Goal: Task Accomplishment & Management: Use online tool/utility

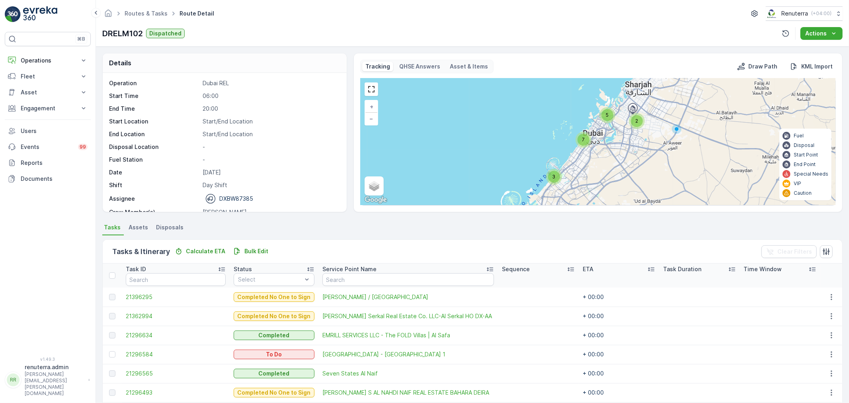
scroll to position [66, 0]
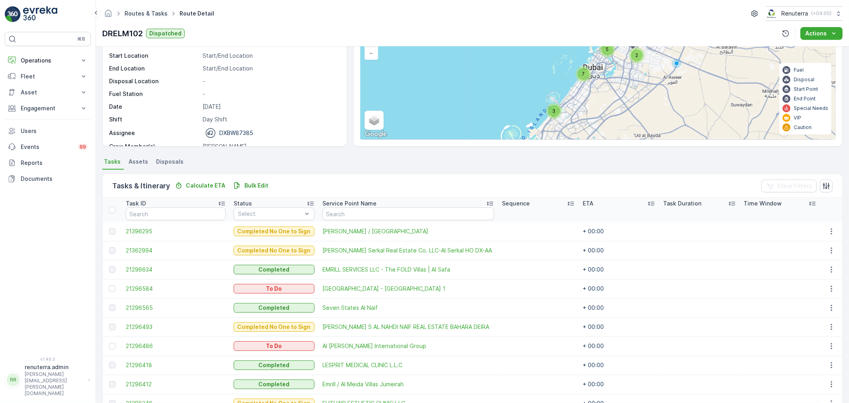
drag, startPoint x: 0, startPoint y: 0, endPoint x: 152, endPoint y: 15, distance: 153.2
click at [152, 15] on link "Routes & Tasks" at bounding box center [146, 13] width 43 height 7
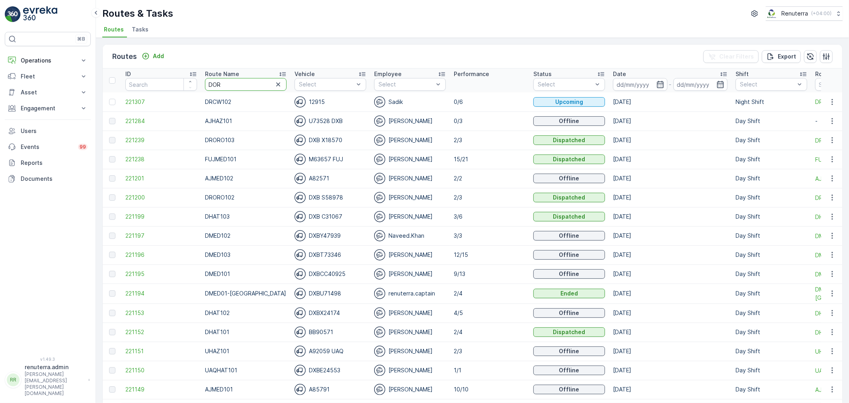
type input "DORO"
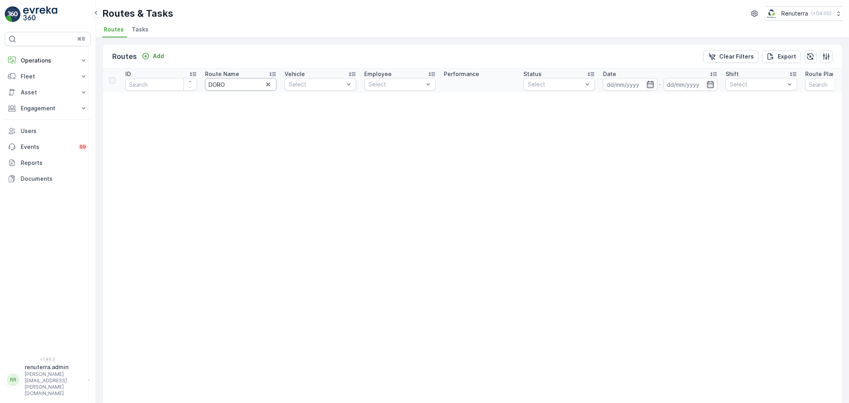
drag, startPoint x: 220, startPoint y: 82, endPoint x: 216, endPoint y: 84, distance: 4.1
click at [219, 82] on input "DORO" at bounding box center [241, 84] width 72 height 13
drag, startPoint x: 215, startPoint y: 84, endPoint x: 223, endPoint y: 93, distance: 12.1
click at [215, 84] on input "DORO" at bounding box center [241, 84] width 72 height 13
type input "DRO"
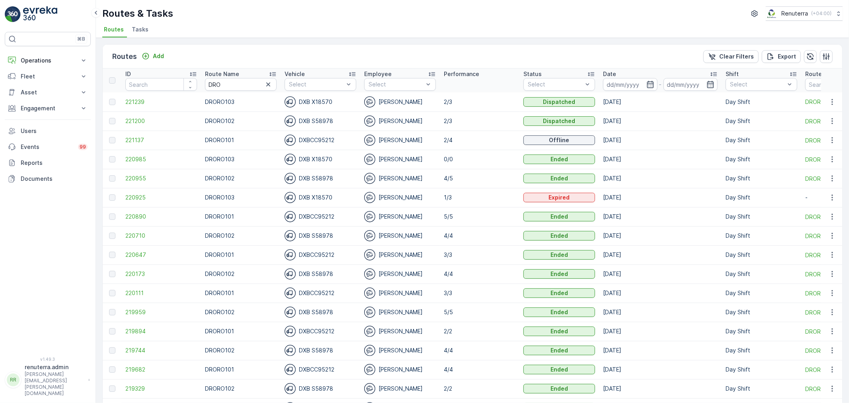
click at [229, 84] on input "DRO" at bounding box center [241, 84] width 72 height 13
click at [129, 122] on span "221200" at bounding box center [161, 121] width 72 height 8
click at [160, 100] on span "221239" at bounding box center [161, 102] width 72 height 8
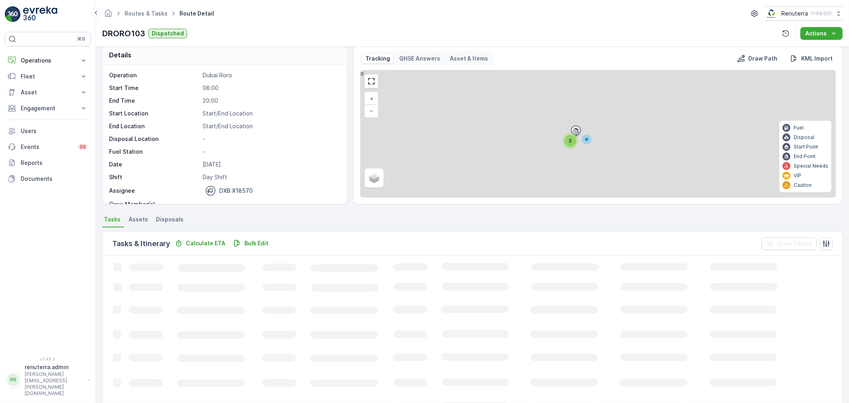
scroll to position [7, 0]
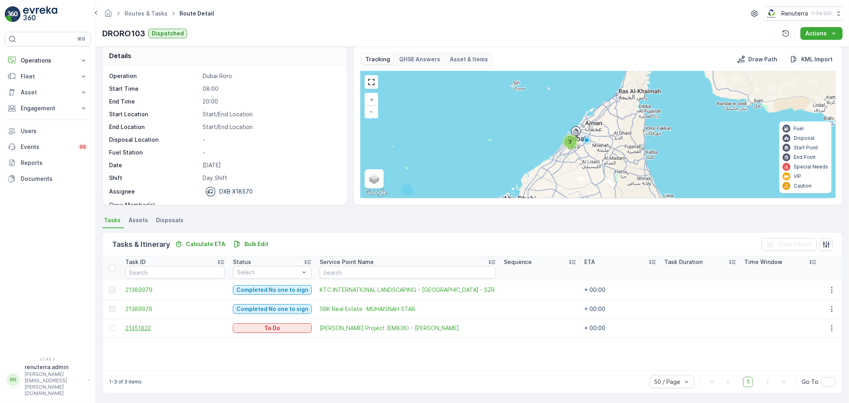
click at [153, 326] on span "21351822" at bounding box center [175, 328] width 100 height 8
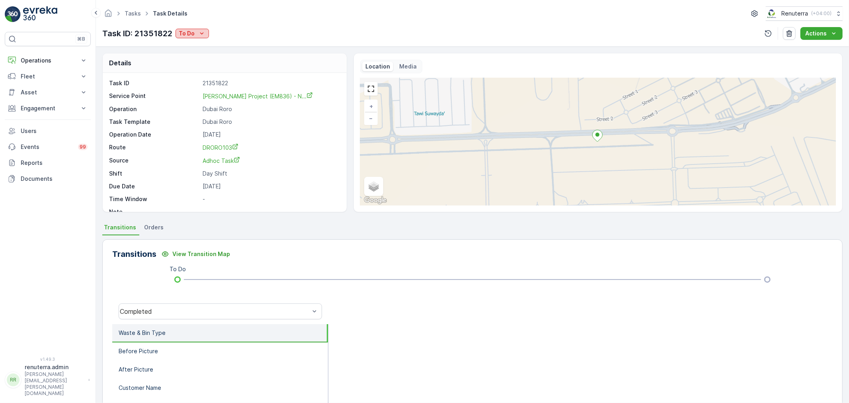
click at [200, 34] on icon "To Do" at bounding box center [202, 33] width 8 height 8
click at [207, 67] on span "Completed No one to sign" at bounding box center [215, 68] width 71 height 8
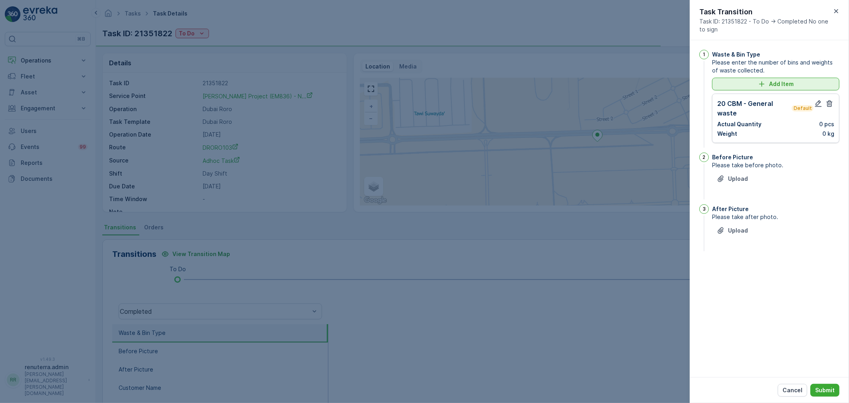
click at [773, 82] on p "Add Item" at bounding box center [781, 84] width 25 height 8
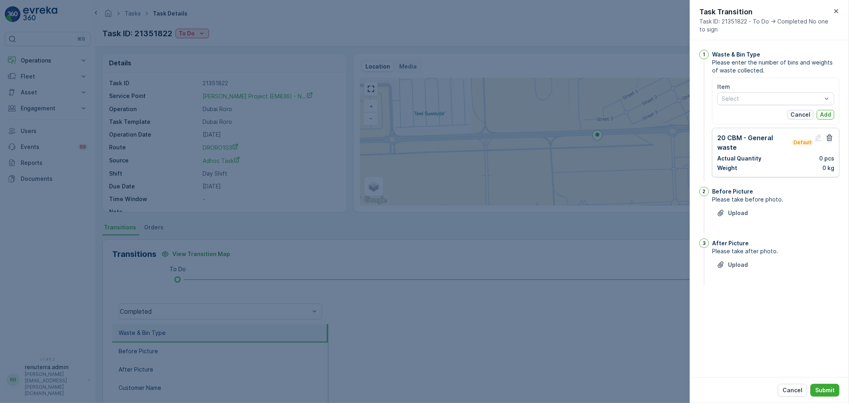
click at [807, 111] on p "Cancel" at bounding box center [801, 115] width 20 height 8
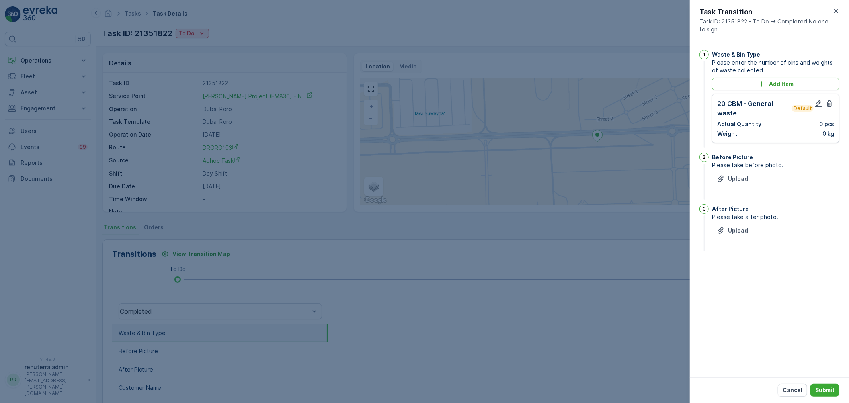
click at [823, 98] on div "20 CBM - General waste Default Actual Quantity 0 pcs Weight 0 kg" at bounding box center [775, 118] width 127 height 49
click at [816, 104] on icon "button" at bounding box center [818, 103] width 7 height 7
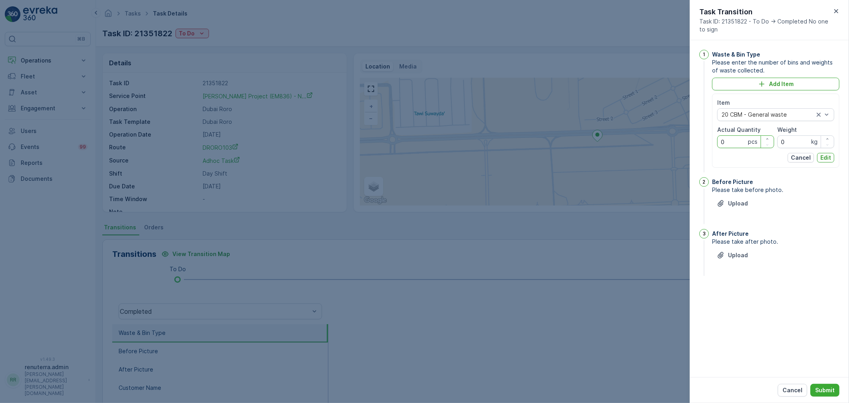
click at [748, 134] on div "Actual Quantity 0 pcs" at bounding box center [745, 137] width 57 height 22
type Quantity "1"
click at [829, 158] on p "Edit" at bounding box center [825, 158] width 11 height 8
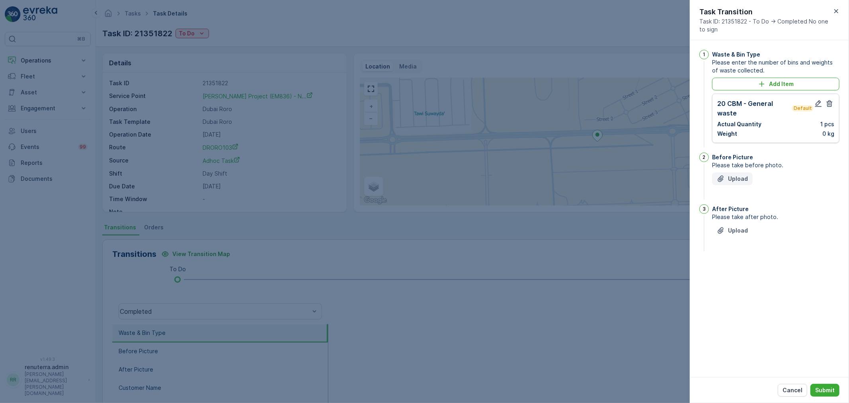
click at [742, 178] on p "Upload" at bounding box center [738, 179] width 20 height 8
click at [738, 272] on p "Upload" at bounding box center [738, 270] width 20 height 8
click at [759, 209] on button "button" at bounding box center [763, 214] width 18 height 13
click at [730, 178] on p "Upload" at bounding box center [738, 179] width 20 height 8
click at [733, 268] on p "Upload" at bounding box center [738, 270] width 20 height 8
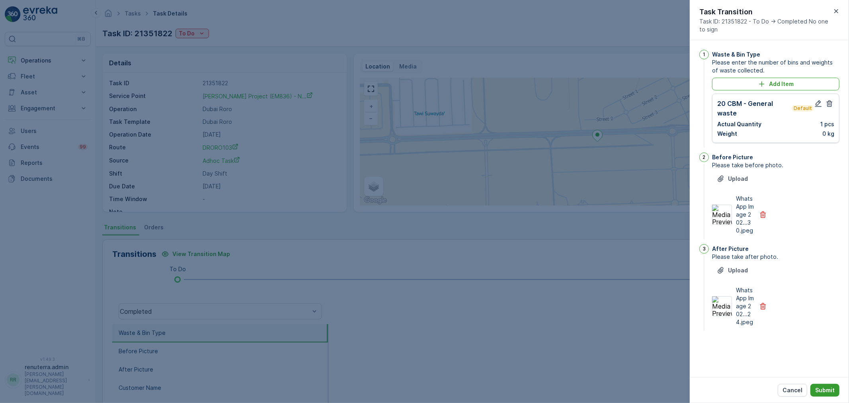
click at [824, 388] on p "Submit" at bounding box center [825, 390] width 20 height 8
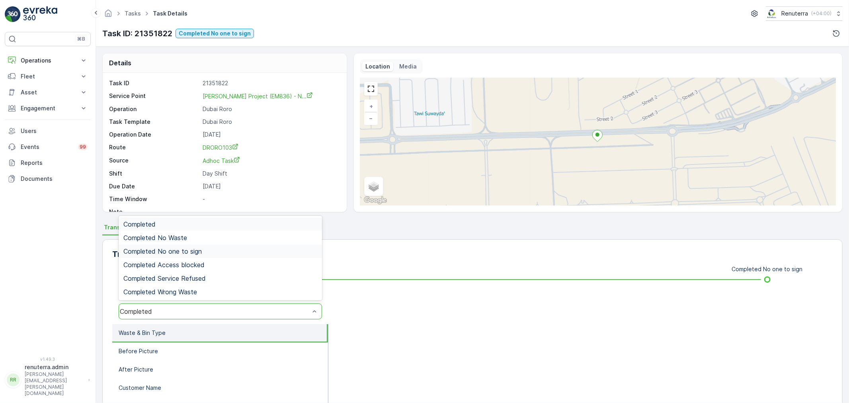
click at [173, 250] on span "Completed No one to sign" at bounding box center [162, 251] width 78 height 7
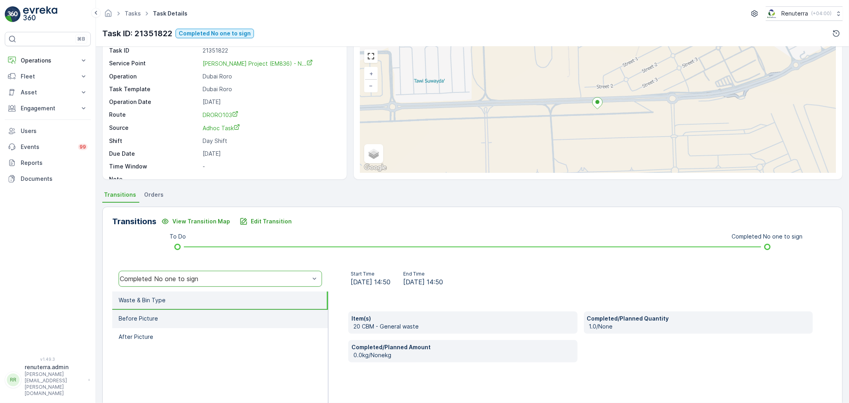
scroll to position [98, 0]
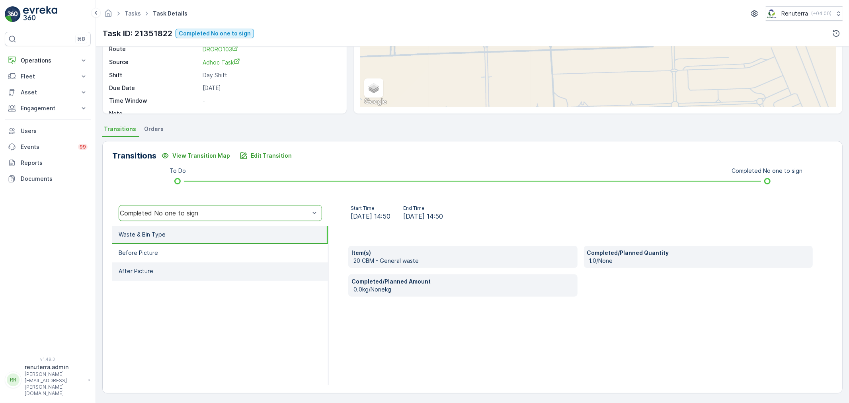
click at [180, 262] on li "After Picture" at bounding box center [220, 271] width 216 height 18
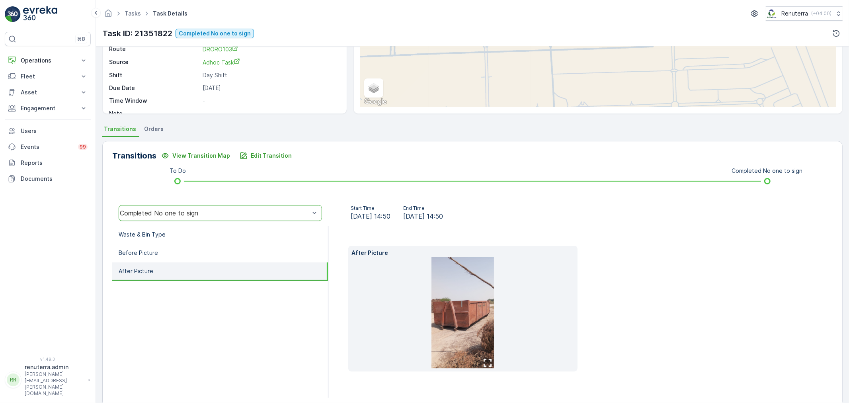
click at [271, 164] on div "Transitions View Transition Map Edit Transition To Do Completed No one to sign …" at bounding box center [472, 273] width 740 height 265
click at [209, 249] on li "Before Picture" at bounding box center [220, 253] width 216 height 18
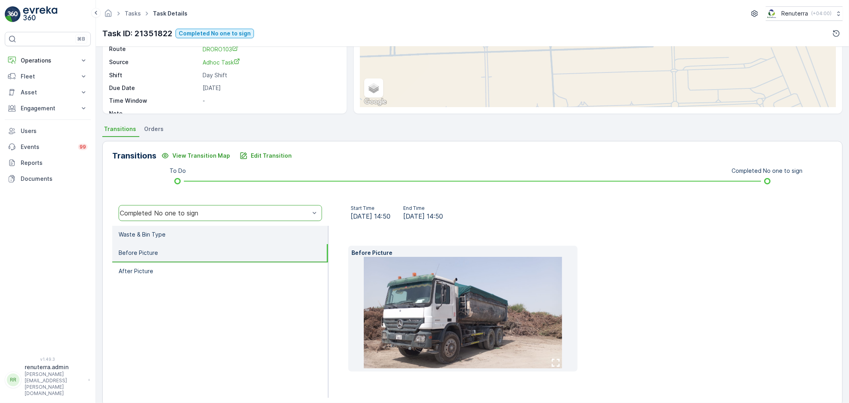
click at [202, 231] on li "Waste & Bin Type" at bounding box center [220, 235] width 216 height 18
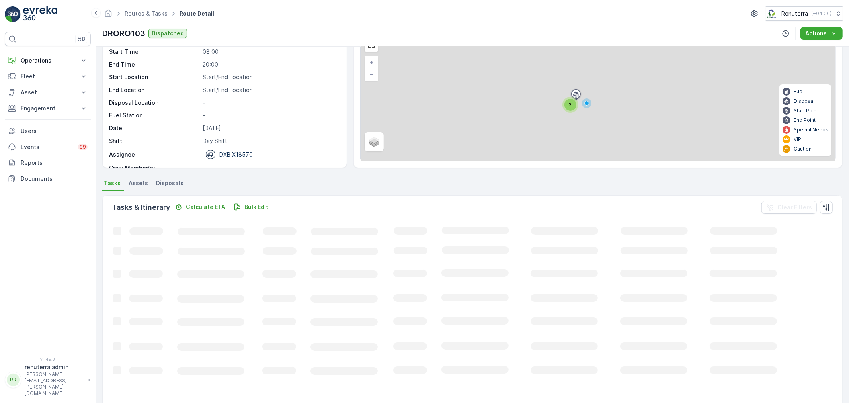
scroll to position [8, 0]
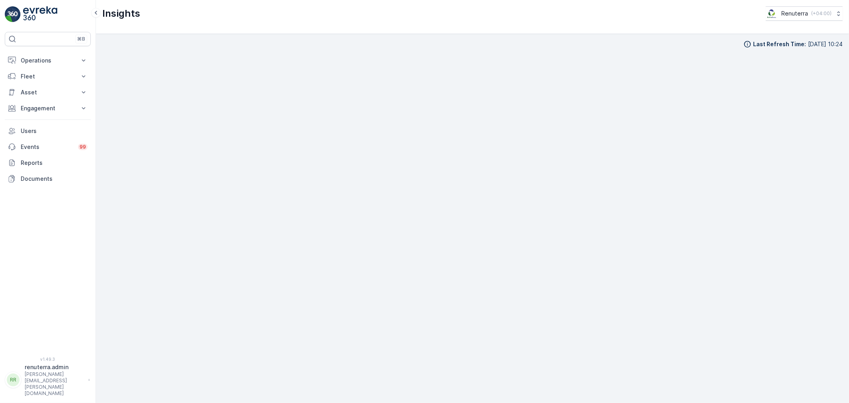
scroll to position [9, 0]
click at [53, 61] on p "Operations" at bounding box center [48, 61] width 54 height 8
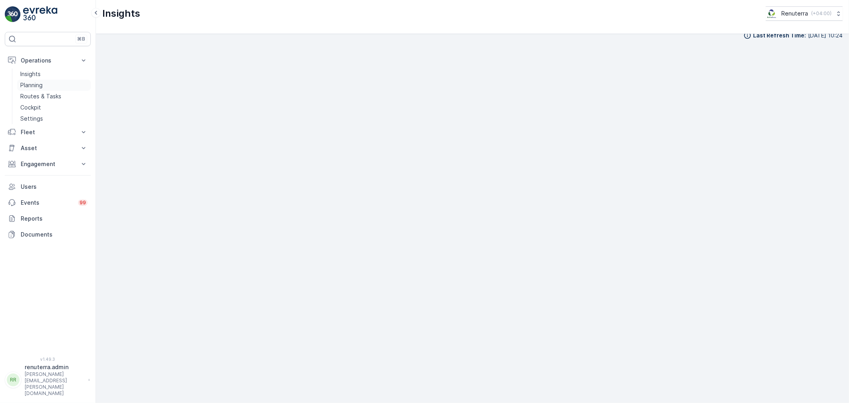
click at [53, 85] on link "Planning" at bounding box center [54, 85] width 74 height 11
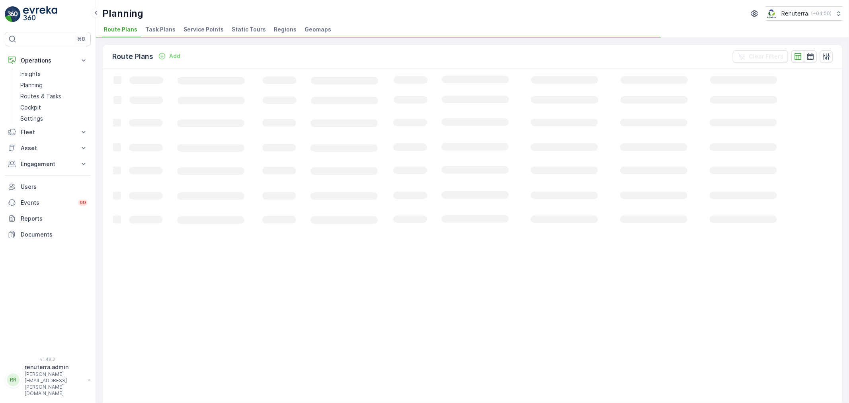
click at [217, 33] on li "Service Points" at bounding box center [204, 31] width 45 height 14
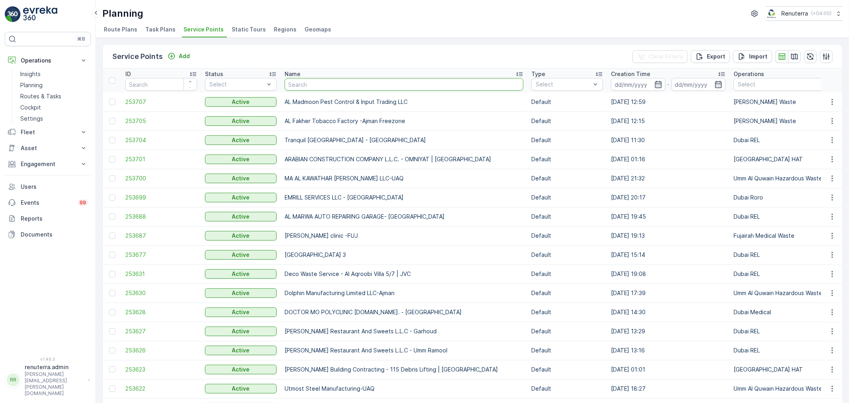
click at [295, 82] on input "text" at bounding box center [404, 84] width 239 height 13
type input "Redp"
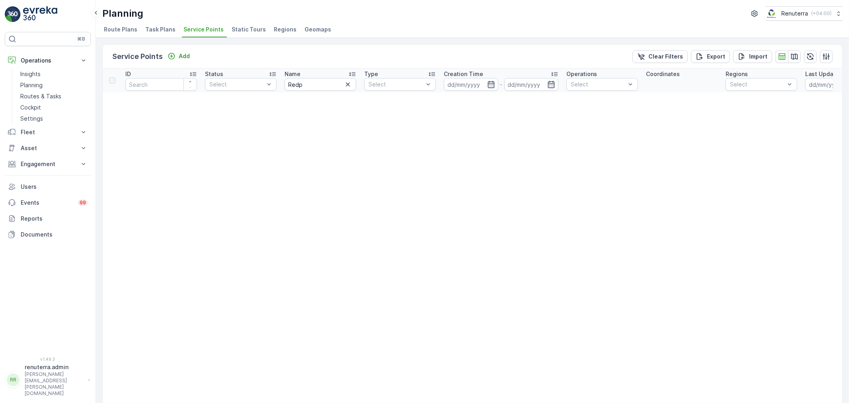
click at [311, 84] on input "Redp" at bounding box center [321, 84] width 72 height 13
type input "Red"
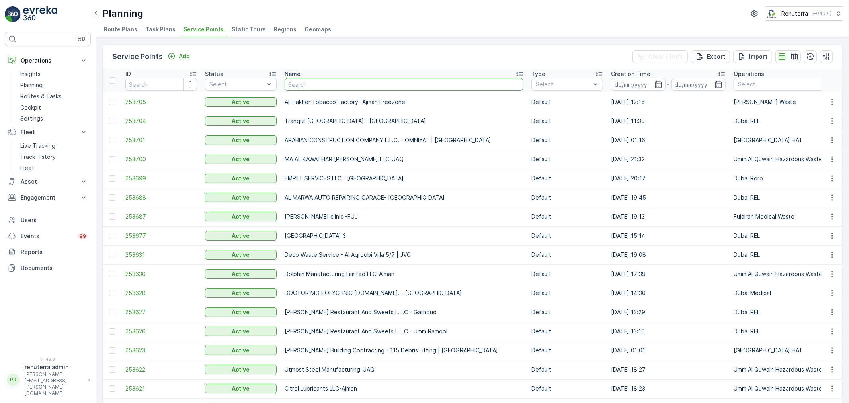
click at [308, 84] on input "text" at bounding box center [404, 84] width 239 height 13
paste input ": Rashid Bin Thani Bin Khalaf Al Thani"
type input ": Rashid Bin Thani Bin Khalaf Al Thani"
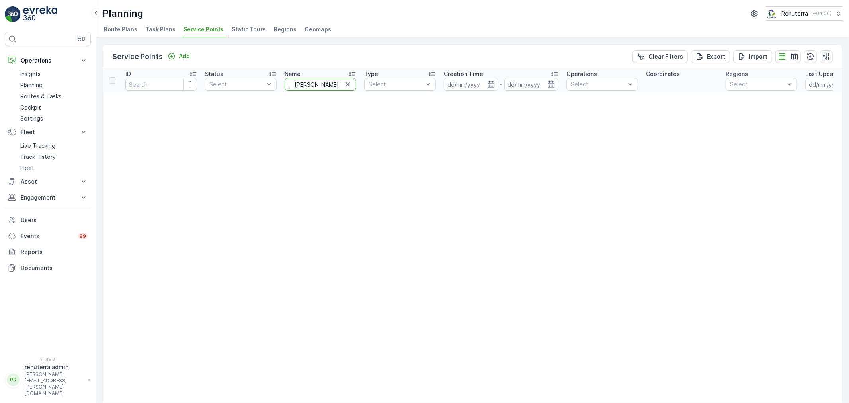
click at [296, 82] on input ": Rashid Bin Thani Bin Khalaf Al Thani" at bounding box center [321, 84] width 72 height 13
type input "Rashid Bin Thani Bin Khalaf Al Thani"
click at [344, 84] on icon "button" at bounding box center [348, 84] width 8 height 8
click at [320, 84] on input "text" at bounding box center [321, 84] width 72 height 13
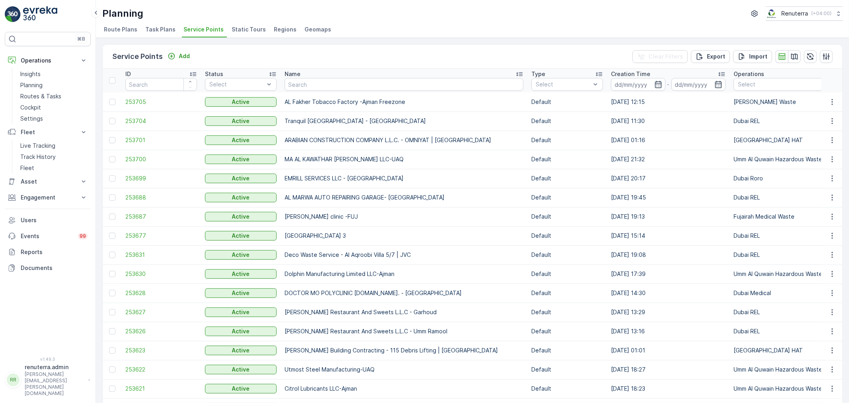
click at [311, 84] on input "text" at bounding box center [404, 84] width 239 height 13
type input "Bin thani"
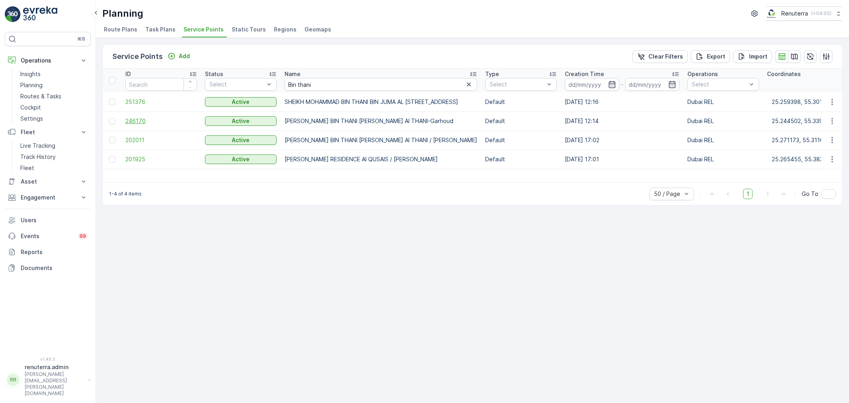
click at [150, 119] on span "246170" at bounding box center [161, 121] width 72 height 8
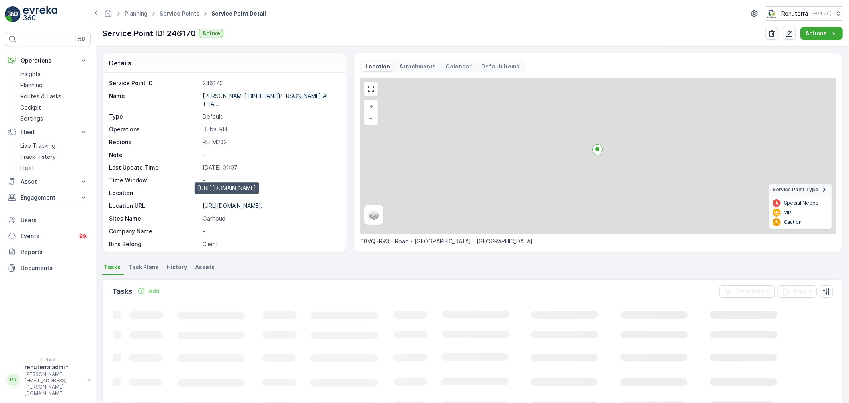
click at [263, 202] on p "https://maps.app.goo.gl/ZyNXFA..." at bounding box center [233, 205] width 61 height 7
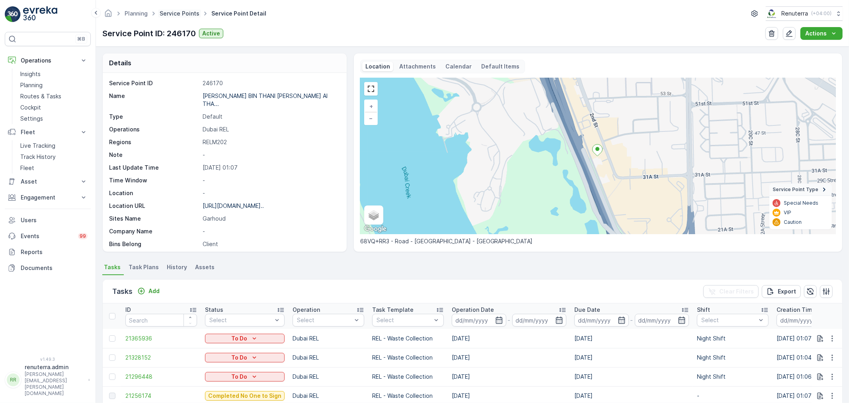
click at [184, 13] on link "Service Points" at bounding box center [180, 13] width 40 height 7
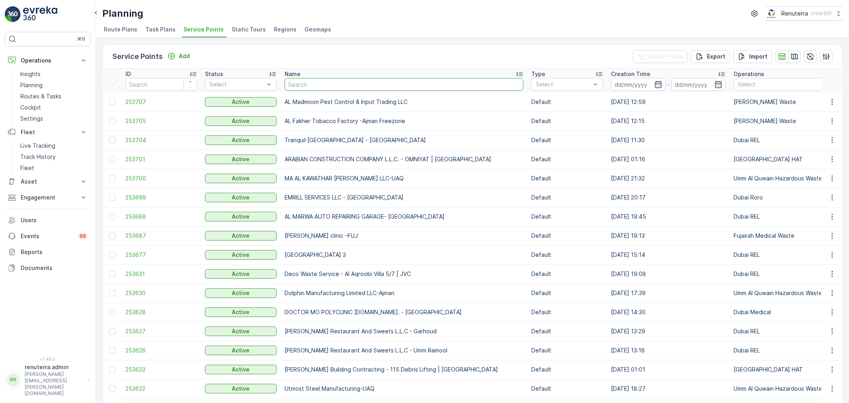
click at [295, 80] on input "text" at bounding box center [404, 84] width 239 height 13
type input "g"
type input "hasani"
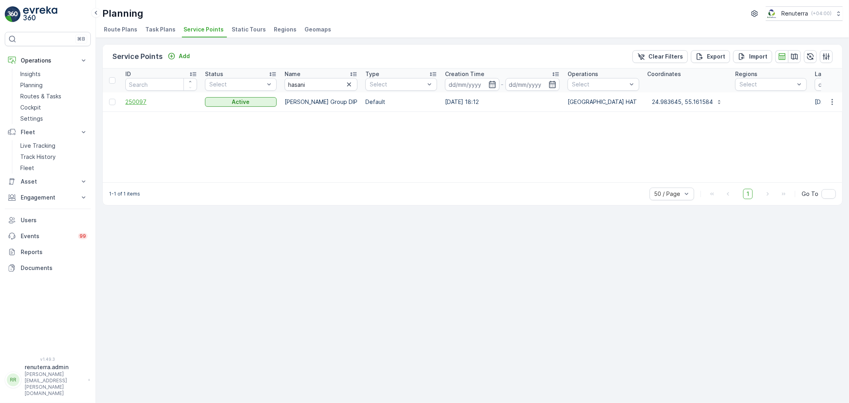
click at [129, 99] on span "250097" at bounding box center [161, 102] width 72 height 8
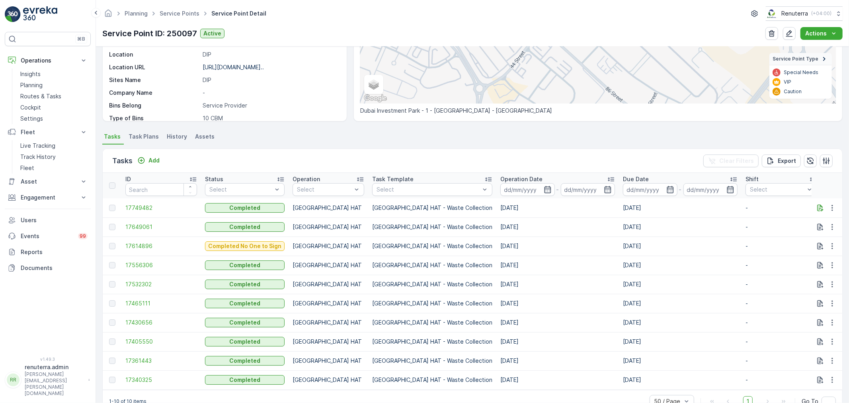
scroll to position [154, 0]
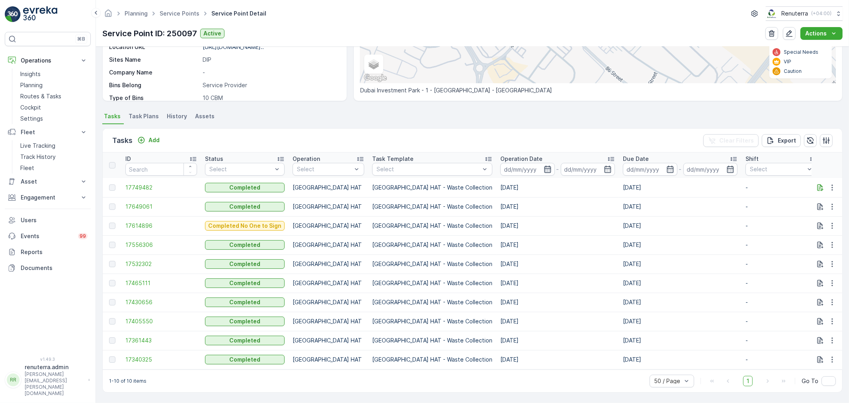
click at [544, 165] on icon "button" at bounding box center [548, 169] width 8 height 8
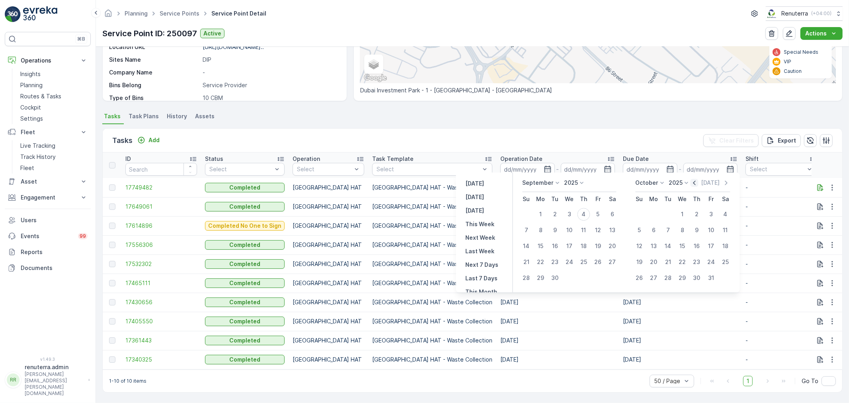
click at [696, 184] on icon "button" at bounding box center [695, 183] width 8 height 8
click at [598, 212] on div "1" at bounding box center [598, 214] width 13 height 13
type input "01.08.2025"
click at [528, 295] on div "31" at bounding box center [526, 293] width 13 height 13
type input "31.08.2025"
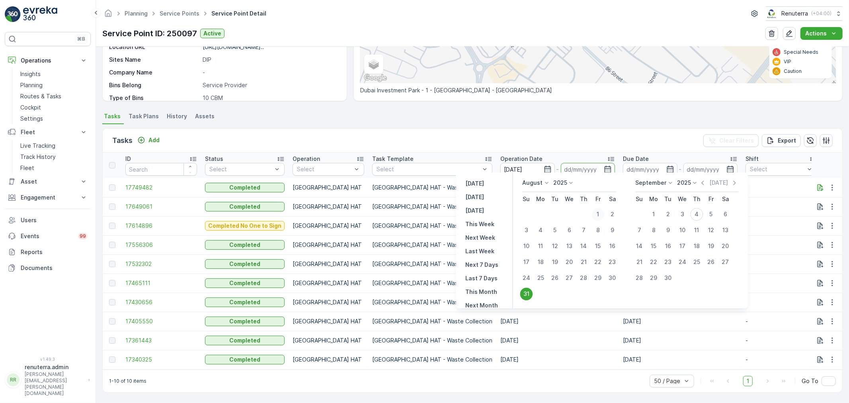
drag, startPoint x: 598, startPoint y: 213, endPoint x: 595, endPoint y: 216, distance: 4.2
click at [598, 212] on div "1" at bounding box center [598, 214] width 13 height 13
type input "01.08.2025"
click at [527, 290] on div "31" at bounding box center [526, 293] width 13 height 13
type input "31.08.2025"
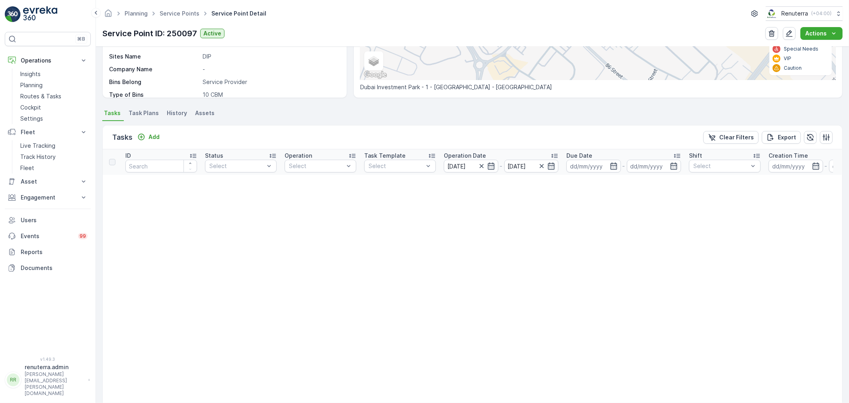
scroll to position [154, 0]
click at [461, 162] on input "01.08.2025" at bounding box center [471, 166] width 55 height 13
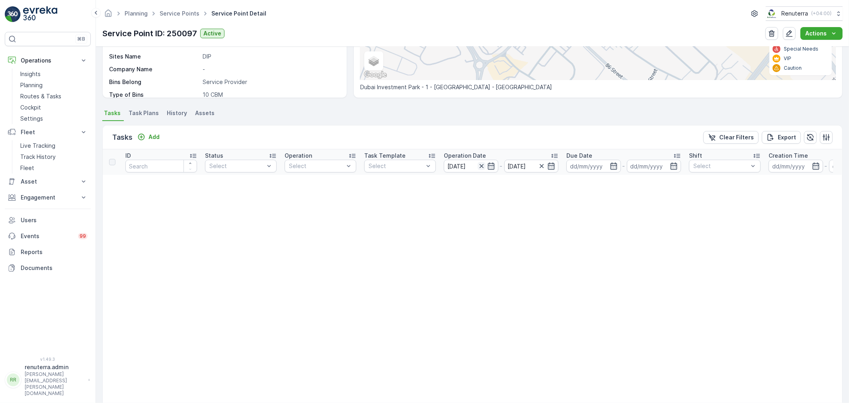
click at [485, 164] on div at bounding box center [487, 166] width 18 height 8
click at [482, 165] on icon "button" at bounding box center [482, 166] width 8 height 8
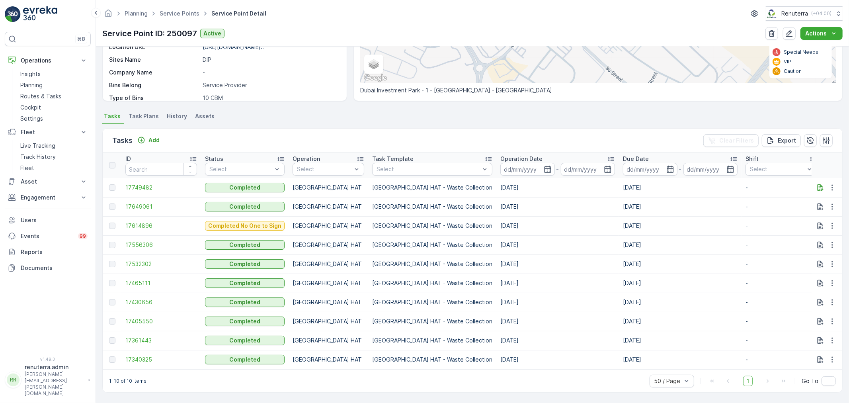
click at [128, 178] on td "17749482" at bounding box center [161, 187] width 80 height 19
click at [130, 184] on span "17749482" at bounding box center [161, 188] width 72 height 8
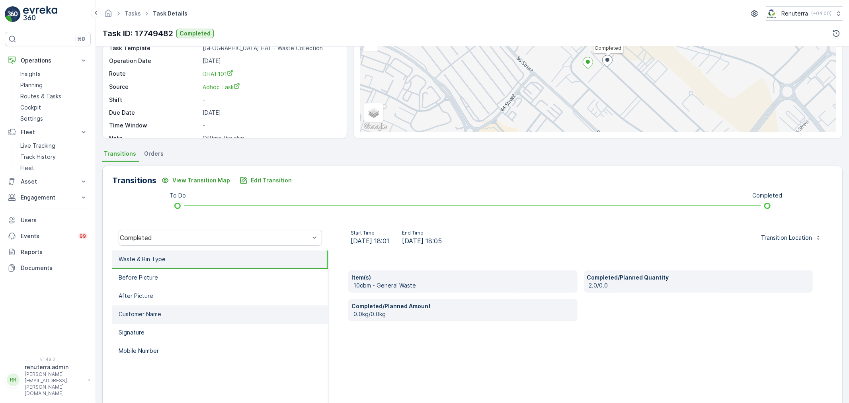
scroll to position [88, 0]
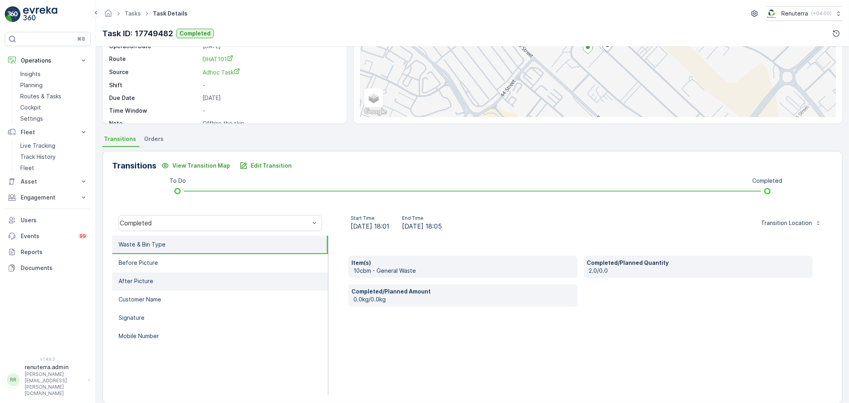
click at [160, 277] on li "After Picture" at bounding box center [220, 281] width 216 height 18
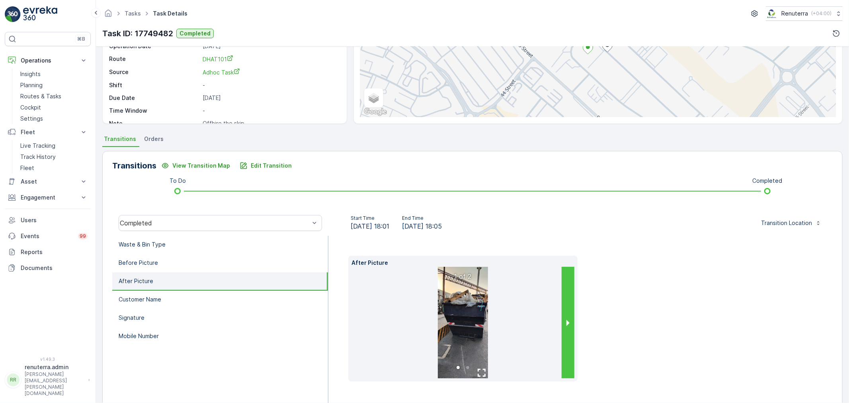
click at [563, 321] on button "next slide / item" at bounding box center [568, 322] width 13 height 111
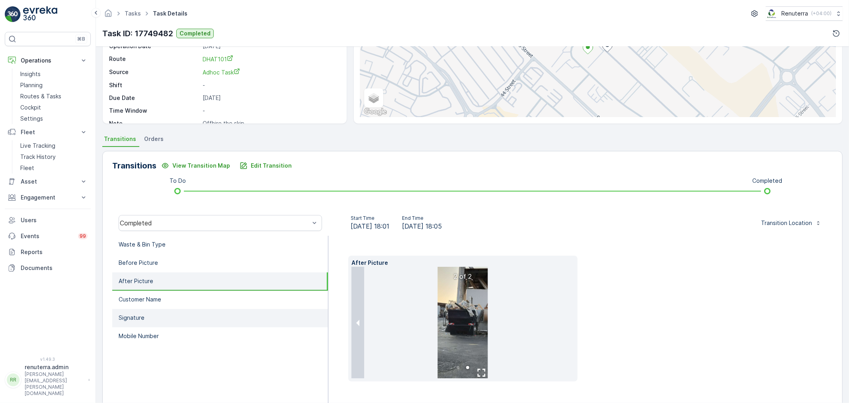
click at [197, 315] on li "Signature" at bounding box center [220, 318] width 216 height 18
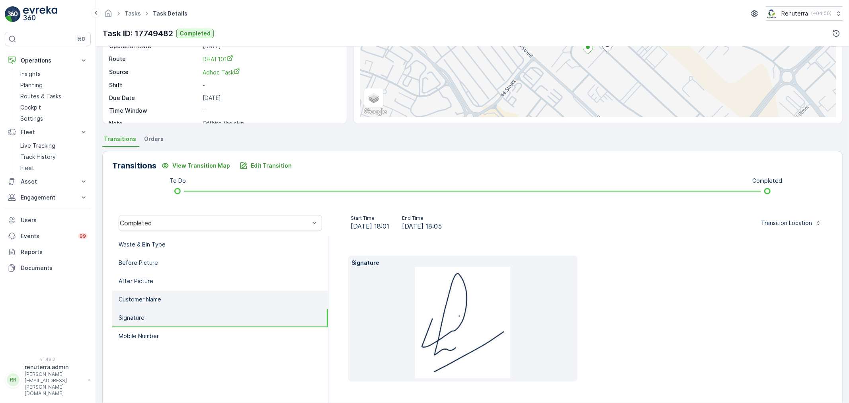
drag, startPoint x: 194, startPoint y: 305, endPoint x: 193, endPoint y: 295, distance: 9.6
click at [193, 297] on li "Customer Name" at bounding box center [220, 300] width 216 height 18
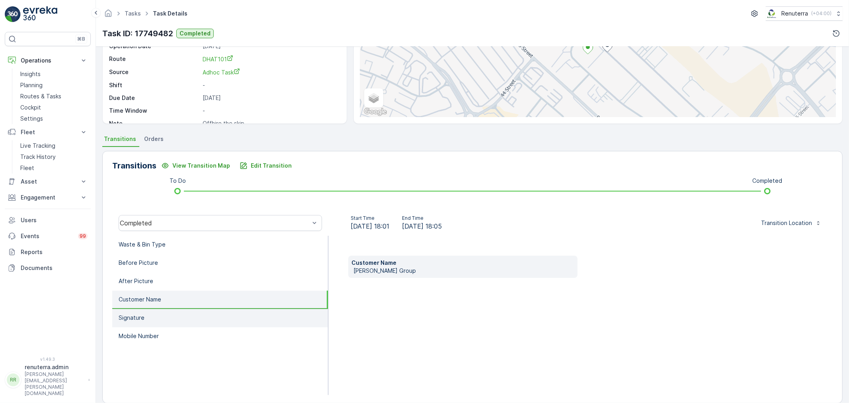
click at [209, 323] on li "Signature" at bounding box center [220, 318] width 216 height 18
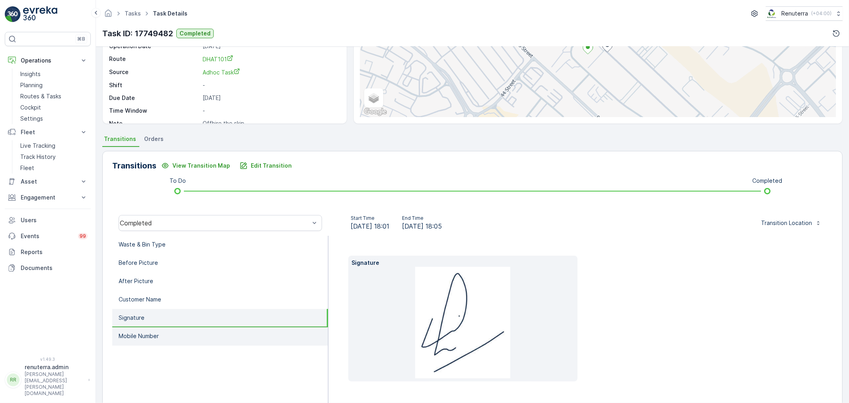
click at [223, 333] on li "Mobile Number" at bounding box center [220, 336] width 216 height 18
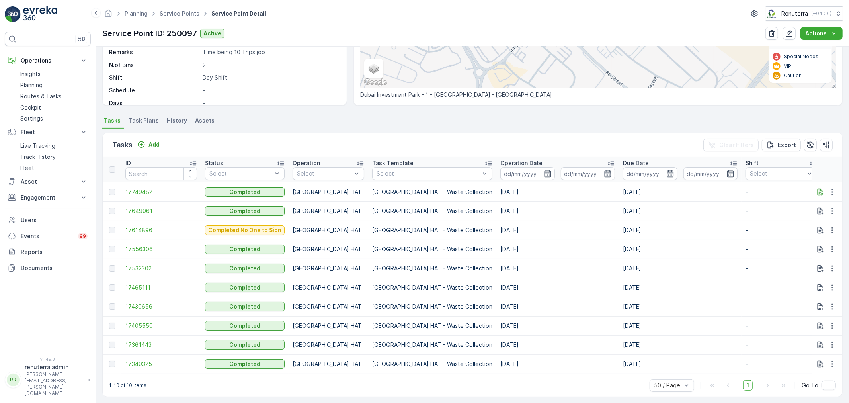
scroll to position [154, 0]
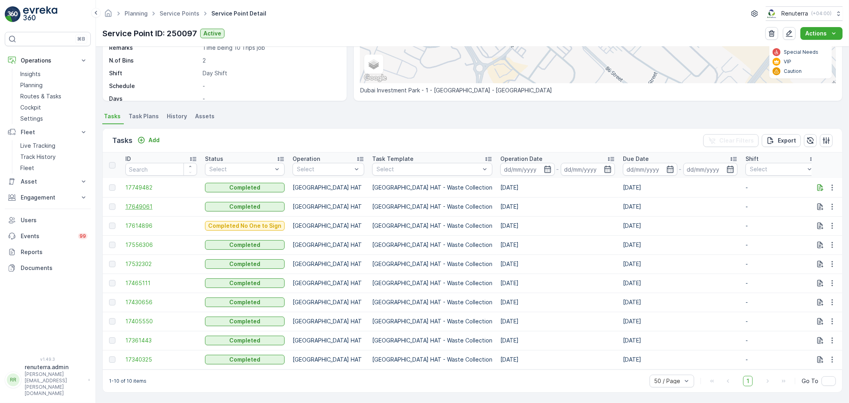
click at [141, 203] on span "17649061" at bounding box center [161, 207] width 72 height 8
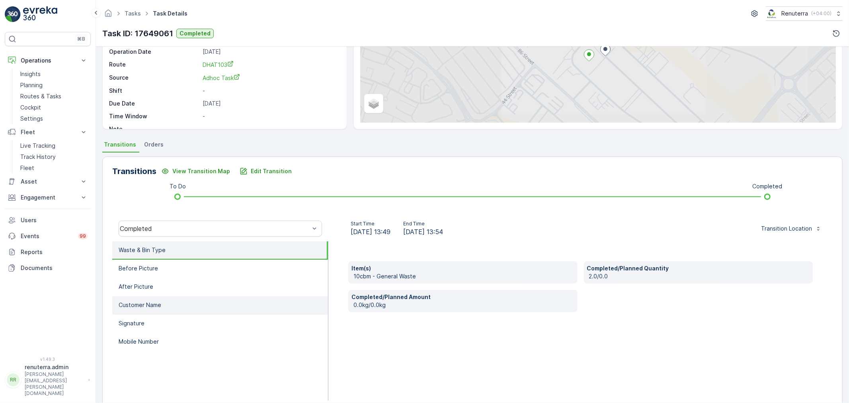
scroll to position [88, 0]
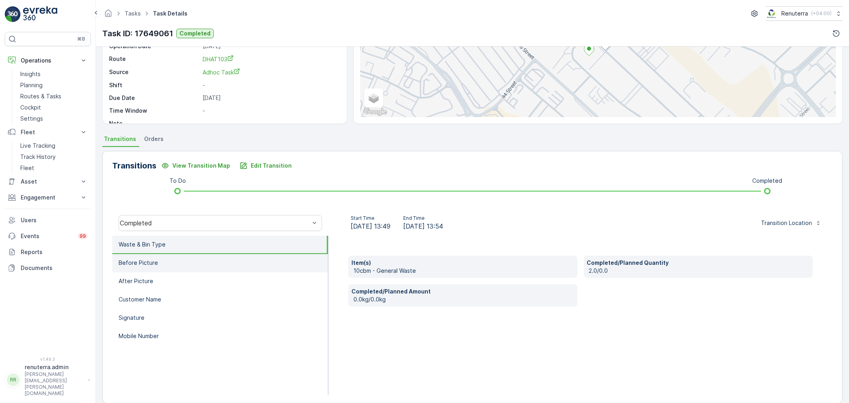
click at [211, 255] on li "Before Picture" at bounding box center [220, 263] width 216 height 18
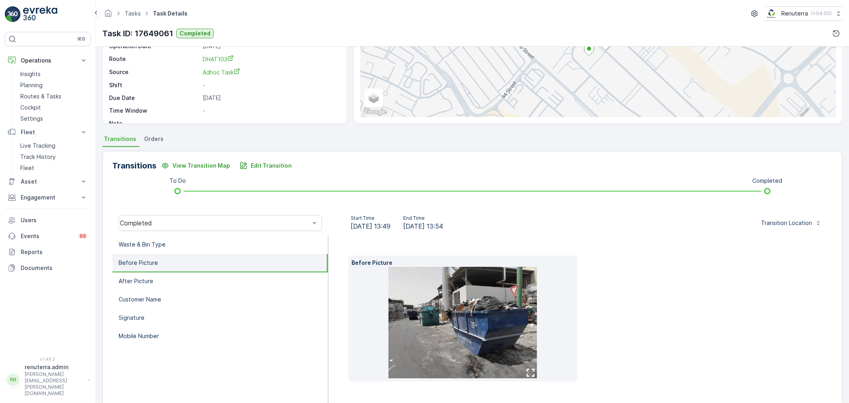
click at [462, 332] on img at bounding box center [463, 322] width 148 height 111
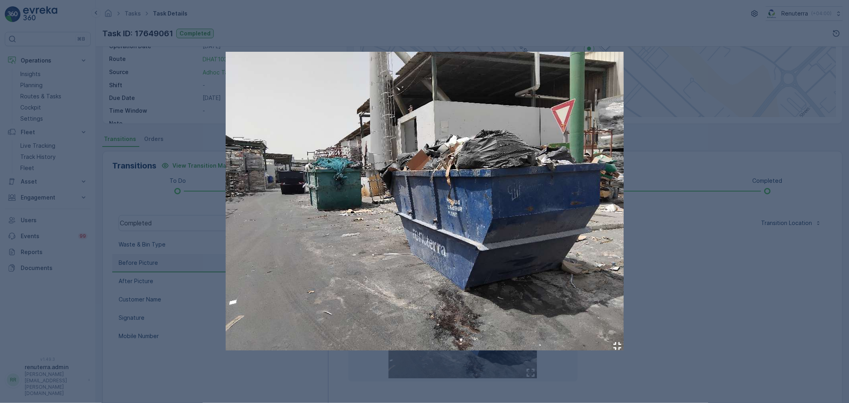
click at [750, 272] on div at bounding box center [424, 201] width 849 height 403
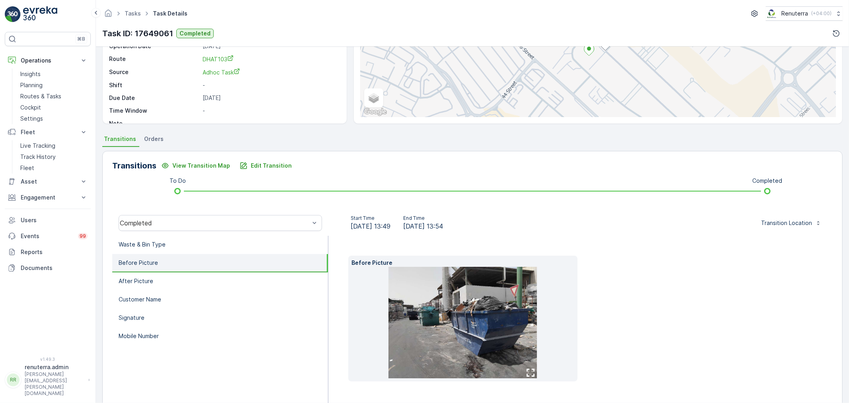
click at [209, 271] on li "Before Picture" at bounding box center [220, 263] width 216 height 18
click at [212, 277] on li "After Picture" at bounding box center [220, 281] width 216 height 18
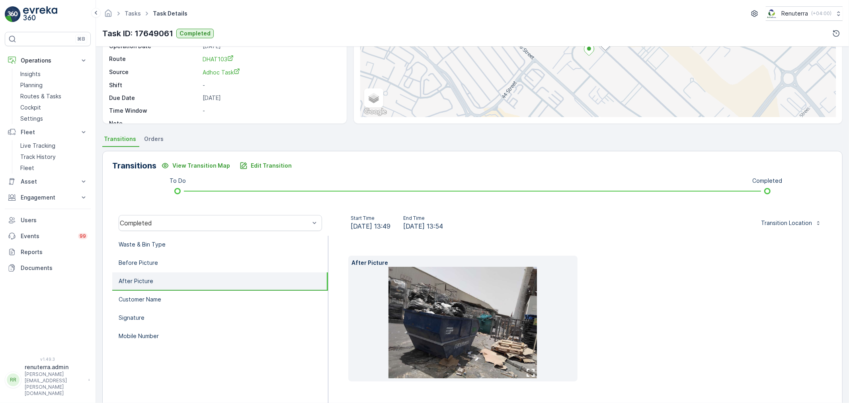
click at [477, 297] on img at bounding box center [463, 322] width 148 height 111
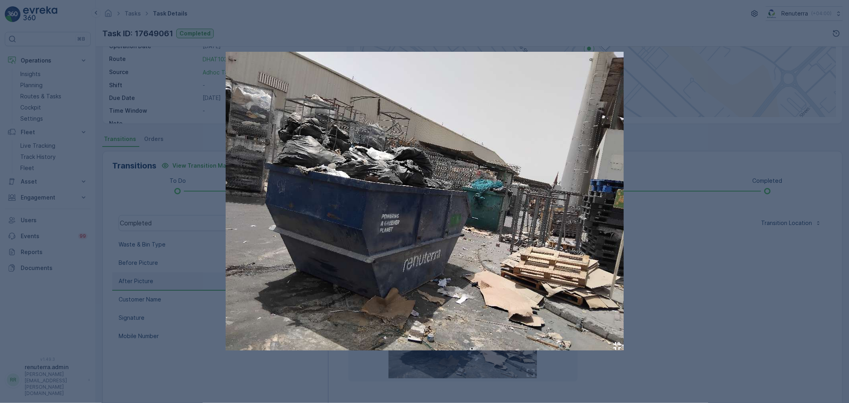
click at [749, 293] on div at bounding box center [424, 201] width 849 height 403
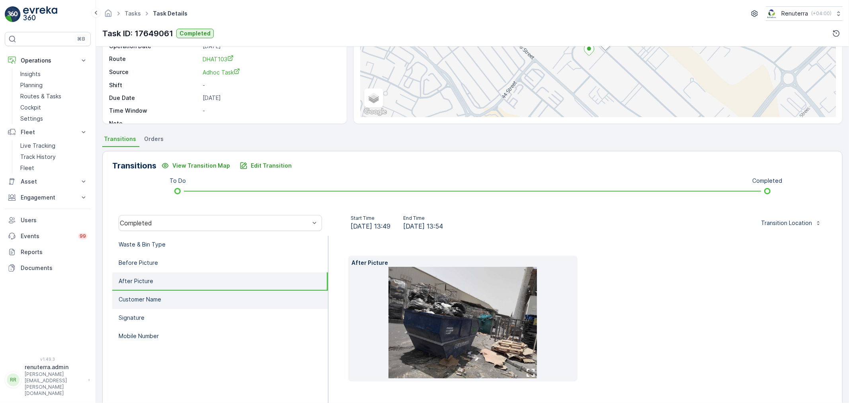
click at [186, 293] on li "Customer Name" at bounding box center [220, 300] width 216 height 18
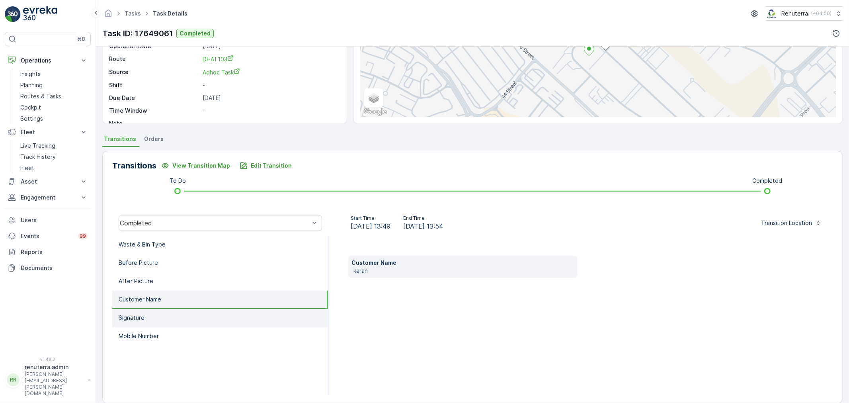
click at [190, 315] on li "Signature" at bounding box center [220, 318] width 216 height 18
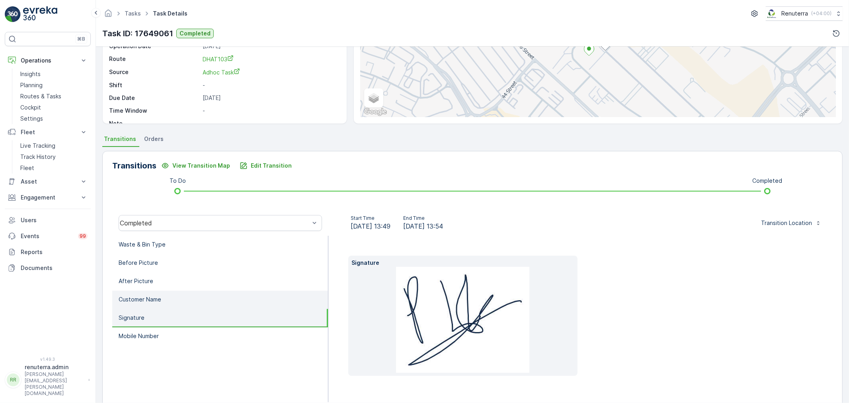
click at [197, 299] on li "Customer Name" at bounding box center [220, 300] width 216 height 18
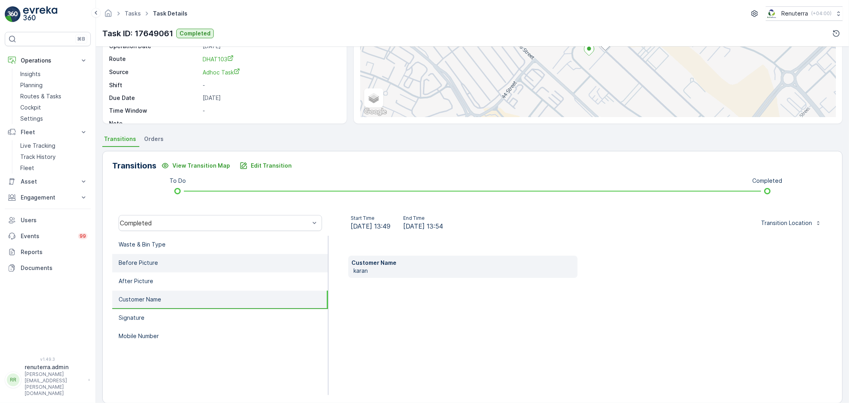
click at [186, 263] on li "Before Picture" at bounding box center [220, 263] width 216 height 18
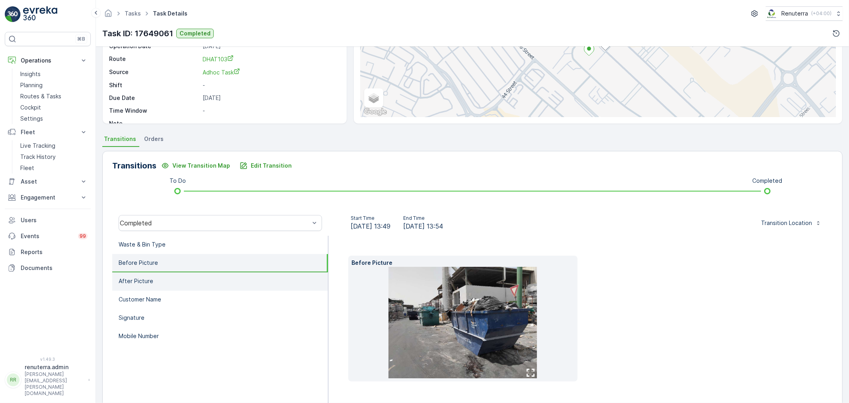
click at [194, 276] on li "After Picture" at bounding box center [220, 281] width 216 height 18
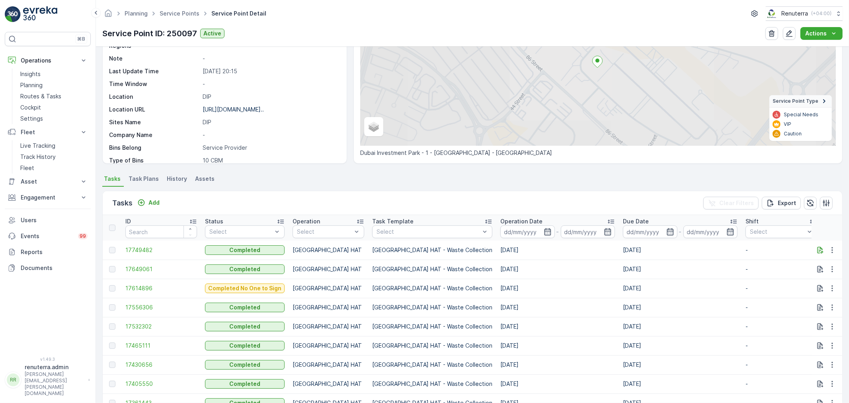
scroll to position [133, 0]
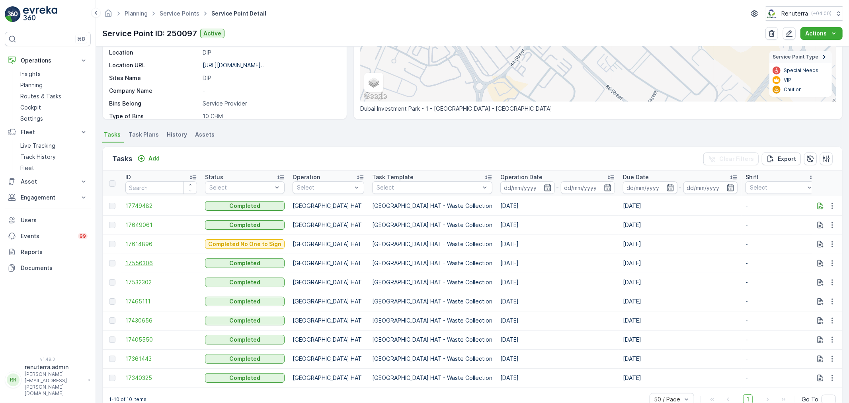
click at [149, 261] on span "17556306" at bounding box center [161, 263] width 72 height 8
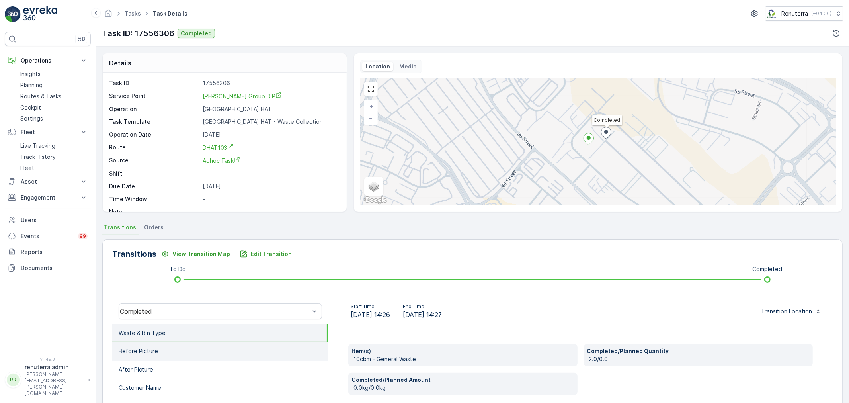
click at [185, 355] on li "Before Picture" at bounding box center [220, 351] width 216 height 18
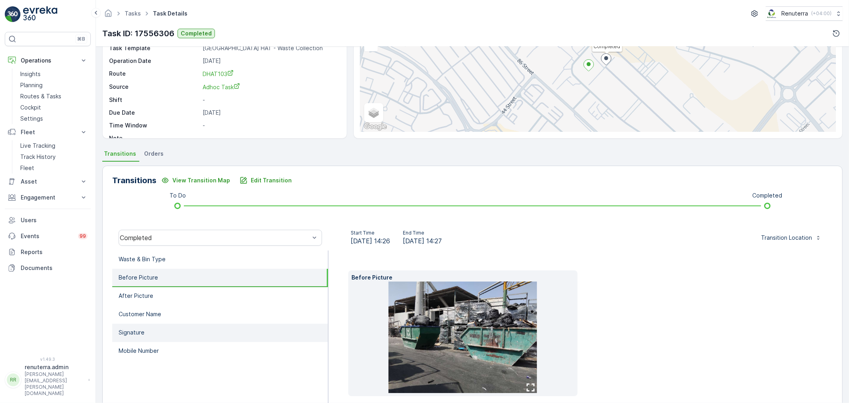
scroll to position [88, 0]
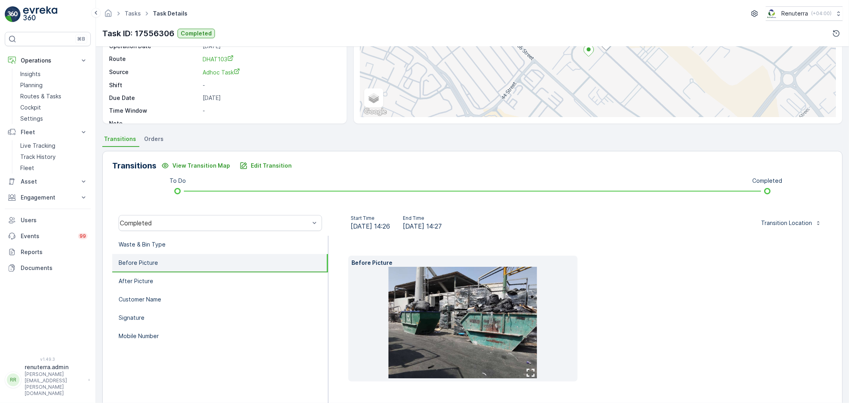
click at [415, 322] on img at bounding box center [463, 322] width 148 height 111
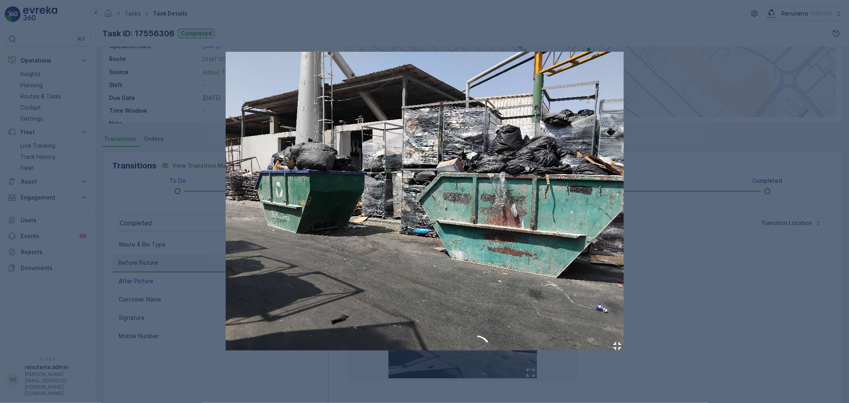
click at [703, 301] on div at bounding box center [424, 201] width 849 height 403
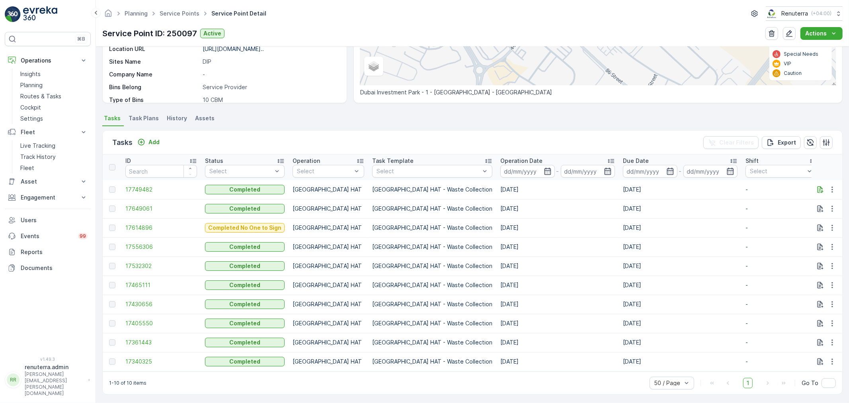
scroll to position [154, 0]
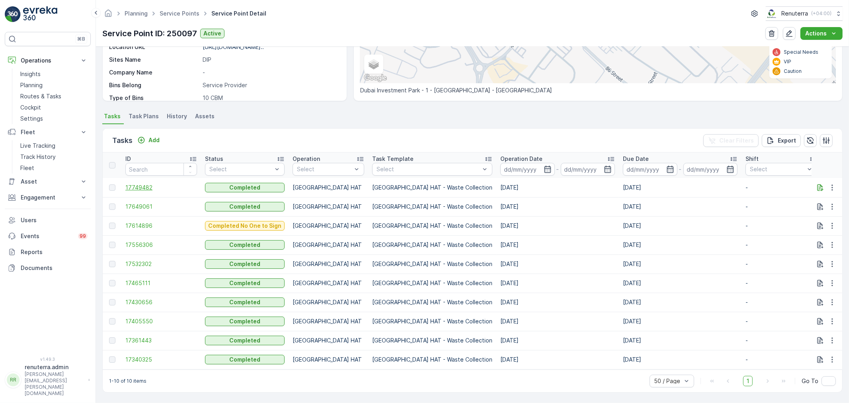
click at [140, 184] on span "17749482" at bounding box center [161, 188] width 72 height 8
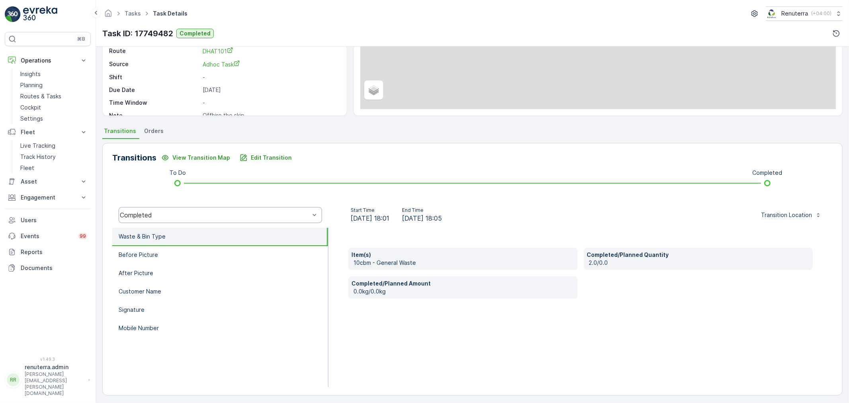
scroll to position [98, 0]
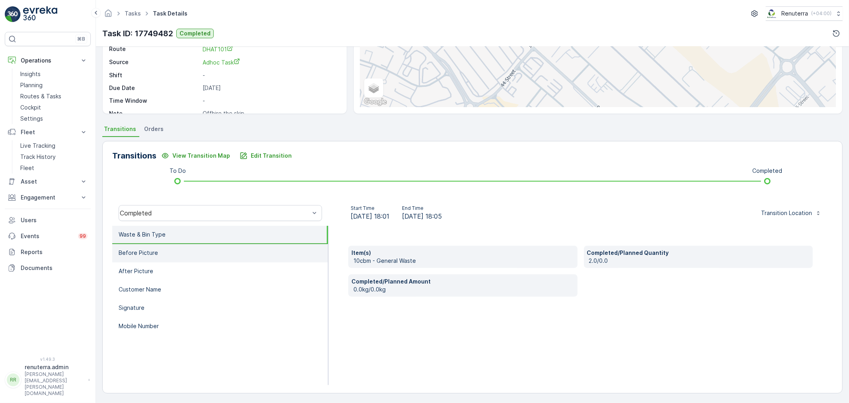
drag, startPoint x: 134, startPoint y: 238, endPoint x: 138, endPoint y: 246, distance: 8.7
click at [134, 238] on li "Waste & Bin Type" at bounding box center [220, 235] width 216 height 18
click at [139, 246] on li "Before Picture" at bounding box center [220, 253] width 216 height 18
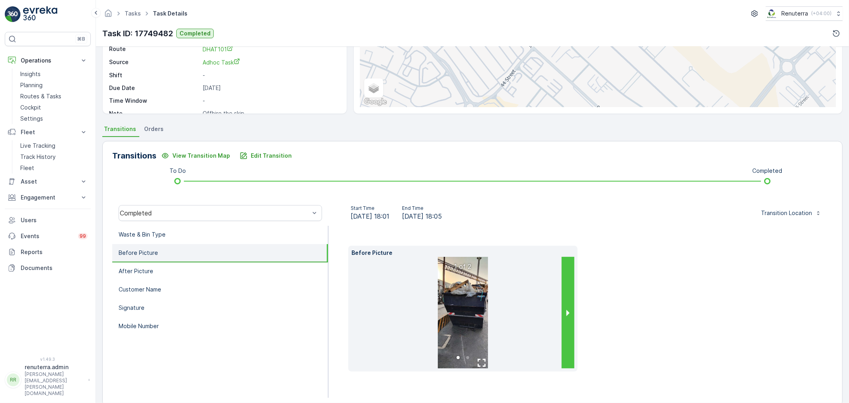
click at [564, 301] on button "next slide / item" at bounding box center [568, 312] width 13 height 111
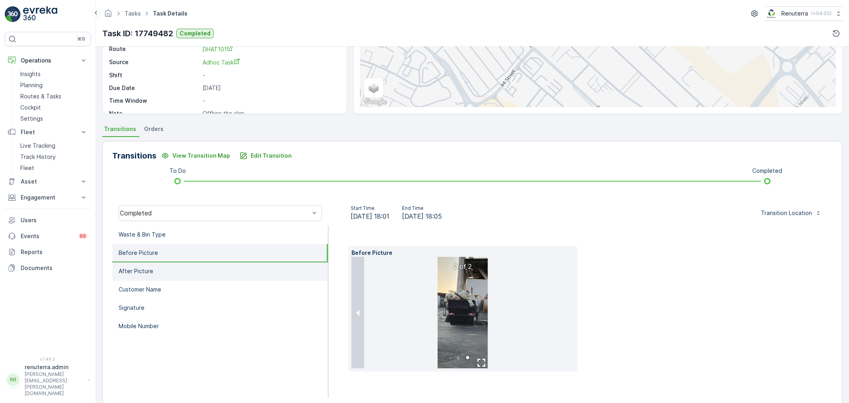
click at [207, 266] on li "After Picture" at bounding box center [220, 271] width 216 height 18
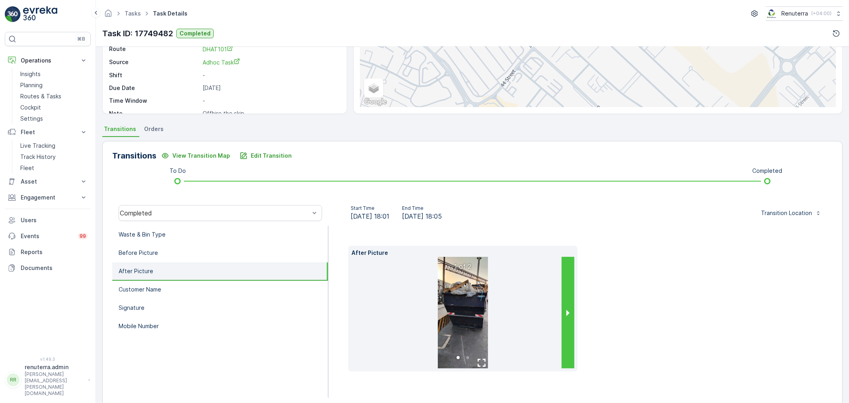
click at [570, 309] on button "next slide / item" at bounding box center [568, 312] width 13 height 111
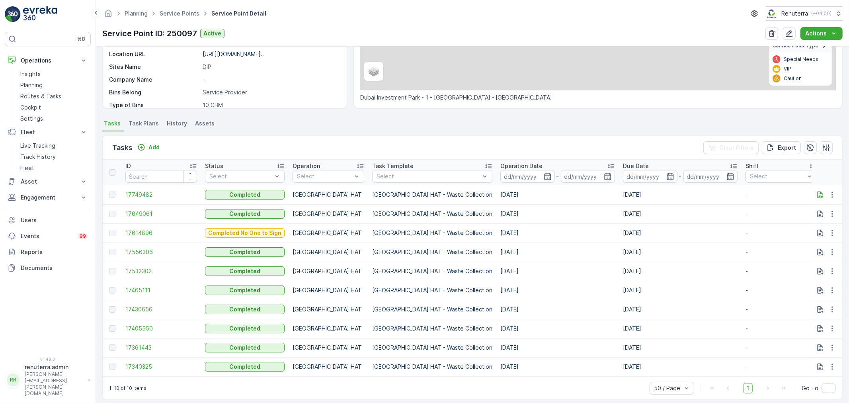
scroll to position [154, 0]
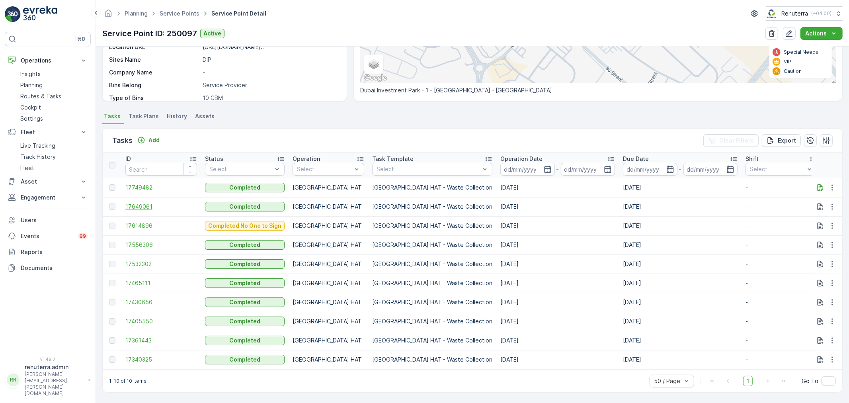
click at [131, 203] on span "17649061" at bounding box center [161, 207] width 72 height 8
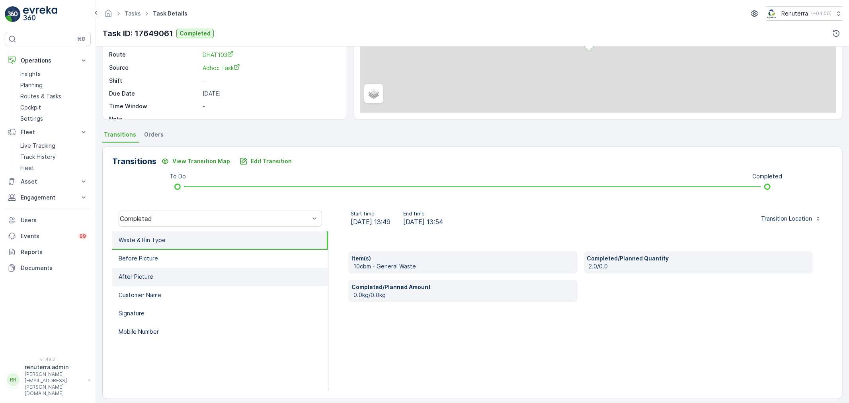
scroll to position [98, 0]
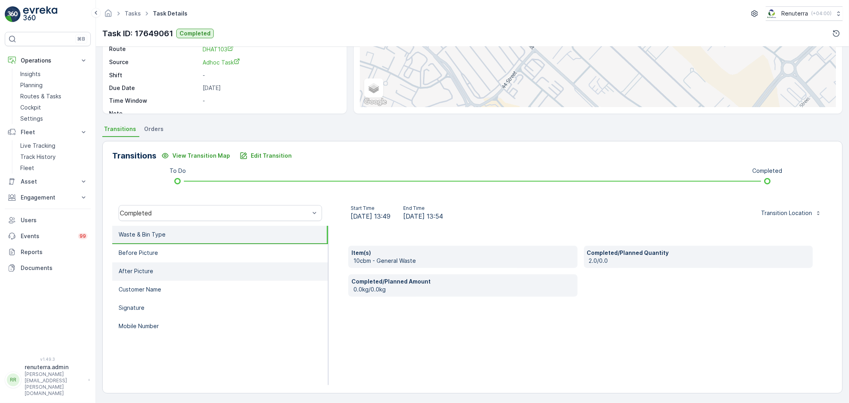
click at [187, 271] on li "After Picture" at bounding box center [220, 271] width 216 height 18
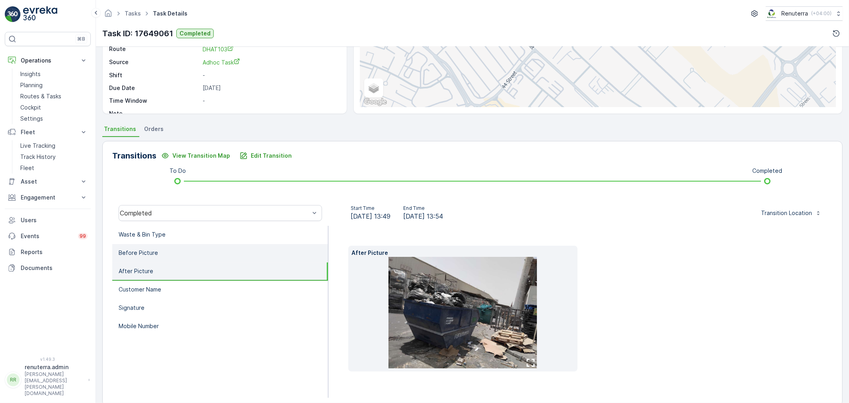
click at [181, 255] on li "Before Picture" at bounding box center [220, 253] width 216 height 18
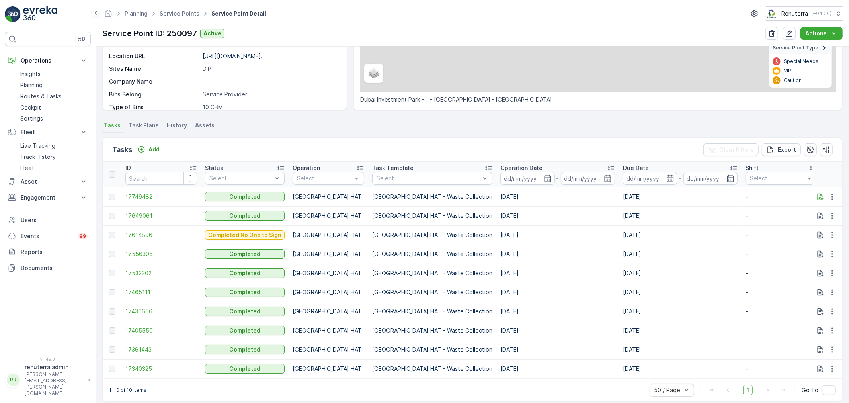
scroll to position [154, 0]
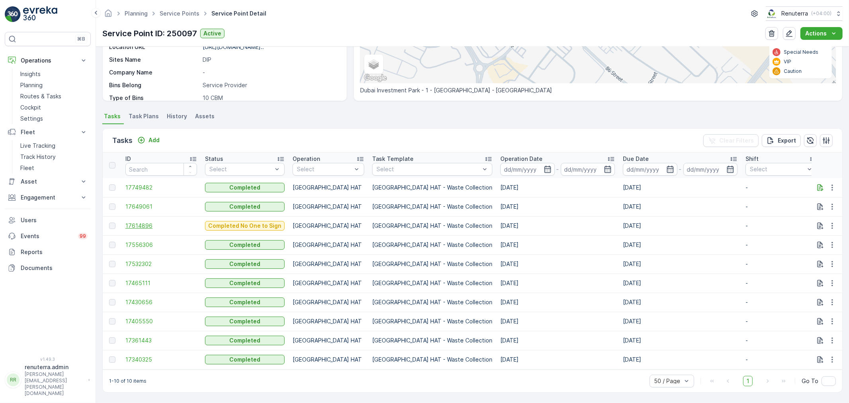
click at [149, 222] on span "17614896" at bounding box center [161, 226] width 72 height 8
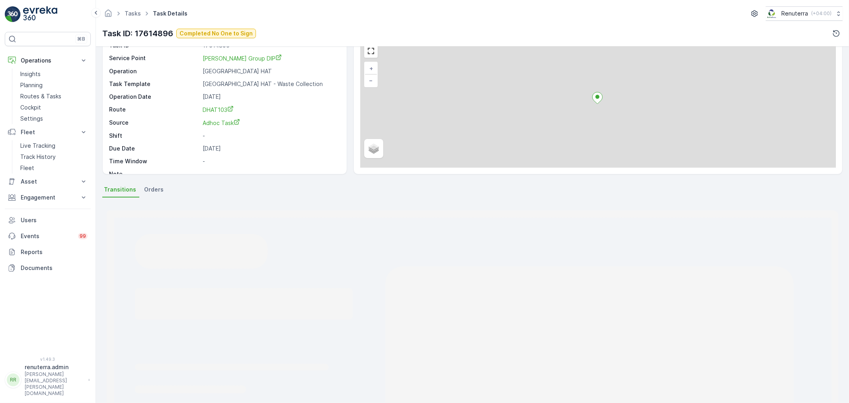
scroll to position [88, 0]
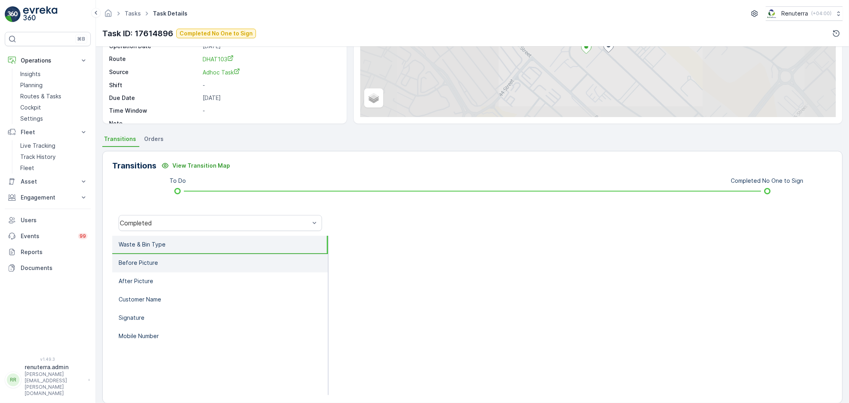
drag, startPoint x: 170, startPoint y: 276, endPoint x: 168, endPoint y: 271, distance: 5.4
click at [170, 275] on li "After Picture" at bounding box center [220, 281] width 216 height 18
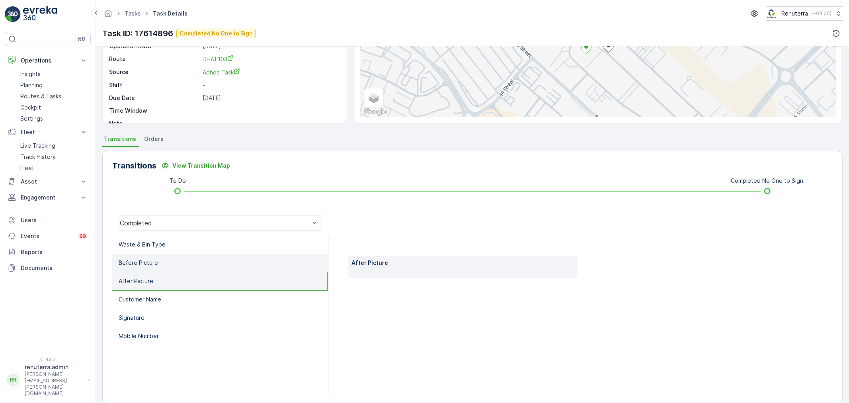
click at [166, 261] on li "Before Picture" at bounding box center [220, 263] width 216 height 18
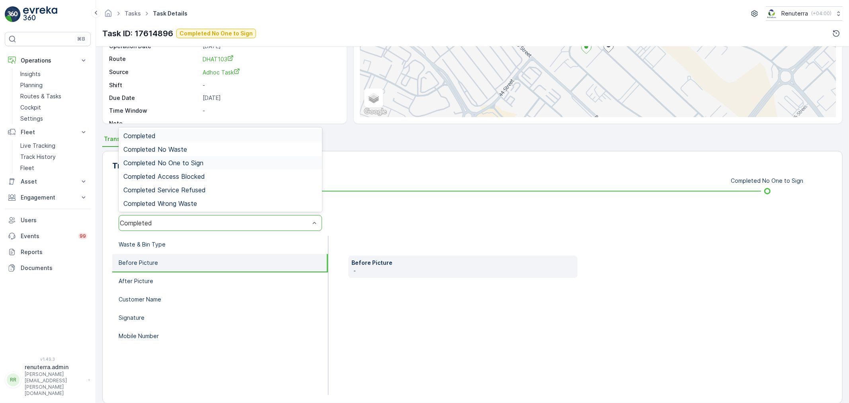
click at [178, 168] on div "Completed No One to Sign" at bounding box center [220, 163] width 203 height 14
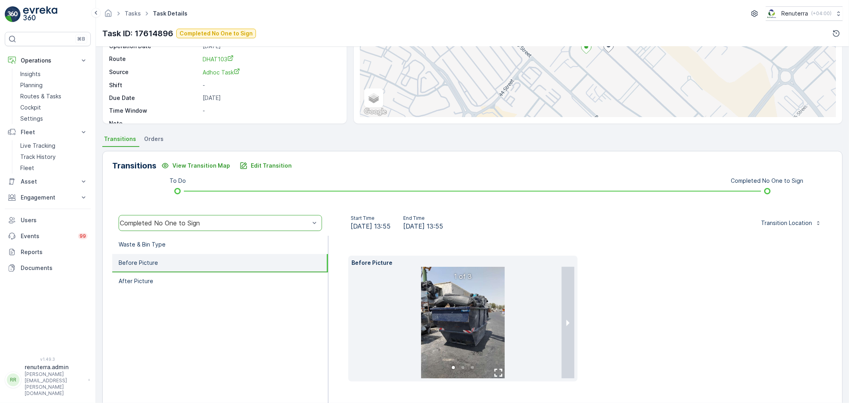
click at [165, 269] on li "Before Picture" at bounding box center [220, 263] width 216 height 18
click at [563, 325] on button "next slide / item" at bounding box center [568, 322] width 13 height 111
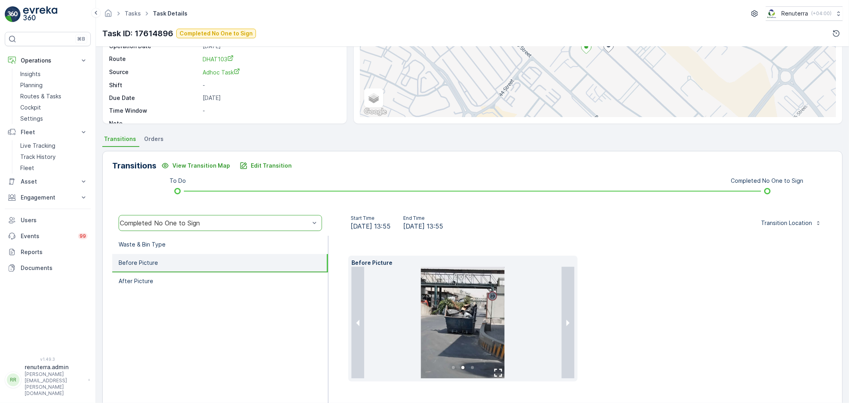
click at [492, 303] on img at bounding box center [463, 322] width 84 height 111
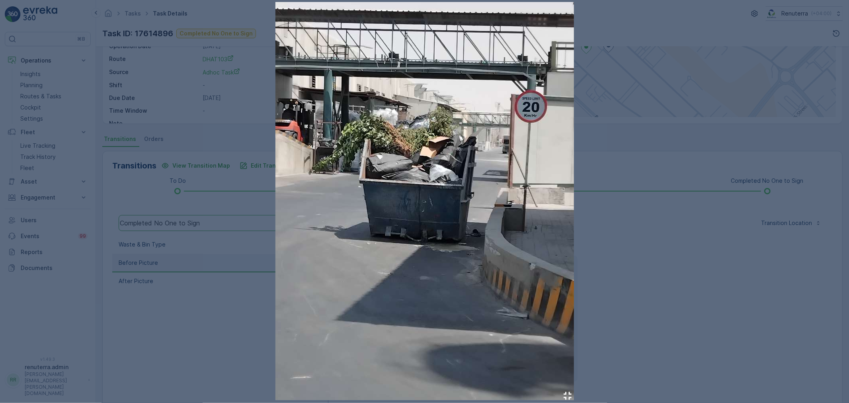
click at [700, 284] on div at bounding box center [424, 201] width 849 height 403
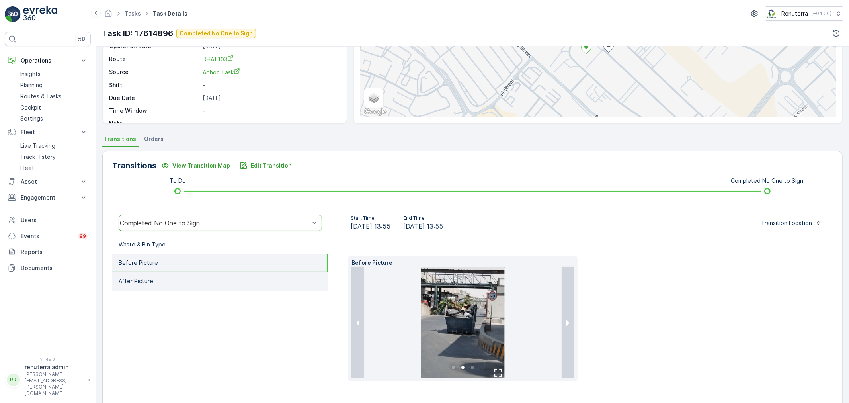
click at [209, 285] on li "After Picture" at bounding box center [220, 281] width 216 height 18
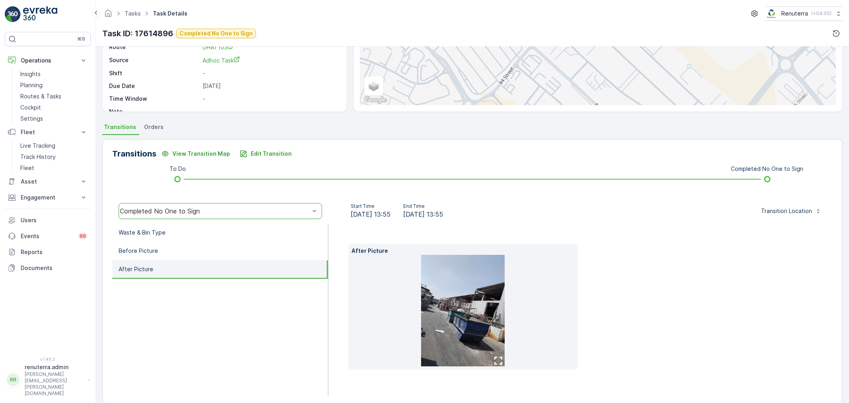
scroll to position [111, 0]
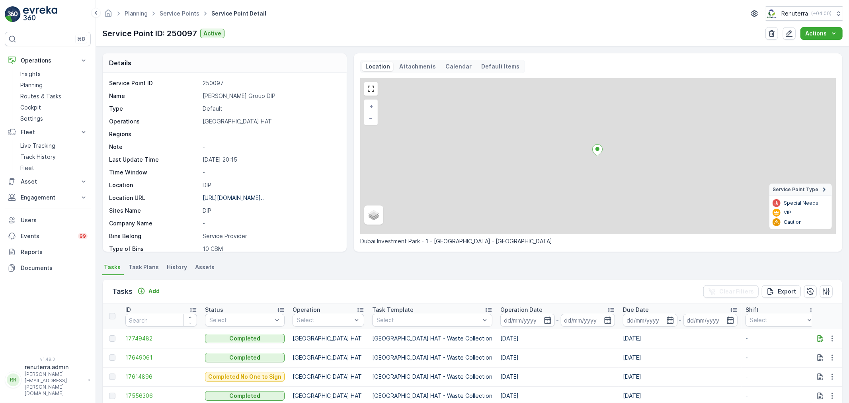
scroll to position [154, 0]
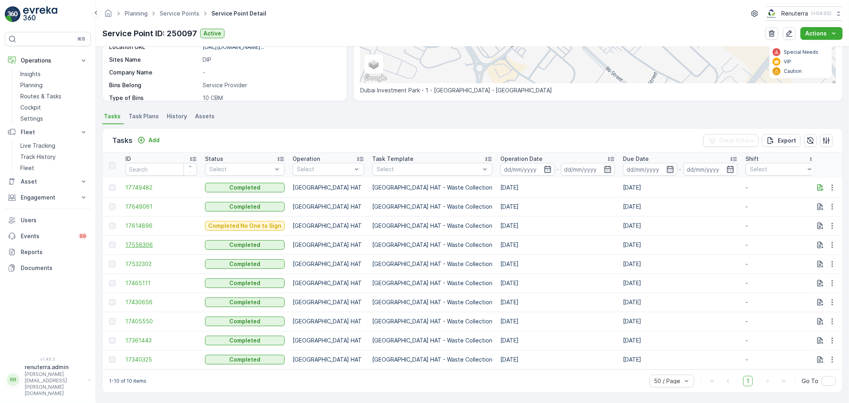
click at [149, 241] on span "17556306" at bounding box center [161, 245] width 72 height 8
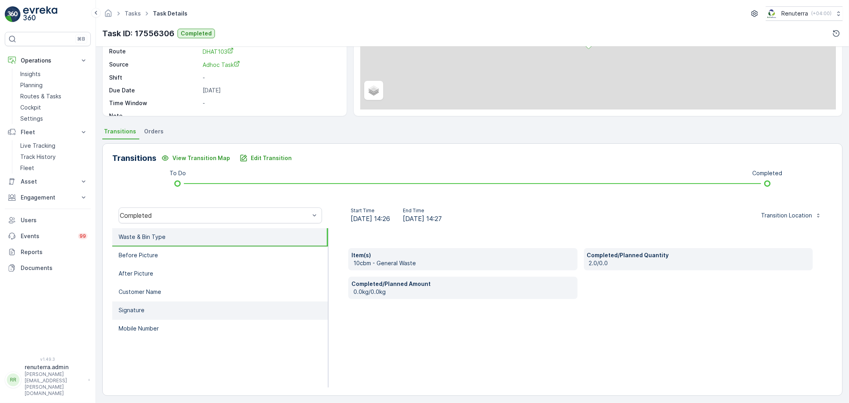
scroll to position [98, 0]
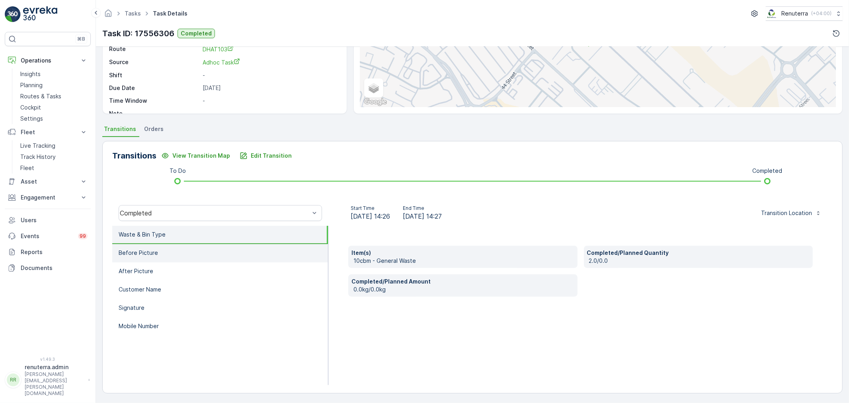
click at [174, 248] on li "Before Picture" at bounding box center [220, 253] width 216 height 18
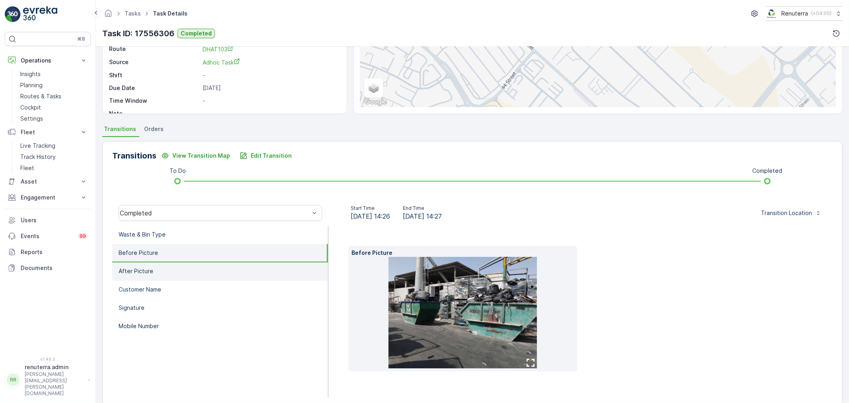
click at [164, 268] on li "After Picture" at bounding box center [220, 271] width 216 height 18
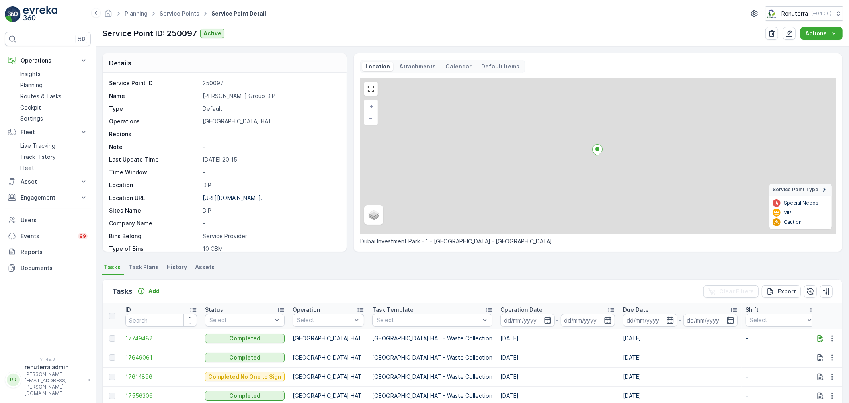
scroll to position [154, 0]
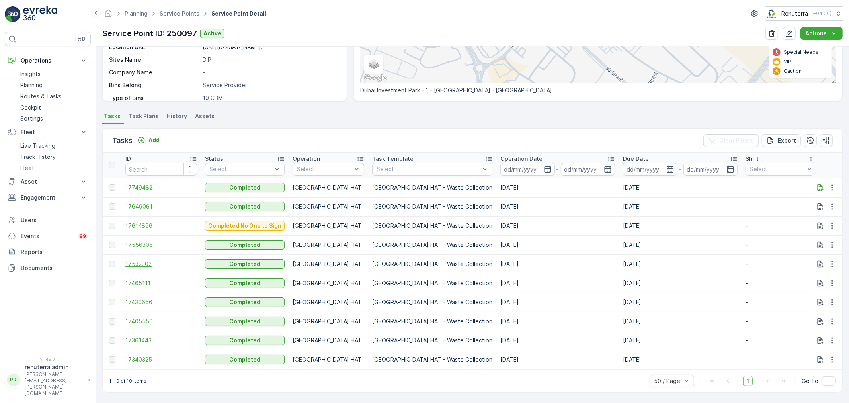
click at [160, 262] on span "17532302" at bounding box center [161, 264] width 72 height 8
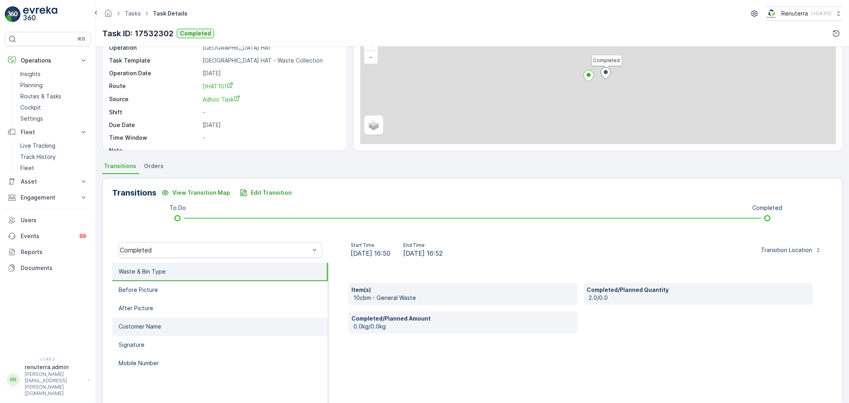
scroll to position [88, 0]
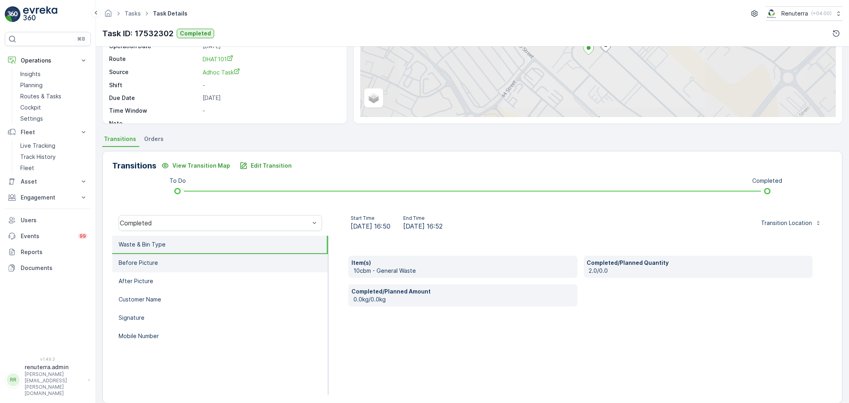
click at [186, 268] on li "Before Picture" at bounding box center [220, 263] width 216 height 18
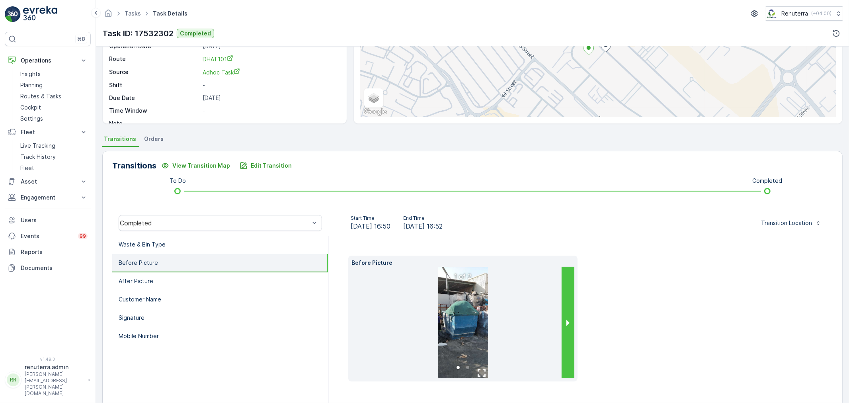
click at [571, 321] on button "next slide / item" at bounding box center [568, 322] width 13 height 111
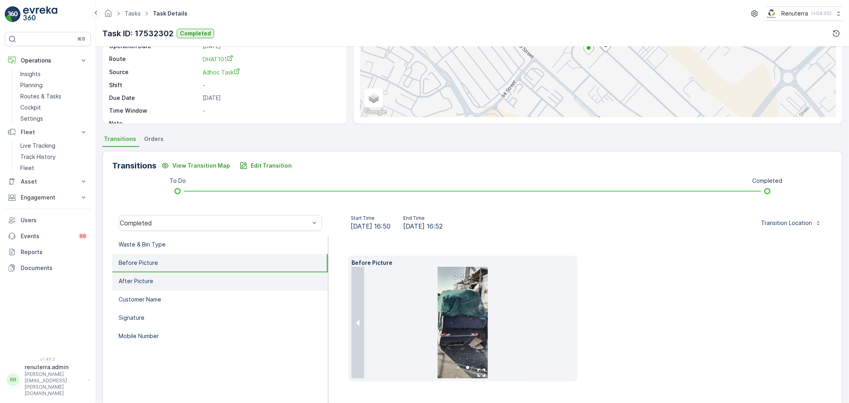
click at [219, 277] on li "After Picture" at bounding box center [220, 281] width 216 height 18
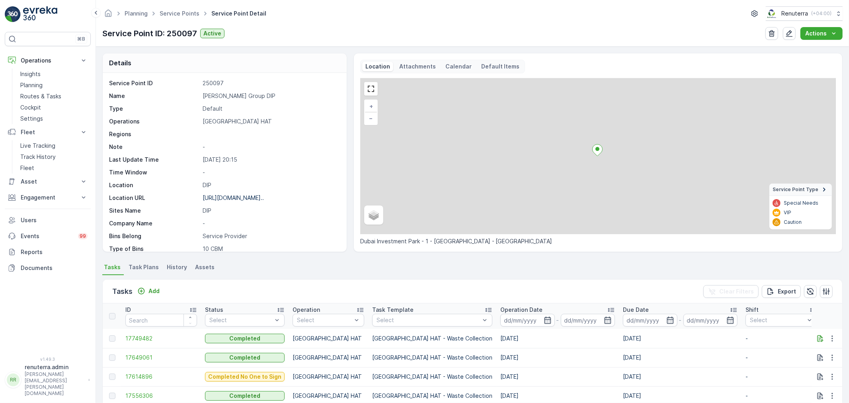
scroll to position [154, 0]
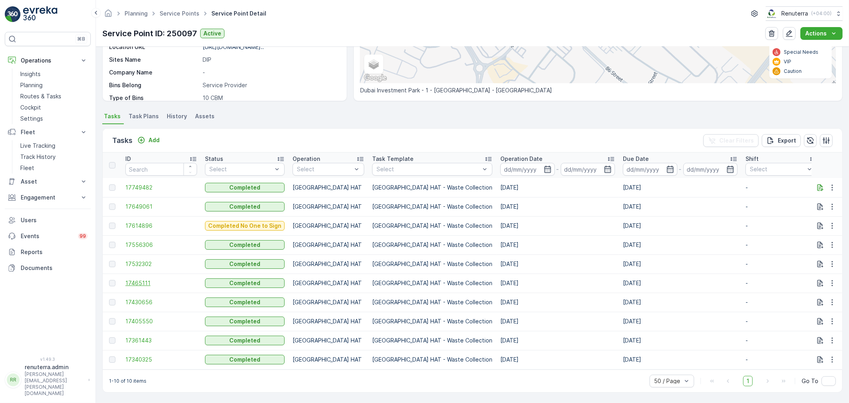
click at [140, 275] on td "17465111" at bounding box center [161, 282] width 80 height 19
click at [142, 260] on span "17532302" at bounding box center [161, 264] width 72 height 8
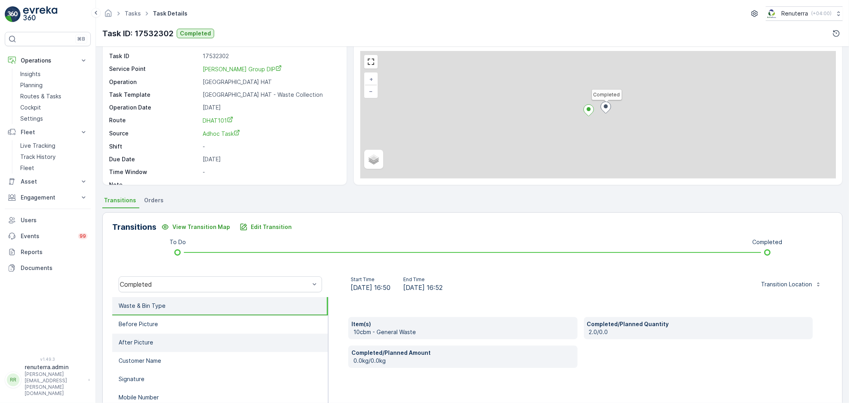
scroll to position [44, 0]
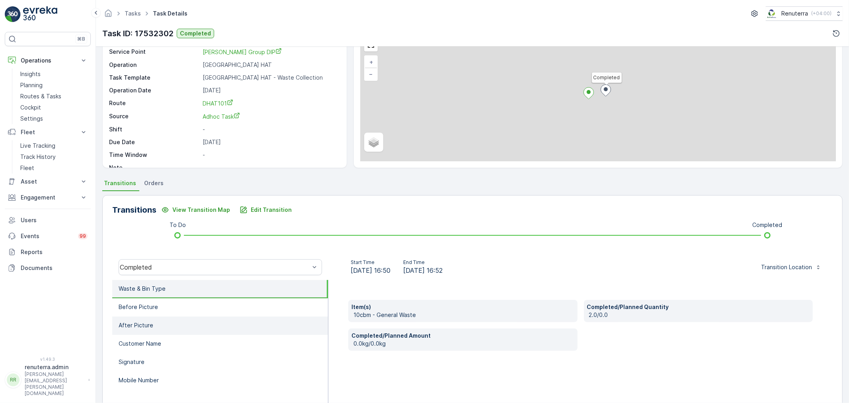
click at [267, 319] on li "After Picture" at bounding box center [220, 325] width 216 height 18
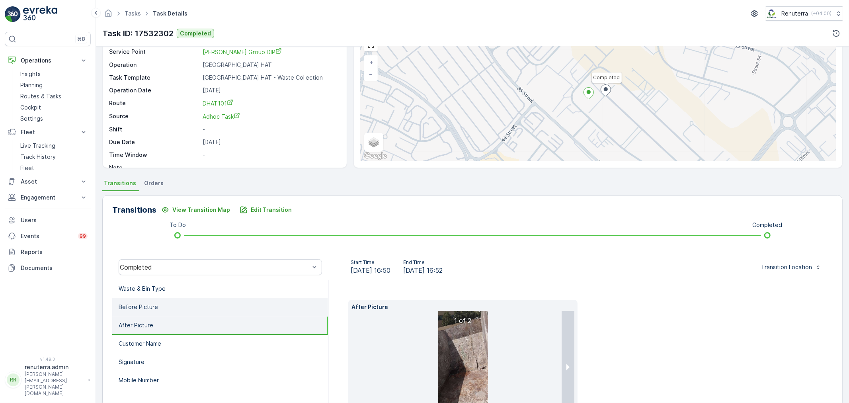
click at [260, 309] on li "Before Picture" at bounding box center [220, 307] width 216 height 18
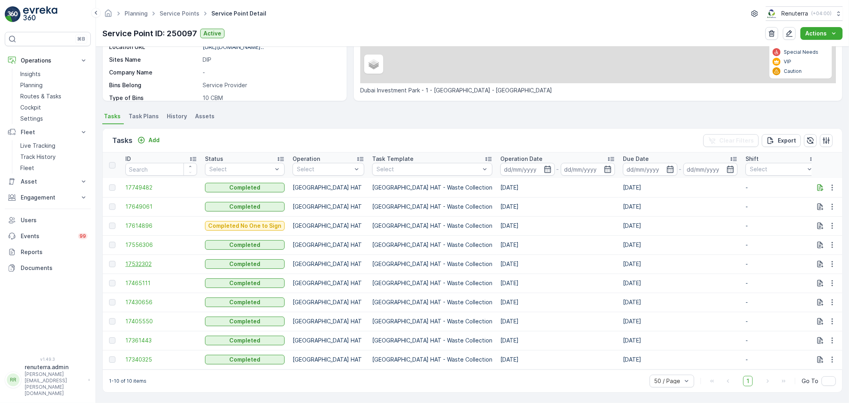
scroll to position [154, 0]
click at [134, 279] on span "17465111" at bounding box center [161, 283] width 72 height 8
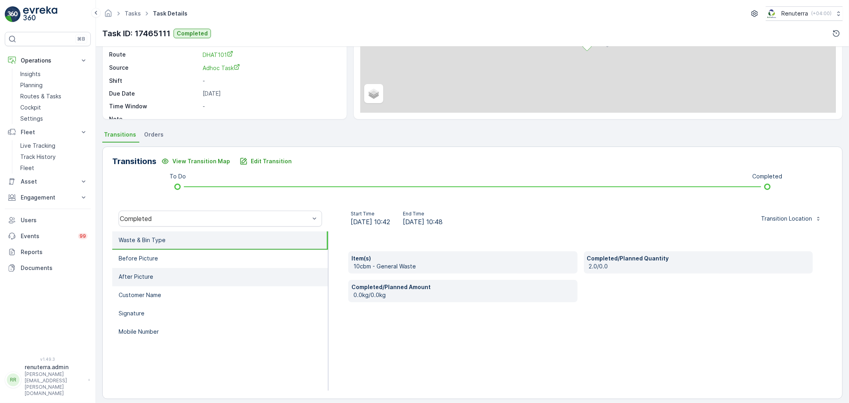
scroll to position [98, 0]
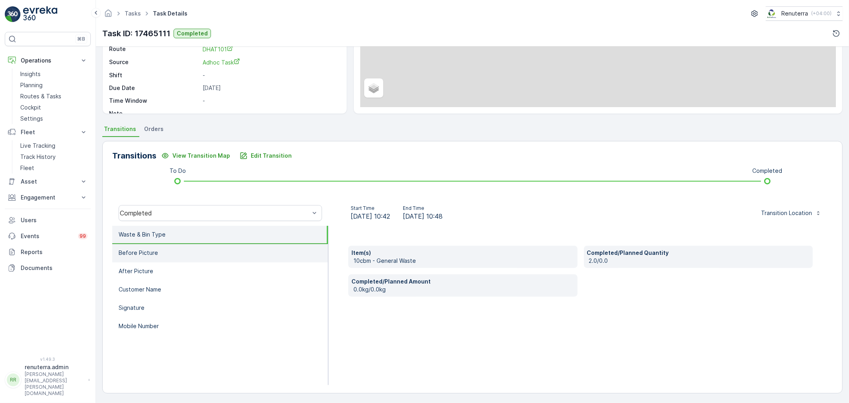
drag, startPoint x: 187, startPoint y: 241, endPoint x: 189, endPoint y: 255, distance: 14.1
click at [187, 242] on li "Waste & Bin Type" at bounding box center [220, 235] width 216 height 18
click at [189, 256] on li "Before Picture" at bounding box center [220, 253] width 216 height 18
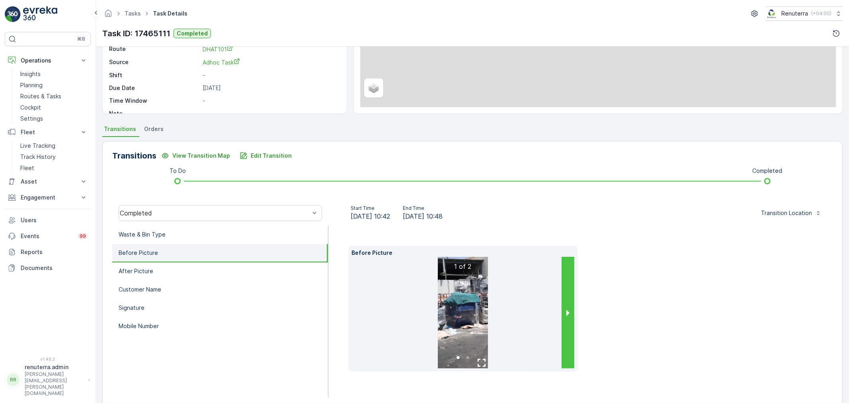
click at [562, 325] on button "next slide / item" at bounding box center [568, 312] width 13 height 111
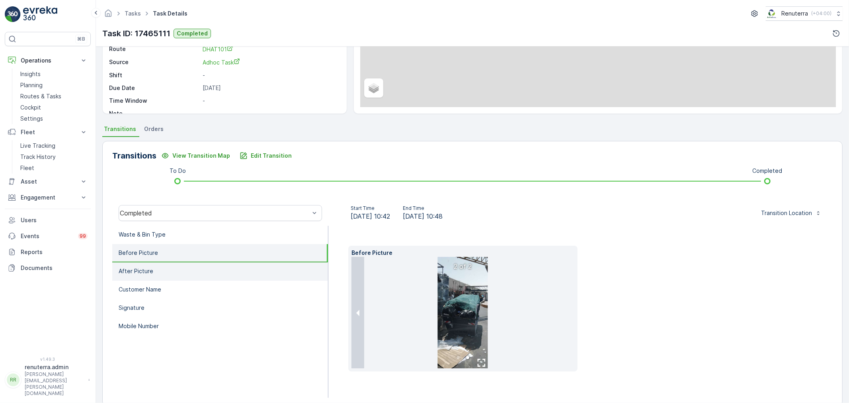
click at [197, 274] on li "After Picture" at bounding box center [220, 271] width 216 height 18
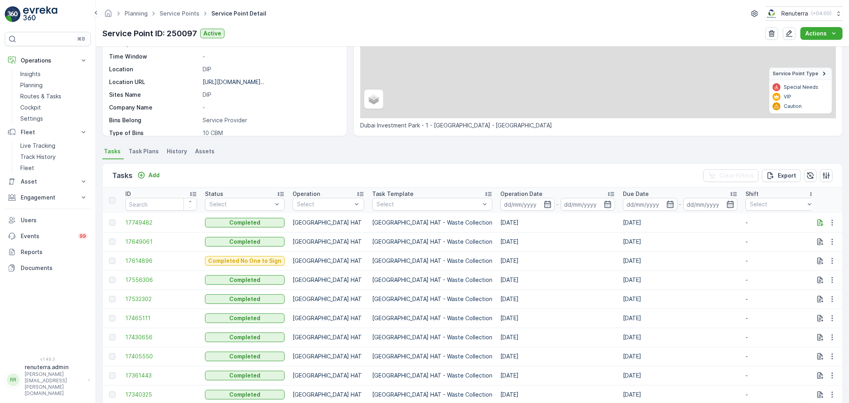
scroll to position [154, 0]
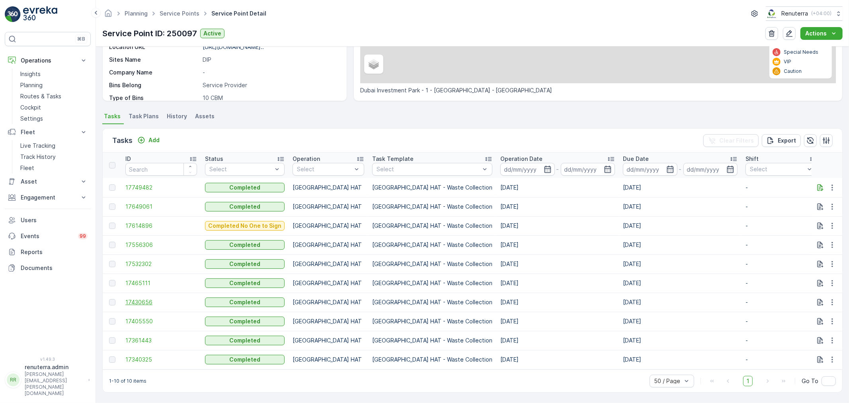
click at [152, 302] on td "17430656" at bounding box center [161, 302] width 80 height 19
click at [156, 300] on span "17430656" at bounding box center [161, 302] width 72 height 8
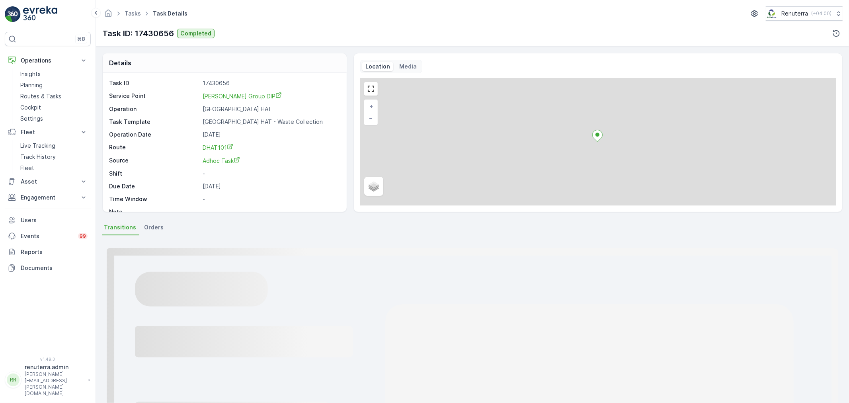
scroll to position [98, 0]
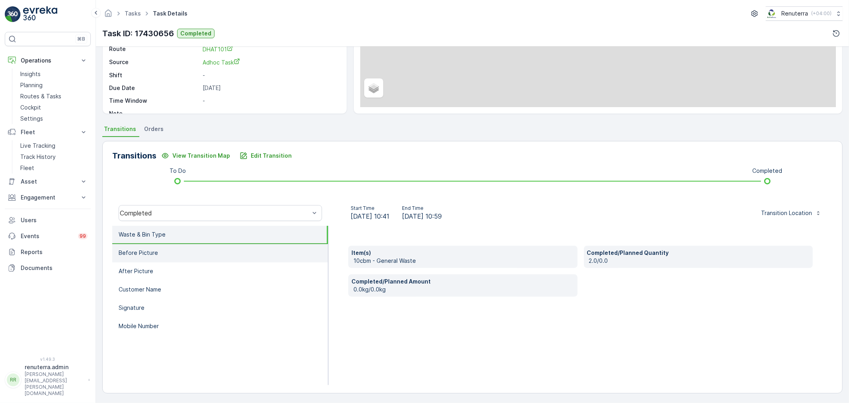
click at [160, 256] on li "Before Picture" at bounding box center [220, 253] width 216 height 18
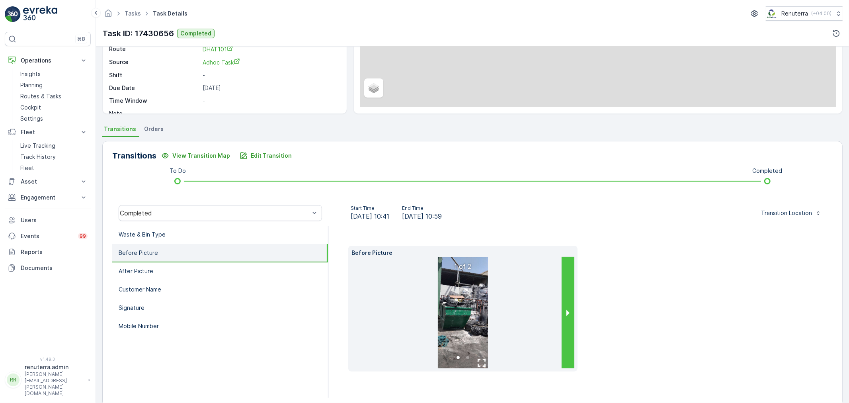
click at [562, 295] on button "next slide / item" at bounding box center [568, 312] width 13 height 111
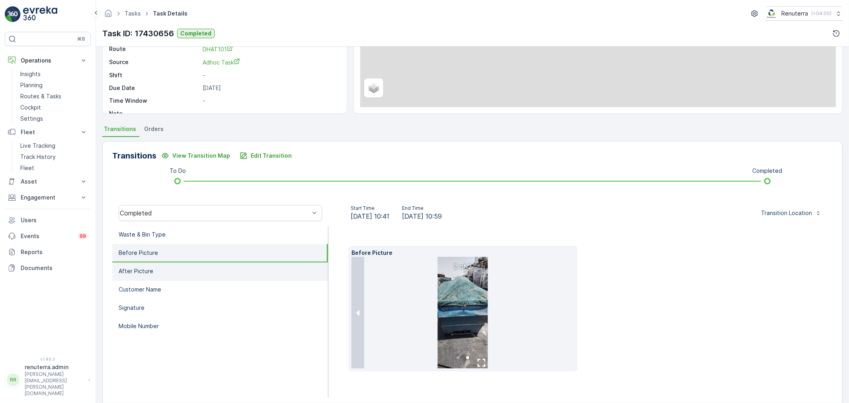
click at [197, 272] on li "After Picture" at bounding box center [220, 271] width 216 height 18
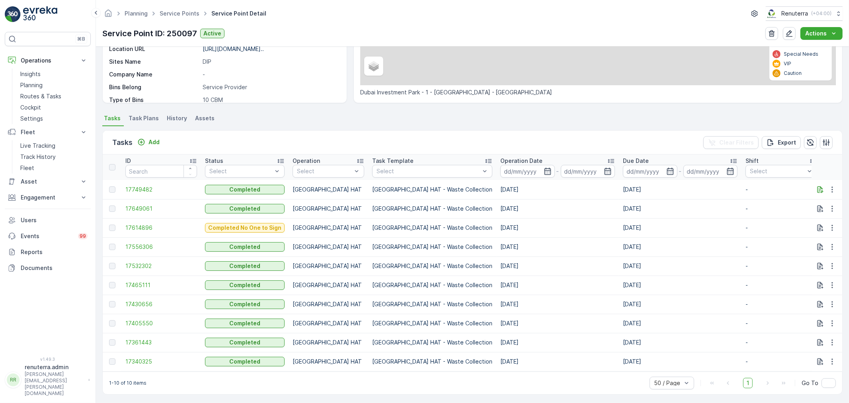
scroll to position [154, 0]
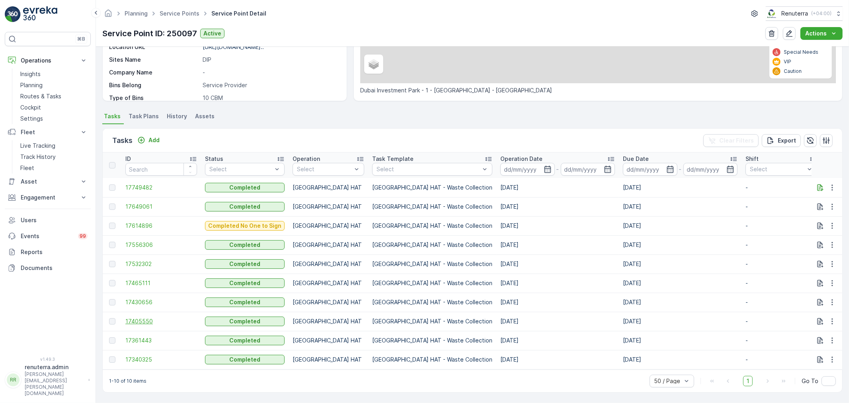
click at [142, 312] on td "17405550" at bounding box center [161, 321] width 80 height 19
click at [141, 317] on span "17405550" at bounding box center [161, 321] width 72 height 8
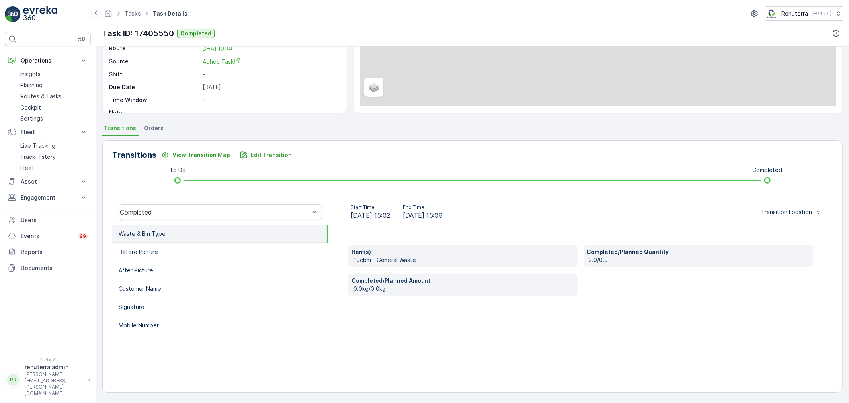
scroll to position [77, 0]
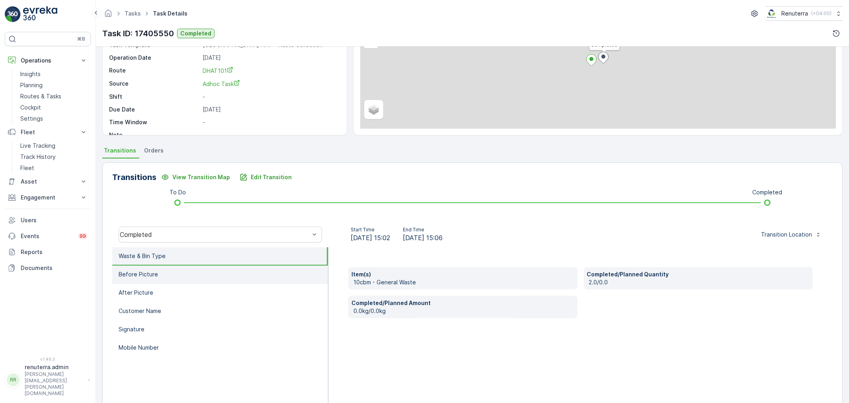
click at [188, 277] on li "Before Picture" at bounding box center [220, 275] width 216 height 18
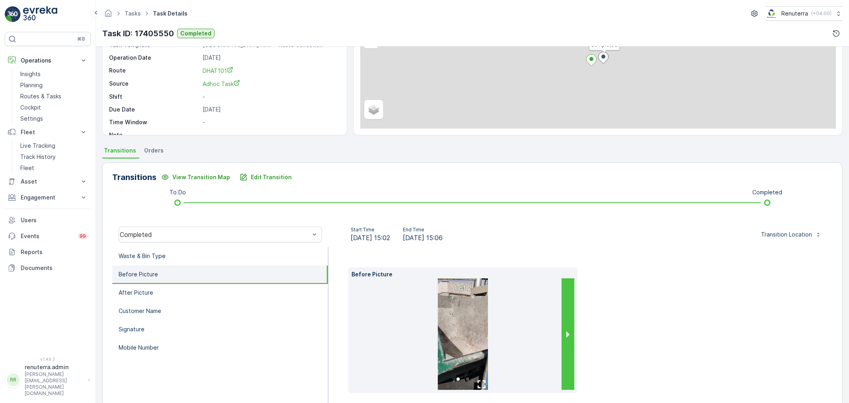
click at [572, 326] on button "next slide / item" at bounding box center [568, 333] width 13 height 111
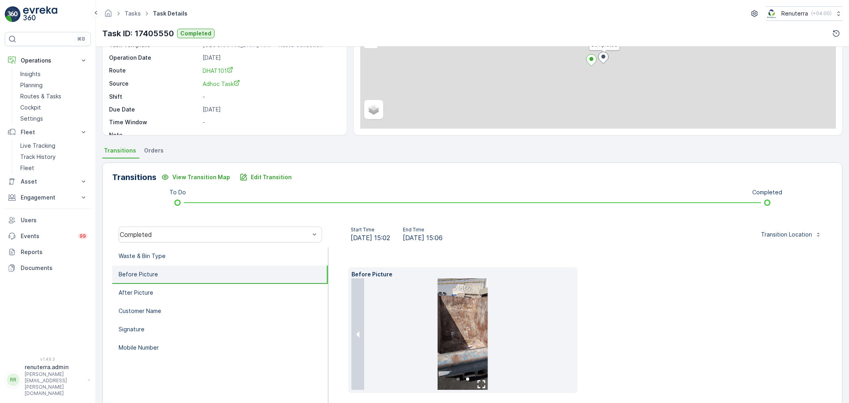
click at [456, 333] on img at bounding box center [463, 333] width 50 height 111
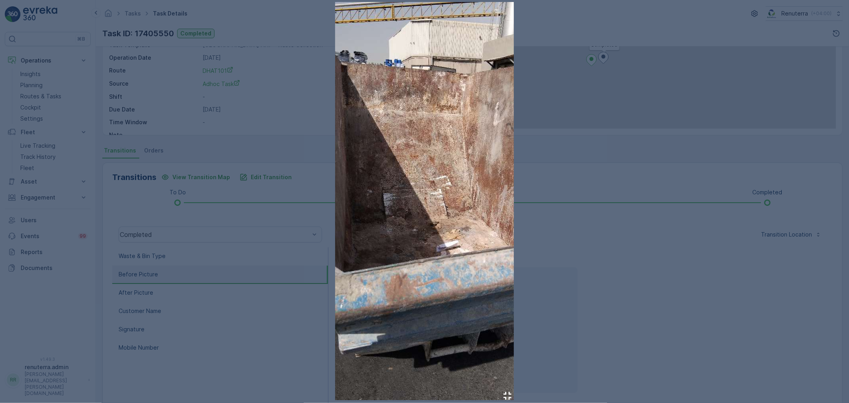
click at [678, 326] on div at bounding box center [424, 201] width 849 height 403
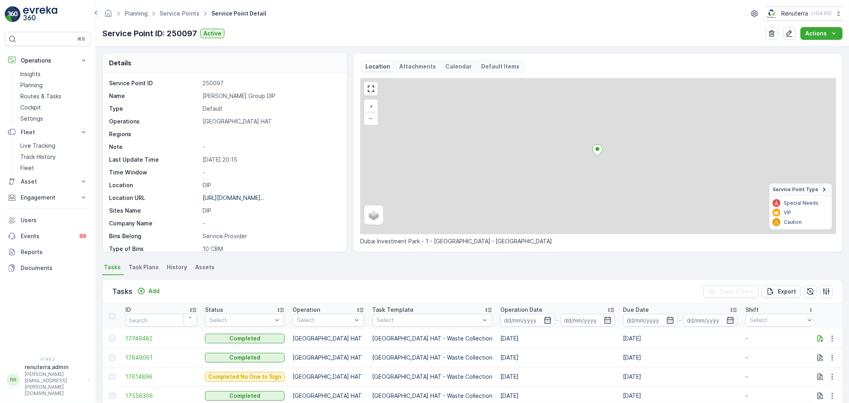
scroll to position [154, 0]
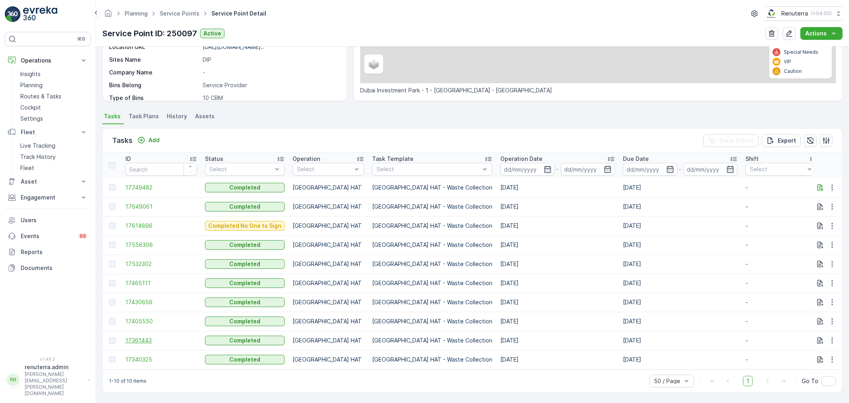
click at [152, 337] on span "17361443" at bounding box center [161, 340] width 72 height 8
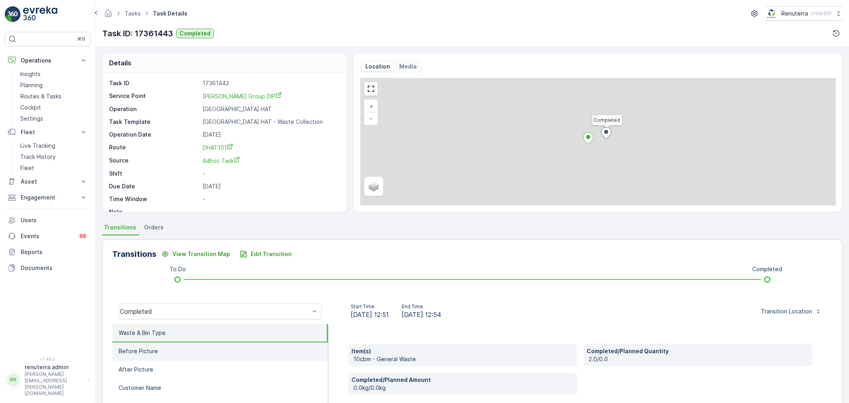
click at [198, 343] on li "Before Picture" at bounding box center [220, 351] width 216 height 18
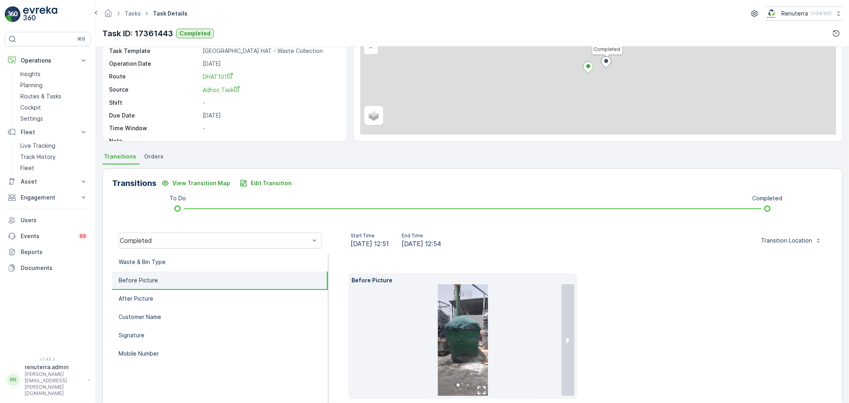
scroll to position [88, 0]
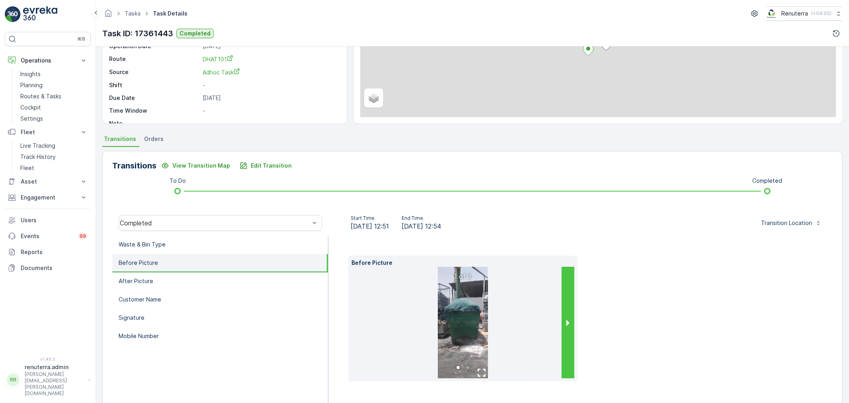
click at [572, 327] on button "next slide / item" at bounding box center [568, 322] width 13 height 111
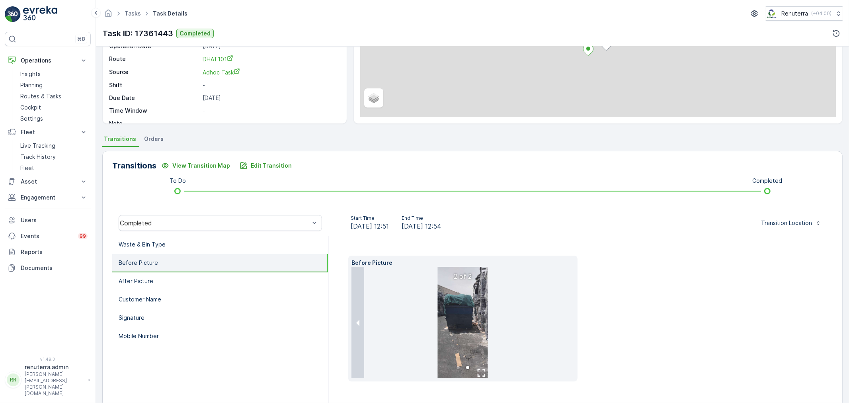
click at [468, 323] on img at bounding box center [463, 322] width 50 height 111
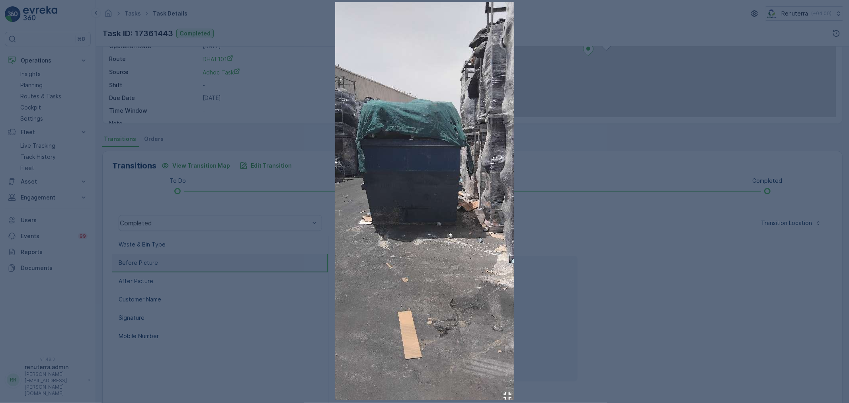
click at [659, 241] on div at bounding box center [424, 201] width 849 height 403
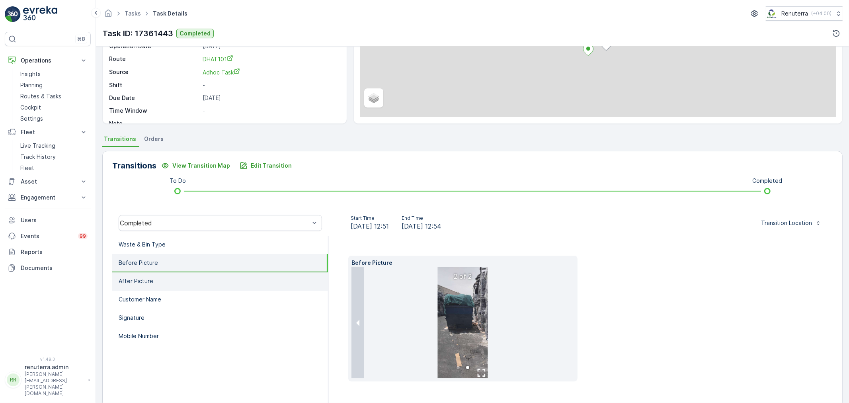
click at [190, 277] on li "After Picture" at bounding box center [220, 281] width 216 height 18
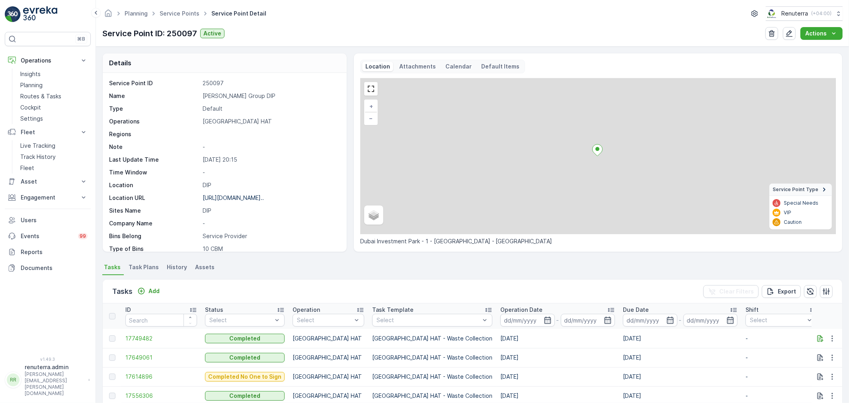
scroll to position [154, 0]
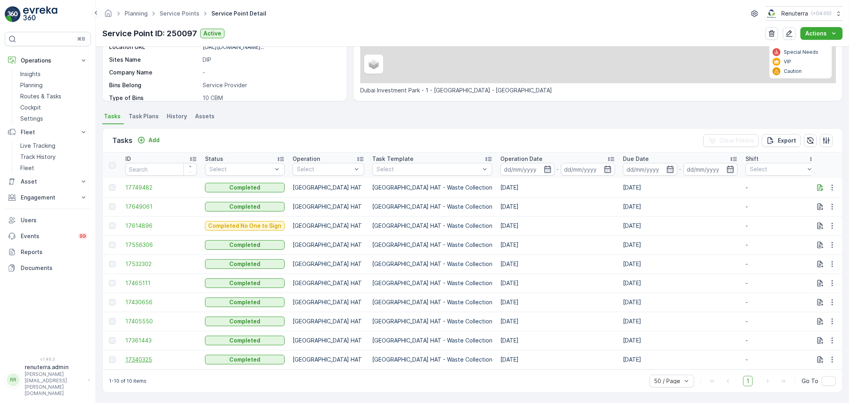
click at [161, 359] on span "17340325" at bounding box center [161, 359] width 72 height 8
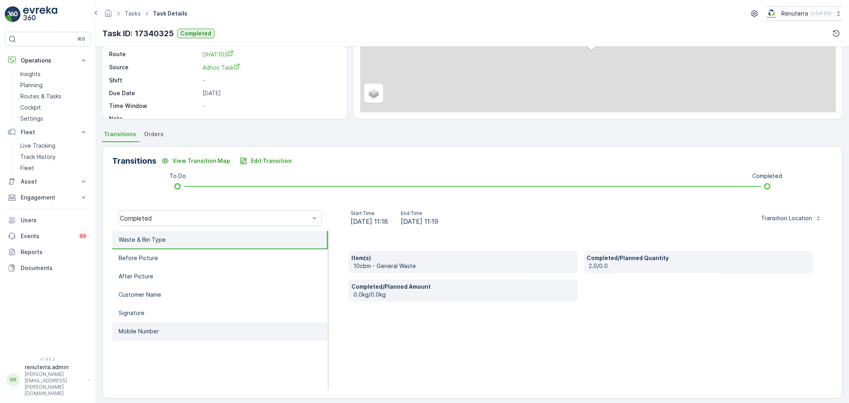
scroll to position [98, 0]
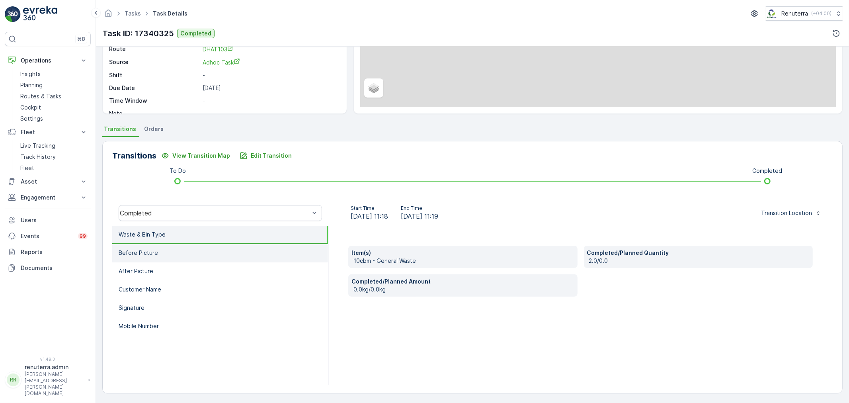
click at [187, 248] on li "Before Picture" at bounding box center [220, 253] width 216 height 18
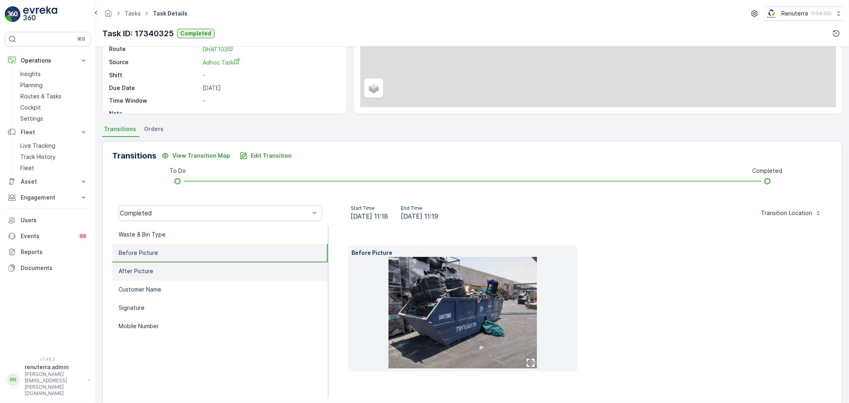
click at [200, 269] on li "After Picture" at bounding box center [220, 271] width 216 height 18
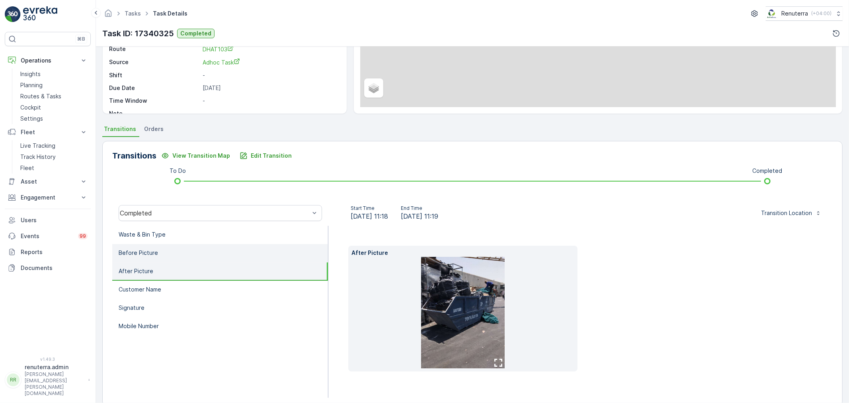
click at [162, 248] on li "Before Picture" at bounding box center [220, 253] width 216 height 18
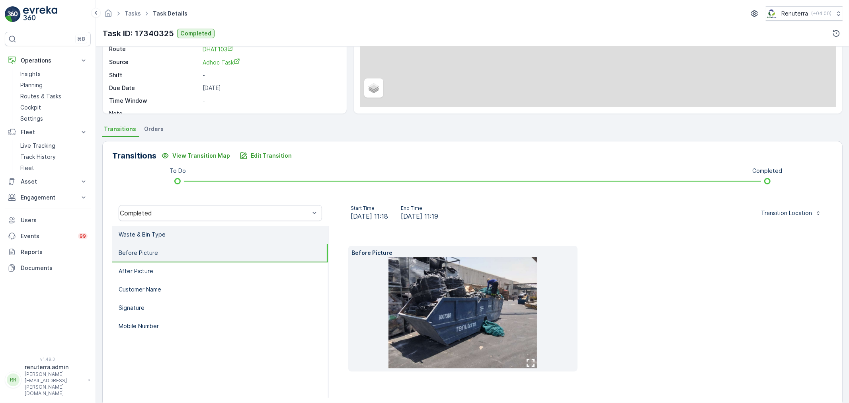
click at [159, 238] on li "Waste & Bin Type" at bounding box center [220, 235] width 216 height 18
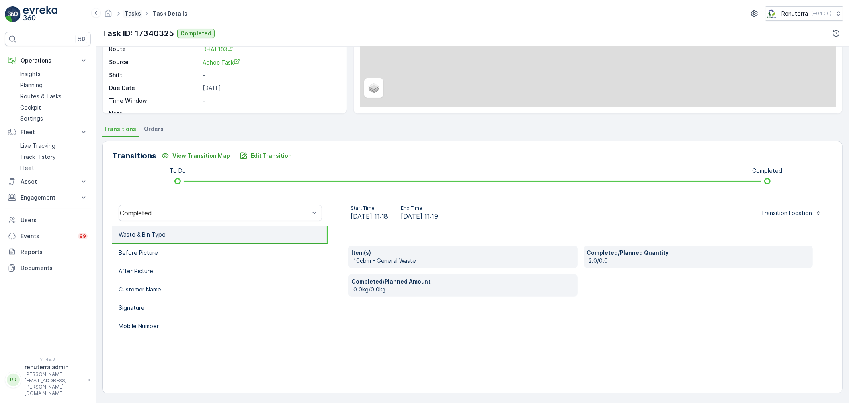
click at [132, 10] on link "Tasks" at bounding box center [133, 13] width 16 height 7
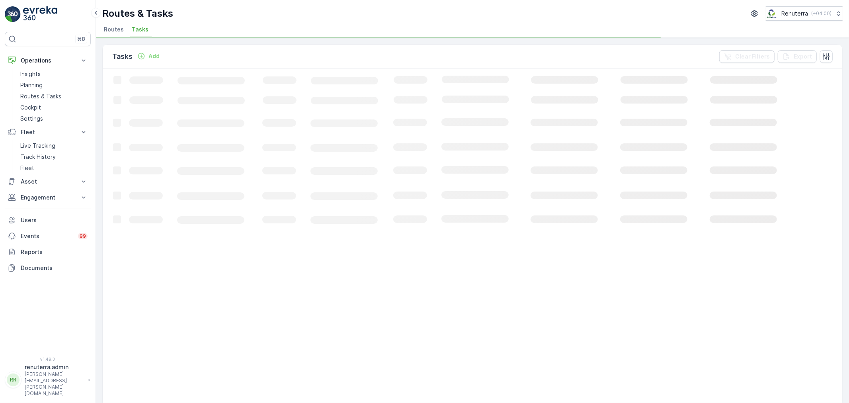
click at [124, 33] on li "Routes" at bounding box center [114, 31] width 25 height 14
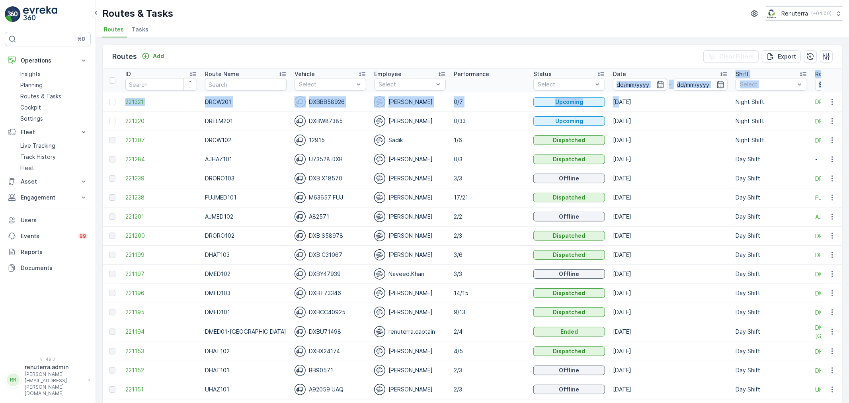
click at [615, 90] on th "Date -" at bounding box center [670, 80] width 123 height 24
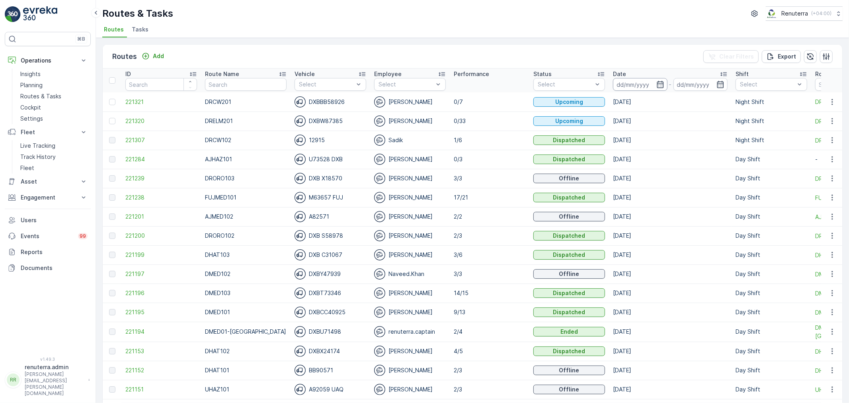
click at [618, 84] on input at bounding box center [640, 84] width 55 height 13
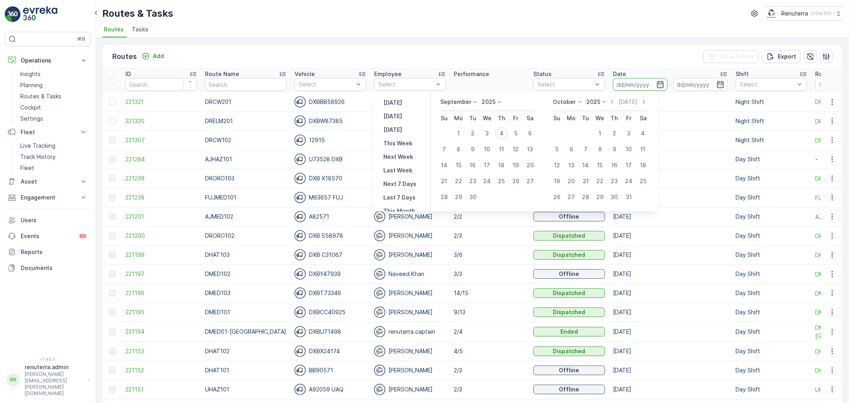
click at [496, 133] on div "4" at bounding box center [501, 133] width 13 height 13
type input "04.09.2025"
click at [496, 132] on div "4" at bounding box center [501, 133] width 13 height 13
type input "04.09.2025"
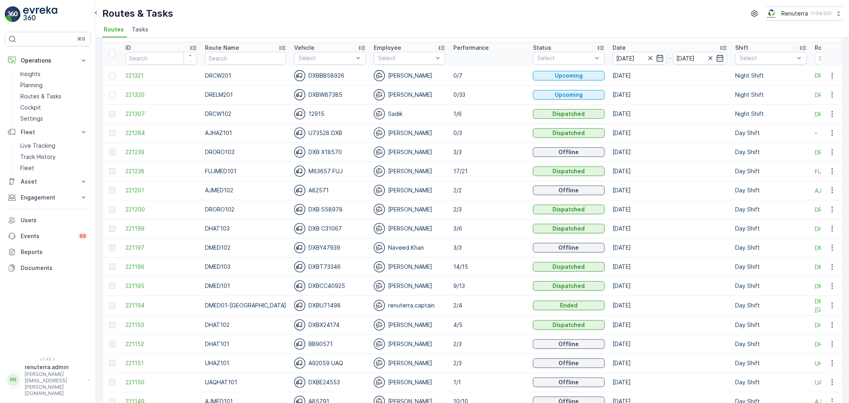
scroll to position [44, 0]
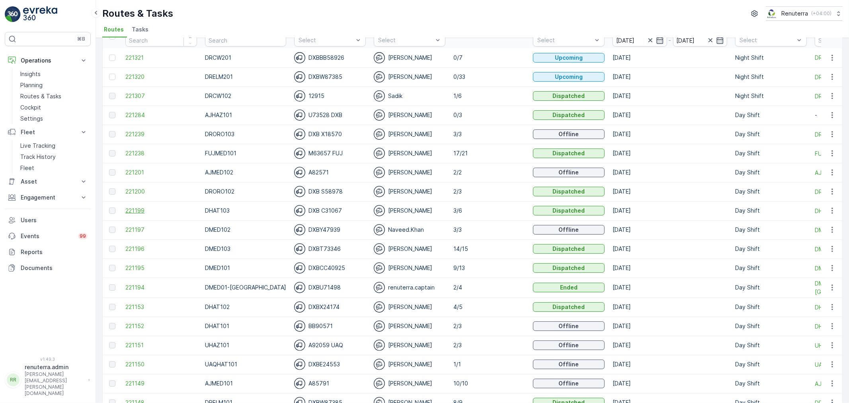
click at [157, 212] on span "221199" at bounding box center [161, 211] width 72 height 8
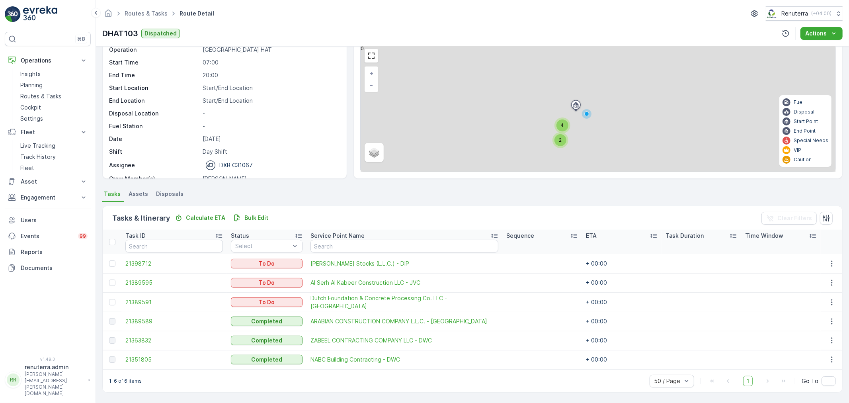
scroll to position [33, 0]
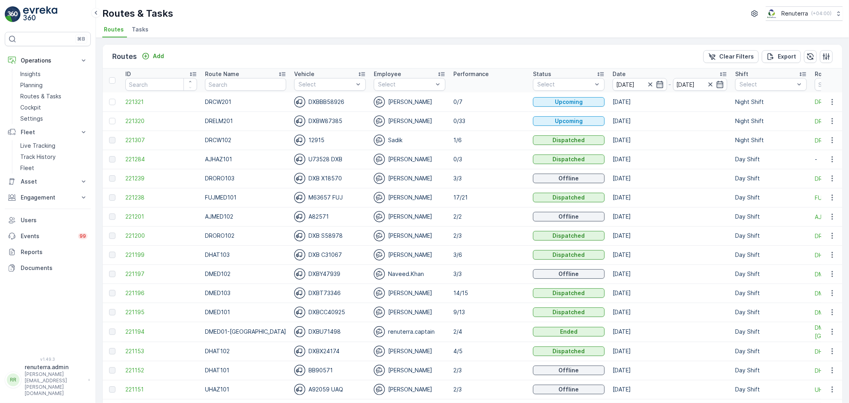
scroll to position [88, 0]
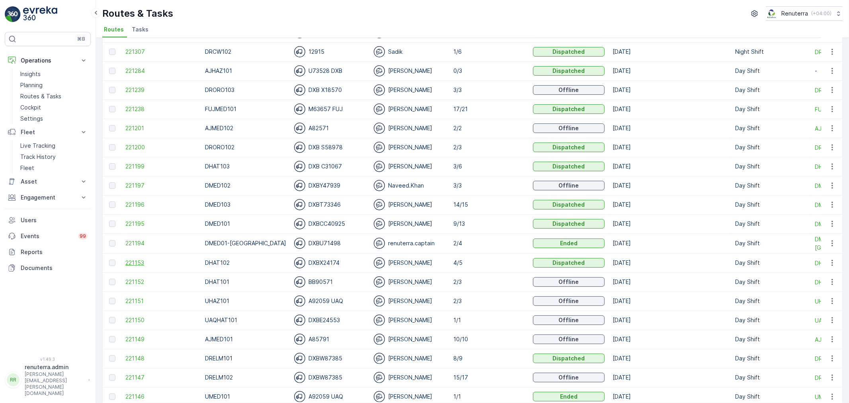
click at [130, 259] on span "221153" at bounding box center [161, 263] width 72 height 8
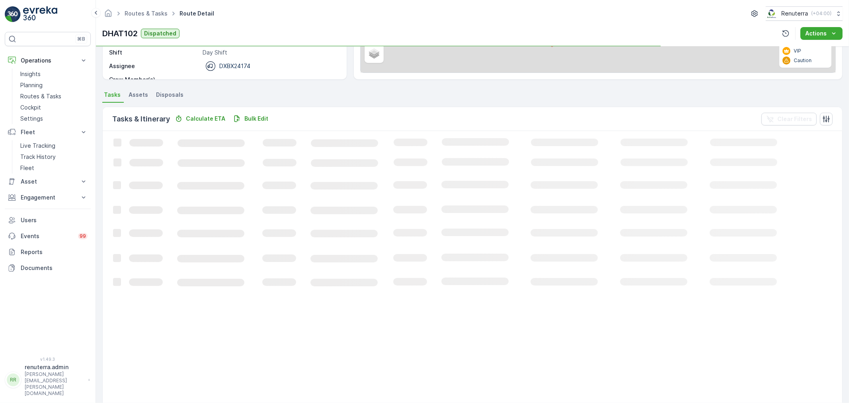
scroll to position [14, 0]
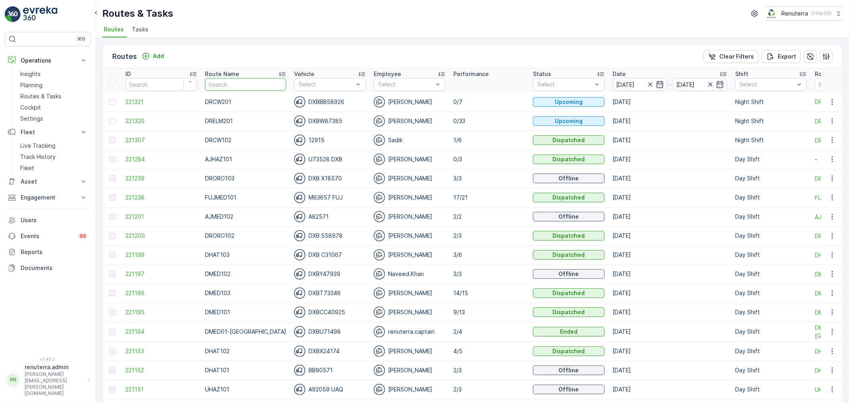
click at [233, 78] on input "text" at bounding box center [245, 84] width 81 height 13
type input "D"
type input "DMED"
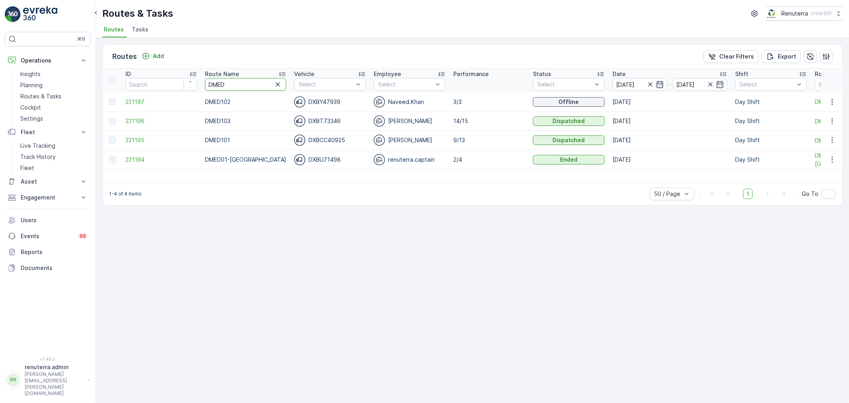
drag, startPoint x: 196, startPoint y: 76, endPoint x: 189, endPoint y: 75, distance: 7.2
click at [189, 75] on tr "ID Route Name DMED Vehicle Select Employee Select Performance Status Select Dat…" at bounding box center [507, 80] width 809 height 24
type input "DREL"
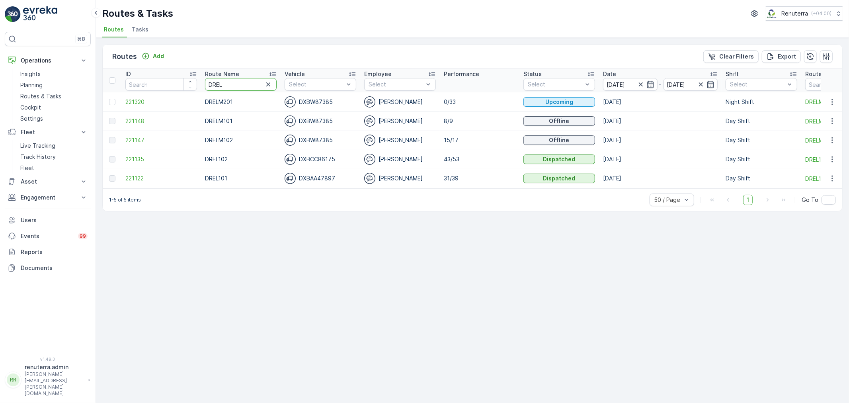
drag, startPoint x: 202, startPoint y: 78, endPoint x: 181, endPoint y: 69, distance: 22.5
click at [181, 69] on tr "ID Route Name DREL Vehicle Select Employee Select Performance Status Select Dat…" at bounding box center [503, 80] width 800 height 24
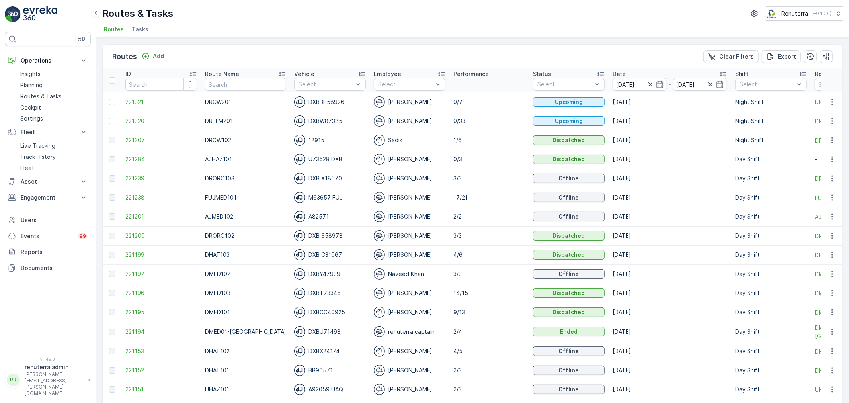
click at [164, 83] on input "number" at bounding box center [161, 84] width 72 height 13
click at [230, 86] on input "text" at bounding box center [245, 84] width 81 height 13
type input "DRCW101"
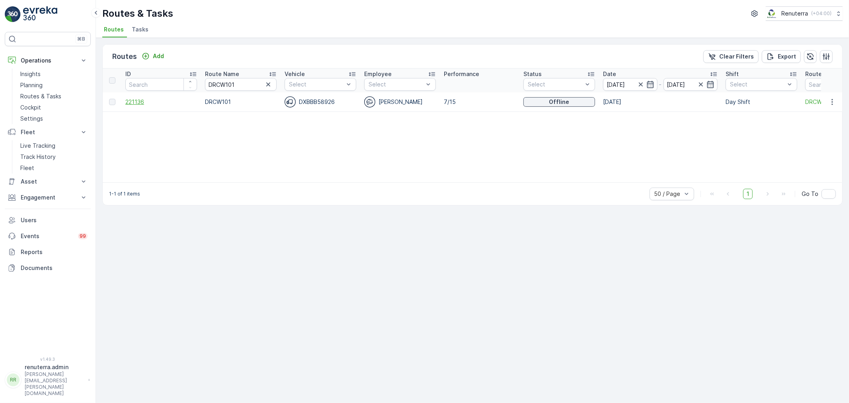
click at [132, 104] on span "221136" at bounding box center [161, 102] width 72 height 8
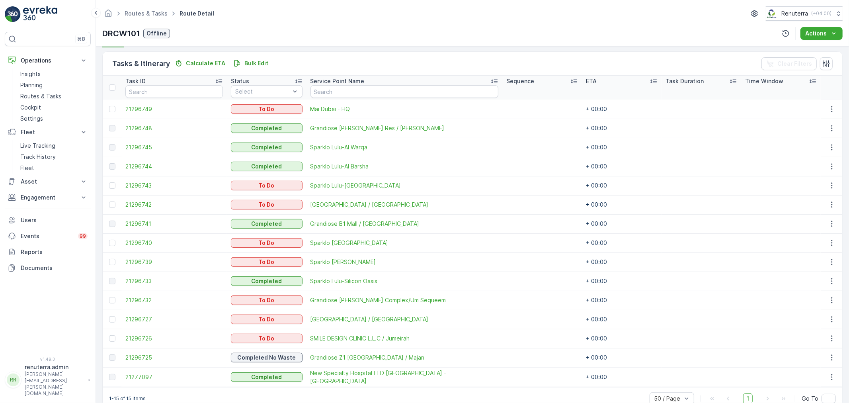
scroll to position [204, 0]
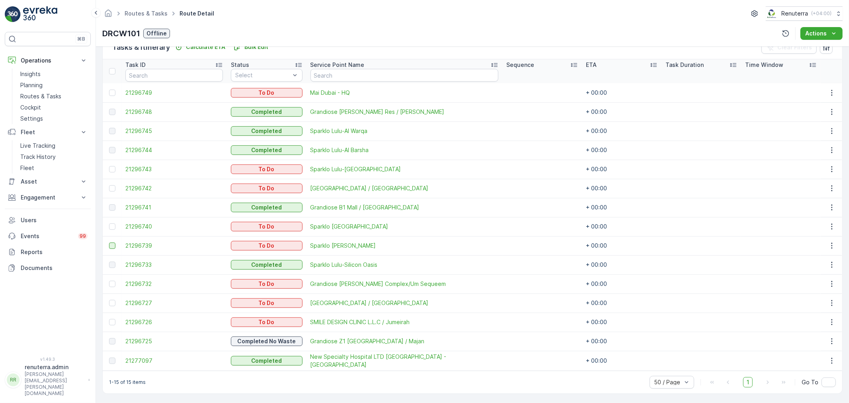
click at [113, 248] on div at bounding box center [112, 245] width 6 height 6
click at [109, 242] on input "checkbox" at bounding box center [109, 242] width 0 height 0
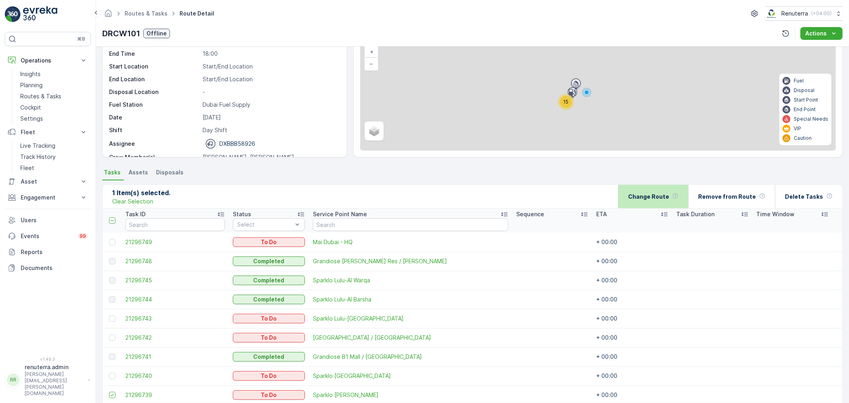
scroll to position [27, 0]
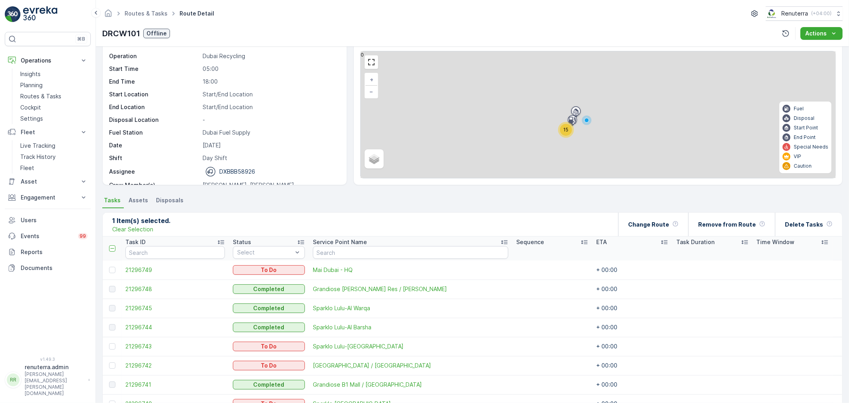
click at [651, 236] on th "ETA" at bounding box center [632, 248] width 80 height 24
click at [653, 221] on p "Change Route" at bounding box center [648, 225] width 41 height 8
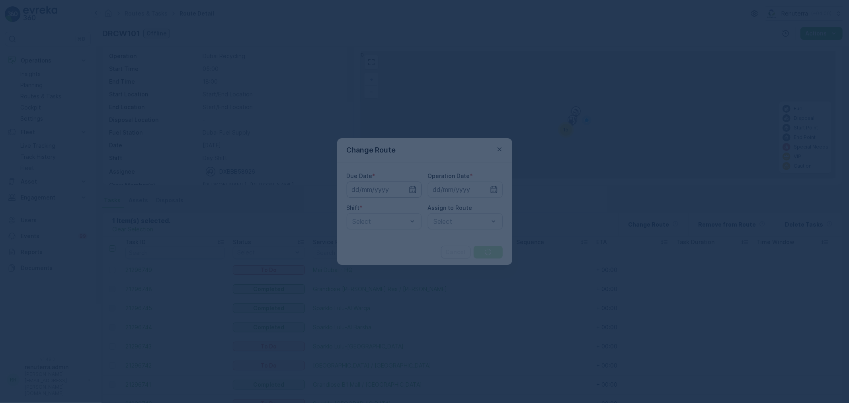
type input "04.09.2025"
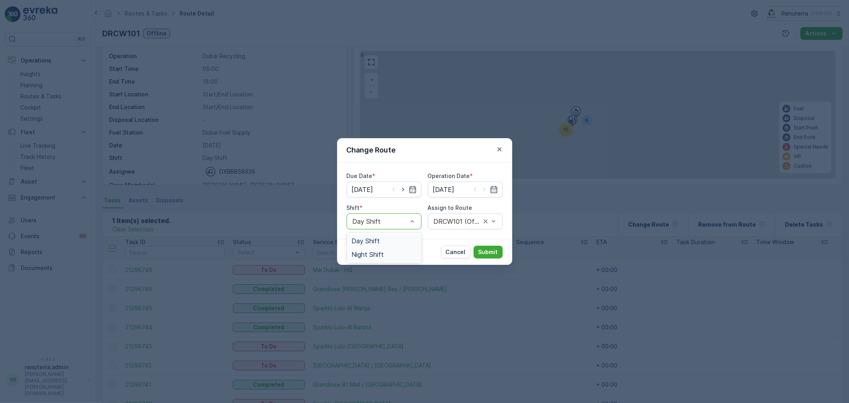
click at [377, 254] on span "Night Shift" at bounding box center [368, 254] width 32 height 7
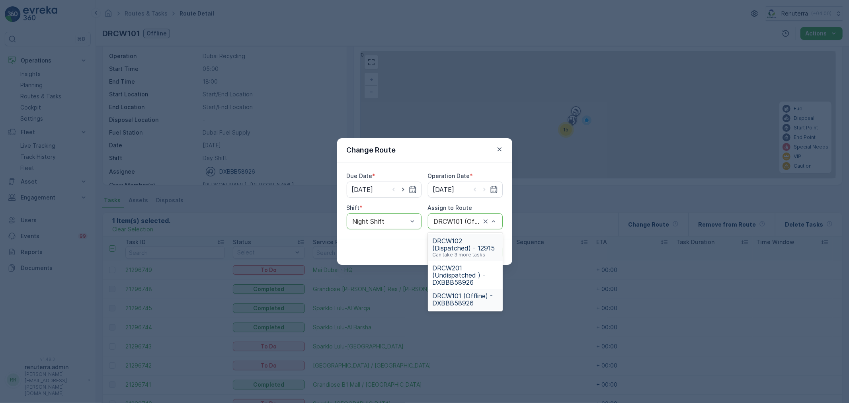
click at [439, 226] on div "DRCW101 (Offline) - DXBBB58926" at bounding box center [465, 221] width 75 height 16
click at [449, 217] on div "DRCW101 (Offline) - DXBBB58926" at bounding box center [465, 221] width 75 height 16
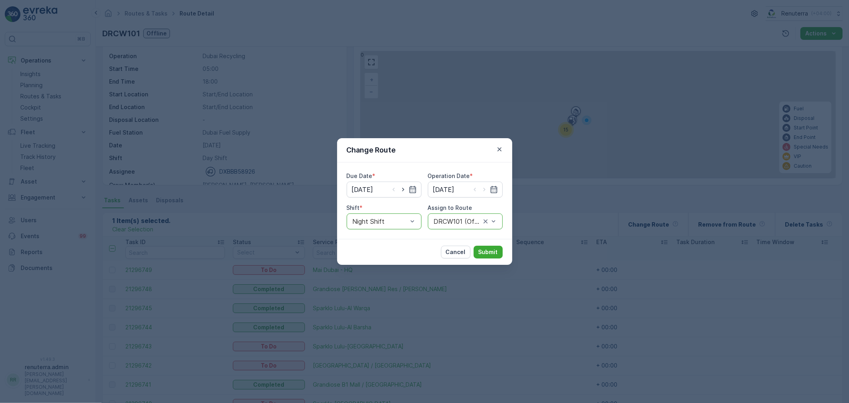
click at [449, 217] on div "DRCW101 (Offline) - DXBBB58926" at bounding box center [465, 221] width 75 height 16
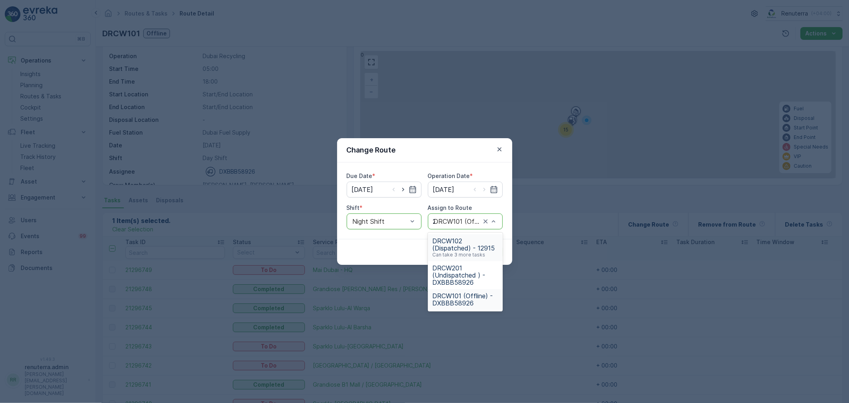
type input "201"
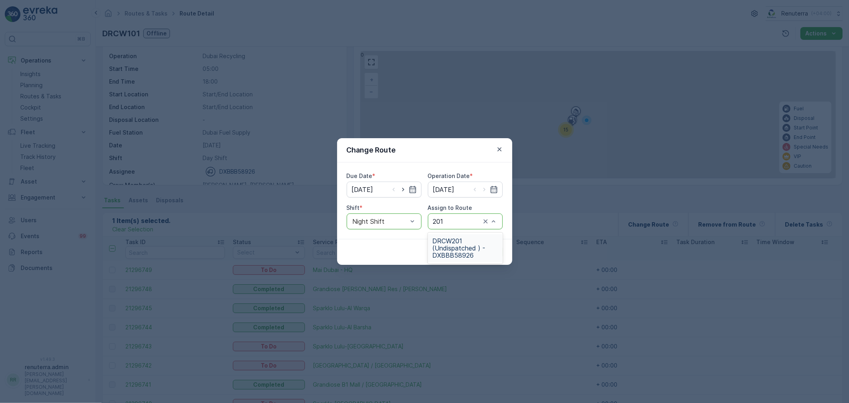
click at [459, 254] on span "DRCW201 (Undispatched ) - DXBBB58926" at bounding box center [465, 247] width 65 height 21
click at [479, 253] on p "Submit" at bounding box center [488, 252] width 20 height 8
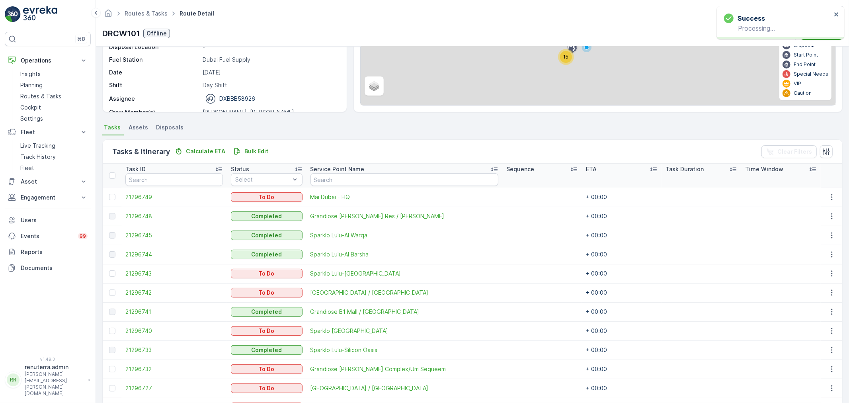
scroll to position [116, 0]
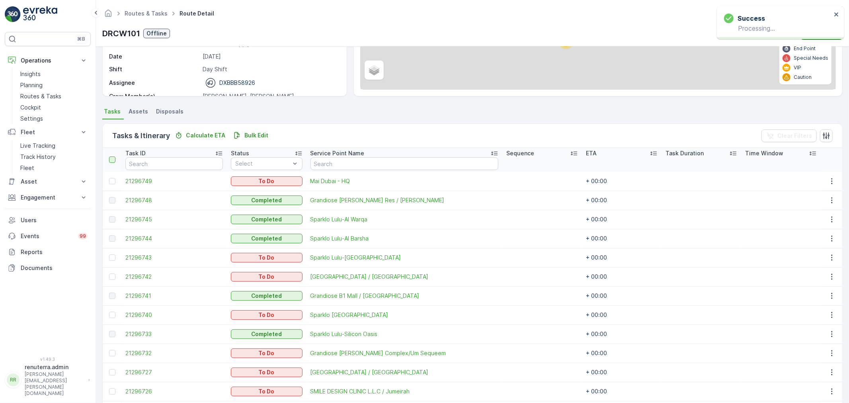
click at [110, 156] on div at bounding box center [112, 159] width 6 height 6
click at [113, 156] on input "checkbox" at bounding box center [113, 156] width 0 height 0
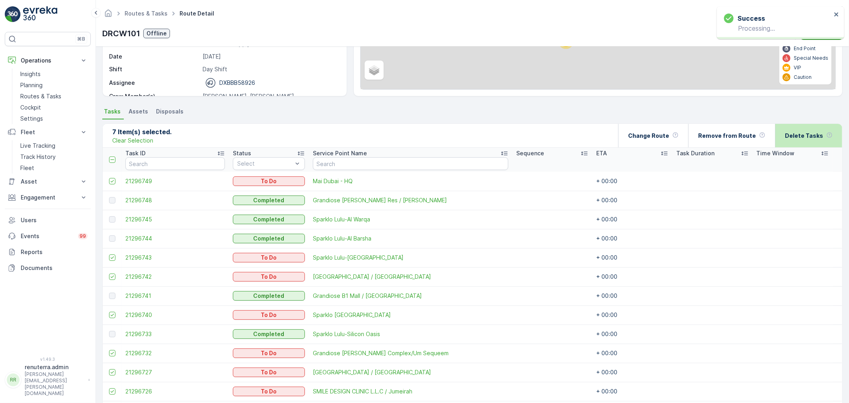
click at [818, 124] on div "Delete Tasks" at bounding box center [809, 135] width 48 height 23
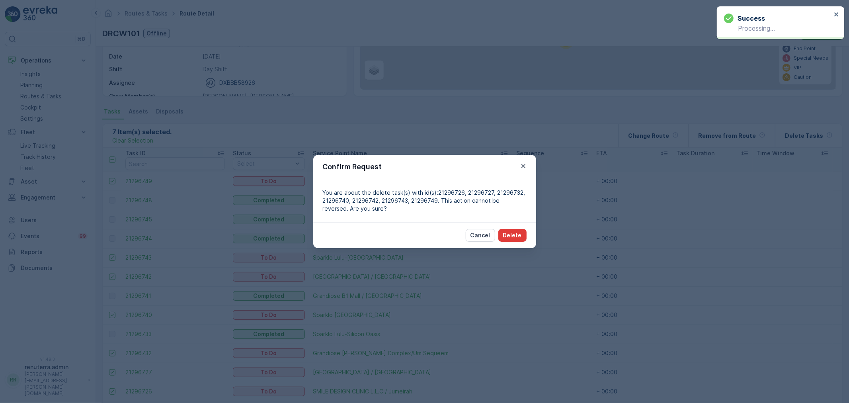
click at [522, 232] on button "Delete" at bounding box center [512, 235] width 28 height 13
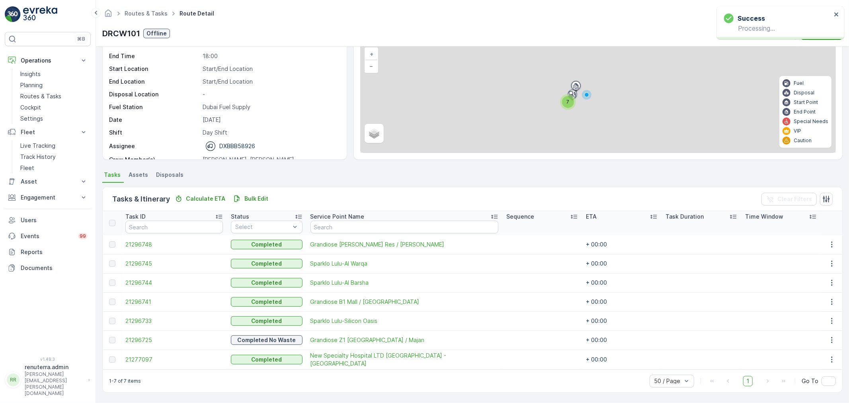
scroll to position [52, 0]
click at [136, 11] on link "Routes & Tasks" at bounding box center [146, 13] width 43 height 7
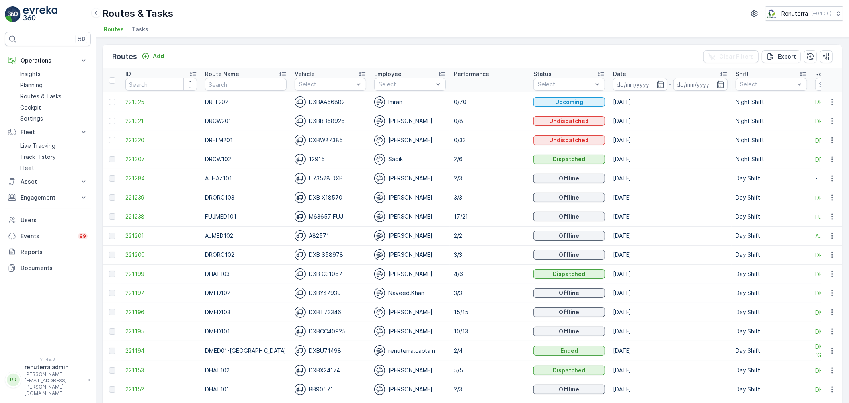
click at [222, 86] on input "text" at bounding box center [246, 84] width 82 height 13
type input "DRELM"
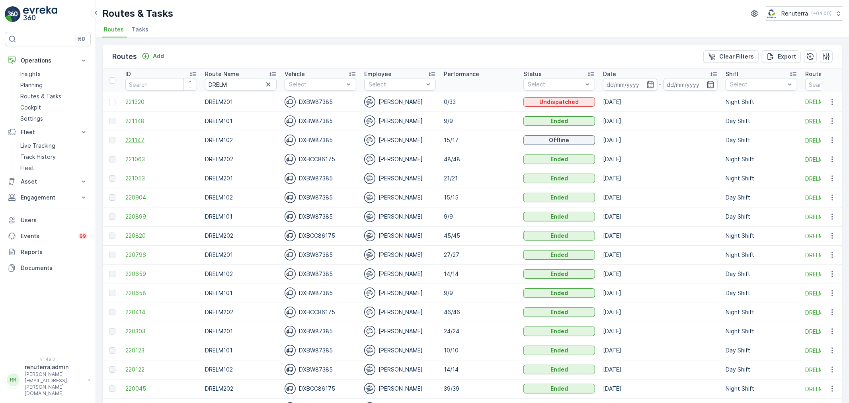
click at [142, 141] on span "221147" at bounding box center [161, 140] width 72 height 8
click at [236, 82] on input "DRELM" at bounding box center [241, 84] width 72 height 13
click at [146, 106] on td "221320" at bounding box center [161, 101] width 80 height 19
click at [145, 105] on span "221320" at bounding box center [161, 102] width 72 height 8
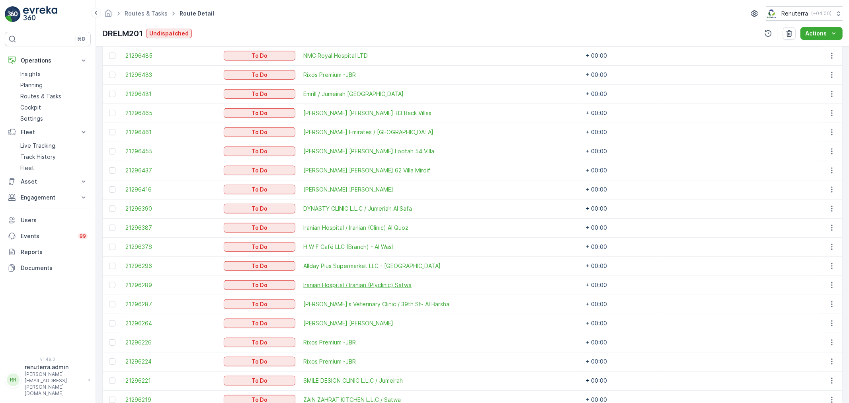
scroll to position [353, 0]
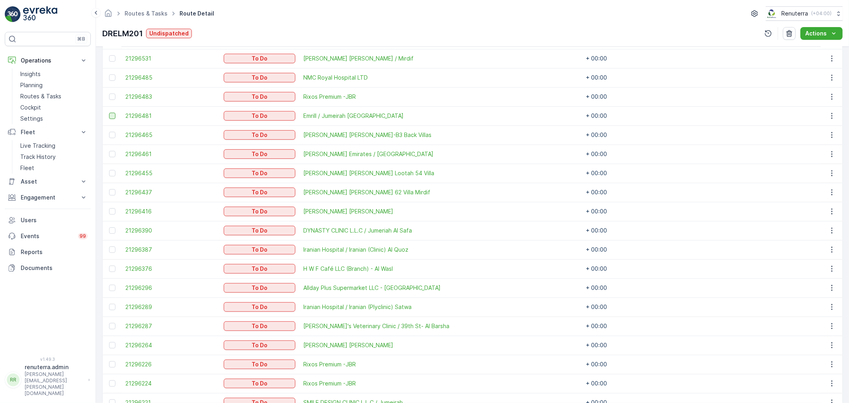
click at [113, 113] on div at bounding box center [112, 116] width 6 height 6
click at [109, 113] on input "checkbox" at bounding box center [109, 113] width 0 height 0
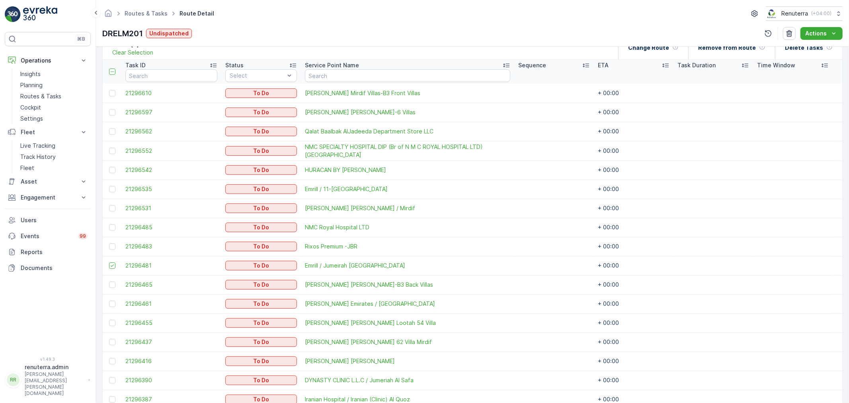
scroll to position [195, 0]
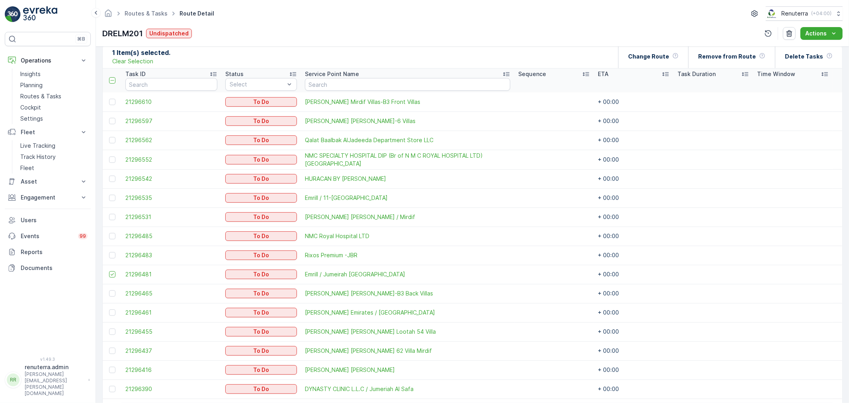
click at [109, 195] on div at bounding box center [113, 198] width 8 height 6
click at [109, 195] on input "checkbox" at bounding box center [109, 195] width 0 height 0
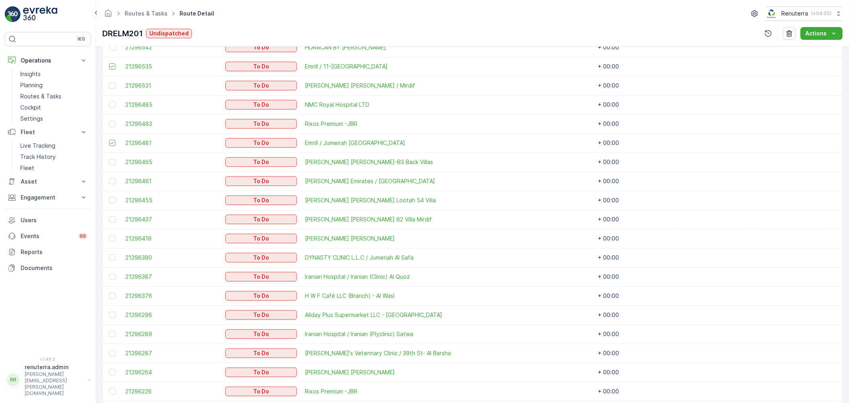
scroll to position [328, 0]
click at [110, 257] on div at bounding box center [112, 256] width 6 height 6
click at [109, 253] on input "checkbox" at bounding box center [109, 253] width 0 height 0
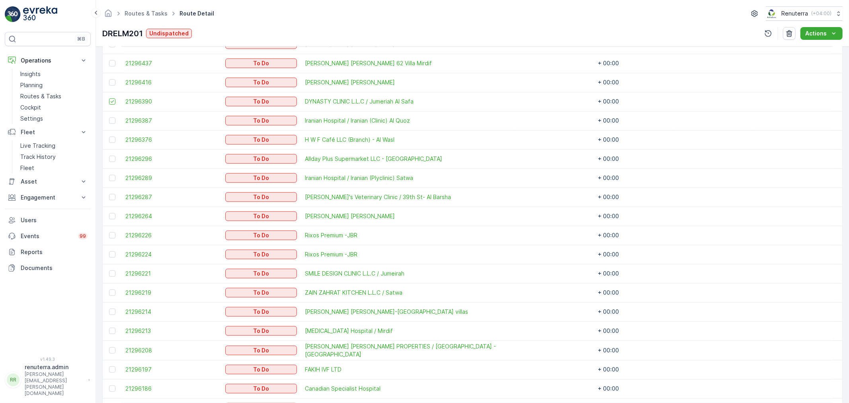
scroll to position [504, 0]
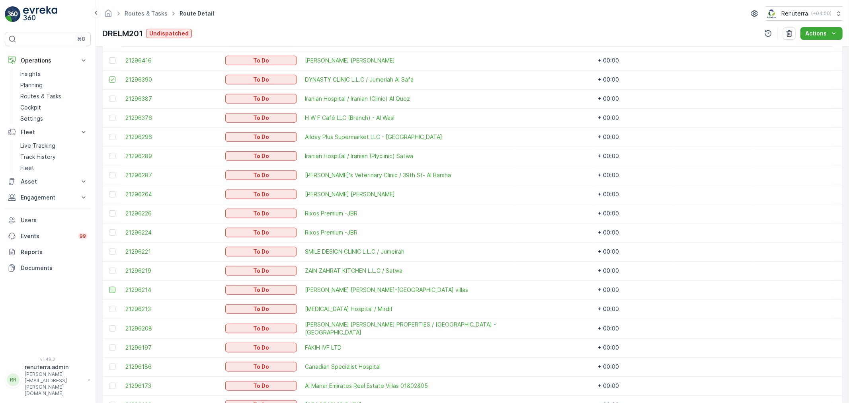
click at [111, 289] on div at bounding box center [112, 290] width 6 height 6
click at [109, 287] on input "checkbox" at bounding box center [109, 287] width 0 height 0
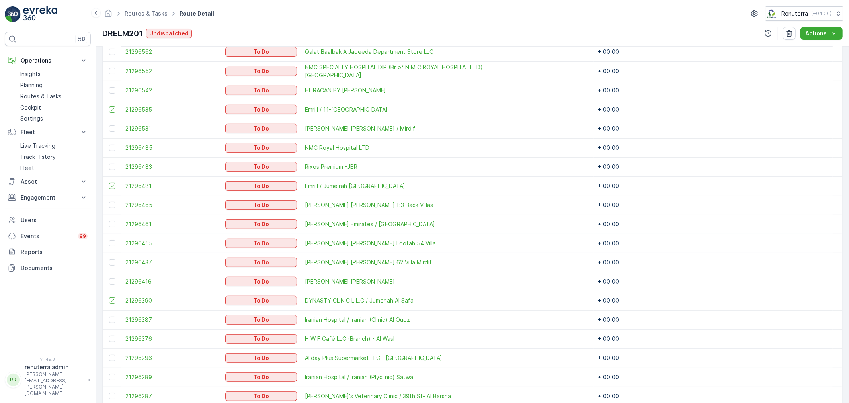
scroll to position [150, 0]
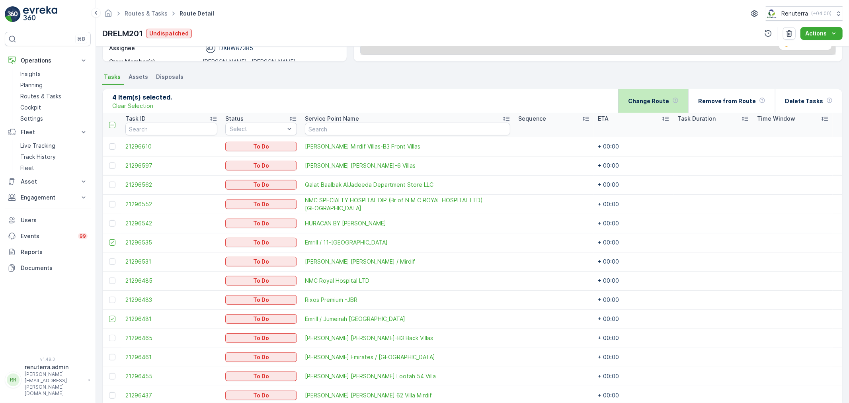
click at [677, 109] on div "Change Route" at bounding box center [653, 100] width 51 height 23
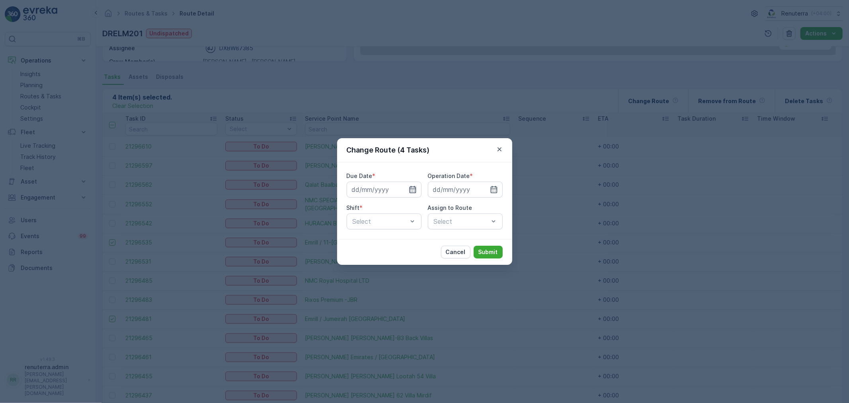
click at [412, 190] on icon "button" at bounding box center [413, 190] width 8 height 8
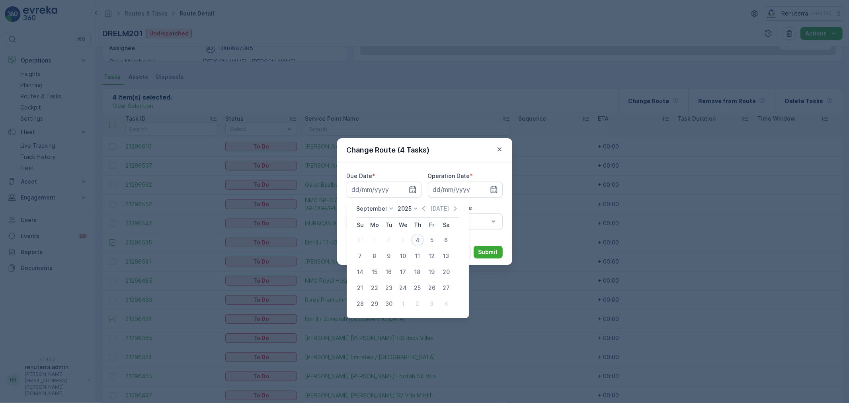
click at [414, 240] on div "4" at bounding box center [417, 240] width 13 height 13
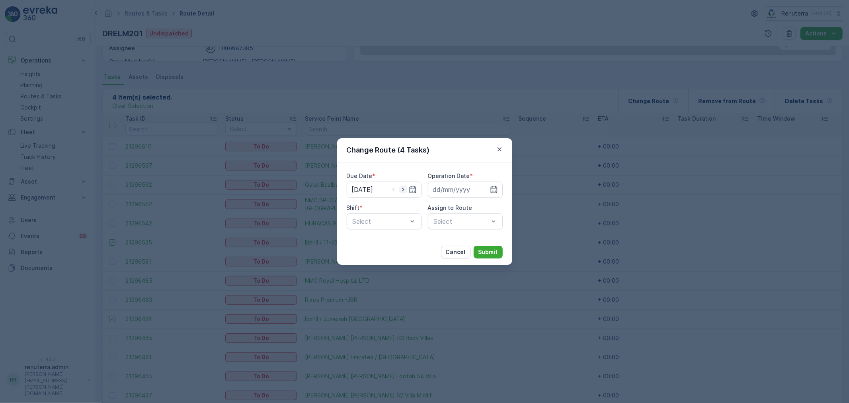
click at [404, 189] on icon "button" at bounding box center [403, 190] width 8 height 8
type input "05.09.2025"
click at [435, 190] on input at bounding box center [465, 190] width 75 height 16
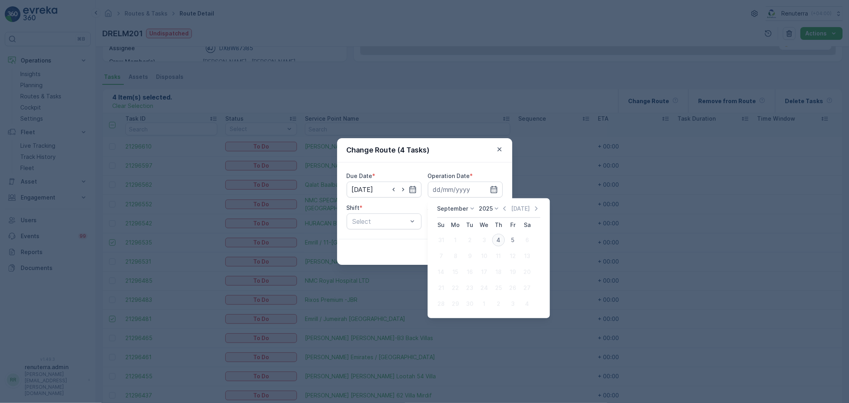
click at [502, 238] on div "4" at bounding box center [498, 240] width 13 height 13
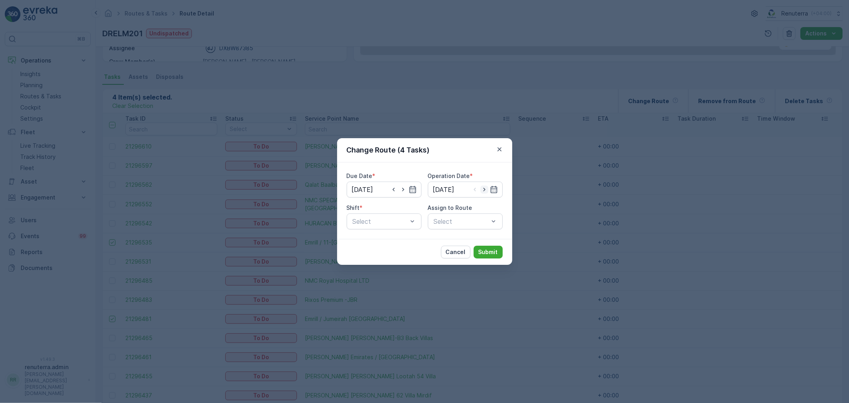
click at [481, 193] on icon "button" at bounding box center [484, 190] width 8 height 8
type input "05.09.2025"
click at [424, 219] on div "Due Date * 05.09.2025 Operation Date * 05.09.2025 Shift * Select Assign to Rout…" at bounding box center [425, 200] width 156 height 57
click at [387, 245] on div "Day Shift" at bounding box center [384, 241] width 75 height 14
click at [401, 227] on div "Day Shift" at bounding box center [384, 221] width 75 height 16
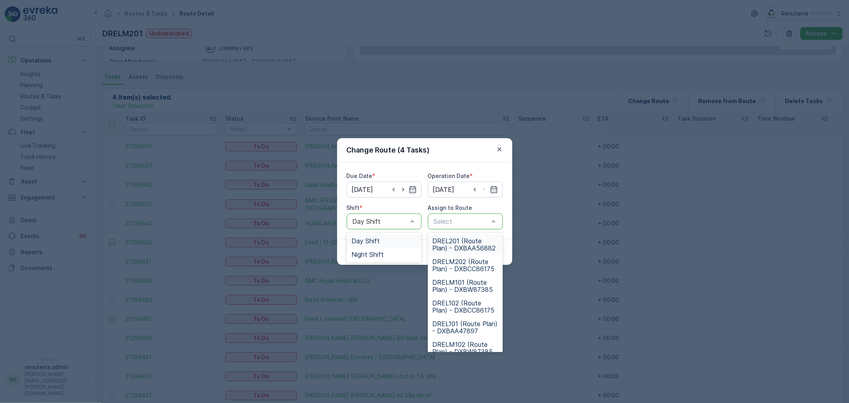
type input "2"
type input "102"
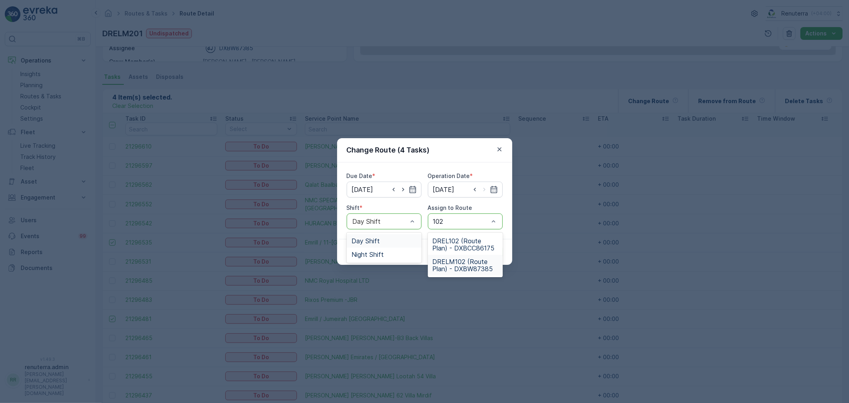
click at [448, 275] on div "DRELM102 (Route Plan) - DXBW87385" at bounding box center [465, 265] width 75 height 21
click at [483, 254] on p "Submit" at bounding box center [488, 252] width 20 height 8
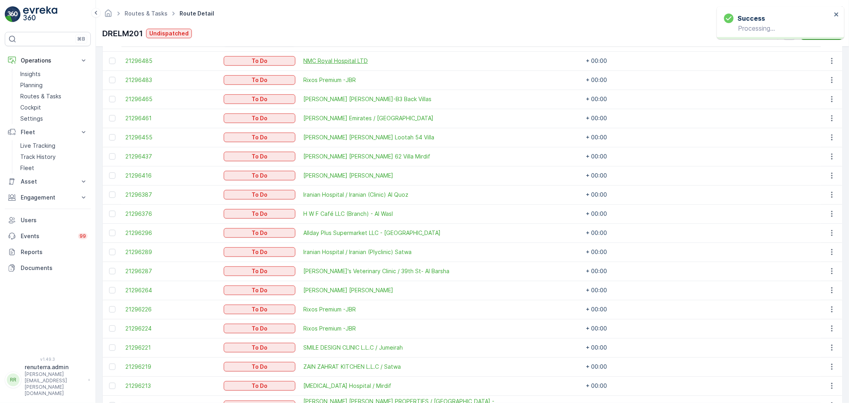
scroll to position [372, 0]
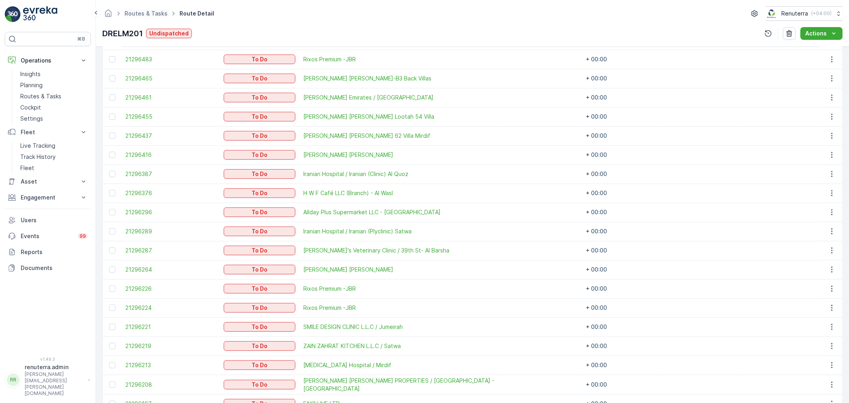
click at [131, 17] on ul "Routes & Tasks" at bounding box center [150, 14] width 55 height 12
click at [137, 14] on link "Routes & Tasks" at bounding box center [146, 13] width 43 height 7
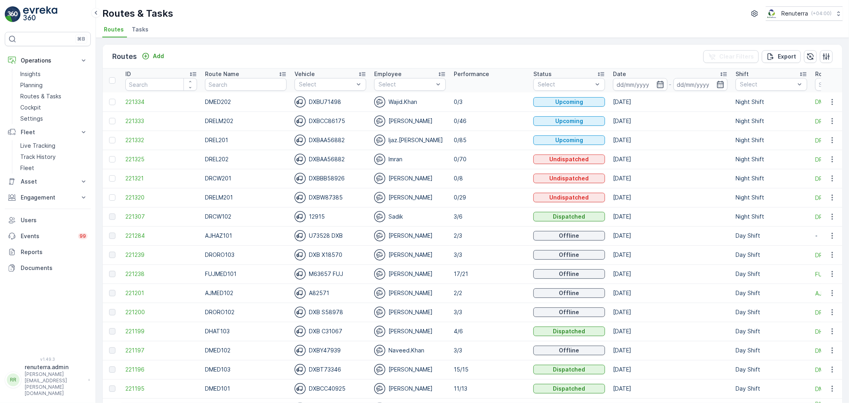
click at [226, 85] on input "text" at bounding box center [246, 84] width 82 height 13
type input "DRELM"
click at [150, 29] on ul "Routes Tasks" at bounding box center [469, 31] width 734 height 14
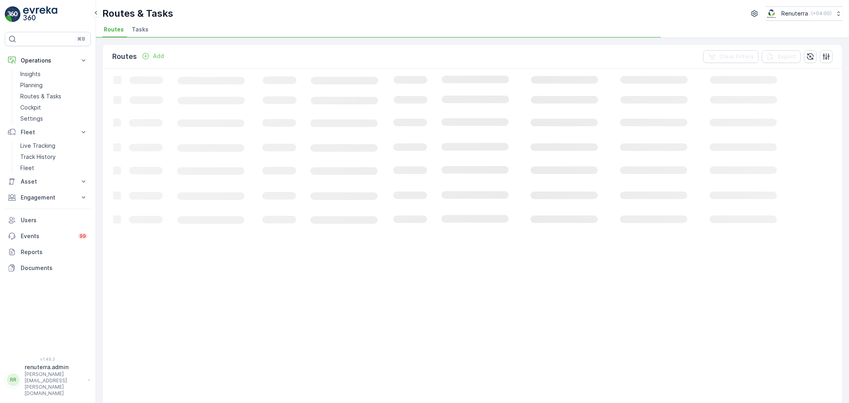
click at [146, 32] on li "Tasks" at bounding box center [140, 31] width 21 height 14
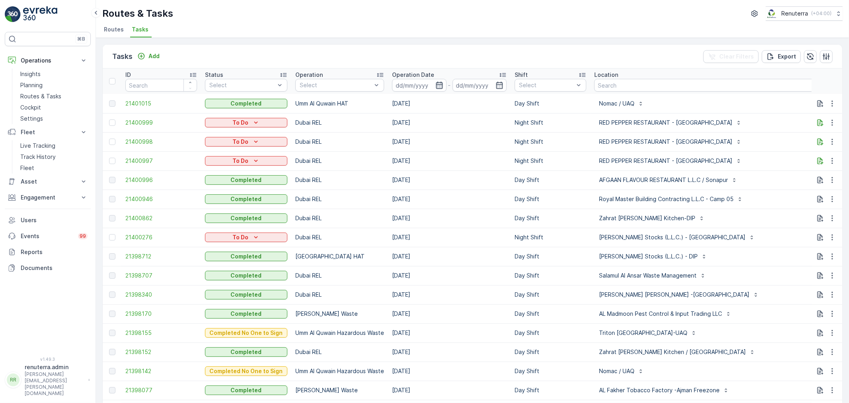
click at [440, 81] on icon "button" at bounding box center [439, 85] width 8 height 8
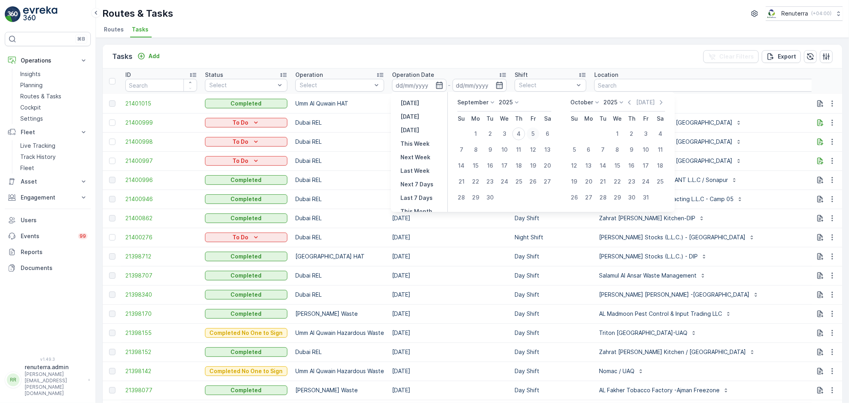
click at [533, 133] on div "5" at bounding box center [533, 133] width 13 height 13
type input "05.09.2025"
click at [533, 133] on div "5" at bounding box center [533, 133] width 13 height 13
type input "05.09.2025"
click at [534, 133] on div "5" at bounding box center [533, 133] width 13 height 13
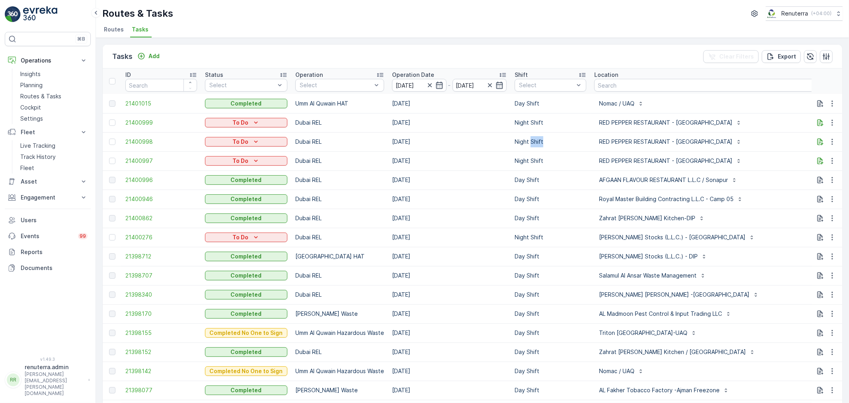
click at [534, 133] on td "Night Shift" at bounding box center [551, 141] width 80 height 19
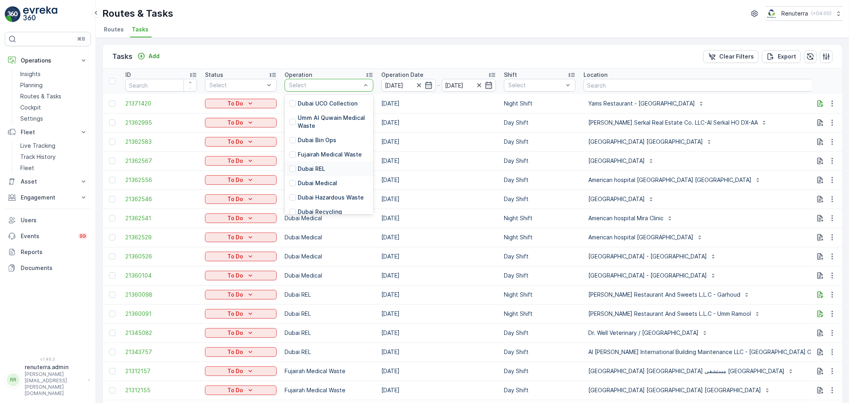
click at [322, 168] on p "Dubai REL" at bounding box center [311, 169] width 27 height 8
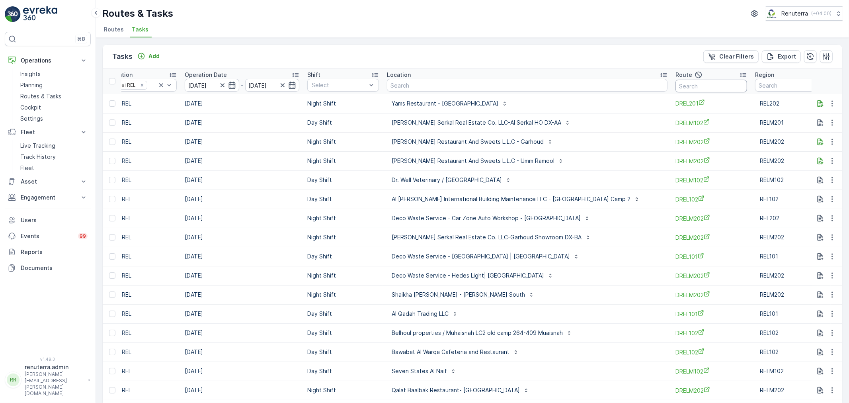
click at [682, 88] on input "text" at bounding box center [712, 86] width 72 height 13
type input "102"
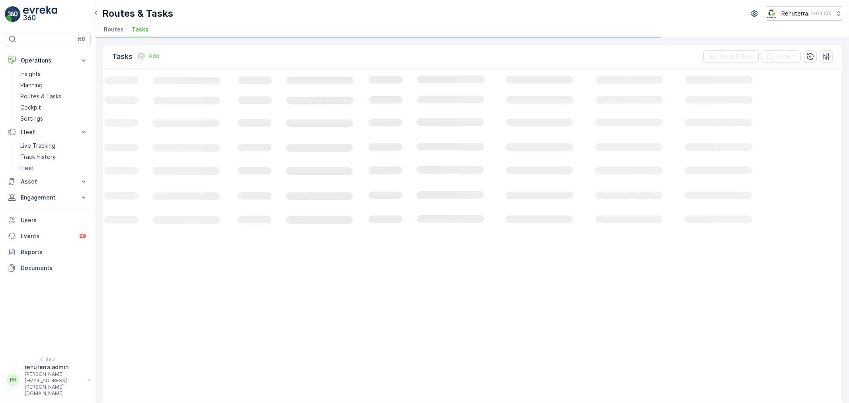
scroll to position [0, 26]
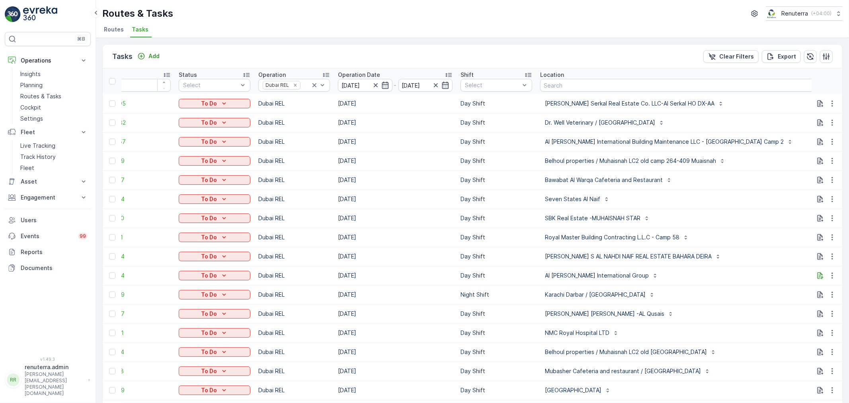
type input "DRE102"
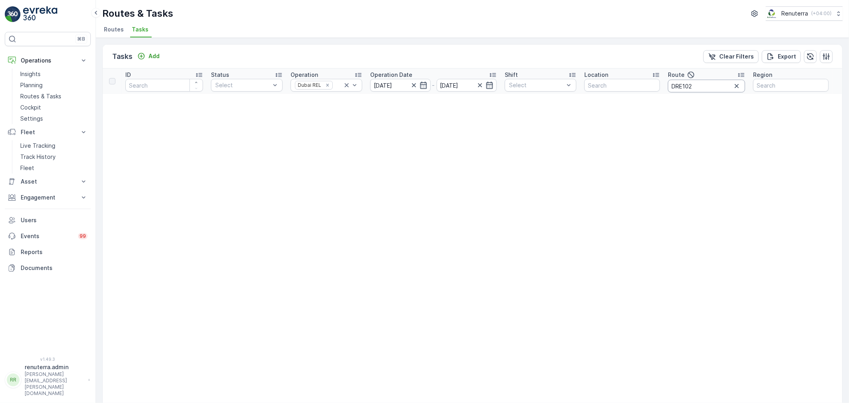
click at [681, 87] on input "DRE102" at bounding box center [706, 86] width 77 height 13
type input "DREl102"
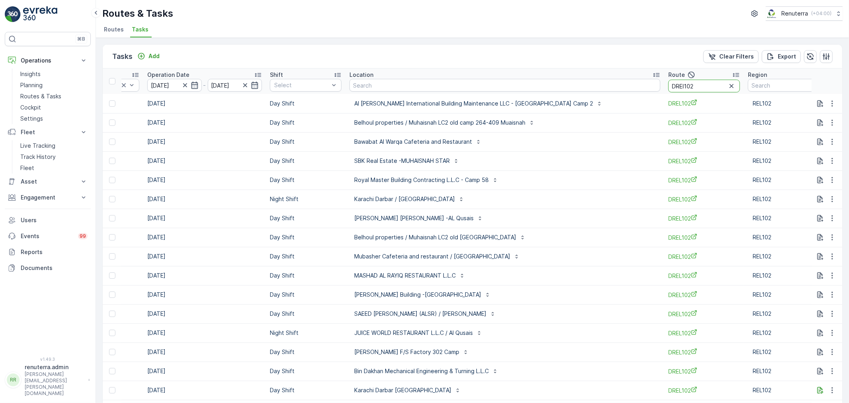
click at [669, 83] on input "DREl102" at bounding box center [704, 86] width 72 height 13
click at [670, 85] on input "DREl102" at bounding box center [704, 86] width 72 height 13
type input "DREL102"
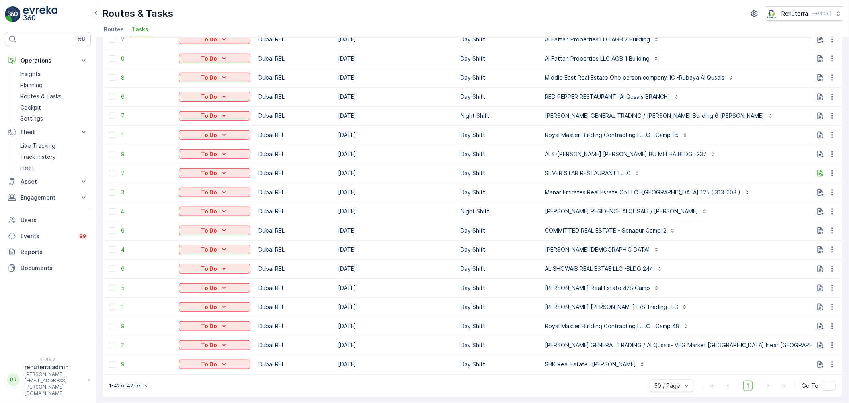
scroll to position [527, 0]
click at [667, 379] on div "50 / Page" at bounding box center [672, 385] width 45 height 13
click at [662, 331] on span "10 / Page" at bounding box center [666, 329] width 25 height 6
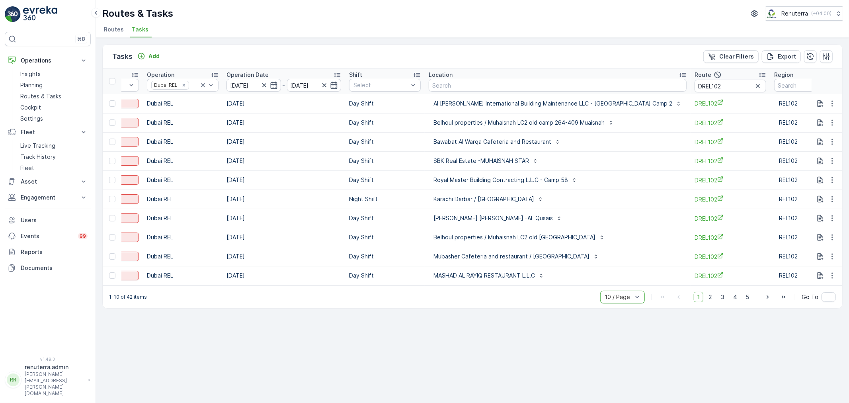
scroll to position [0, 144]
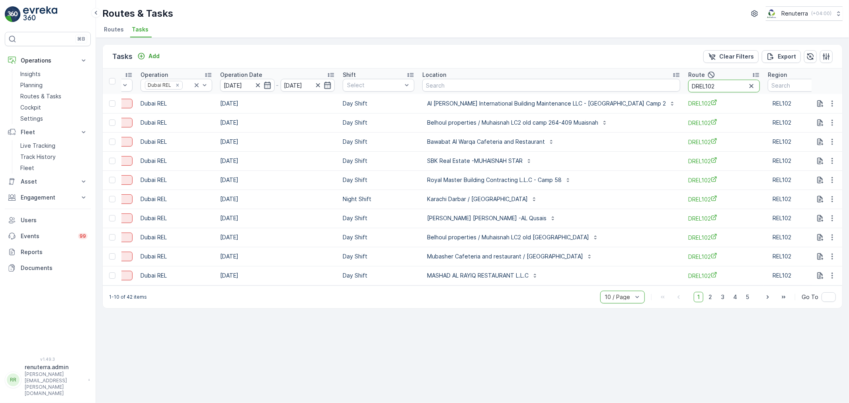
drag, startPoint x: 670, startPoint y: 84, endPoint x: 683, endPoint y: 90, distance: 14.5
click at [688, 84] on input "DREL102" at bounding box center [724, 86] width 72 height 13
click at [688, 85] on input "DREL102" at bounding box center [724, 86] width 72 height 13
type input "DRELM102"
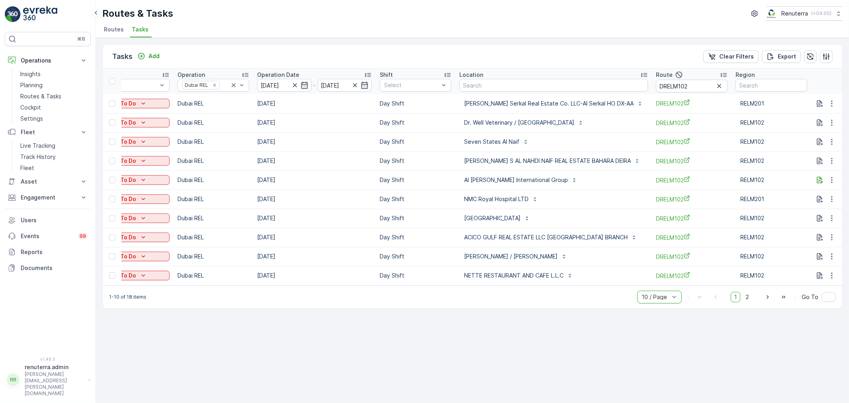
scroll to position [0, 125]
click at [113, 239] on div at bounding box center [112, 237] width 6 height 6
click at [109, 234] on input "checkbox" at bounding box center [109, 234] width 0 height 0
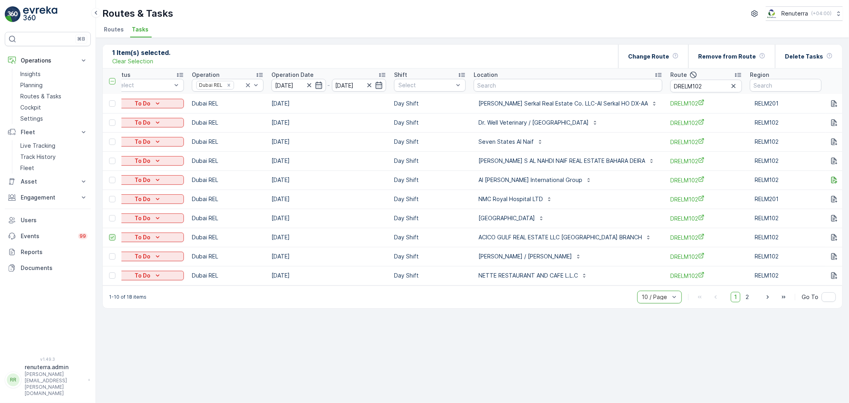
scroll to position [0, 110]
click at [114, 105] on div at bounding box center [112, 103] width 6 height 6
click at [109, 100] on input "checkbox" at bounding box center [109, 100] width 0 height 0
click at [113, 178] on div at bounding box center [112, 180] width 6 height 6
click at [109, 177] on input "checkbox" at bounding box center [109, 177] width 0 height 0
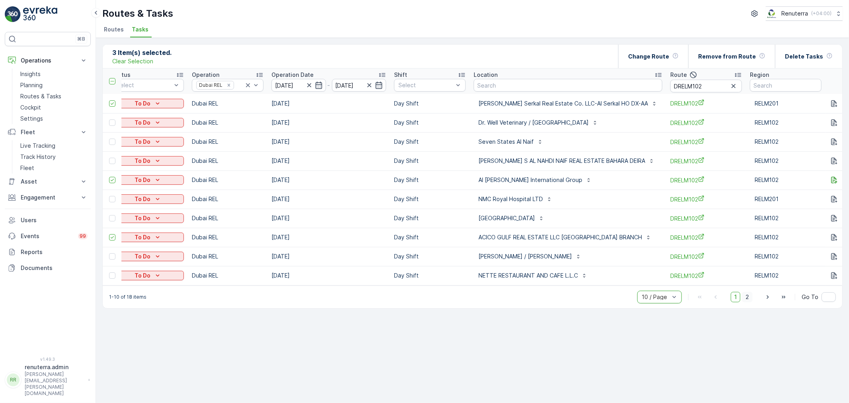
click at [747, 302] on span "2" at bounding box center [747, 297] width 11 height 10
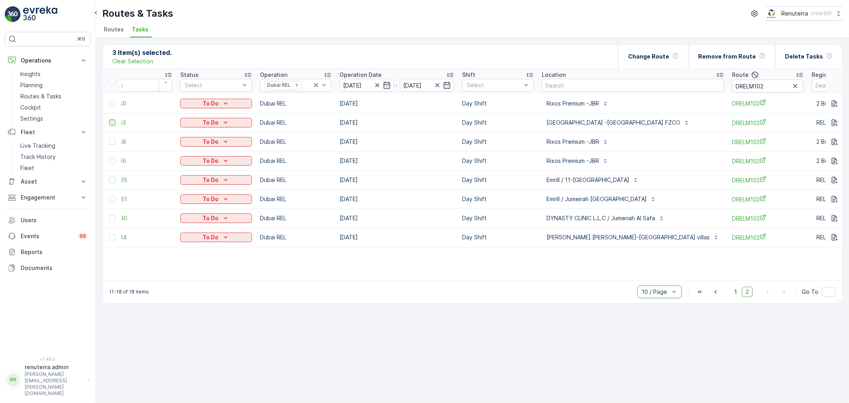
click at [110, 119] on div at bounding box center [112, 122] width 6 height 6
click at [109, 119] on input "checkbox" at bounding box center [109, 119] width 0 height 0
click at [114, 177] on div at bounding box center [112, 180] width 6 height 6
click at [109, 177] on input "checkbox" at bounding box center [109, 177] width 0 height 0
click at [113, 198] on div at bounding box center [112, 199] width 6 height 6
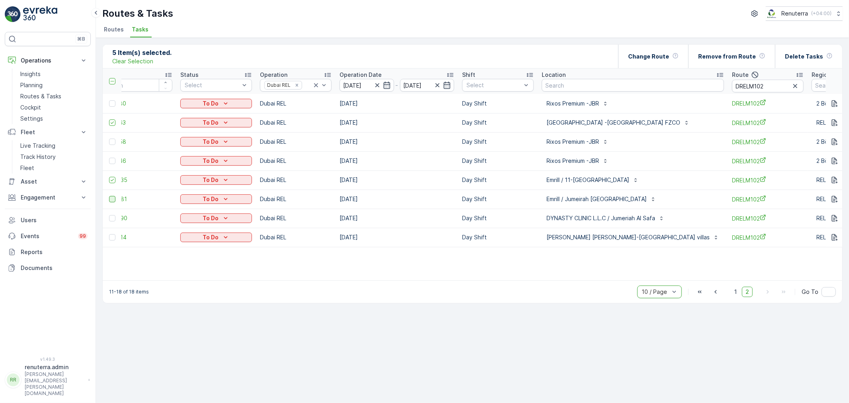
click at [109, 196] on input "checkbox" at bounding box center [109, 196] width 0 height 0
click at [110, 216] on div at bounding box center [112, 218] width 6 height 6
click at [109, 215] on input "checkbox" at bounding box center [109, 215] width 0 height 0
click at [109, 237] on div at bounding box center [112, 237] width 6 height 6
click at [109, 234] on input "checkbox" at bounding box center [109, 234] width 0 height 0
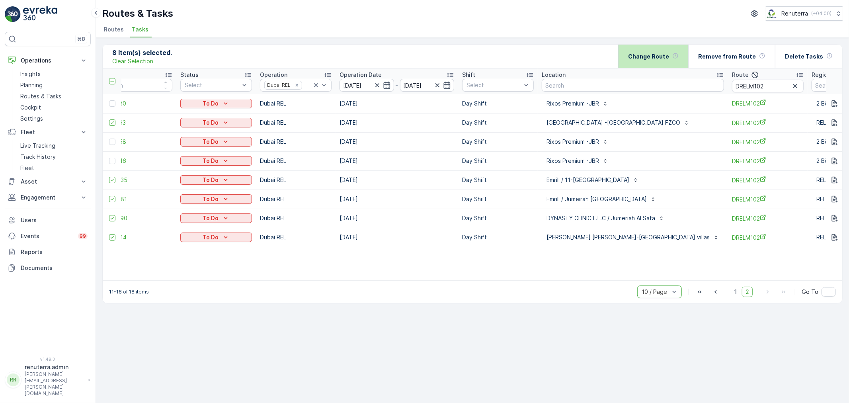
click at [653, 65] on div "Change Route" at bounding box center [653, 56] width 51 height 23
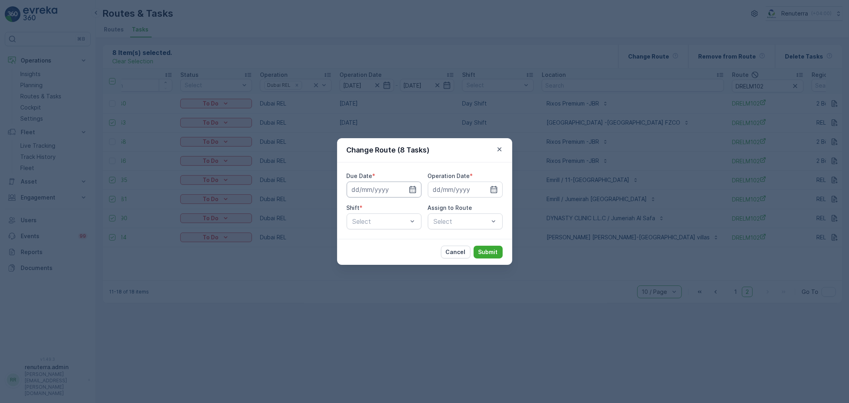
click at [412, 193] on input at bounding box center [384, 190] width 75 height 16
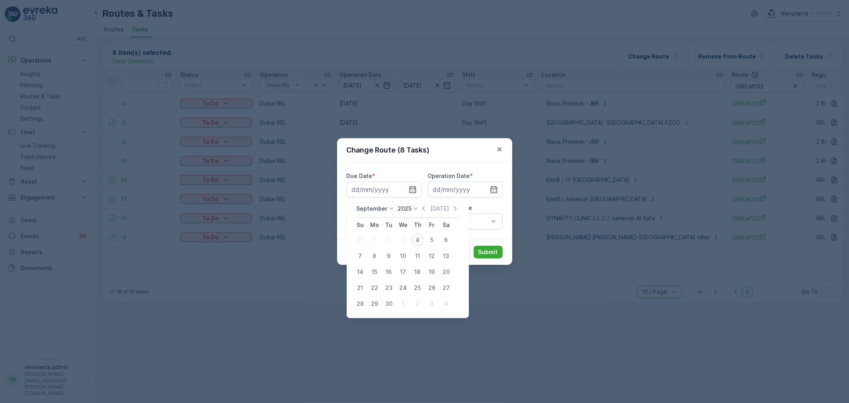
click at [417, 238] on div "4" at bounding box center [417, 240] width 13 height 13
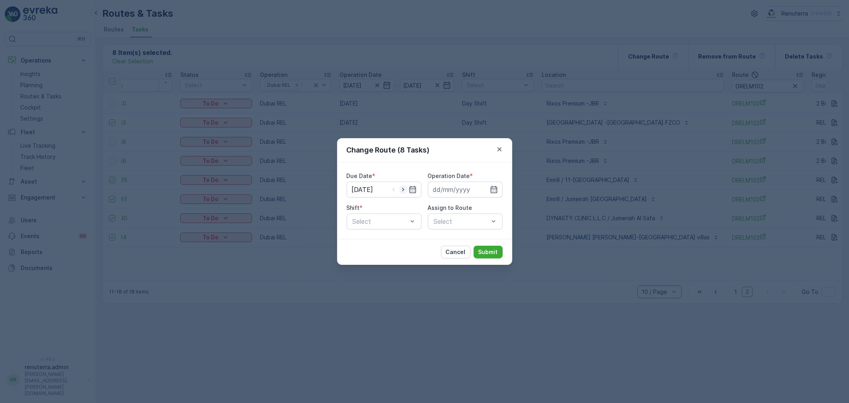
click at [400, 190] on icon "button" at bounding box center [403, 190] width 8 height 8
type input "05.09.2025"
drag, startPoint x: 453, startPoint y: 192, endPoint x: 454, endPoint y: 197, distance: 4.5
click at [454, 192] on input at bounding box center [465, 190] width 75 height 16
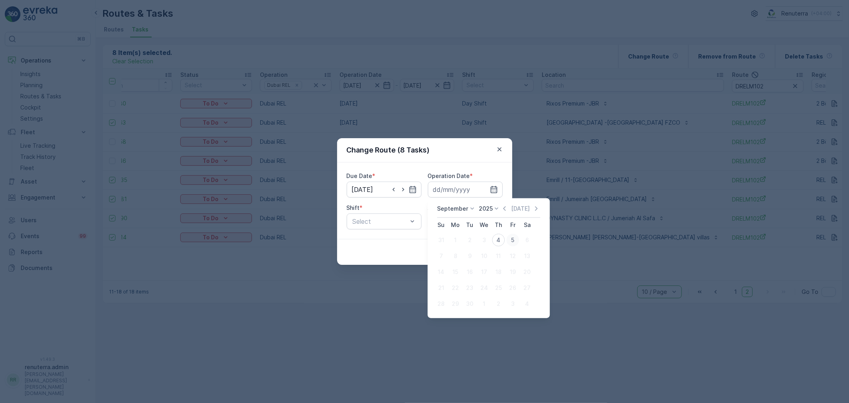
click at [508, 240] on div "5" at bounding box center [512, 240] width 13 height 13
type input "05.09.2025"
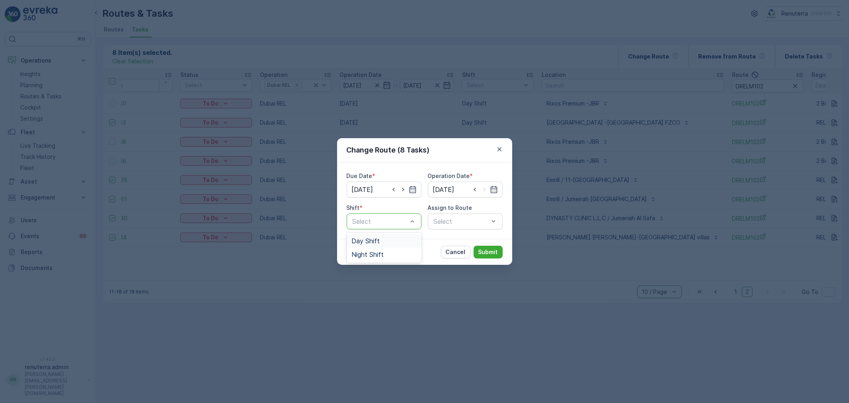
click at [381, 235] on div "Day Shift" at bounding box center [384, 241] width 75 height 14
click at [461, 224] on div "Select" at bounding box center [465, 221] width 75 height 16
click at [494, 155] on div "Change Route (8 Tasks)" at bounding box center [424, 150] width 175 height 24
click at [496, 150] on icon "button" at bounding box center [500, 149] width 8 height 8
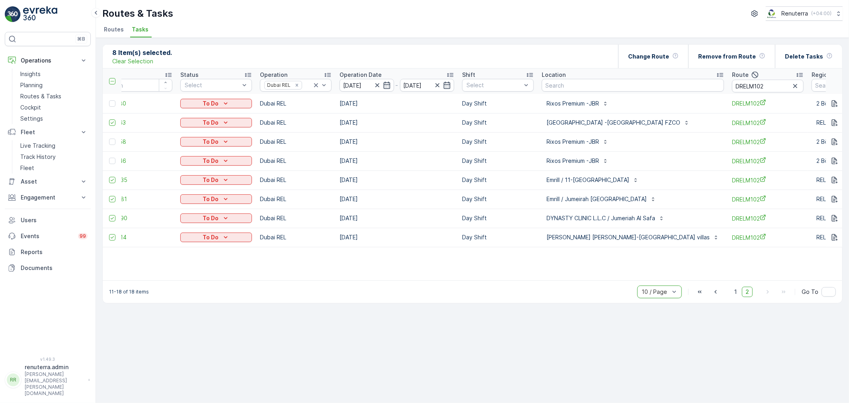
click at [116, 124] on div at bounding box center [113, 122] width 8 height 6
click at [109, 119] on input "checkbox" at bounding box center [109, 119] width 0 height 0
click at [112, 181] on icon at bounding box center [112, 180] width 6 height 6
click at [109, 177] on input "checkbox" at bounding box center [109, 177] width 0 height 0
click at [111, 199] on icon at bounding box center [112, 199] width 6 height 6
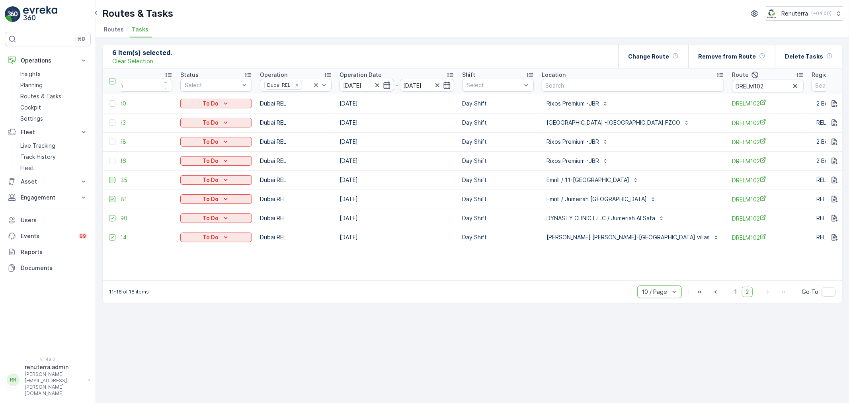
click at [109, 196] on input "checkbox" at bounding box center [109, 196] width 0 height 0
click at [111, 221] on td at bounding box center [112, 218] width 19 height 19
click at [110, 236] on icon at bounding box center [112, 237] width 6 height 6
click at [109, 234] on input "checkbox" at bounding box center [109, 234] width 0 height 0
click at [110, 217] on icon at bounding box center [112, 218] width 6 height 6
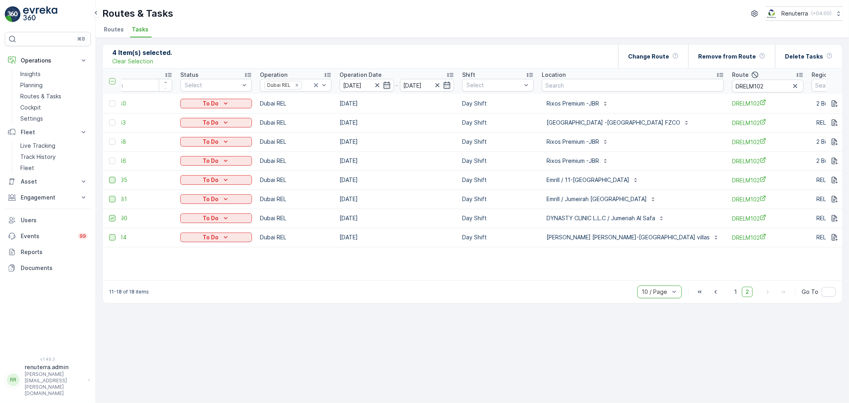
click at [109, 215] on input "checkbox" at bounding box center [109, 215] width 0 height 0
click at [113, 105] on div at bounding box center [112, 103] width 6 height 6
click at [109, 100] on input "checkbox" at bounding box center [109, 100] width 0 height 0
click at [114, 125] on div at bounding box center [112, 122] width 6 height 6
click at [109, 119] on input "checkbox" at bounding box center [109, 119] width 0 height 0
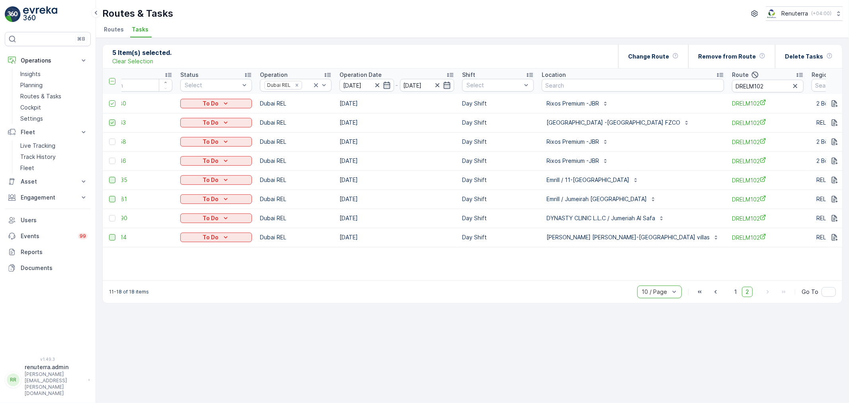
click at [112, 123] on icon at bounding box center [112, 122] width 3 height 2
click at [109, 119] on input "checkbox" at bounding box center [109, 119] width 0 height 0
click at [112, 145] on td at bounding box center [112, 141] width 19 height 19
click at [111, 144] on div at bounding box center [112, 142] width 6 height 6
click at [109, 139] on input "checkbox" at bounding box center [109, 139] width 0 height 0
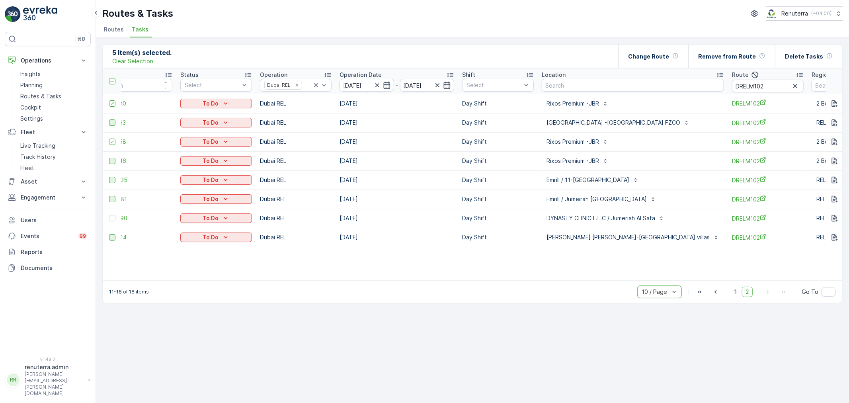
click at [110, 158] on div at bounding box center [112, 161] width 6 height 6
click at [109, 158] on input "checkbox" at bounding box center [109, 158] width 0 height 0
click at [735, 295] on span "1" at bounding box center [736, 292] width 10 height 10
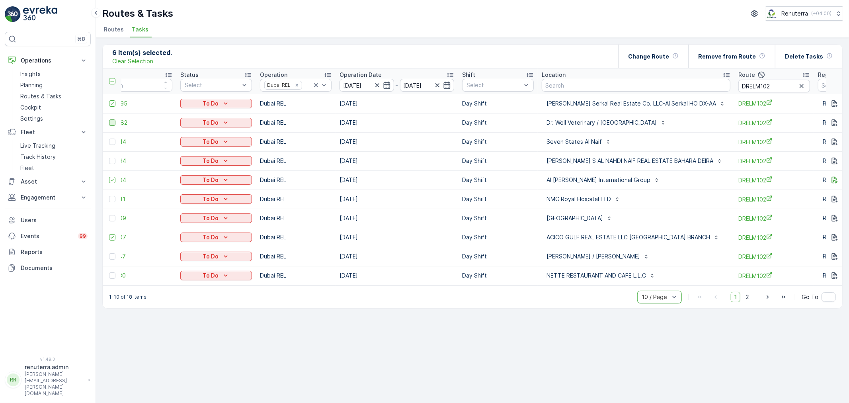
click at [113, 122] on div at bounding box center [112, 122] width 6 height 6
click at [109, 119] on input "checkbox" at bounding box center [109, 119] width 0 height 0
click at [112, 180] on icon at bounding box center [112, 180] width 6 height 6
click at [109, 177] on input "checkbox" at bounding box center [109, 177] width 0 height 0
click at [114, 233] on td at bounding box center [112, 237] width 19 height 19
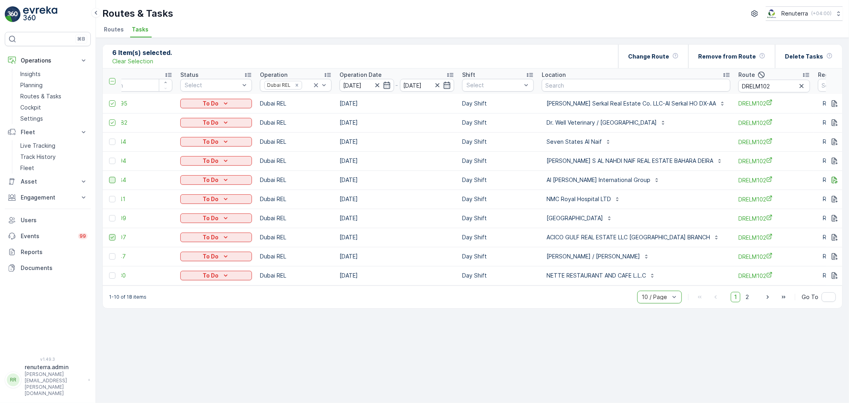
click at [114, 237] on icon at bounding box center [112, 237] width 6 height 6
click at [109, 234] on input "checkbox" at bounding box center [109, 234] width 0 height 0
click at [113, 178] on div at bounding box center [112, 180] width 6 height 6
click at [109, 177] on input "checkbox" at bounding box center [109, 177] width 0 height 0
click at [115, 236] on div at bounding box center [112, 237] width 6 height 6
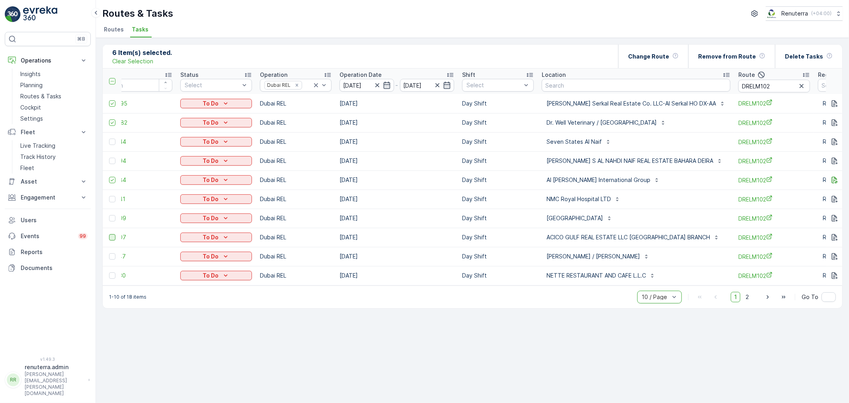
click at [109, 234] on input "checkbox" at bounding box center [109, 234] width 0 height 0
click at [749, 302] on span "2" at bounding box center [747, 297] width 11 height 10
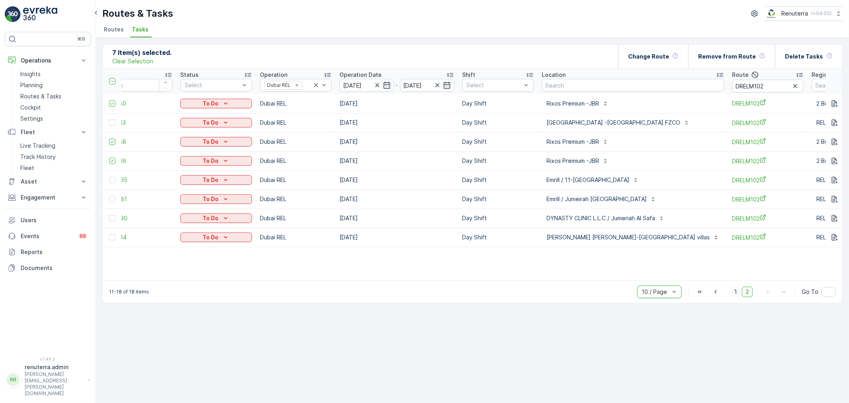
click at [740, 295] on span "1" at bounding box center [736, 292] width 10 height 10
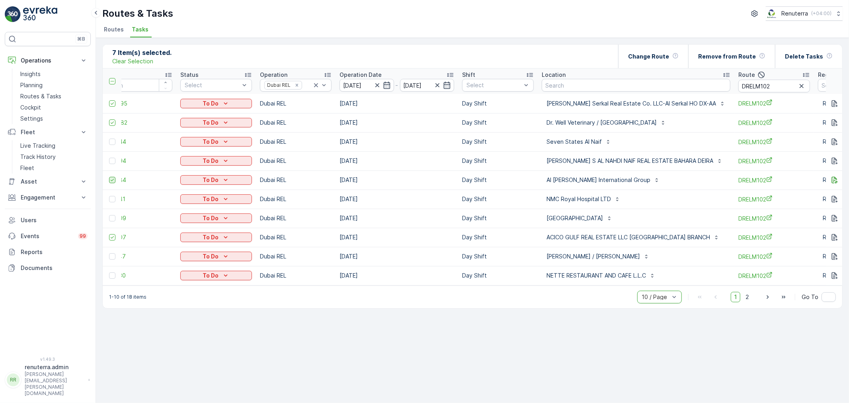
click at [111, 182] on div at bounding box center [112, 180] width 6 height 6
click at [109, 177] on input "checkbox" at bounding box center [109, 177] width 0 height 0
click at [112, 124] on icon at bounding box center [112, 123] width 6 height 6
click at [109, 119] on input "checkbox" at bounding box center [109, 119] width 0 height 0
click at [112, 102] on icon at bounding box center [112, 104] width 6 height 6
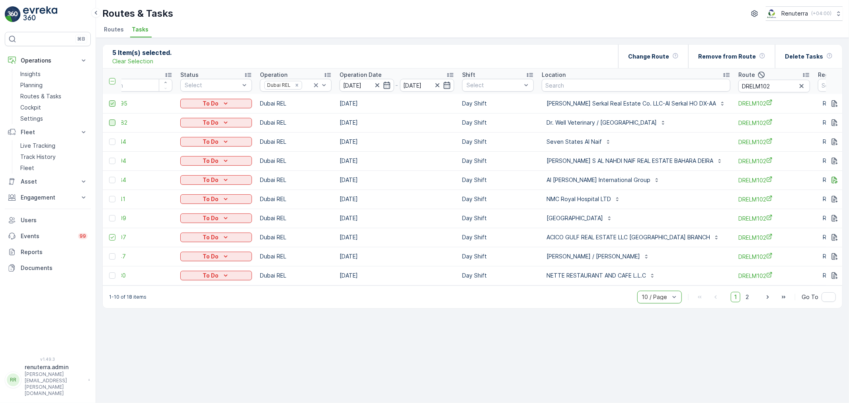
click at [109, 100] on input "checkbox" at bounding box center [109, 100] width 0 height 0
click at [113, 123] on div at bounding box center [112, 122] width 6 height 6
click at [109, 119] on input "checkbox" at bounding box center [109, 119] width 0 height 0
click at [113, 141] on div at bounding box center [112, 142] width 6 height 6
click at [109, 139] on input "checkbox" at bounding box center [109, 139] width 0 height 0
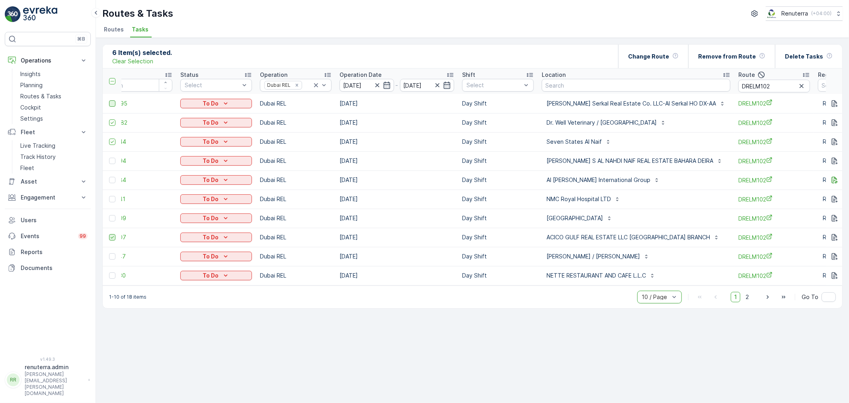
click at [111, 238] on icon at bounding box center [112, 237] width 6 height 6
click at [109, 234] on input "checkbox" at bounding box center [109, 234] width 0 height 0
click at [113, 255] on div at bounding box center [112, 256] width 6 height 6
click at [109, 253] on input "checkbox" at bounding box center [109, 253] width 0 height 0
click at [113, 275] on div at bounding box center [112, 275] width 6 height 6
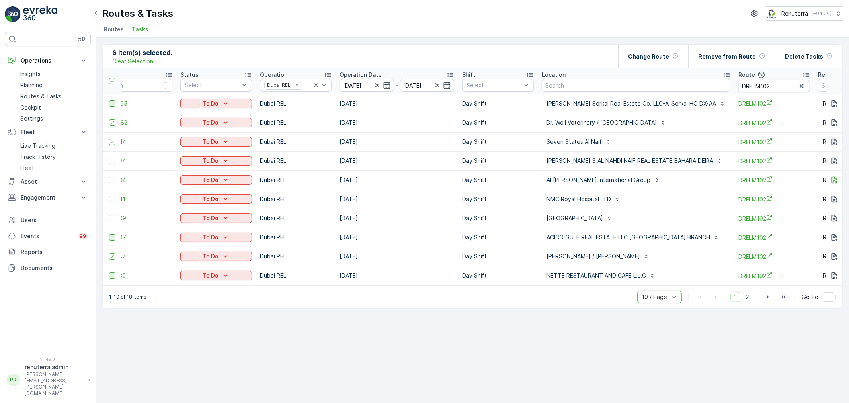
click at [109, 272] on input "checkbox" at bounding box center [109, 272] width 0 height 0
click at [110, 216] on div at bounding box center [112, 218] width 6 height 6
click at [109, 215] on input "checkbox" at bounding box center [109, 215] width 0 height 0
click at [111, 200] on div at bounding box center [112, 199] width 6 height 6
click at [109, 196] on input "checkbox" at bounding box center [109, 196] width 0 height 0
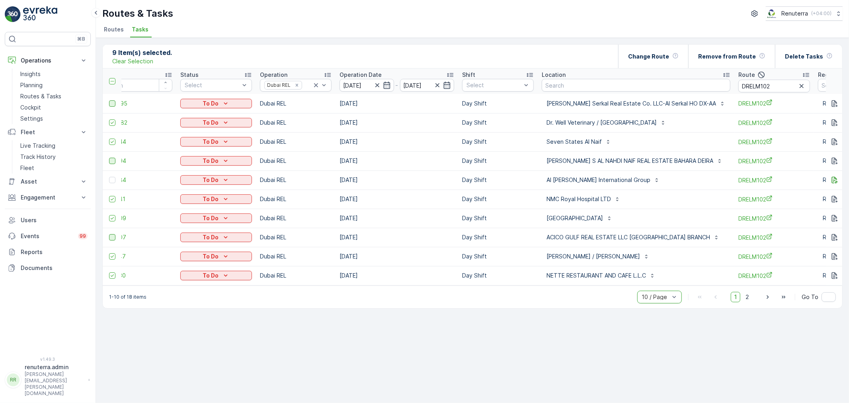
click at [111, 162] on div at bounding box center [112, 161] width 6 height 6
click at [109, 158] on input "checkbox" at bounding box center [109, 158] width 0 height 0
click at [675, 60] on div "Change Route" at bounding box center [653, 56] width 51 height 23
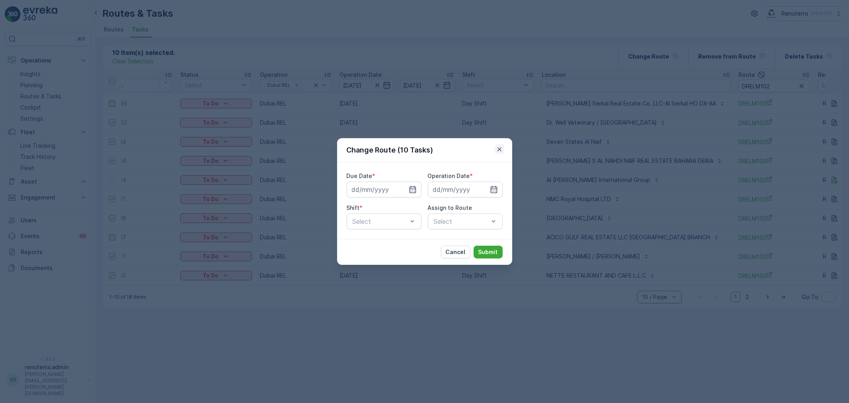
click at [500, 152] on icon "button" at bounding box center [500, 149] width 8 height 8
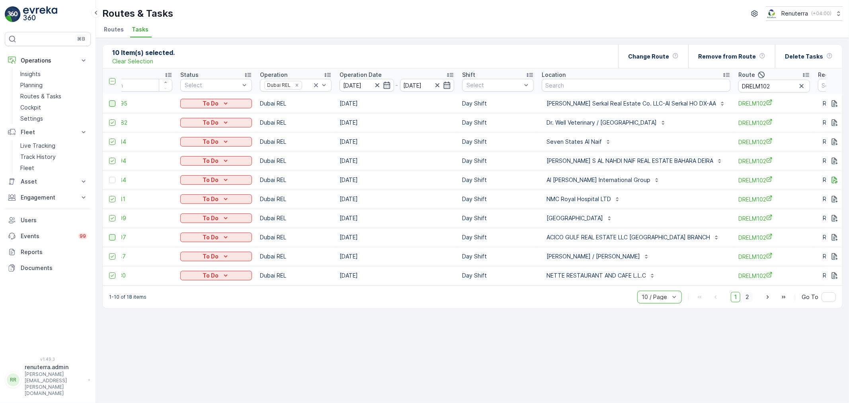
click at [749, 299] on span "2" at bounding box center [747, 297] width 11 height 10
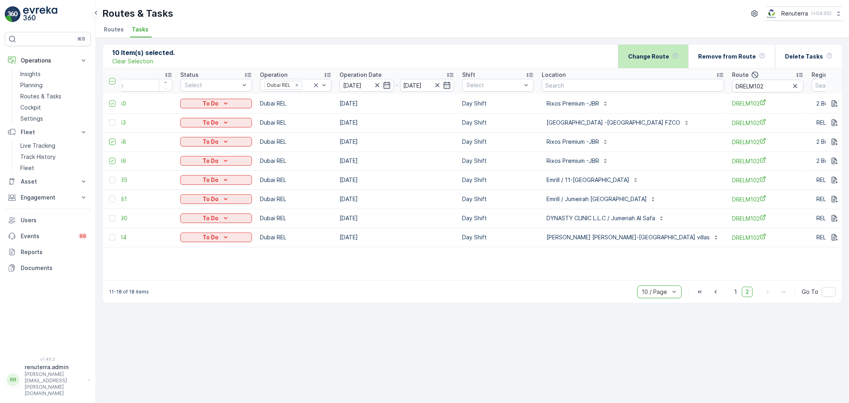
click at [655, 66] on div "Change Route" at bounding box center [653, 56] width 51 height 23
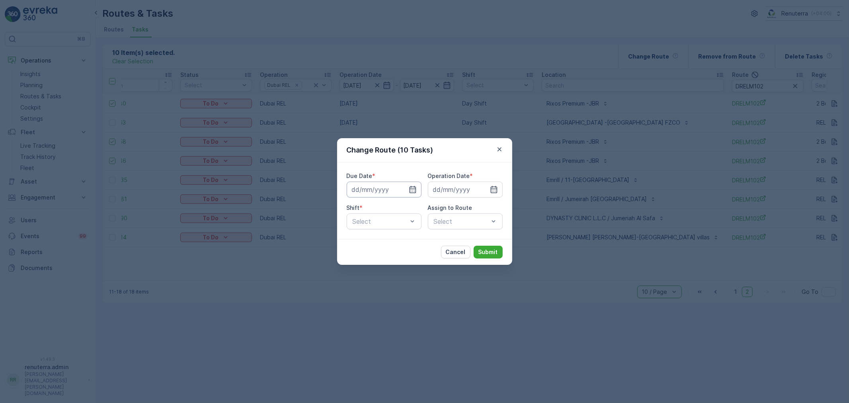
click at [379, 184] on input at bounding box center [384, 190] width 75 height 16
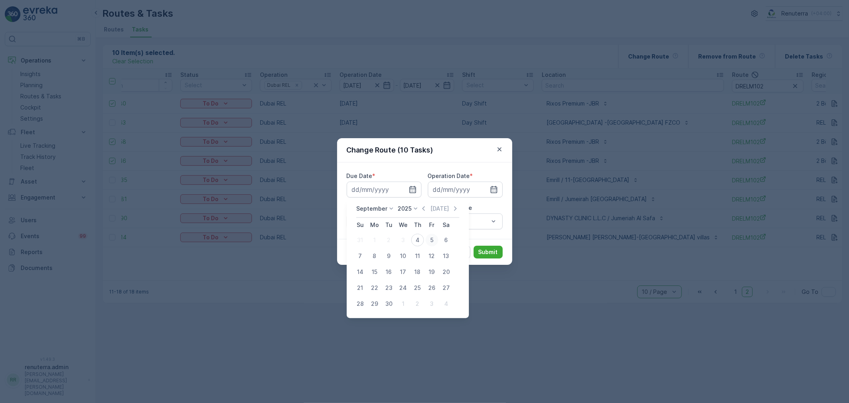
click at [429, 238] on div "5" at bounding box center [432, 240] width 13 height 13
type input "05.09.2025"
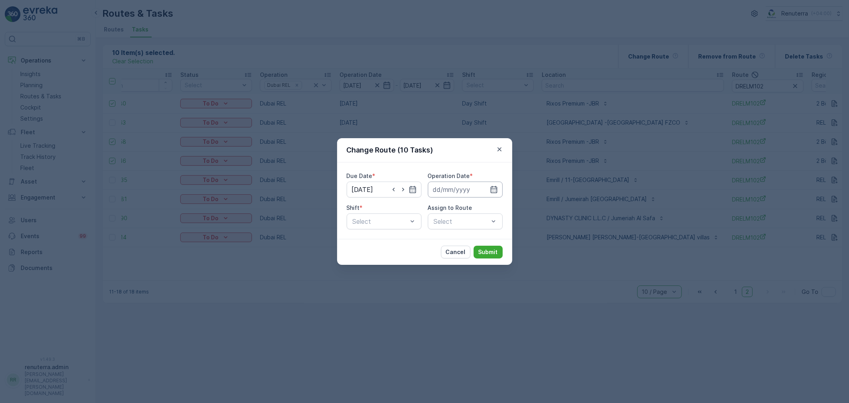
click at [453, 195] on input at bounding box center [465, 190] width 75 height 16
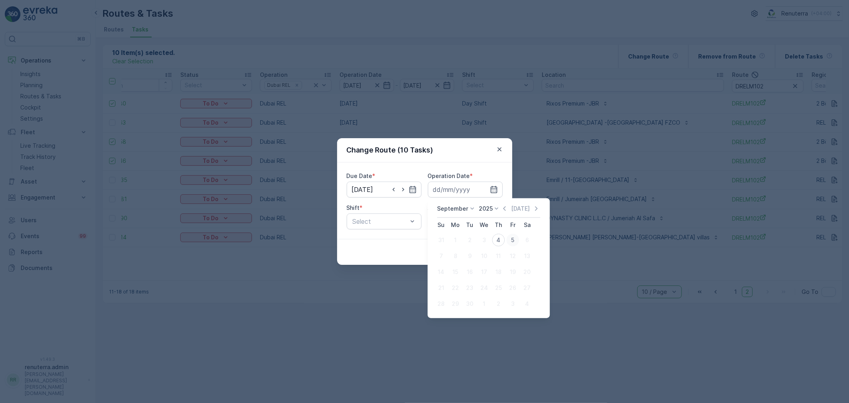
click at [510, 240] on div "5" at bounding box center [512, 240] width 13 height 13
type input "05.09.2025"
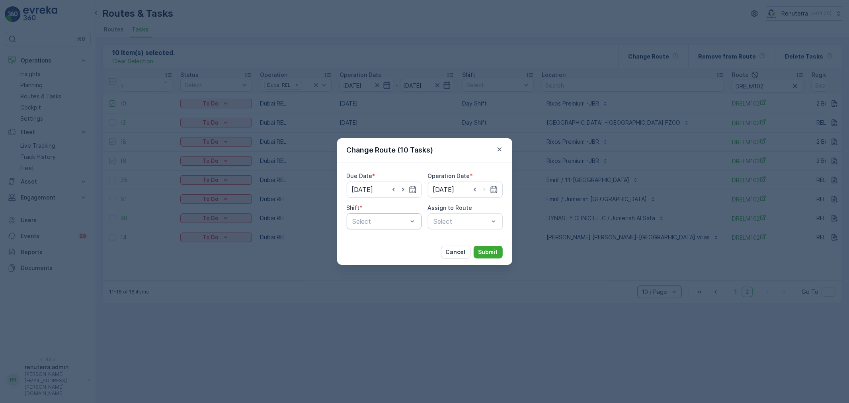
click at [385, 228] on div "Select" at bounding box center [384, 221] width 75 height 16
click at [383, 232] on div "Due Date * 05.09.2025 Operation Date * 05.09.2025 Shift * Select Assign to Rout…" at bounding box center [424, 200] width 175 height 76
click at [383, 241] on div "Cancel Submit" at bounding box center [424, 252] width 175 height 26
click at [383, 236] on div "Day Shift" at bounding box center [384, 241] width 75 height 14
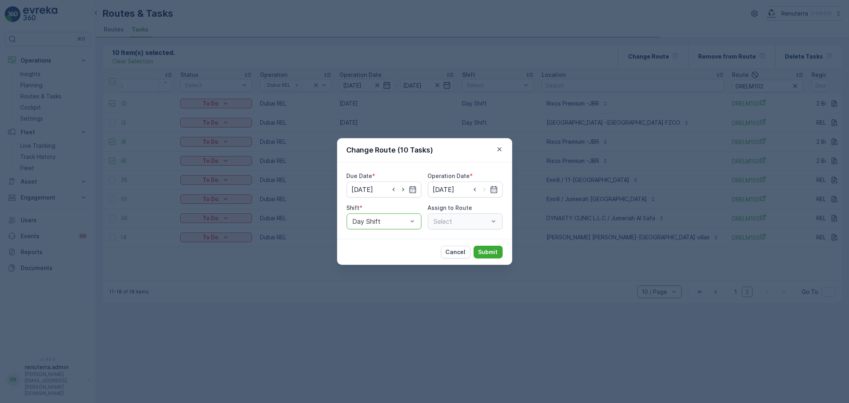
click at [467, 223] on div "Select" at bounding box center [465, 221] width 75 height 16
click at [466, 227] on div "Select" at bounding box center [465, 221] width 75 height 16
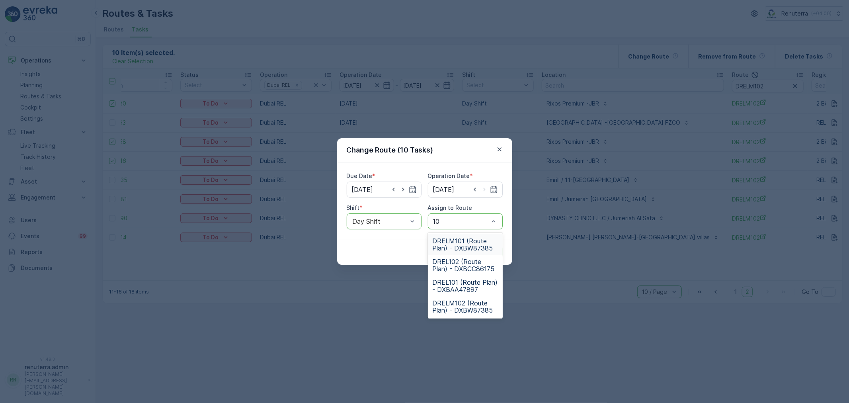
type input "101"
click at [472, 240] on span "DRELM101 (Route Plan) - DXBW87385" at bounding box center [465, 244] width 65 height 14
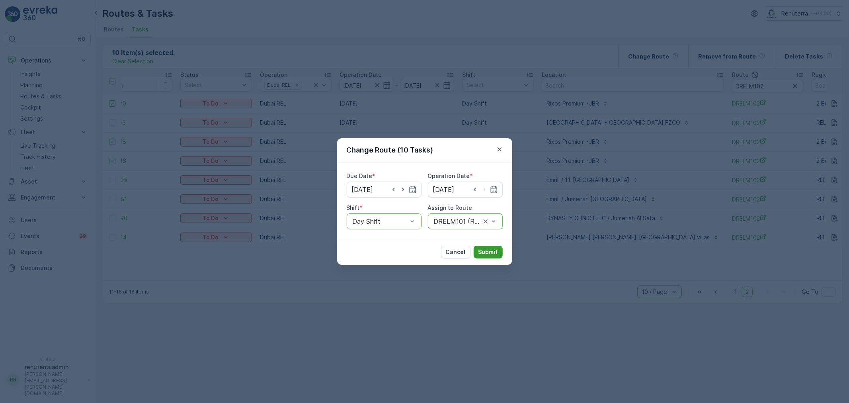
click at [486, 254] on p "Submit" at bounding box center [488, 252] width 20 height 8
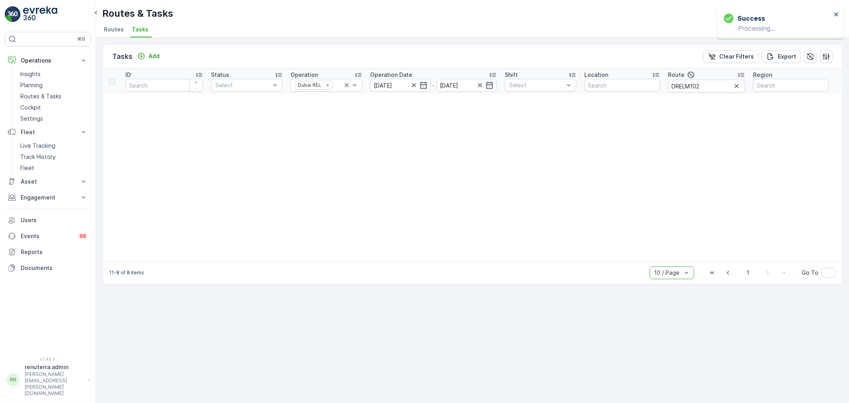
click at [702, 93] on th "Route DRELM102" at bounding box center [706, 80] width 85 height 25
click at [702, 90] on input "DRELM102" at bounding box center [706, 86] width 77 height 13
click at [750, 271] on span "1" at bounding box center [748, 273] width 10 height 10
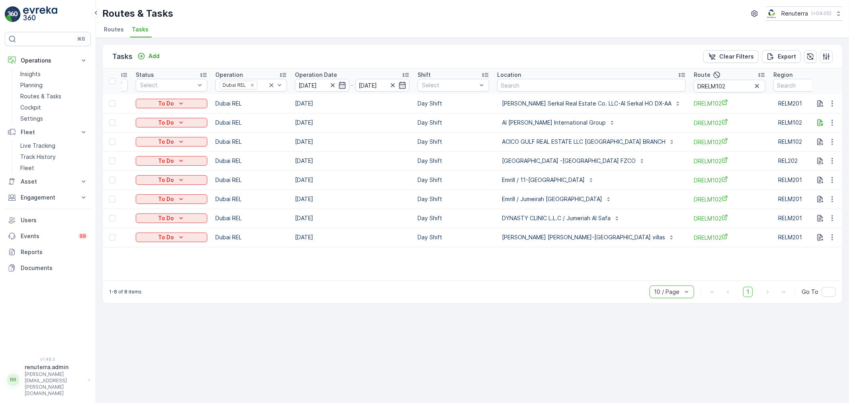
scroll to position [0, 125]
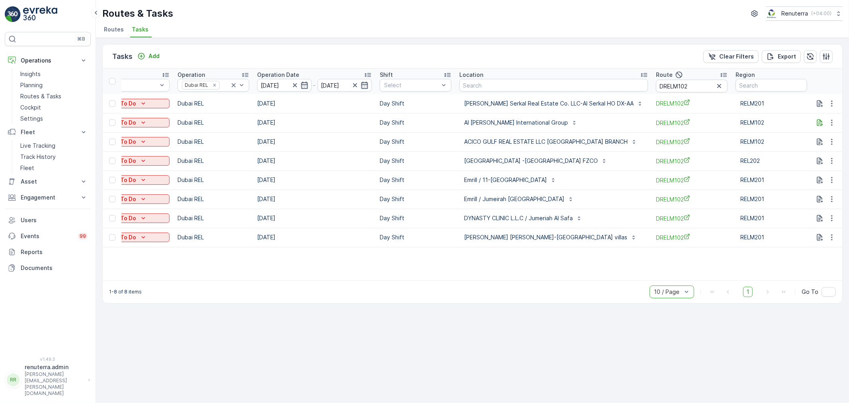
click at [707, 89] on input "DRELM102" at bounding box center [692, 86] width 72 height 13
type input "DRELM101"
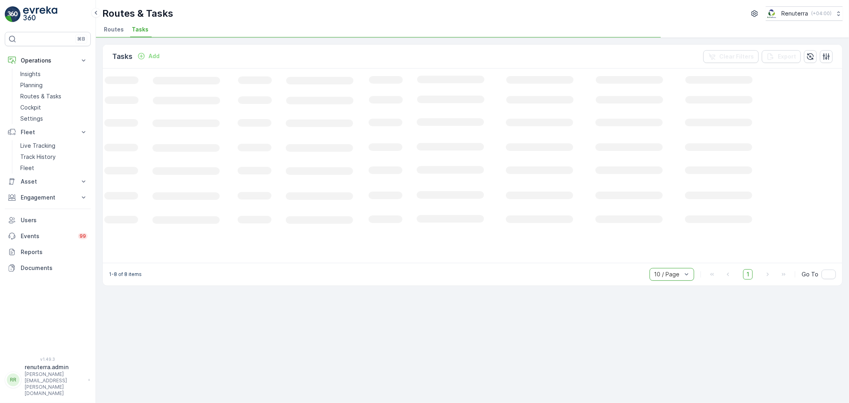
scroll to position [0, 25]
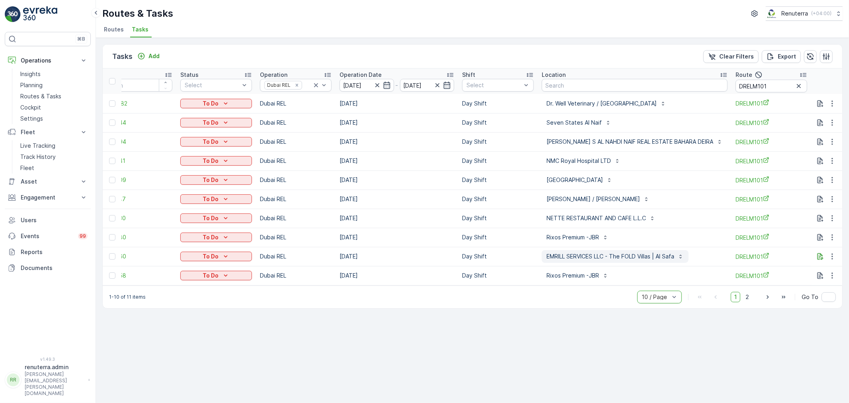
click at [624, 255] on p "EMRILL SERVICES LLC - The FOLD Villas | Al Safa" at bounding box center [611, 256] width 128 height 8
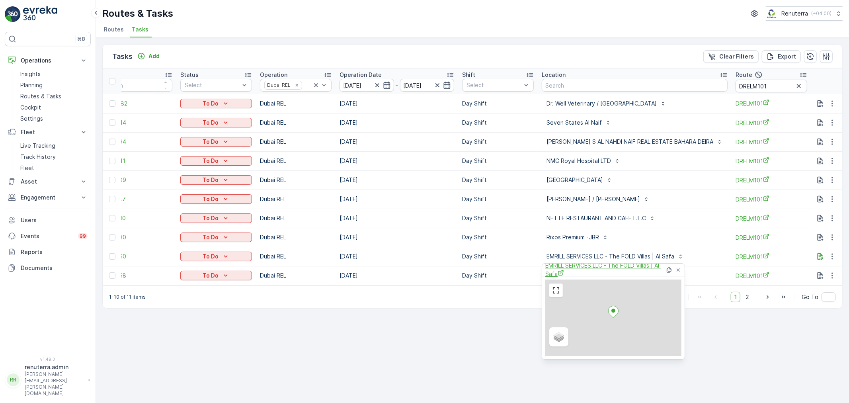
click at [605, 265] on span "EMRILL SERVICES LLC - The FOLD Villas | Al Safa" at bounding box center [605, 270] width 120 height 16
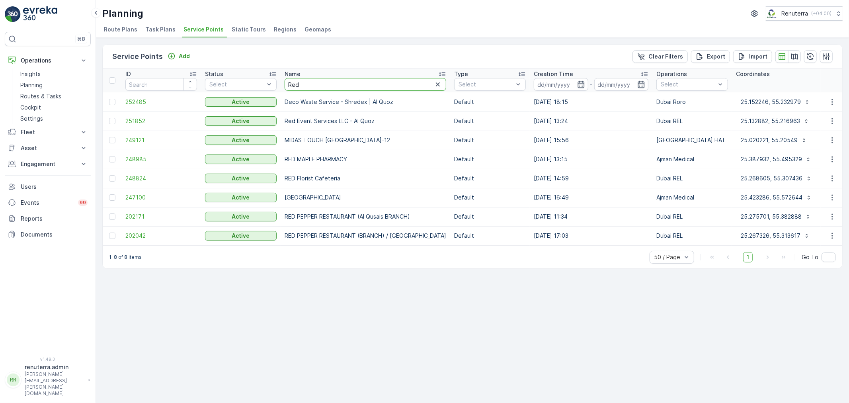
drag, startPoint x: 307, startPoint y: 90, endPoint x: 283, endPoint y: 80, distance: 26.2
click at [283, 80] on th "Name Red" at bounding box center [366, 80] width 170 height 24
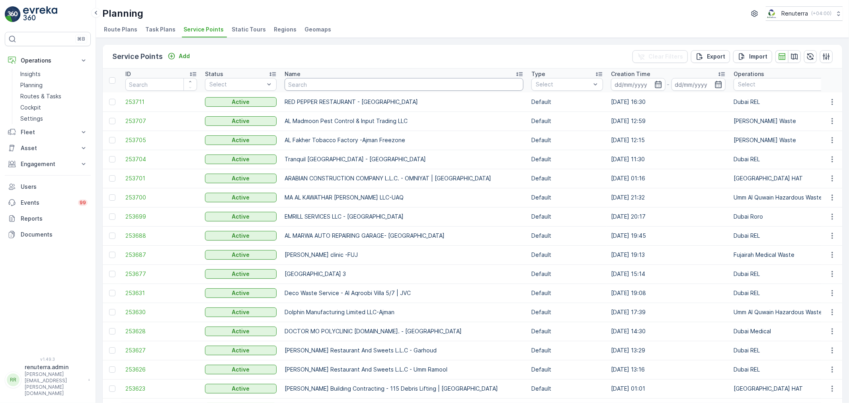
click at [290, 83] on input "text" at bounding box center [404, 84] width 239 height 13
type input "Nomac"
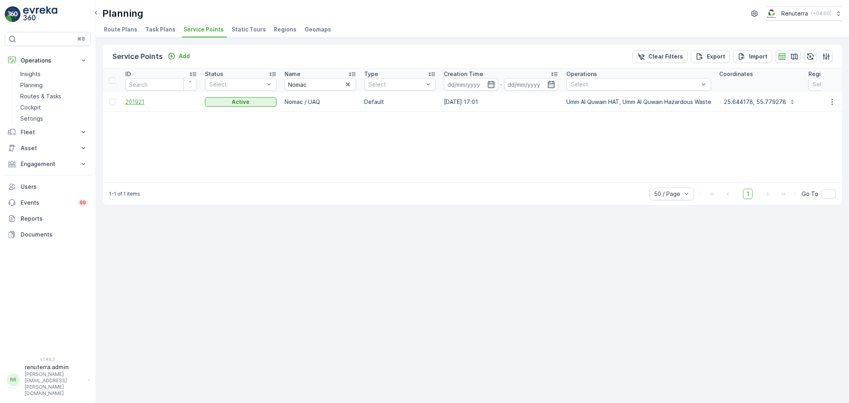
click at [135, 100] on span "201921" at bounding box center [161, 102] width 72 height 8
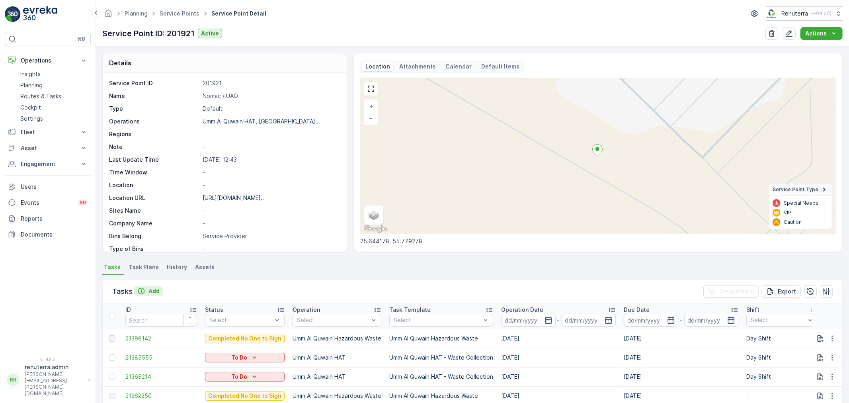
click at [156, 291] on p "Add" at bounding box center [153, 291] width 11 height 8
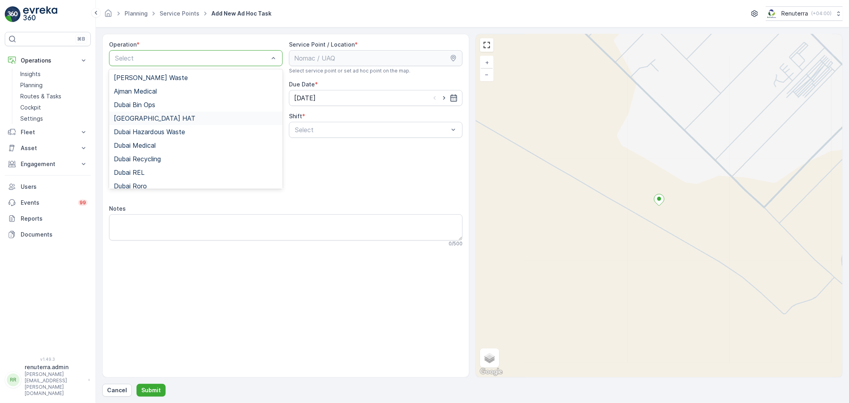
click at [151, 116] on div "[GEOGRAPHIC_DATA] HAT" at bounding box center [196, 118] width 164 height 7
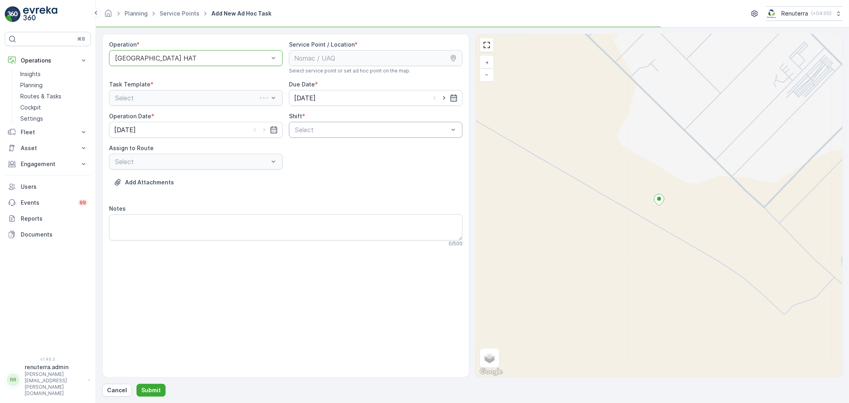
click at [332, 122] on div "Select" at bounding box center [376, 130] width 174 height 16
click at [322, 139] on div "Operation * option Dubai HAT, selected. Dubai HAT Service Point / Location * Se…" at bounding box center [285, 147] width 353 height 213
click at [326, 150] on div "Day Shift" at bounding box center [376, 149] width 164 height 7
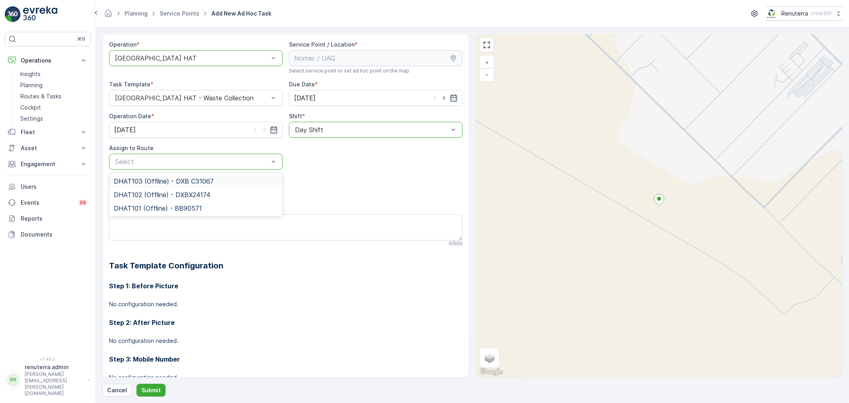
click at [248, 168] on div "Select" at bounding box center [196, 162] width 174 height 16
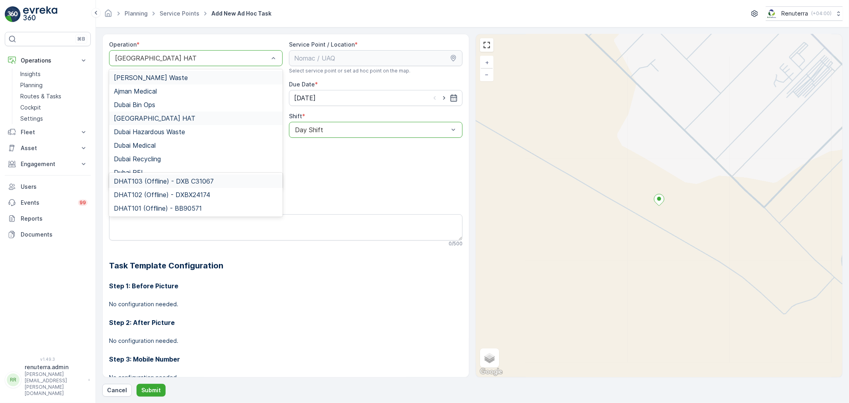
click at [117, 61] on div at bounding box center [191, 58] width 155 height 7
click at [164, 166] on span "Umm Al Quwain HAT" at bounding box center [144, 165] width 61 height 7
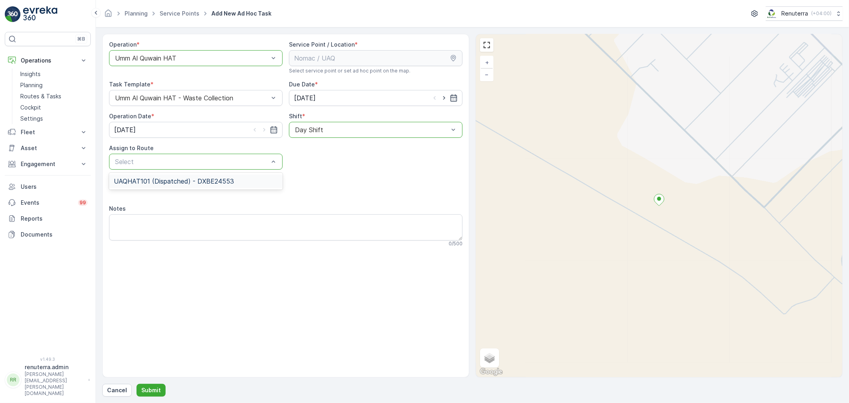
click at [243, 160] on div at bounding box center [191, 161] width 155 height 7
click at [221, 166] on div "Select" at bounding box center [196, 162] width 174 height 16
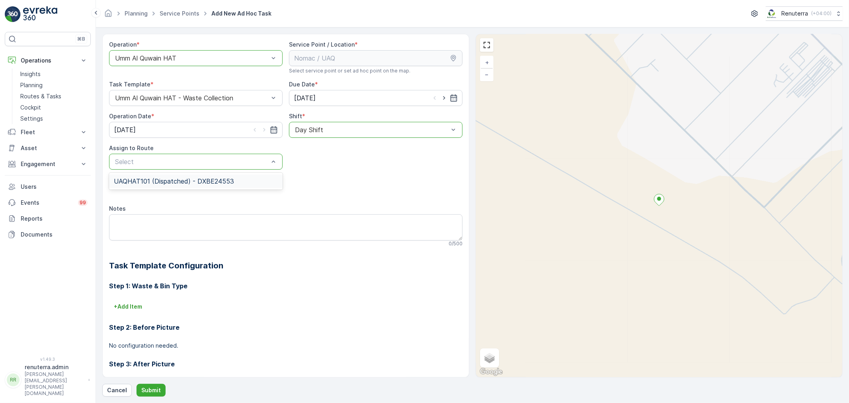
click at [205, 180] on span "UAQHAT101 (Dispatched) - DXBE24553" at bounding box center [174, 181] width 120 height 7
click at [150, 389] on p "Submit" at bounding box center [151, 390] width 20 height 8
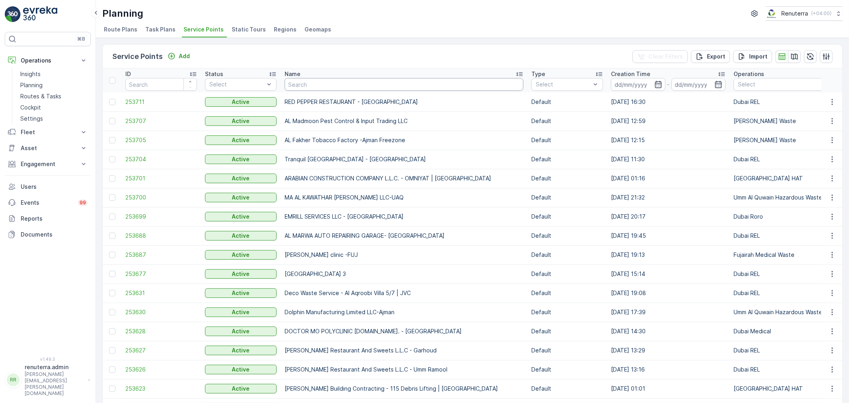
click at [336, 86] on input "text" at bounding box center [404, 84] width 239 height 13
type input "one"
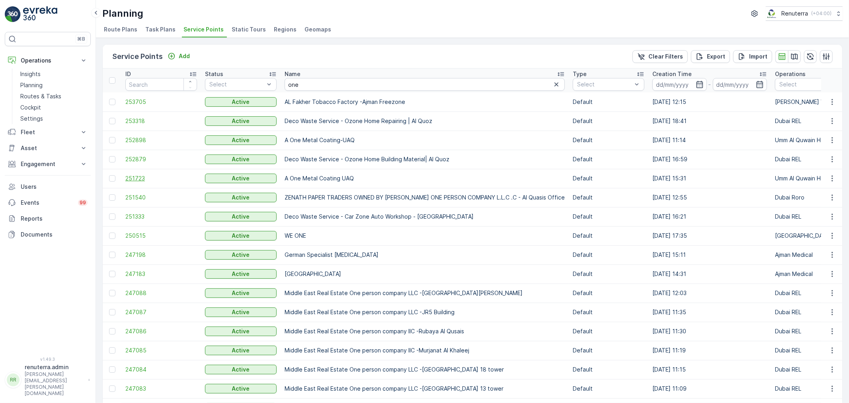
click at [141, 176] on span "251723" at bounding box center [161, 178] width 72 height 8
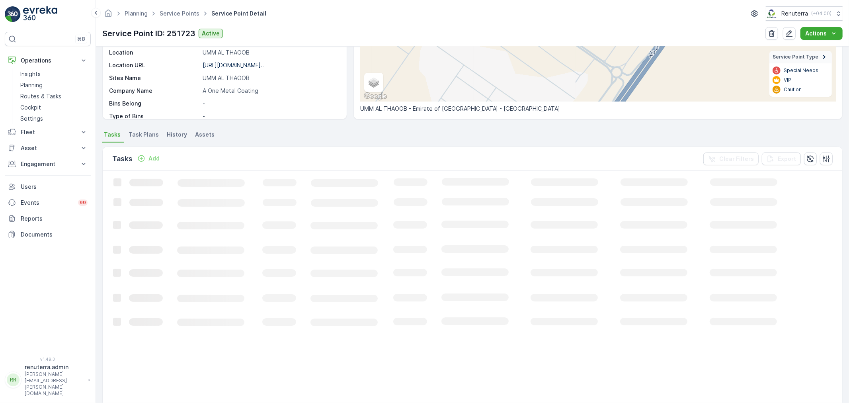
scroll to position [48, 0]
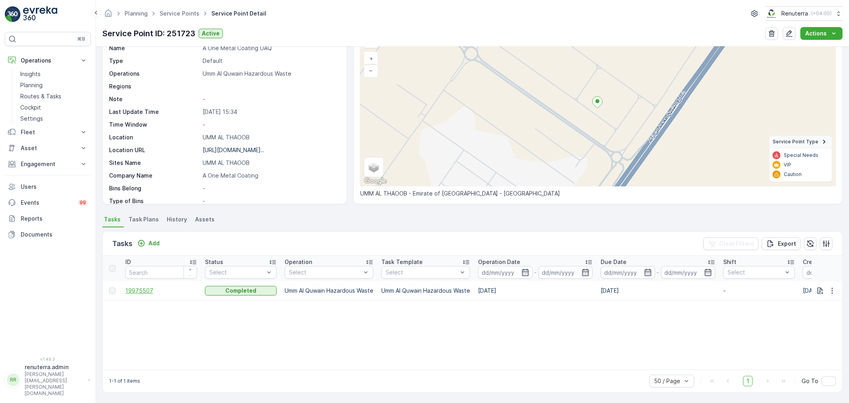
click at [158, 291] on span "19975507" at bounding box center [161, 291] width 72 height 8
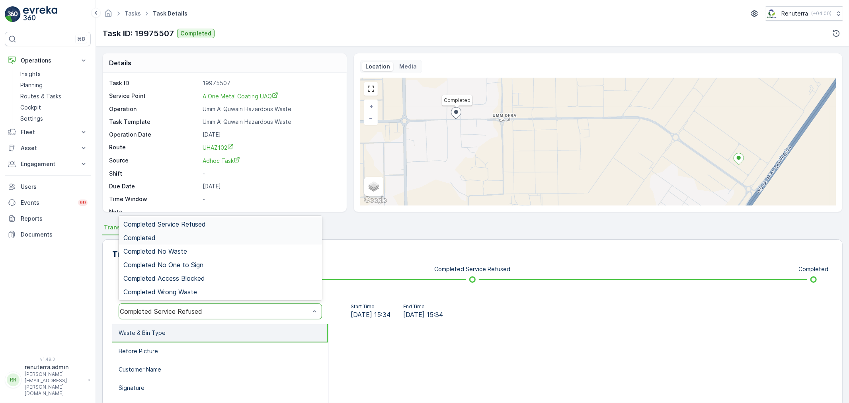
click at [184, 235] on div "Completed" at bounding box center [220, 237] width 194 height 7
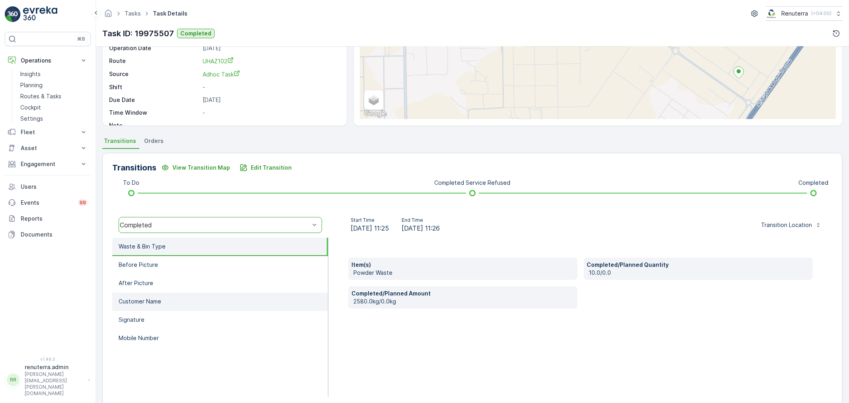
scroll to position [88, 0]
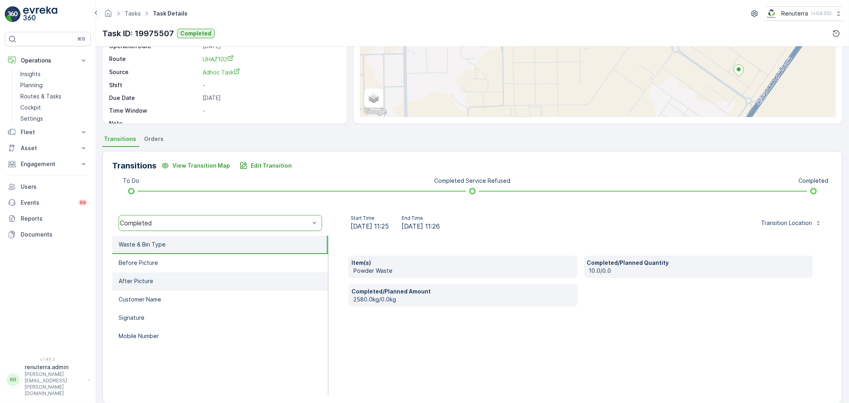
click at [201, 272] on li "After Picture" at bounding box center [220, 281] width 216 height 18
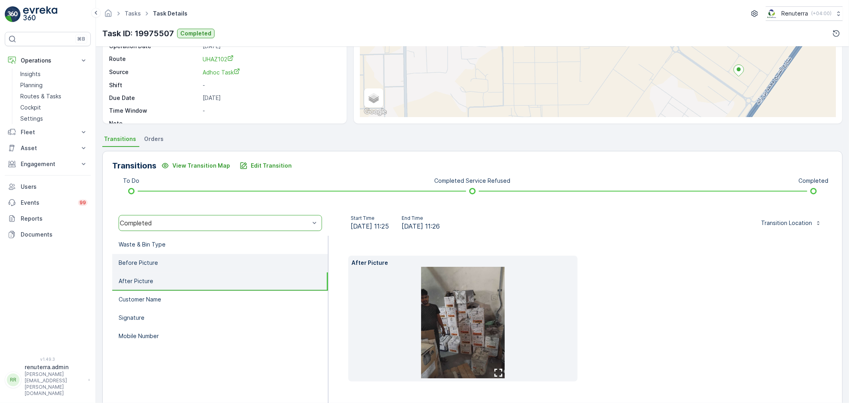
click at [204, 262] on li "Before Picture" at bounding box center [220, 263] width 216 height 18
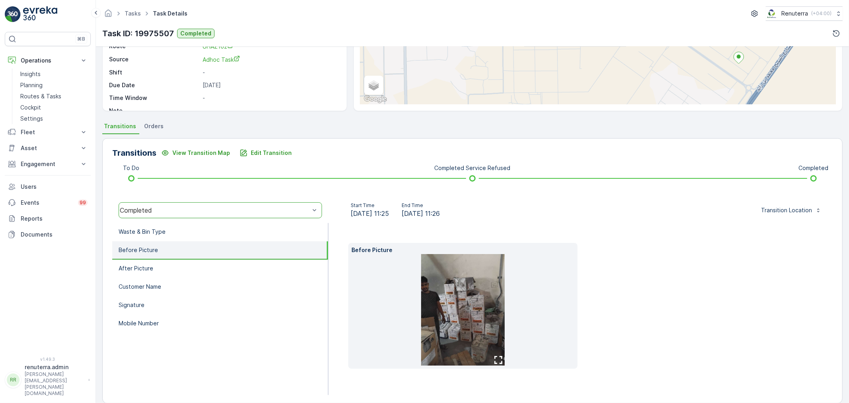
scroll to position [111, 0]
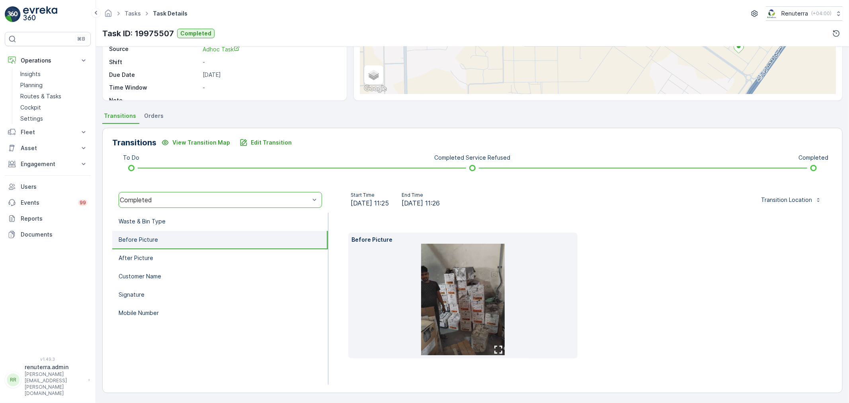
click at [474, 324] on img at bounding box center [463, 299] width 84 height 111
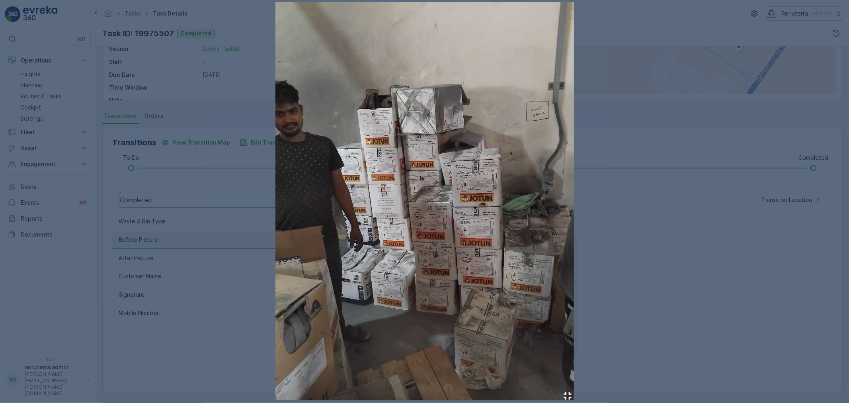
click at [684, 312] on div at bounding box center [424, 201] width 849 height 403
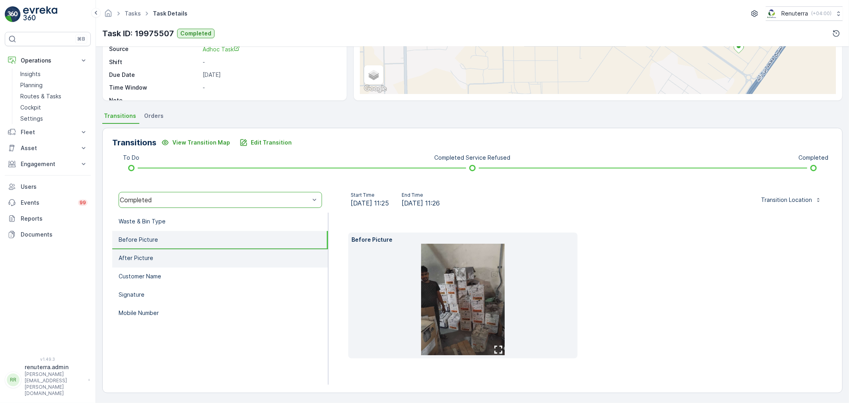
click at [237, 260] on li "After Picture" at bounding box center [220, 258] width 216 height 18
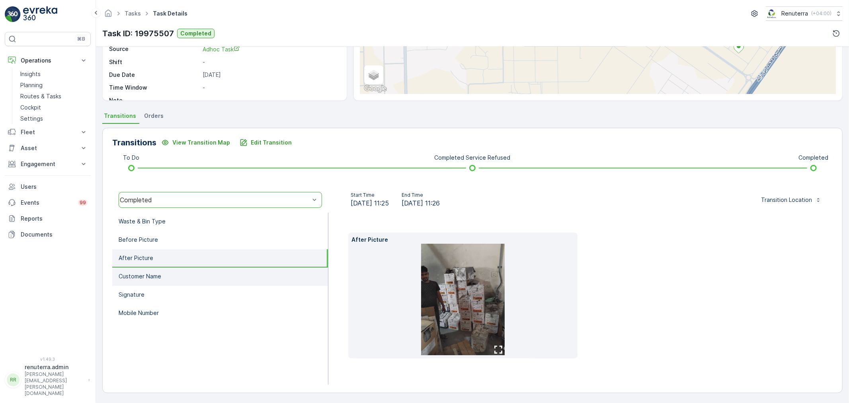
click at [227, 269] on li "Customer Name" at bounding box center [220, 277] width 216 height 18
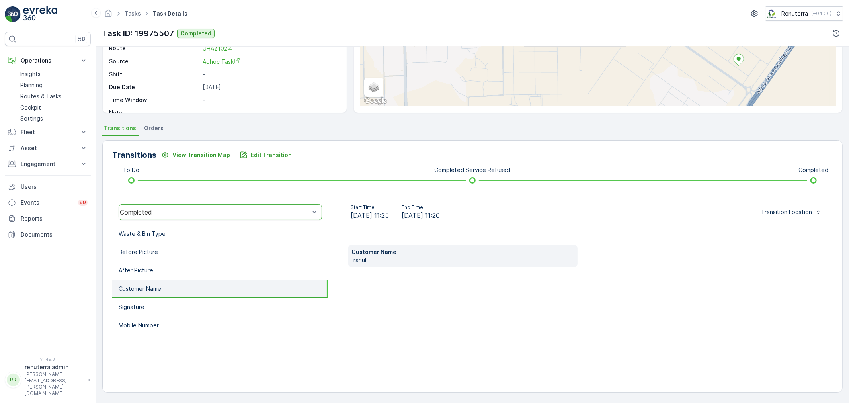
scroll to position [99, 0]
drag, startPoint x: 222, startPoint y: 292, endPoint x: 222, endPoint y: 297, distance: 4.8
click at [222, 292] on li "Customer Name" at bounding box center [220, 289] width 216 height 18
click at [221, 309] on li "Signature" at bounding box center [220, 308] width 216 height 18
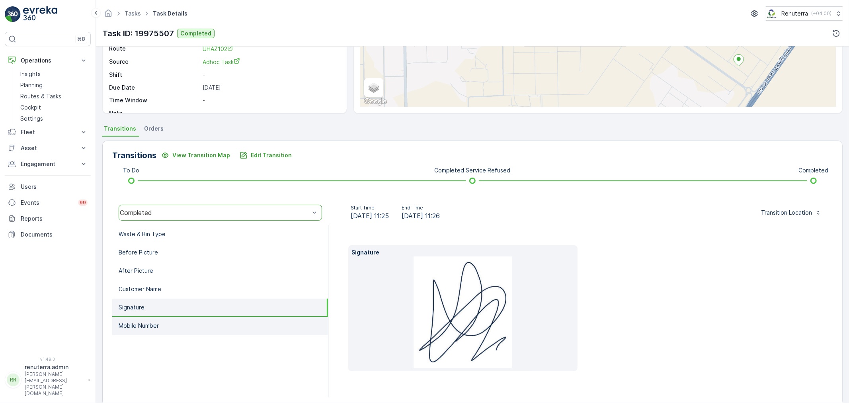
click at [225, 318] on li "Mobile Number" at bounding box center [220, 326] width 216 height 18
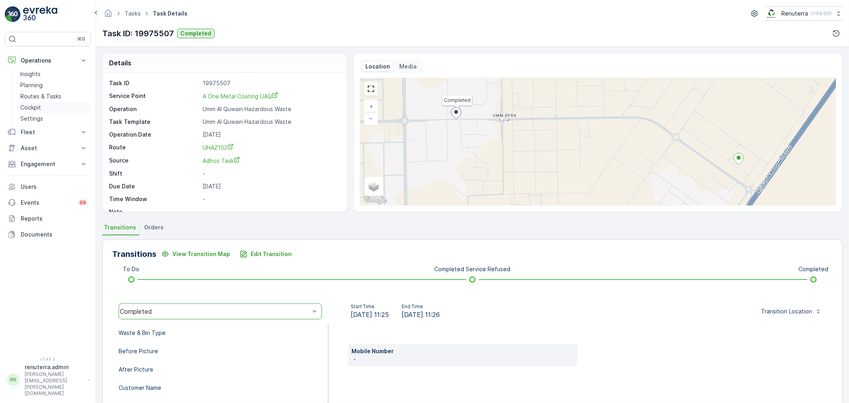
scroll to position [99, 0]
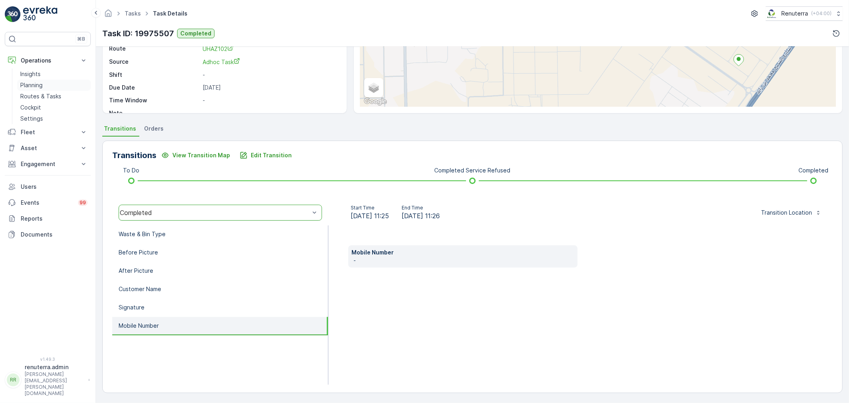
click at [40, 85] on p "Planning" at bounding box center [31, 85] width 22 height 8
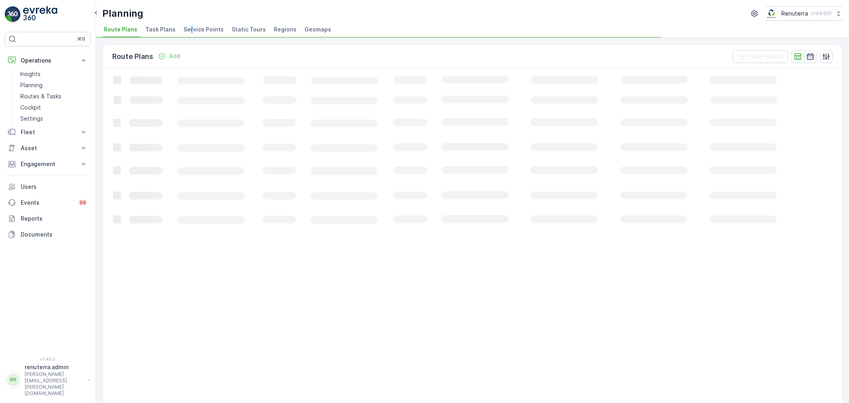
click at [189, 27] on span "Service Points" at bounding box center [204, 29] width 40 height 8
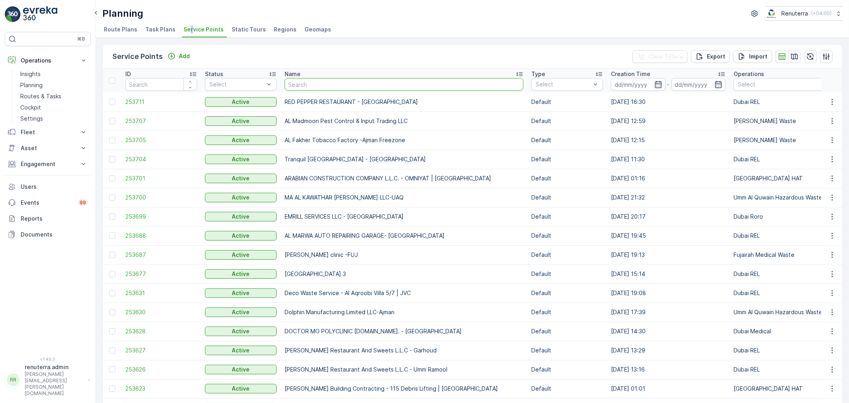
click at [303, 87] on input "text" at bounding box center [404, 84] width 239 height 13
type input "fajr"
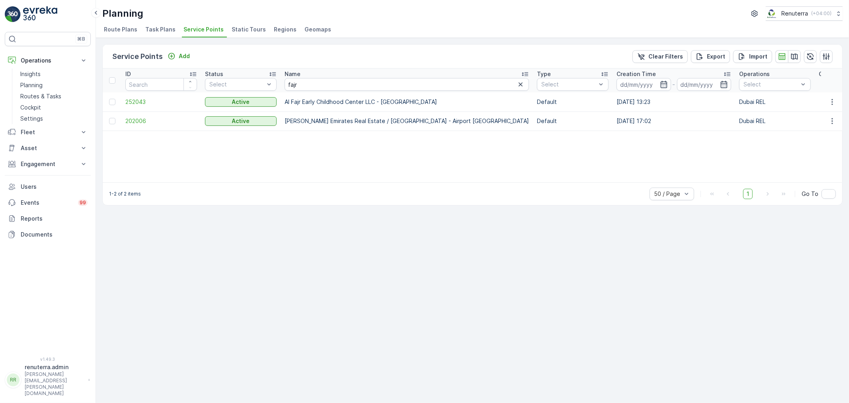
click at [143, 106] on td "252043" at bounding box center [161, 101] width 80 height 19
click at [137, 99] on span "252043" at bounding box center [161, 102] width 72 height 8
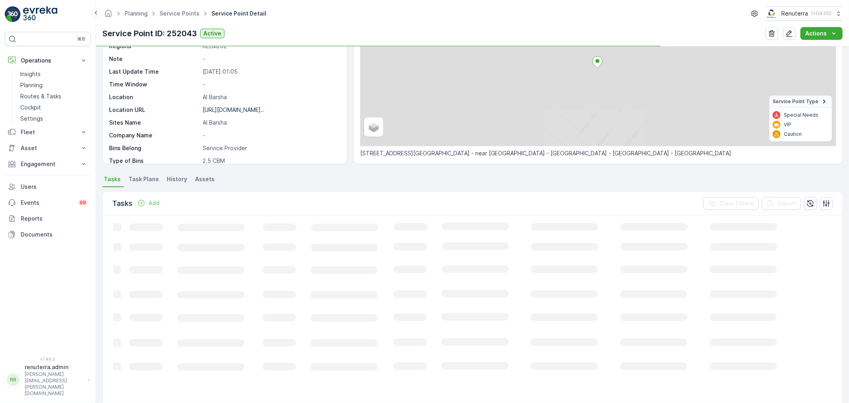
scroll to position [88, 0]
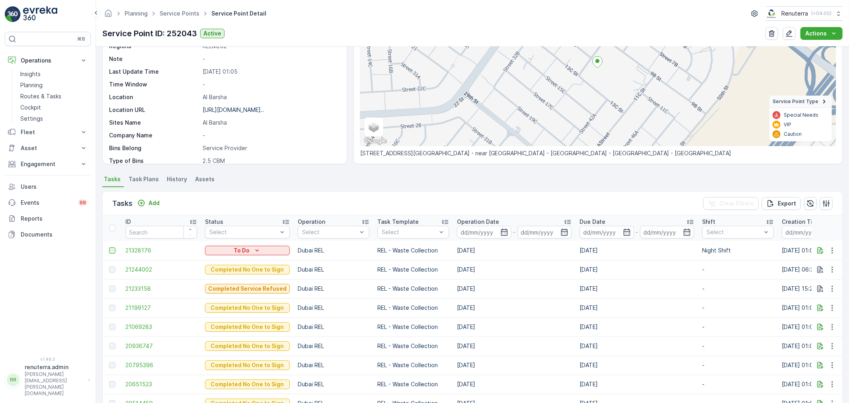
click at [110, 247] on div at bounding box center [112, 250] width 6 height 6
click at [109, 247] on input "checkbox" at bounding box center [109, 247] width 0 height 0
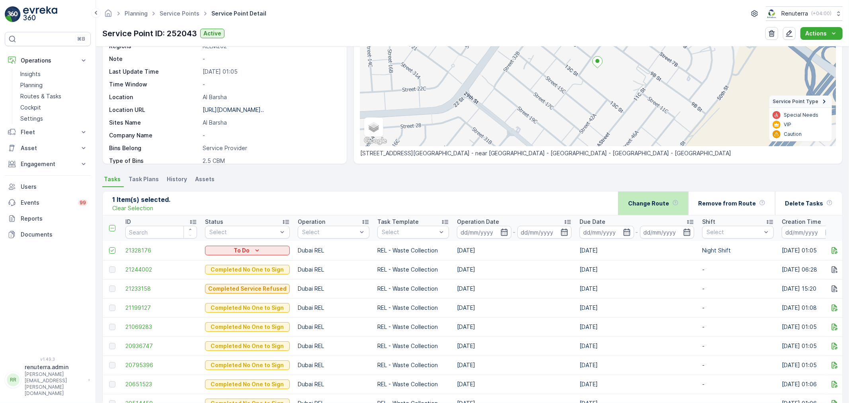
click at [679, 193] on div "Change Route" at bounding box center [653, 202] width 51 height 23
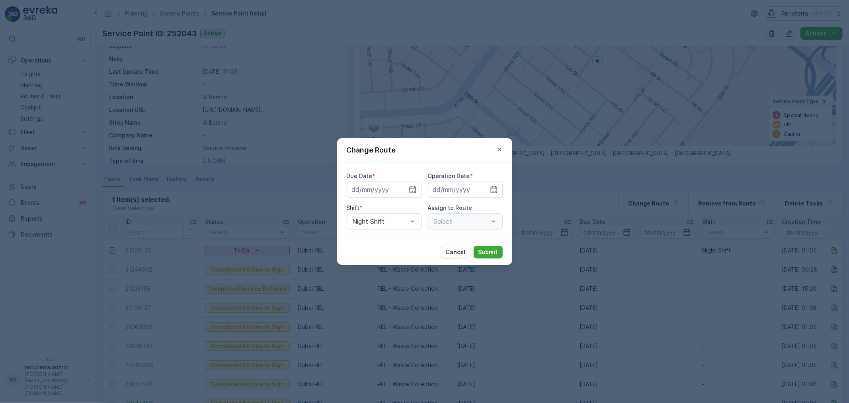
type input "[DATE]"
click at [394, 193] on input "[DATE]" at bounding box center [384, 190] width 75 height 16
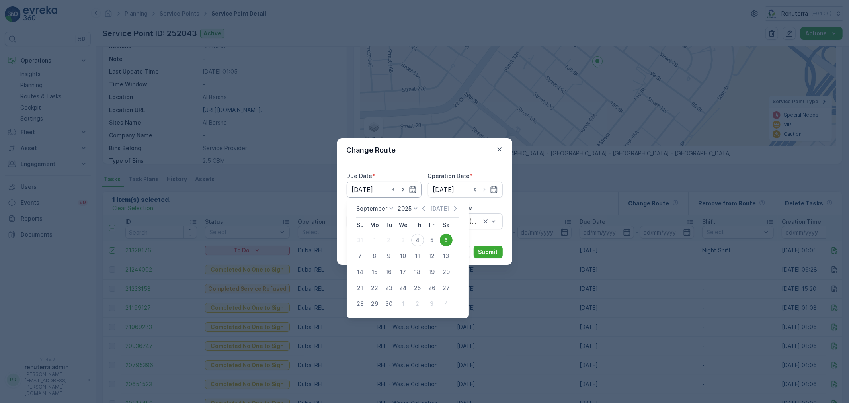
click at [394, 193] on input "[DATE]" at bounding box center [384, 190] width 75 height 16
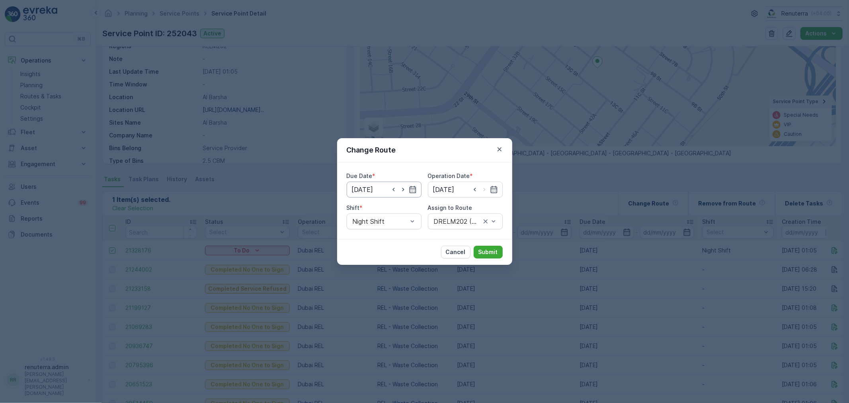
click at [394, 193] on input "[DATE]" at bounding box center [384, 190] width 75 height 16
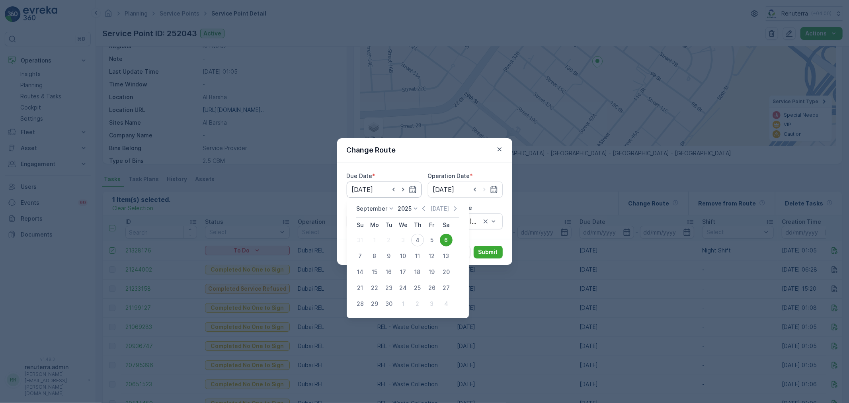
click at [394, 193] on input "[DATE]" at bounding box center [384, 190] width 75 height 16
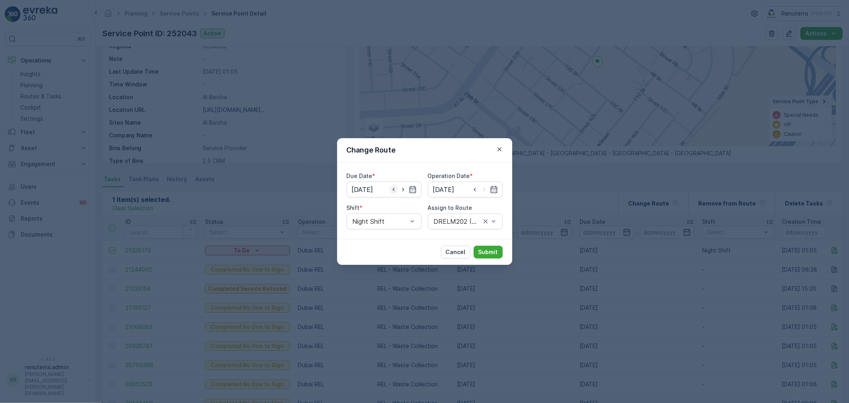
click at [392, 188] on icon "button" at bounding box center [394, 190] width 8 height 8
type input "[DATE]"
click at [392, 188] on icon "button" at bounding box center [394, 190] width 8 height 8
type input "[DATE]"
click at [453, 182] on input at bounding box center [465, 190] width 75 height 16
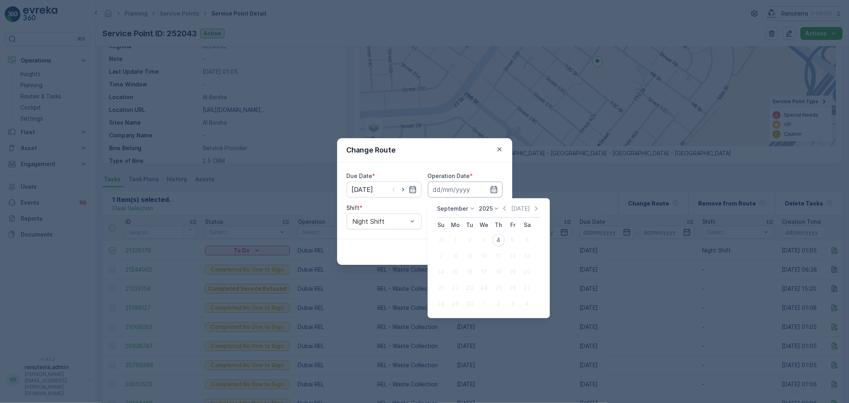
click at [454, 195] on input at bounding box center [465, 190] width 75 height 16
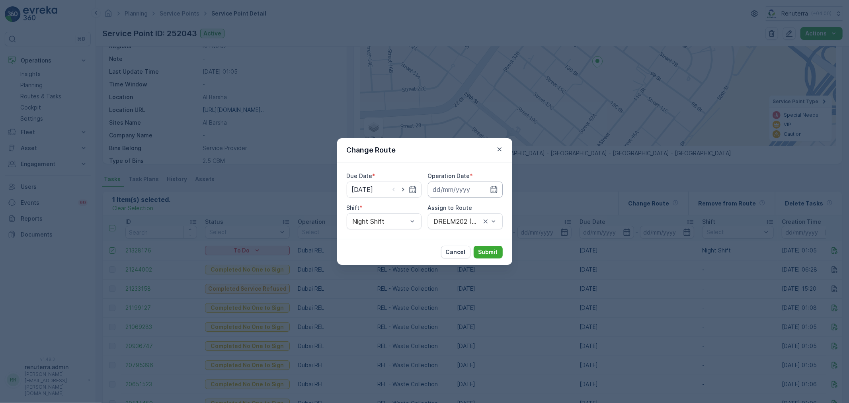
click at [467, 191] on input at bounding box center [465, 190] width 75 height 16
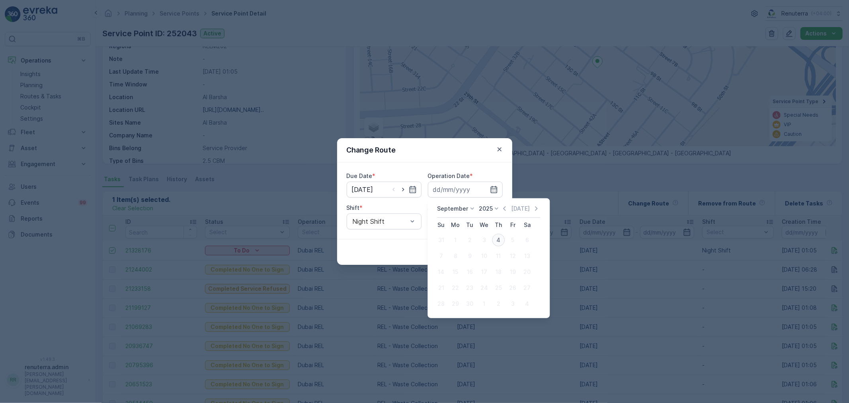
click at [501, 241] on div "4" at bounding box center [498, 240] width 13 height 13
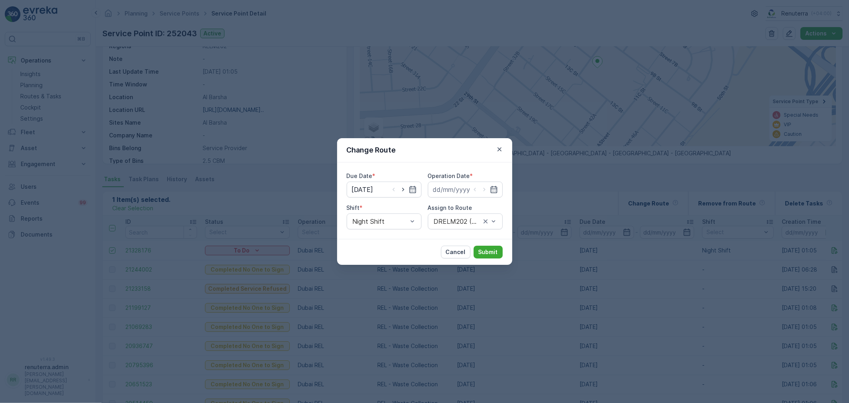
type input "[DATE]"
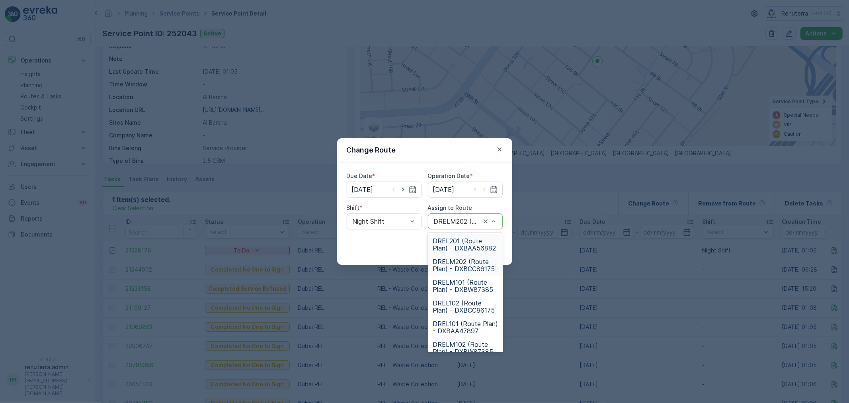
click at [473, 225] on div "DRELM202 (Route Plan) - DXBCC86175" at bounding box center [465, 221] width 75 height 16
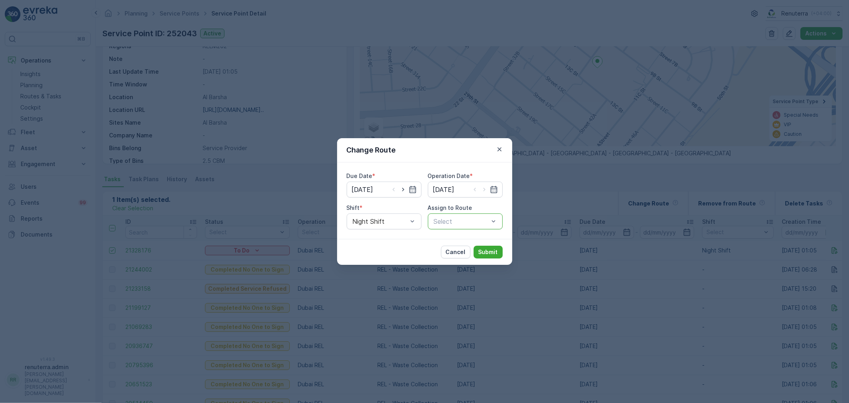
click at [472, 225] on p "Select" at bounding box center [461, 222] width 55 height 10
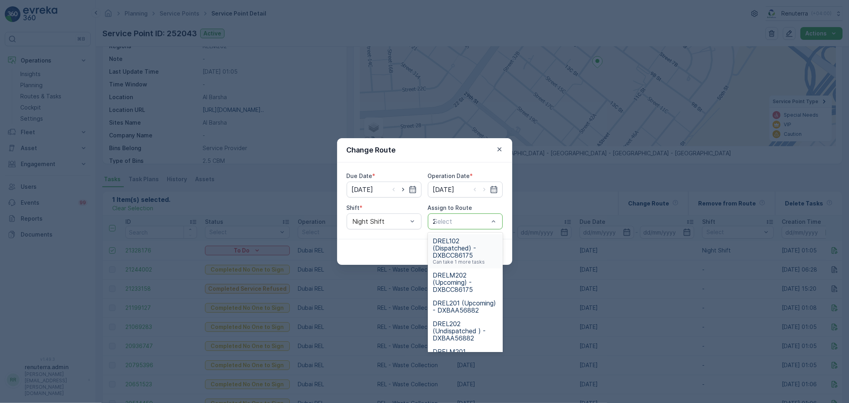
type input "202"
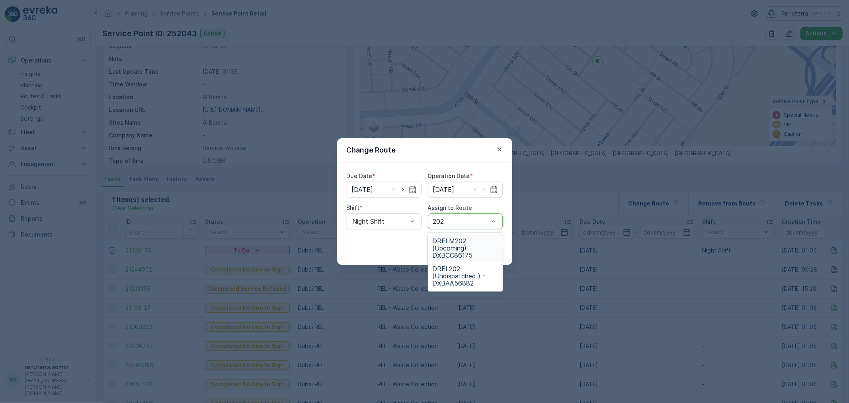
drag, startPoint x: 467, startPoint y: 242, endPoint x: 481, endPoint y: 242, distance: 13.5
click at [467, 242] on span "DRELM202 (Upcoming) - DXBCC86175" at bounding box center [465, 247] width 65 height 21
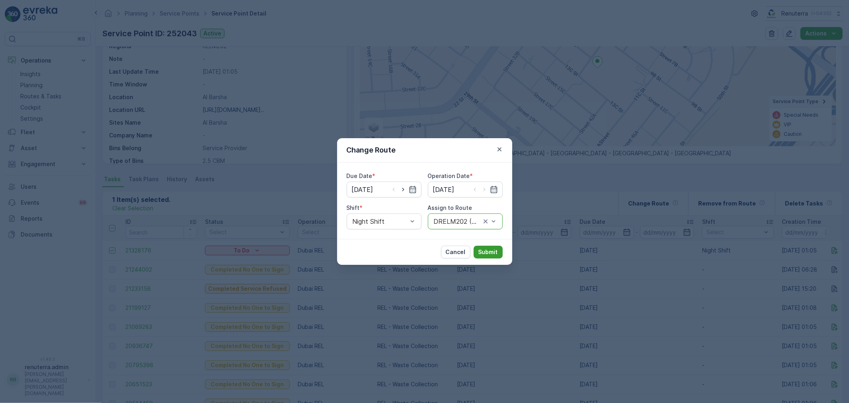
click at [492, 247] on button "Submit" at bounding box center [488, 252] width 29 height 13
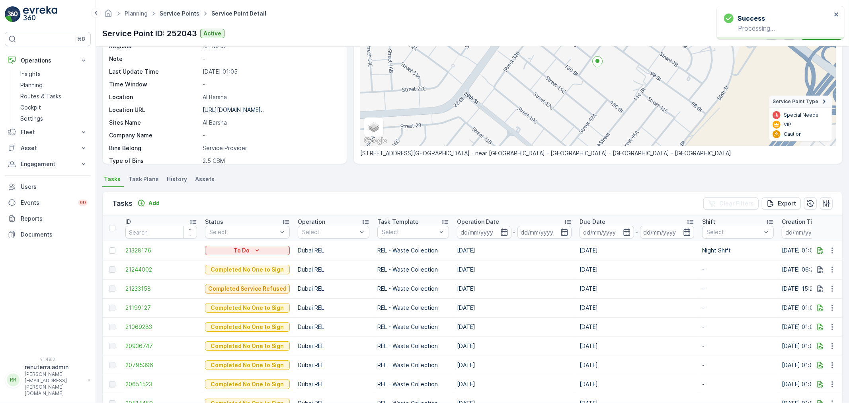
click at [184, 13] on link "Service Points" at bounding box center [180, 13] width 40 height 7
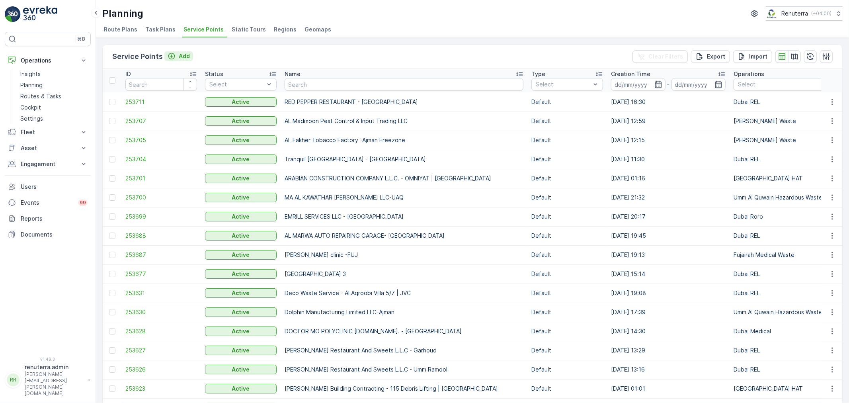
click at [184, 53] on p "Add" at bounding box center [184, 56] width 11 height 8
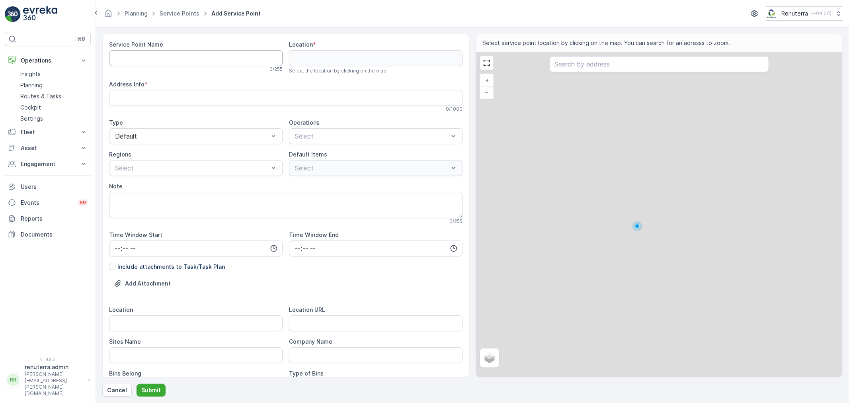
click at [171, 56] on Name "Service Point Name" at bounding box center [196, 58] width 174 height 16
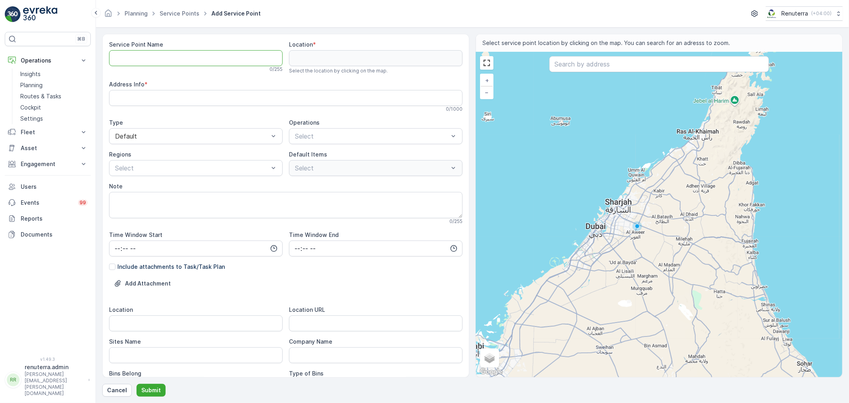
click at [158, 64] on Name "Service Point Name" at bounding box center [196, 58] width 174 height 16
click at [317, 141] on div "Select" at bounding box center [376, 136] width 174 height 16
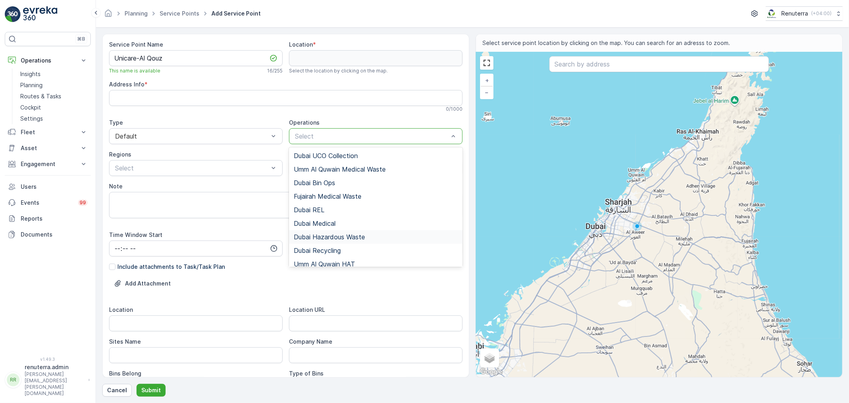
click at [338, 234] on span "Dubai Hazardous Waste" at bounding box center [329, 236] width 71 height 7
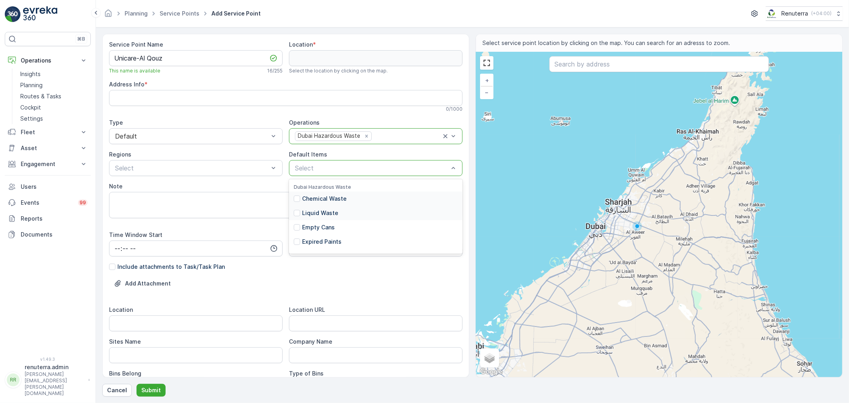
click at [331, 196] on p "Chemical Waste" at bounding box center [324, 199] width 45 height 8
drag, startPoint x: 186, startPoint y: 51, endPoint x: 82, endPoint y: 53, distance: 103.9
click at [82, 53] on div "⌘B Operations Insights Planning Routes & Tasks Cockpit Settings Fleet Live Trac…" at bounding box center [424, 201] width 849 height 403
paste Name "Medical Trading - Warehouse, Al Quoz"
drag, startPoint x: 260, startPoint y: 57, endPoint x: 0, endPoint y: 72, distance: 260.4
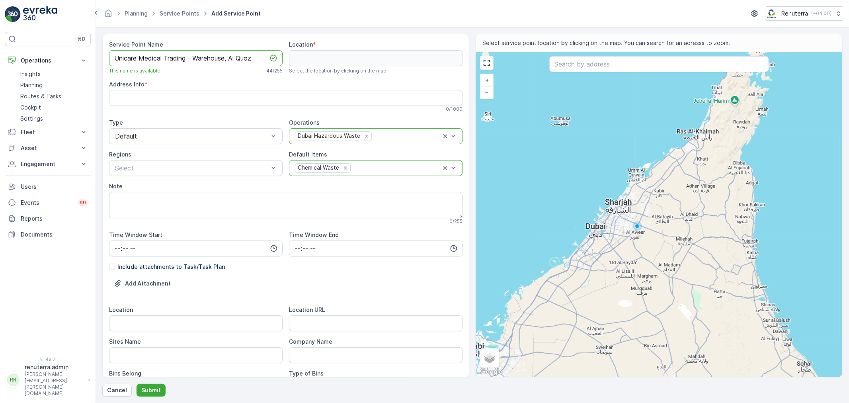
click at [0, 72] on div "⌘B Operations Insights Planning Routes & Tasks Cockpit Settings Fleet Live Trac…" at bounding box center [424, 201] width 849 height 403
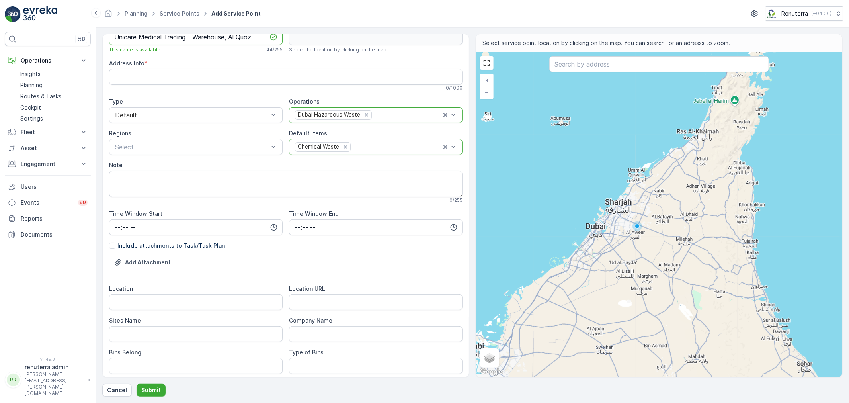
scroll to position [133, 0]
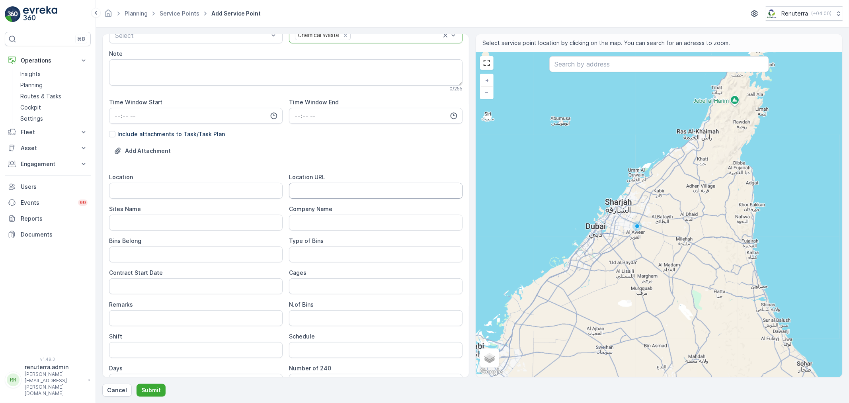
type Name "Unicare Medical Trading - Warehouse, Al Quoz"
click at [303, 195] on URL "Location URL" at bounding box center [376, 191] width 174 height 16
click at [312, 185] on URL "Location URL" at bounding box center [376, 191] width 174 height 16
paste URL "https://maps.app.goo.gl/KJUpF7j9TGDmrpNC9"
type URL "https://maps.app.goo.gl/KJUpF7j9TGDmrpNC9"
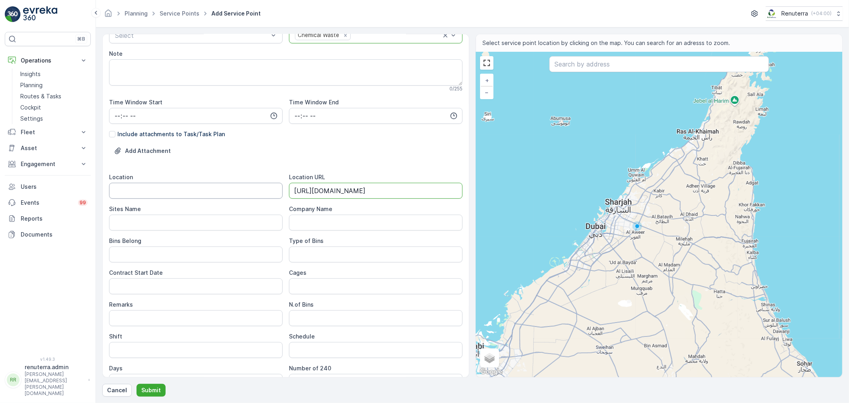
click at [214, 191] on input "Location" at bounding box center [196, 191] width 174 height 16
type input "Al Qouz"
drag, startPoint x: 136, startPoint y: 178, endPoint x: 130, endPoint y: 177, distance: 5.6
click at [133, 177] on div "Location" at bounding box center [196, 177] width 174 height 8
drag, startPoint x: 161, startPoint y: 188, endPoint x: 100, endPoint y: 187, distance: 60.9
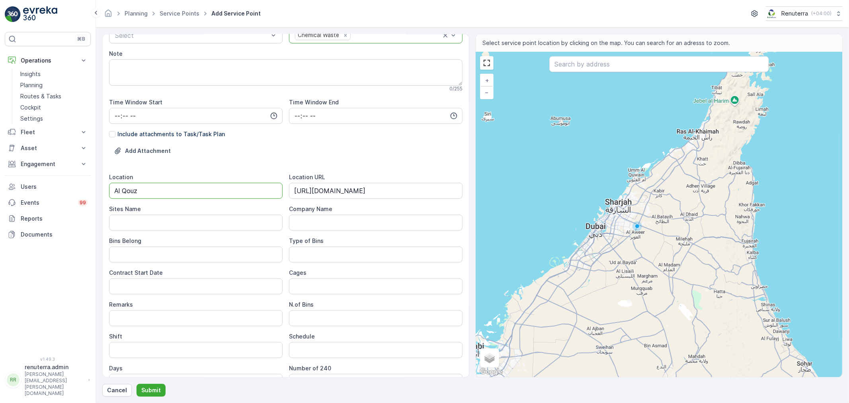
click at [100, 187] on form "Service Point Name Unicare Medical Trading - Warehouse, Al Quoz This name is av…" at bounding box center [472, 214] width 753 height 375
click at [134, 212] on span "Sites Name" at bounding box center [125, 209] width 32 height 8
click at [133, 219] on Name "Sites Name" at bounding box center [196, 223] width 174 height 16
paste Name "Al Qouz"
type Name "Al Qouz"
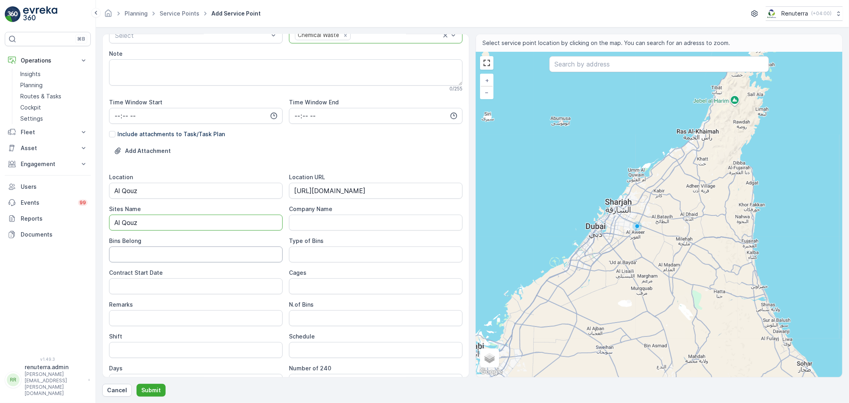
click at [152, 260] on Belong "Bins Belong" at bounding box center [196, 254] width 174 height 16
type Belong "Client"
click at [244, 282] on Date "Contract Start Date" at bounding box center [196, 286] width 174 height 16
type Date "04-09-2025"
click at [164, 347] on input "Shift" at bounding box center [196, 350] width 174 height 16
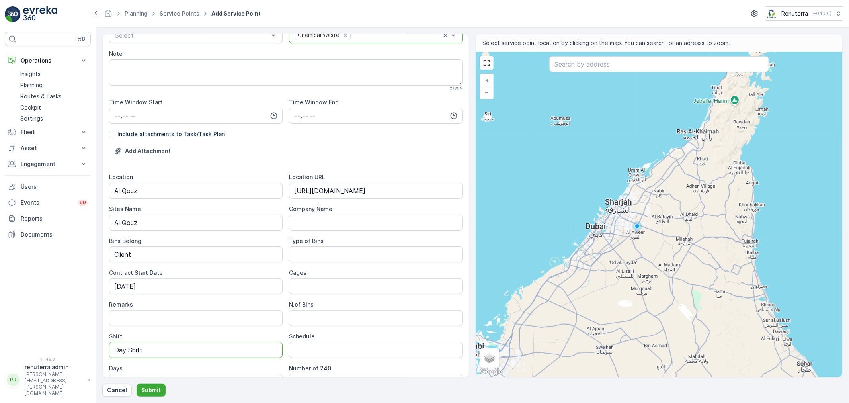
type input "Day Shift"
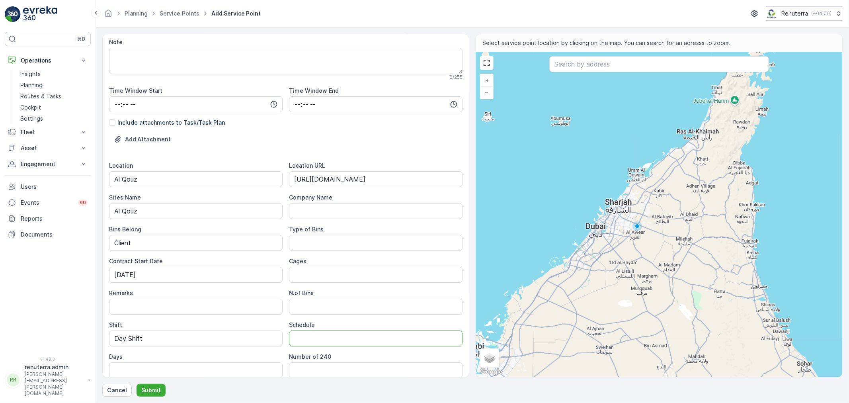
scroll to position [0, 0]
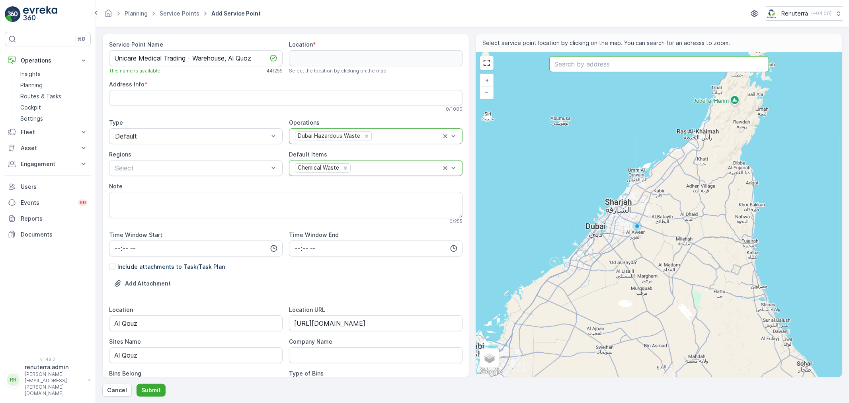
click at [566, 66] on input "text" at bounding box center [659, 64] width 220 height 16
paste input "Unicare Medical Trading - Warehouse, Al Quoz"
type input "Unicare Medical Trading - Warehouse, Al Quoz"
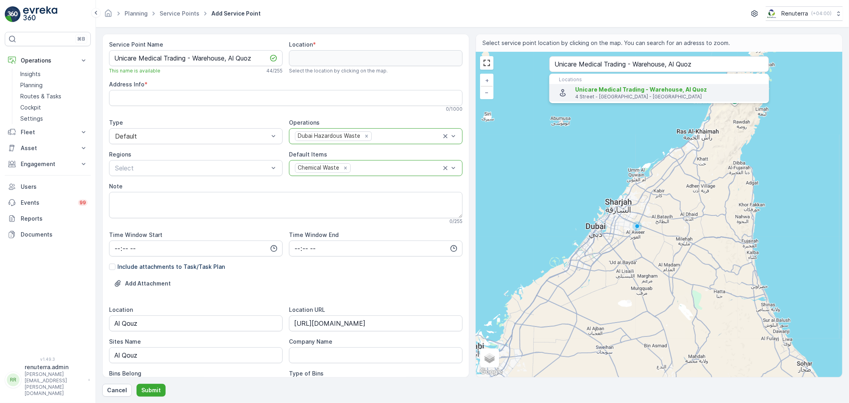
click at [615, 92] on span "Unicare Medical Trading - Warehouse, Al Quoz" at bounding box center [641, 89] width 132 height 7
type input "25.1159745,55.2233686"
type Info "18 4 Street - Al Quoz - Al Quoz Industrial Area 4 - Dubai - United Arab Emirates"
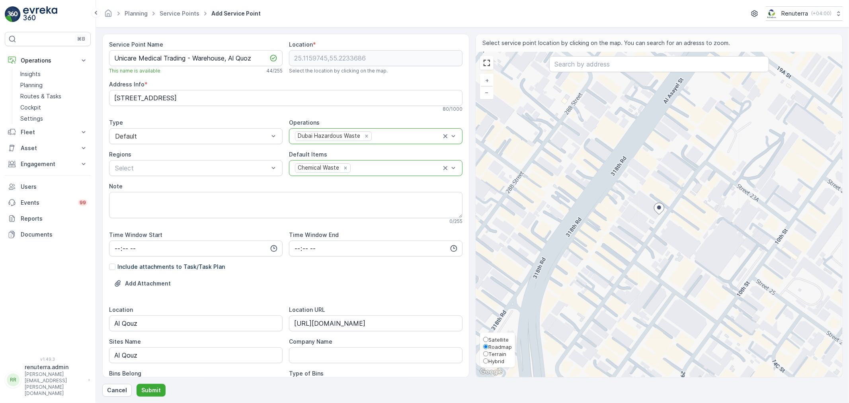
click at [495, 340] on div "Satellite Roadmap Terrain Hybrid" at bounding box center [497, 350] width 29 height 29
click at [494, 337] on span "Satellite" at bounding box center [498, 339] width 20 height 6
click at [488, 337] on input "Satellite" at bounding box center [485, 339] width 5 height 5
radio input "true"
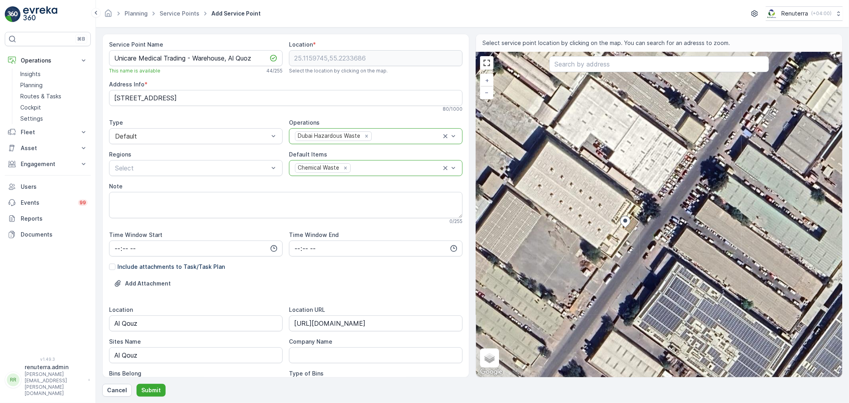
click at [590, 268] on div "+ − Satellite Roadmap Terrain Hybrid Leaflet Keyboard shortcuts Map Data Imager…" at bounding box center [659, 214] width 366 height 325
type input "25.11572773621578,55.22312631889114"
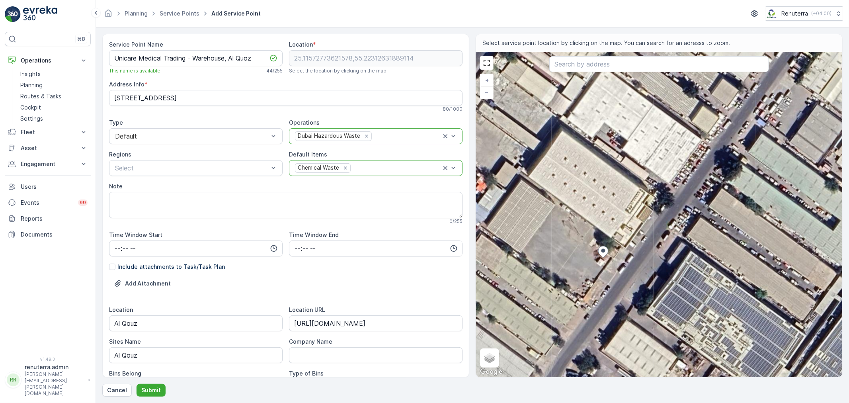
type Info "20 4 St - Al Quoz - Al Quoz Industrial Area 4 - Dubai - United Arab Emirates"
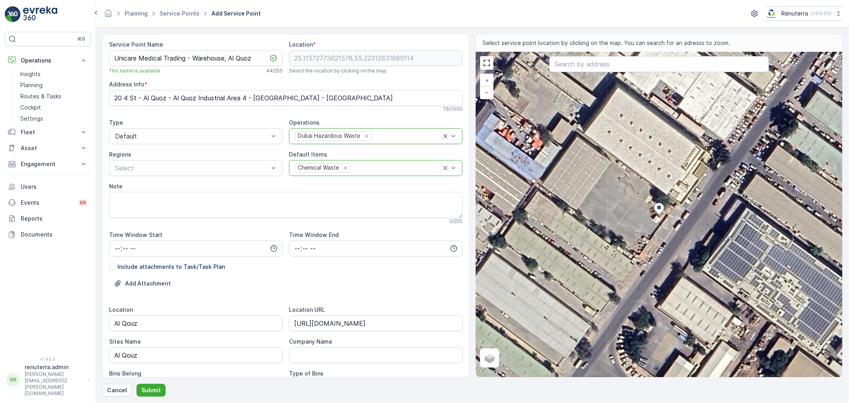
click at [674, 185] on div "+ − Satellite Roadmap Terrain Hybrid Leaflet Keyboard shortcuts Map Data Imager…" at bounding box center [659, 214] width 366 height 325
type input "25.115907675939535,55.22322289974277"
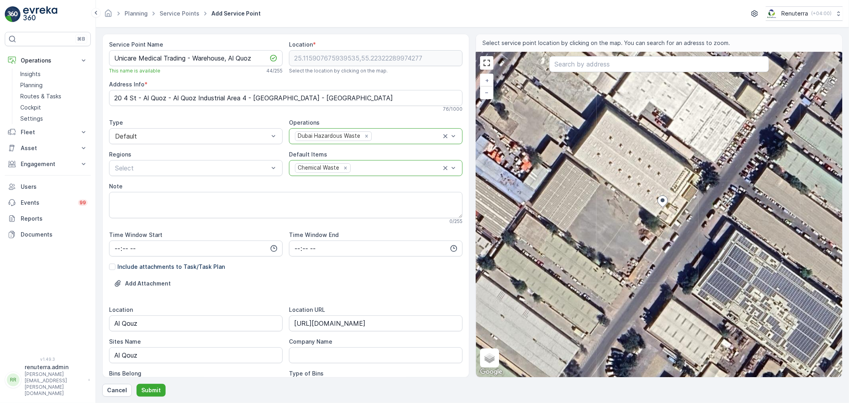
type Info "468F+98P - Al Quoz - Al Quoz Industrial Area 4 - Dubai - United Arab Emirates"
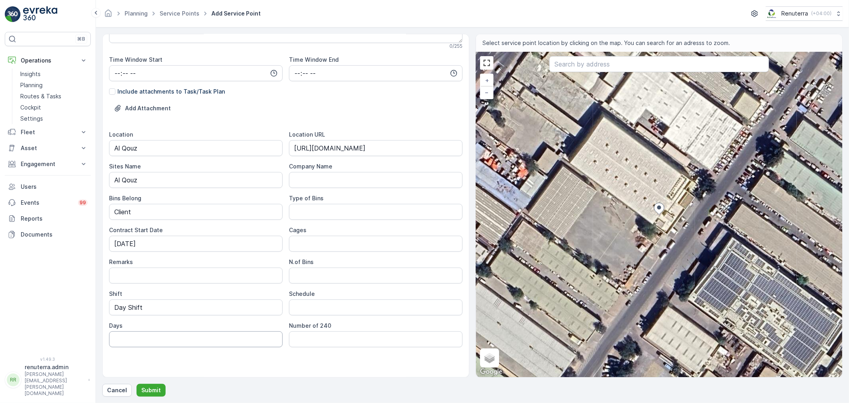
scroll to position [177, 0]
click at [156, 391] on p "Submit" at bounding box center [151, 390] width 20 height 8
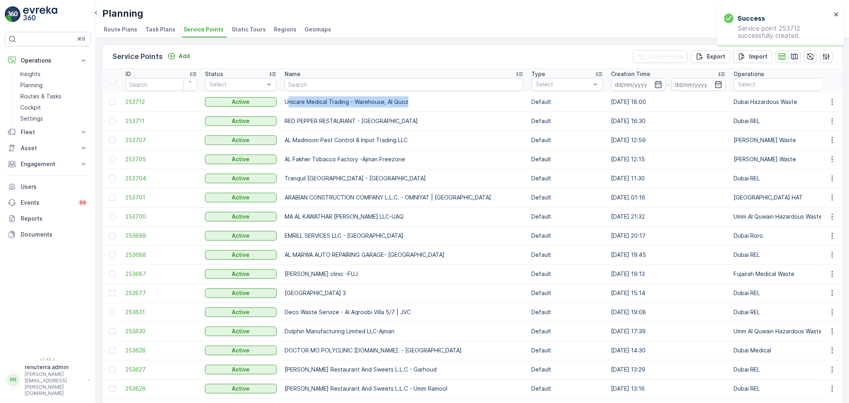
drag, startPoint x: 288, startPoint y: 97, endPoint x: 417, endPoint y: 98, distance: 129.4
click at [417, 98] on td "Unicare Medical Trading - Warehouse, Al Quoz" at bounding box center [404, 101] width 247 height 19
click at [440, 100] on td "Unicare Medical Trading - Warehouse, Al Quoz" at bounding box center [404, 101] width 247 height 19
click at [416, 102] on td "Unicare Medical Trading - Warehouse, Al Quoz" at bounding box center [404, 101] width 247 height 19
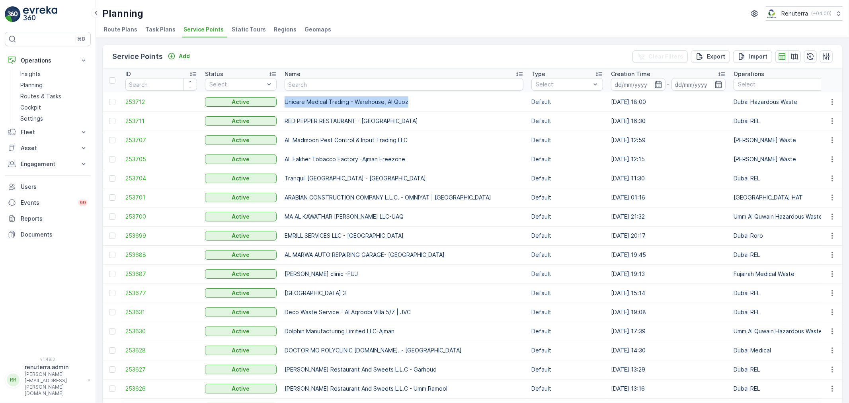
drag, startPoint x: 404, startPoint y: 98, endPoint x: 285, endPoint y: 103, distance: 119.1
click at [285, 103] on td "Unicare Medical Trading - Warehouse, Al Quoz" at bounding box center [404, 101] width 247 height 19
copy td "Unicare Medical Trading - Warehouse, Al Quoz"
click at [38, 164] on p "Engagement" at bounding box center [48, 164] width 54 height 8
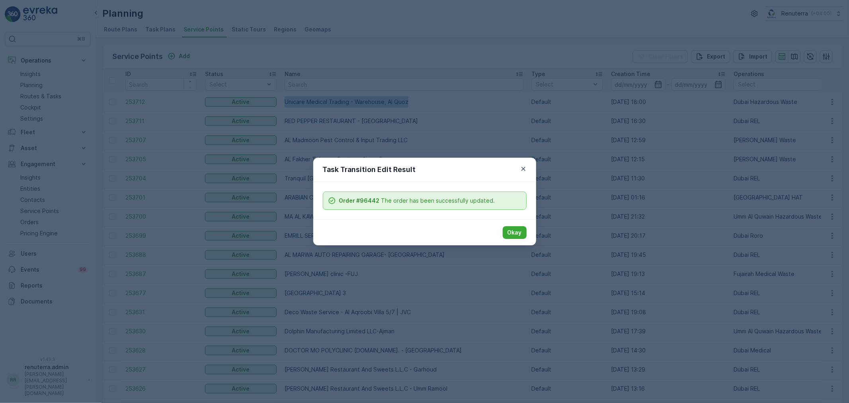
click at [523, 233] on button "Okay" at bounding box center [515, 232] width 24 height 13
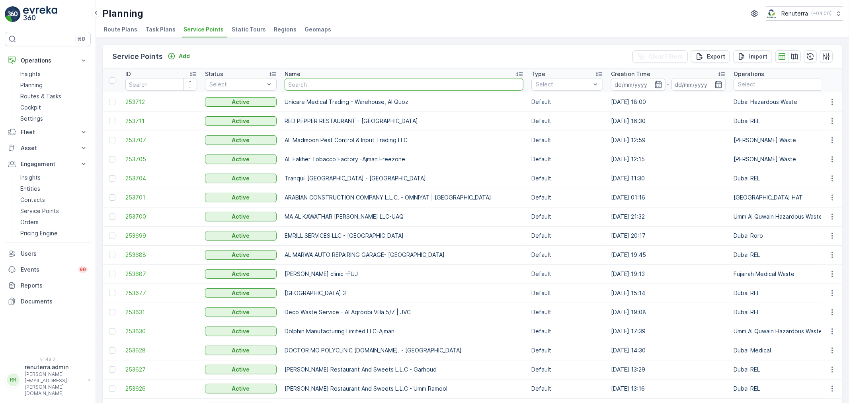
click at [305, 84] on input "text" at bounding box center [404, 84] width 239 height 13
type input "ADIB"
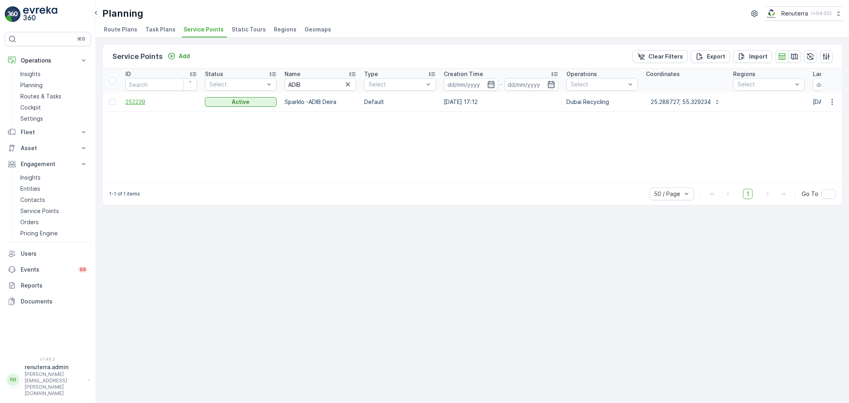
click at [163, 102] on span "252239" at bounding box center [161, 102] width 72 height 8
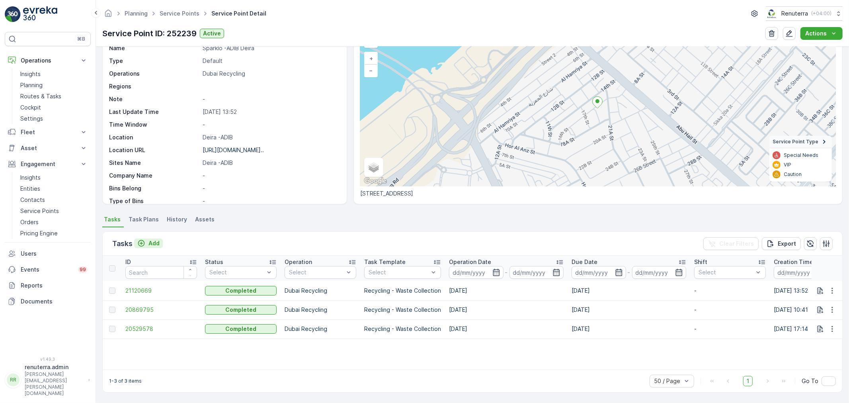
scroll to position [48, 0]
click at [153, 244] on p "Add" at bounding box center [153, 243] width 11 height 8
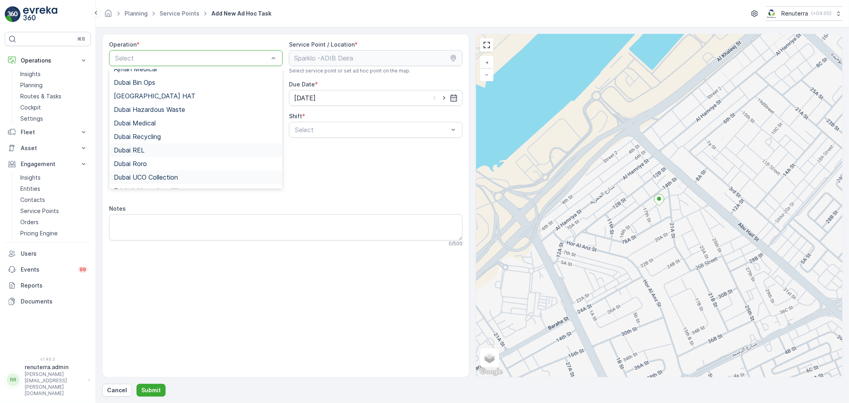
scroll to position [44, 0]
click at [153, 113] on span "Dubai Recycling" at bounding box center [137, 114] width 47 height 7
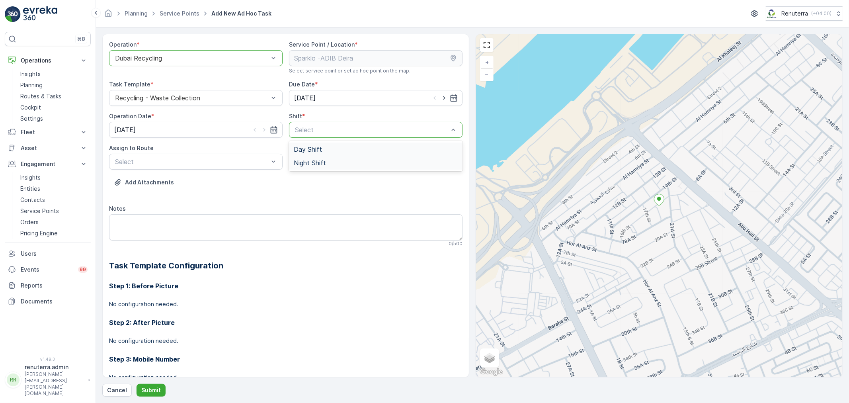
click at [313, 164] on span "Night Shift" at bounding box center [310, 162] width 32 height 7
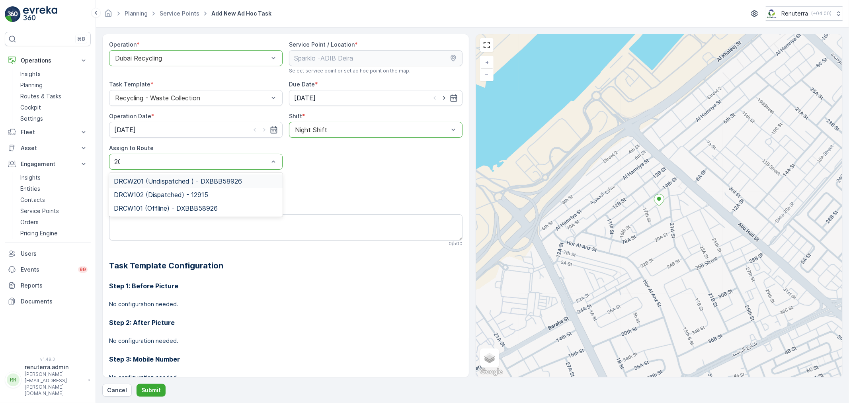
type input "201"
click at [220, 180] on span "DRCW201 (Undispatched ) - DXBBB58926" at bounding box center [178, 181] width 128 height 7
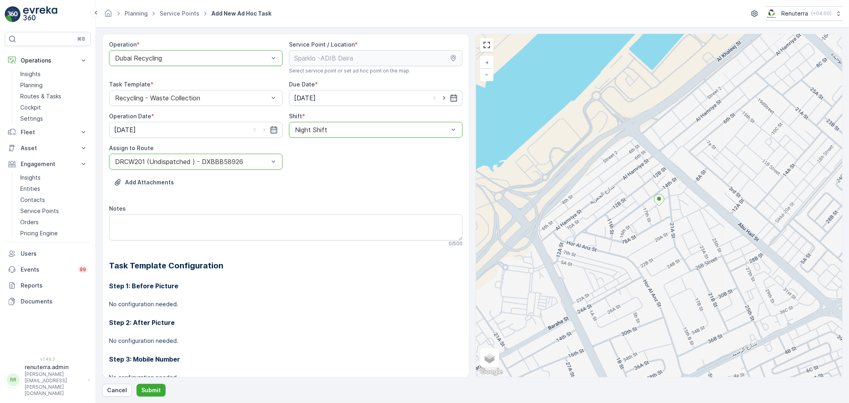
click at [156, 379] on div "Operation * option Dubai Recycling, selected. Dubai Recycling Service Point / L…" at bounding box center [472, 215] width 740 height 363
click at [154, 386] on p "Submit" at bounding box center [151, 390] width 20 height 8
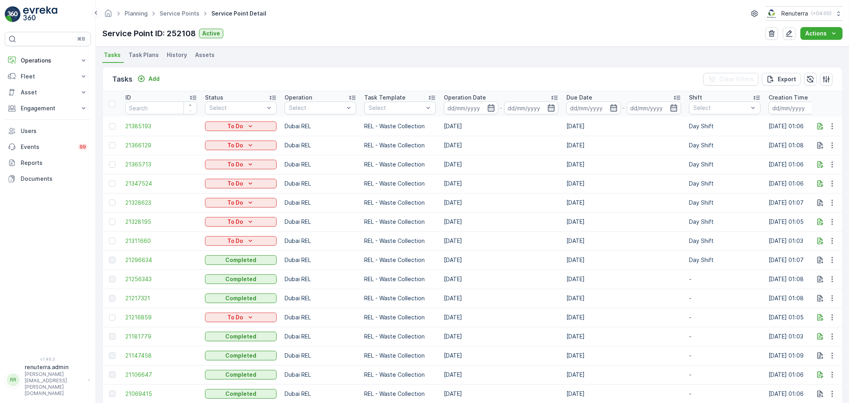
scroll to position [221, 0]
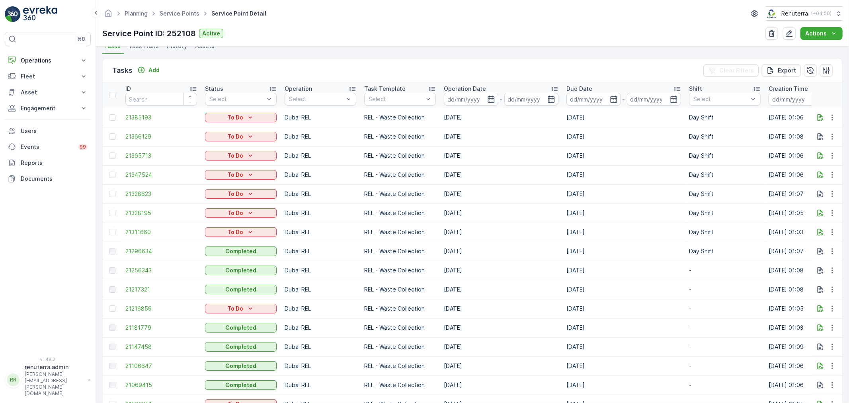
click at [106, 232] on td at bounding box center [112, 232] width 19 height 19
drag, startPoint x: 124, startPoint y: 228, endPoint x: 121, endPoint y: 234, distance: 6.4
click at [124, 228] on td "21311660" at bounding box center [161, 232] width 80 height 19
click at [113, 234] on div at bounding box center [112, 232] width 6 height 6
click at [109, 229] on input "checkbox" at bounding box center [109, 229] width 0 height 0
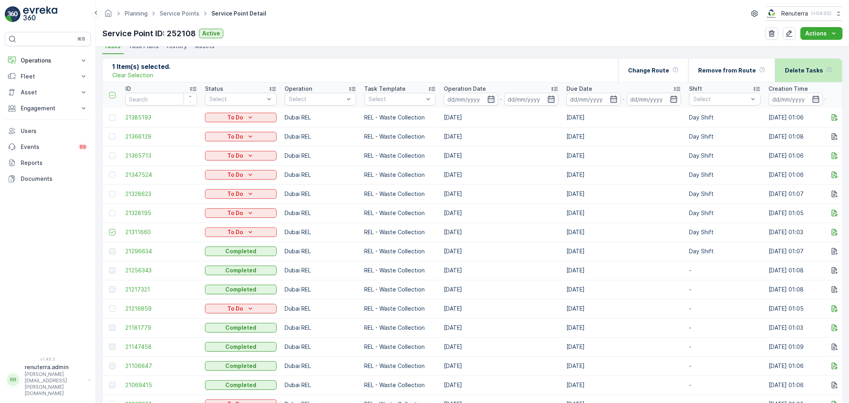
click at [813, 72] on p "Delete Tasks" at bounding box center [804, 70] width 38 height 8
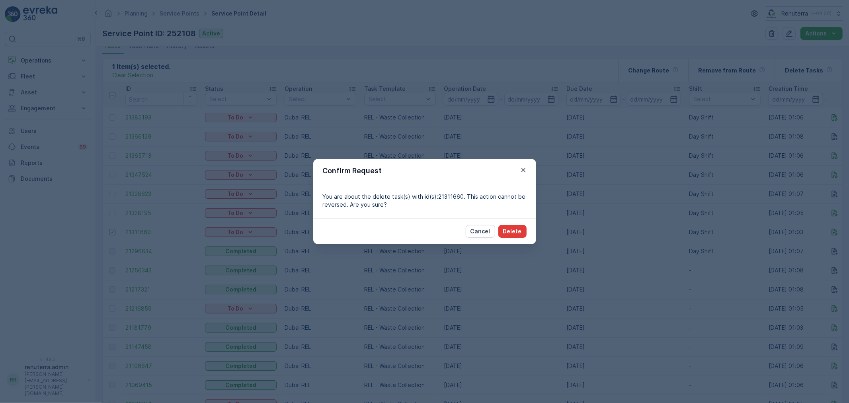
click at [521, 233] on p "Delete" at bounding box center [512, 231] width 19 height 8
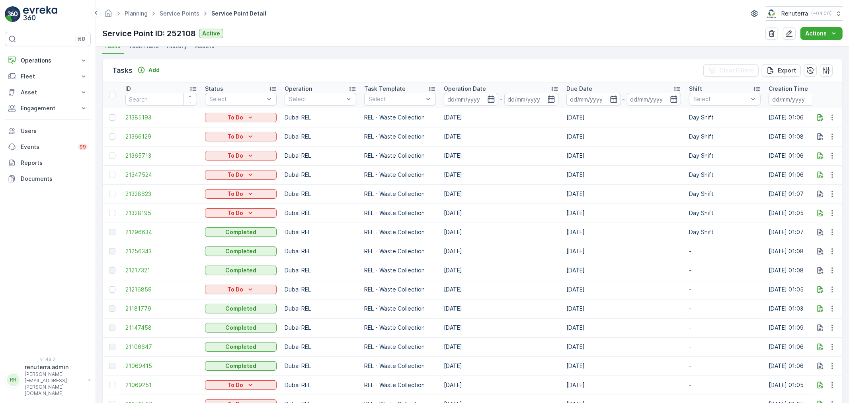
click at [118, 193] on td at bounding box center [112, 193] width 19 height 19
click at [115, 193] on td at bounding box center [112, 193] width 19 height 19
click at [113, 193] on div at bounding box center [112, 194] width 6 height 6
click at [109, 191] on input "checkbox" at bounding box center [109, 191] width 0 height 0
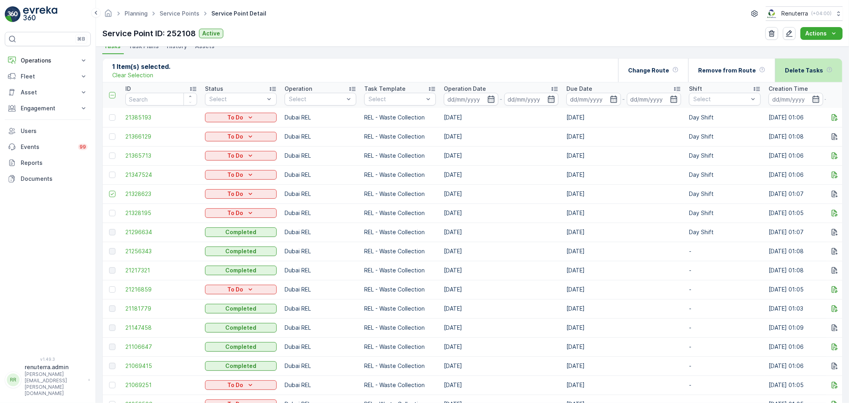
click at [818, 70] on p "Delete Tasks" at bounding box center [804, 70] width 38 height 8
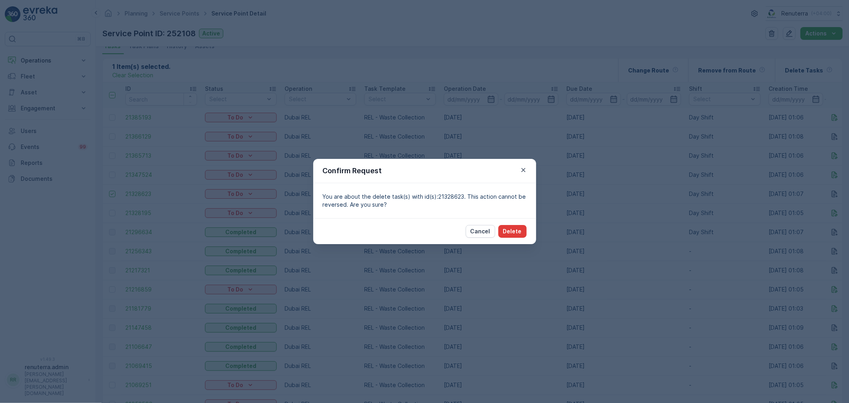
click at [511, 230] on p "Delete" at bounding box center [512, 231] width 19 height 8
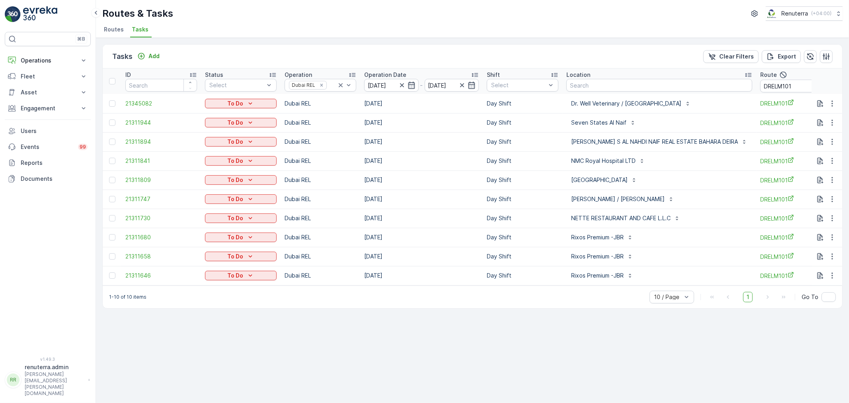
click at [121, 30] on span "Routes" at bounding box center [114, 29] width 20 height 8
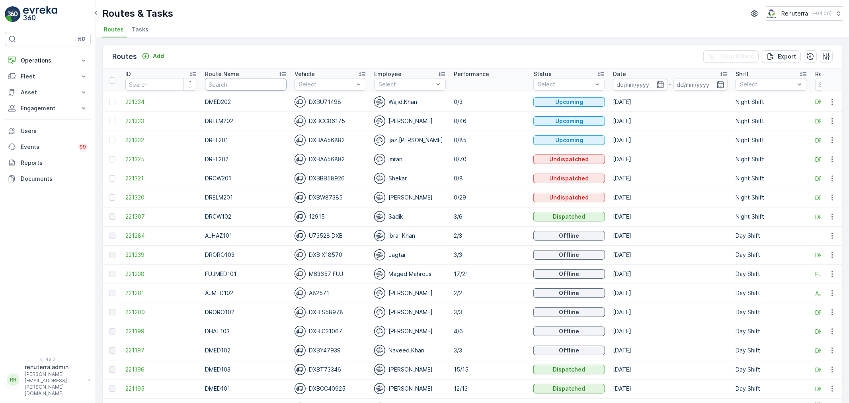
click at [224, 84] on input "text" at bounding box center [246, 84] width 82 height 13
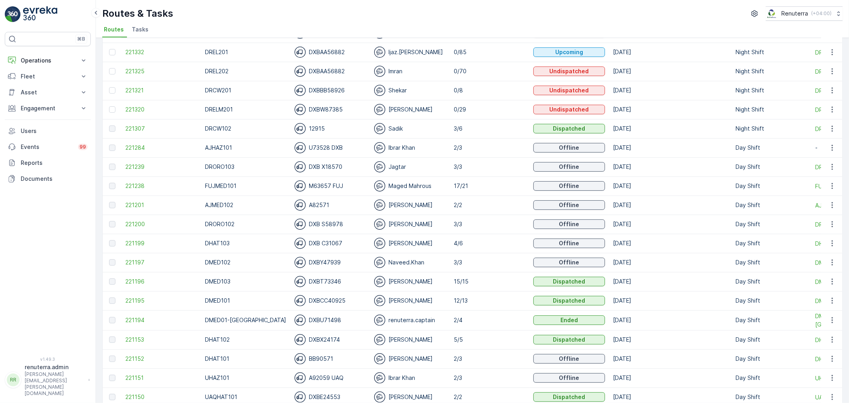
scroll to position [88, 0]
click at [138, 152] on td "221284" at bounding box center [161, 147] width 80 height 19
click at [136, 149] on span "221284" at bounding box center [161, 147] width 72 height 8
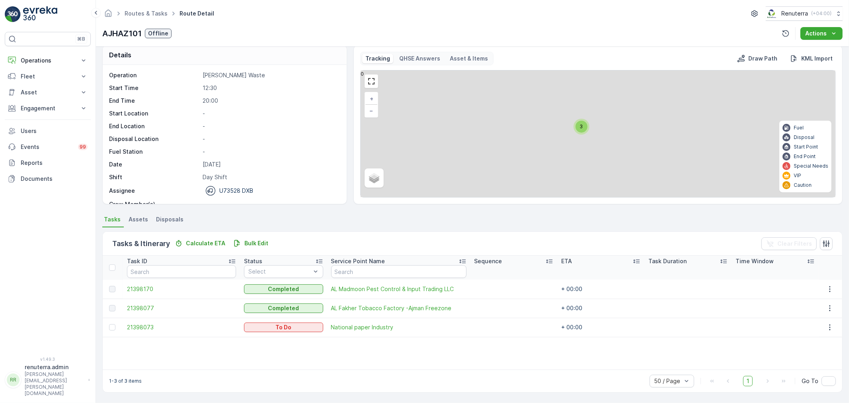
scroll to position [7, 0]
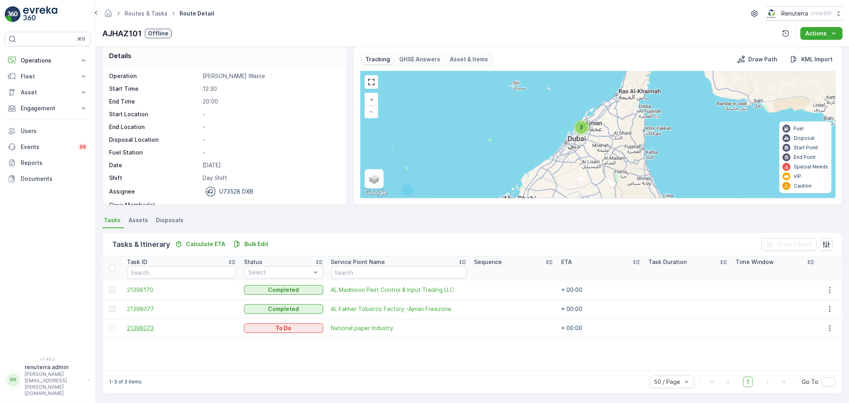
click at [144, 327] on span "21398073" at bounding box center [181, 328] width 109 height 8
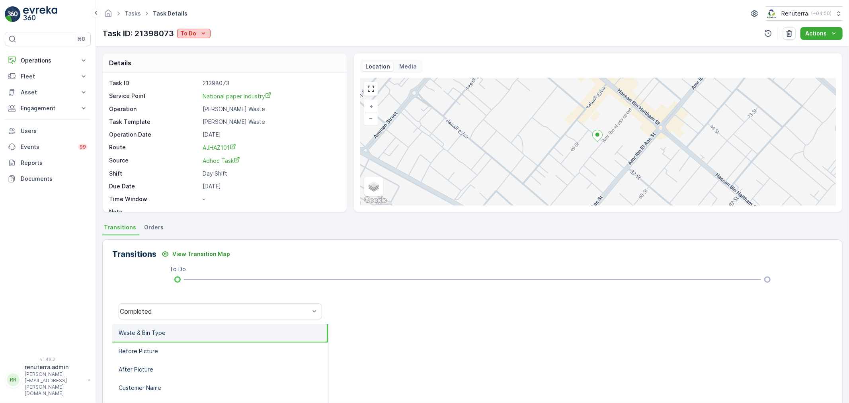
click at [187, 37] on p "To Do" at bounding box center [188, 33] width 16 height 8
click at [210, 66] on span "Completed No One to Sign" at bounding box center [218, 68] width 72 height 8
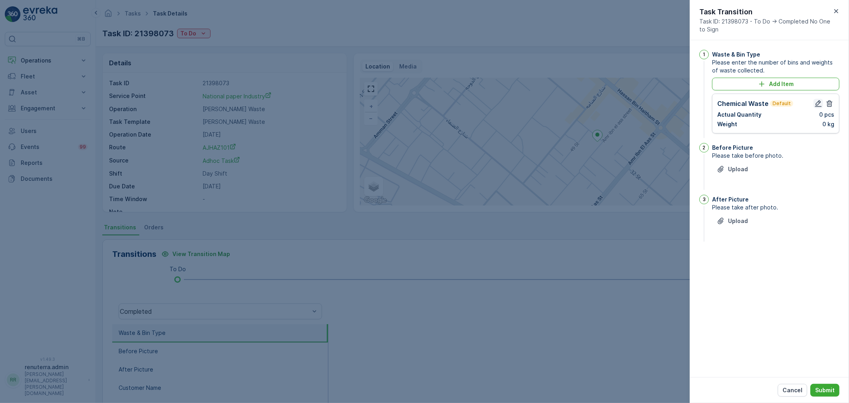
click at [821, 101] on icon "button" at bounding box center [818, 104] width 8 height 8
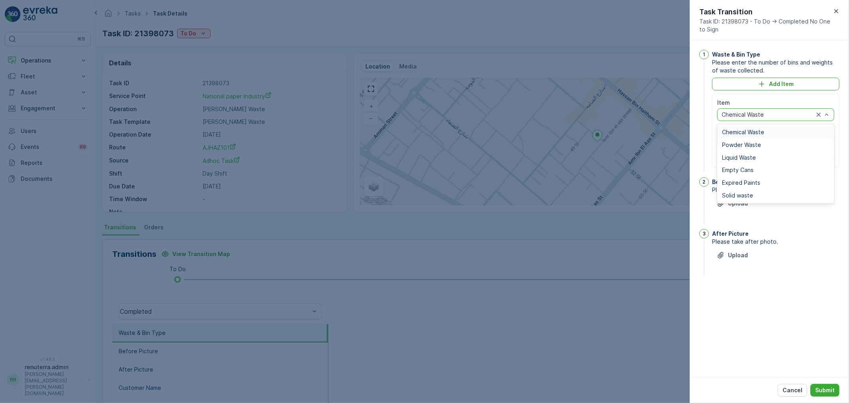
click at [741, 135] on div "Chemical Waste" at bounding box center [775, 132] width 117 height 13
click at [735, 140] on Quantity "0" at bounding box center [745, 141] width 57 height 13
type Quantity "1"
click at [794, 138] on input "0" at bounding box center [805, 141] width 57 height 13
type input "3810"
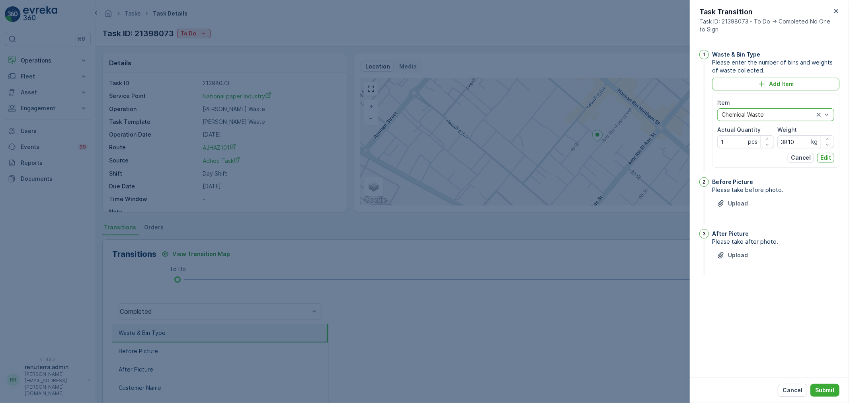
click at [830, 152] on div "Item option Chemical Waste, selected. Chemical Waste Actual Quantity 1 pcs Weig…" at bounding box center [775, 131] width 117 height 64
click at [824, 158] on p "Edit" at bounding box center [825, 158] width 11 height 8
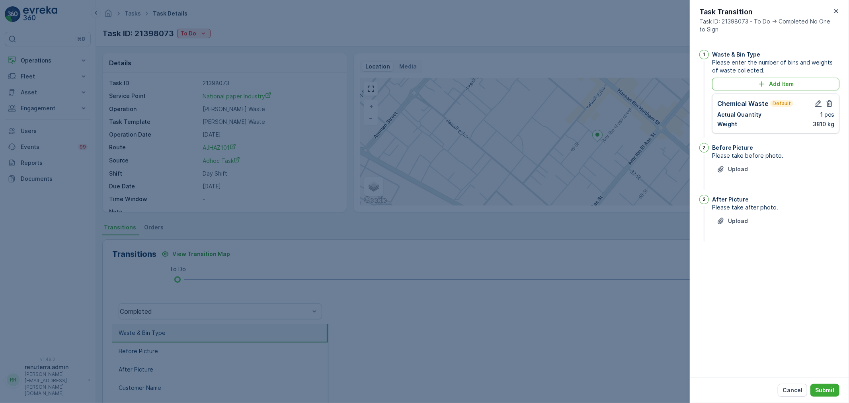
click at [742, 177] on div "Upload" at bounding box center [775, 174] width 127 height 22
click at [739, 172] on p "Upload" at bounding box center [738, 169] width 20 height 8
click at [739, 268] on div "Upload" at bounding box center [775, 265] width 127 height 22
click at [739, 266] on button "Upload" at bounding box center [732, 260] width 41 height 13
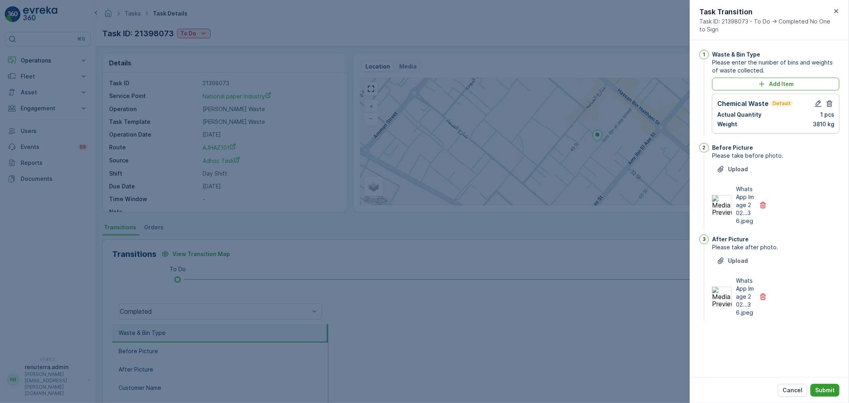
click at [822, 396] on button "Submit" at bounding box center [824, 390] width 29 height 13
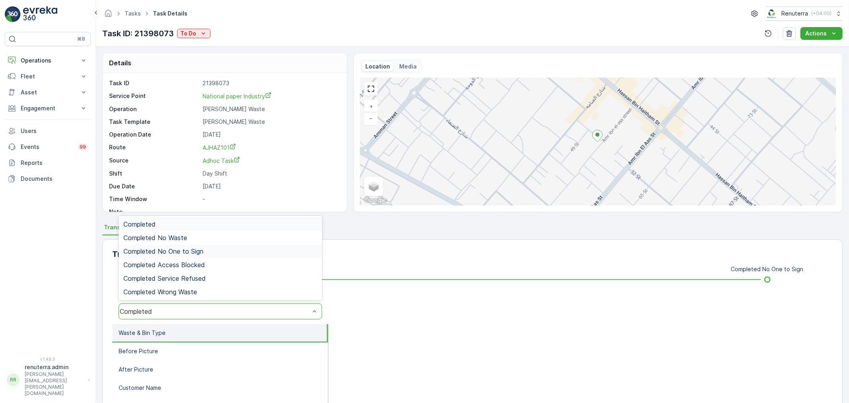
click at [192, 248] on span "Completed No One to Sign" at bounding box center [163, 251] width 80 height 7
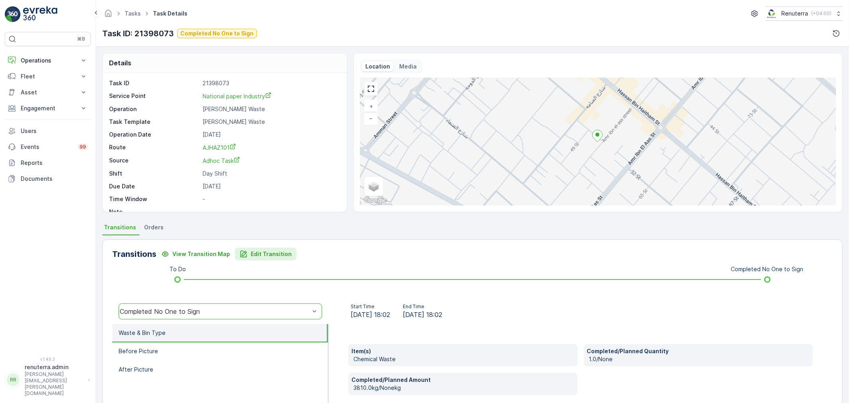
click at [244, 250] on icon "Edit Transition" at bounding box center [244, 254] width 8 height 8
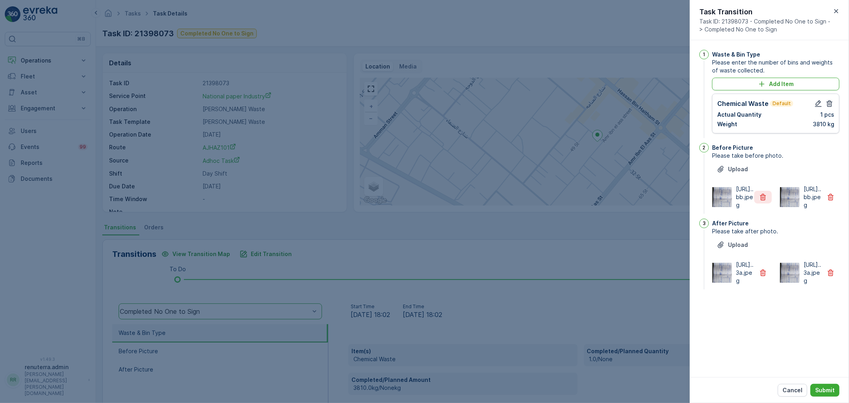
click at [765, 201] on icon "button" at bounding box center [763, 197] width 8 height 8
click at [765, 279] on button "button" at bounding box center [763, 272] width 18 height 13
click at [837, 387] on button "Submit" at bounding box center [824, 390] width 29 height 13
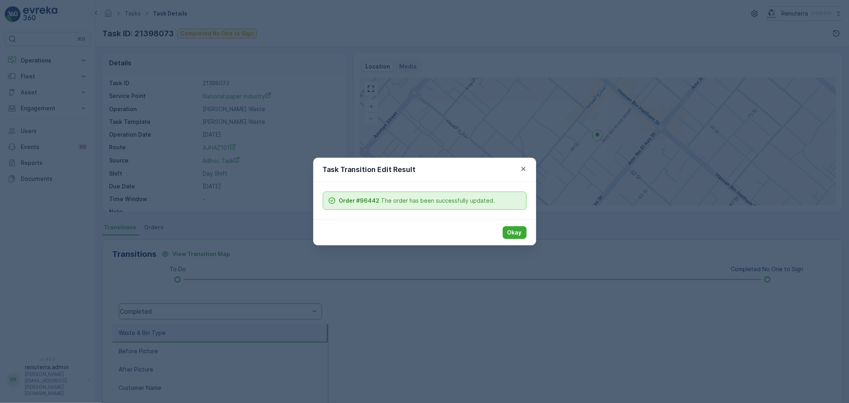
click at [505, 237] on button "Okay" at bounding box center [515, 232] width 24 height 13
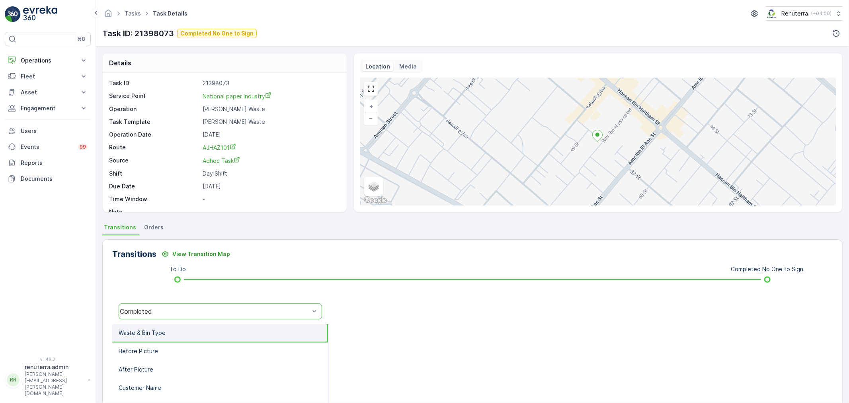
drag, startPoint x: 197, startPoint y: 311, endPoint x: 200, endPoint y: 301, distance: 9.6
click at [197, 311] on div "Completed" at bounding box center [215, 311] width 190 height 7
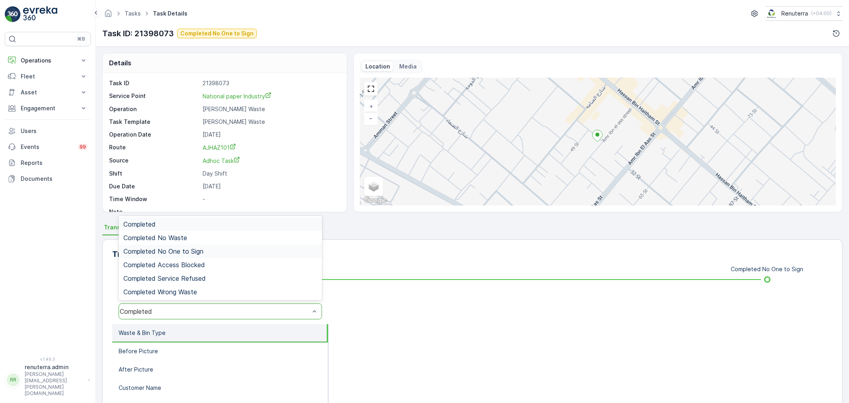
click at [195, 256] on div "Completed No One to Sign" at bounding box center [220, 251] width 203 height 14
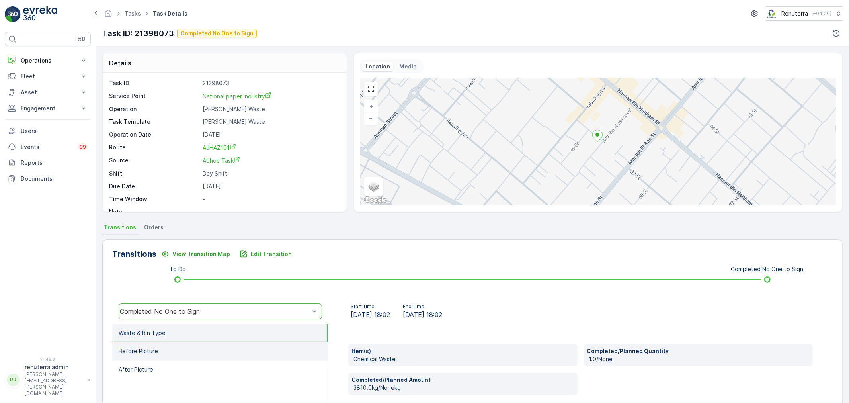
click at [202, 352] on li "Before Picture" at bounding box center [220, 351] width 216 height 18
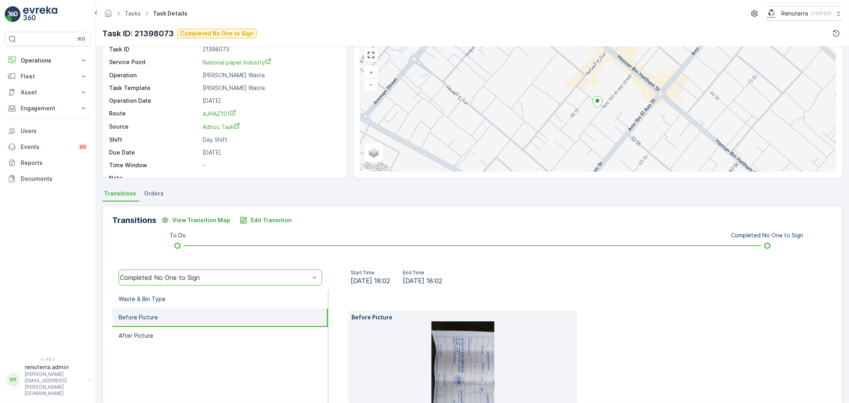
scroll to position [111, 0]
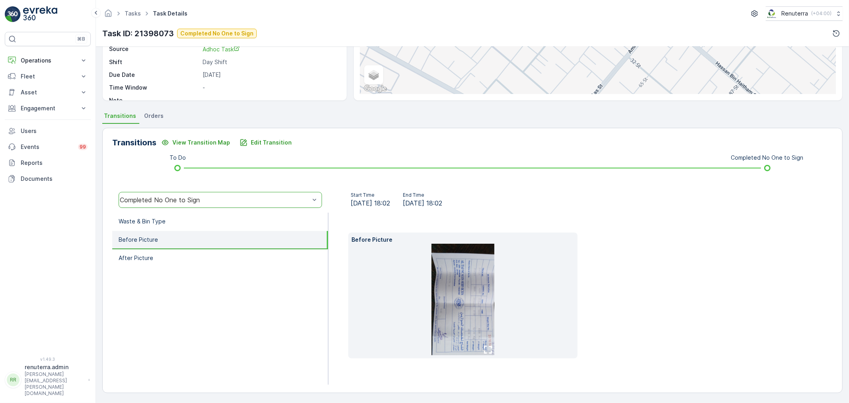
click at [464, 329] on img at bounding box center [463, 299] width 63 height 111
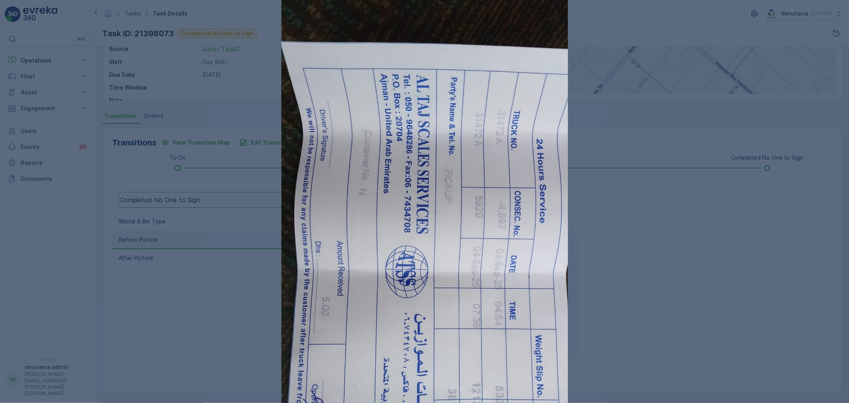
click at [678, 333] on div at bounding box center [424, 201] width 849 height 403
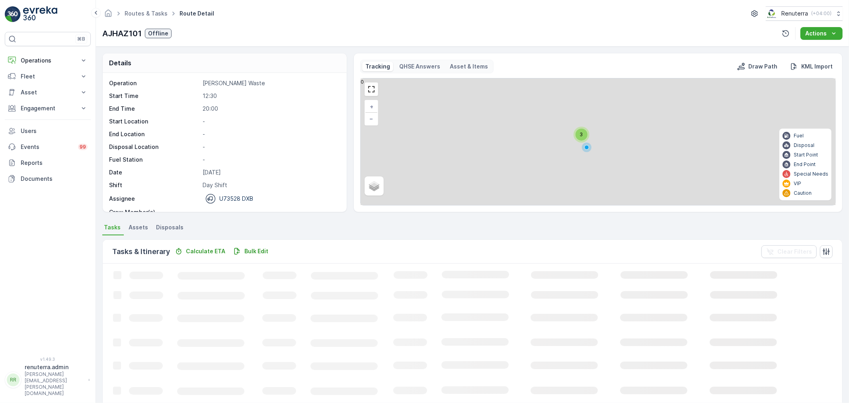
scroll to position [7, 0]
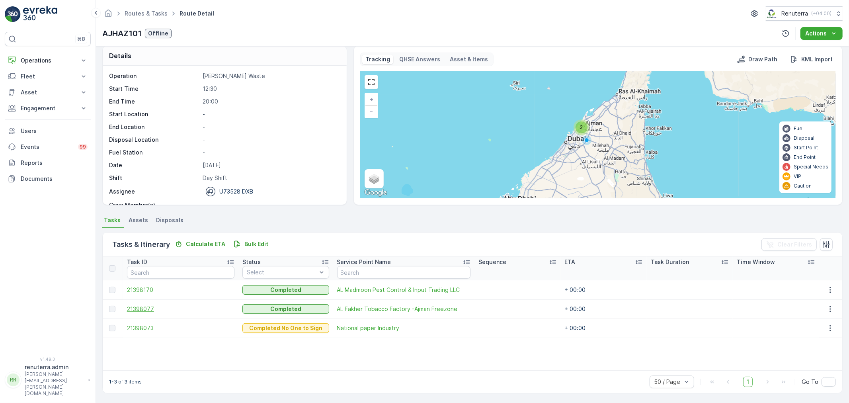
click at [148, 306] on span "21398077" at bounding box center [180, 309] width 107 height 8
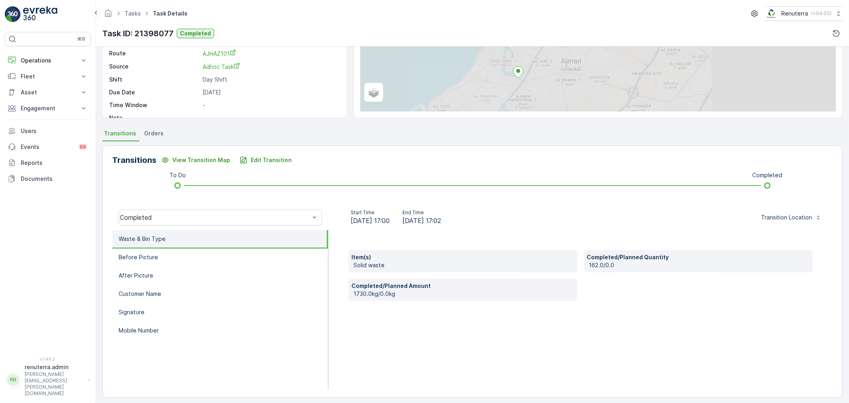
scroll to position [98, 0]
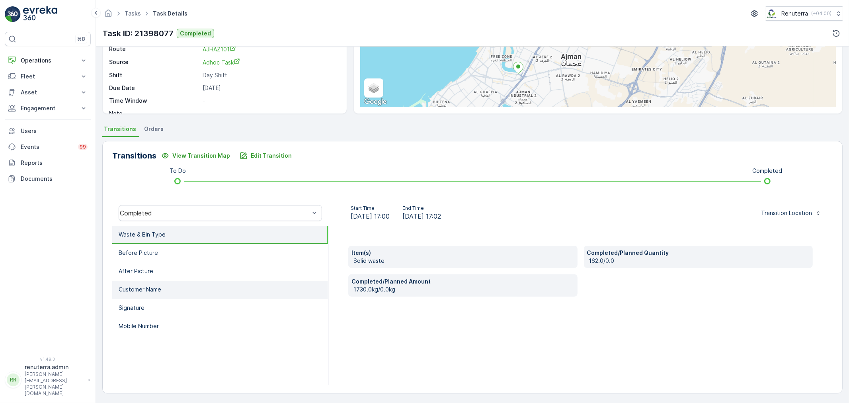
drag, startPoint x: 189, startPoint y: 269, endPoint x: 196, endPoint y: 281, distance: 14.2
click at [189, 268] on li "After Picture" at bounding box center [220, 271] width 216 height 18
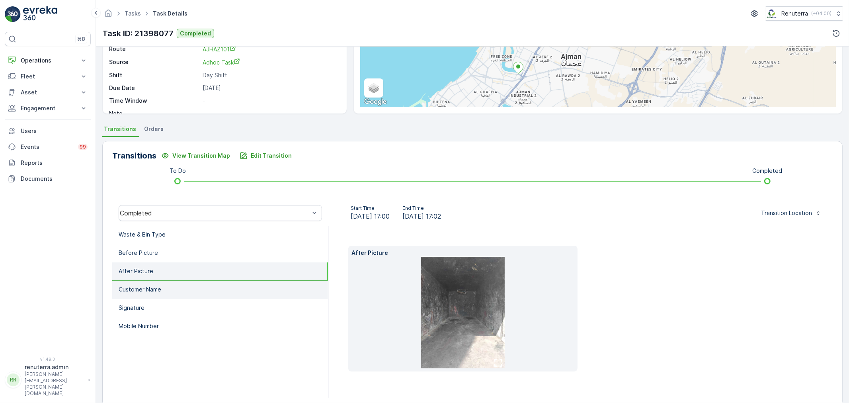
click at [200, 289] on li "Customer Name" at bounding box center [220, 290] width 216 height 18
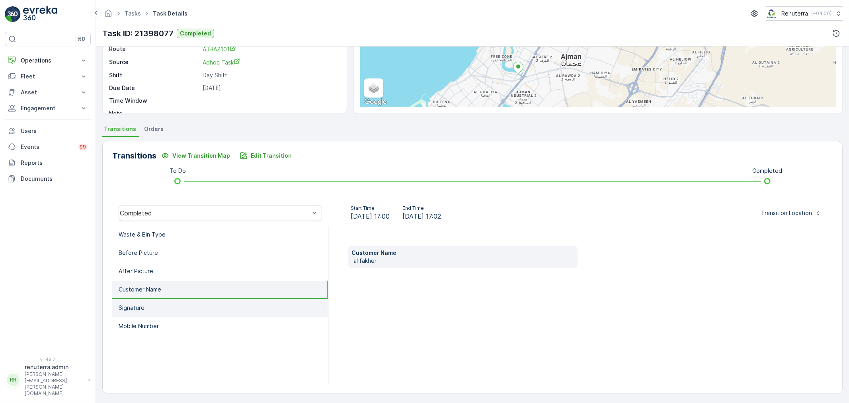
click at [246, 311] on li "Signature" at bounding box center [220, 308] width 216 height 18
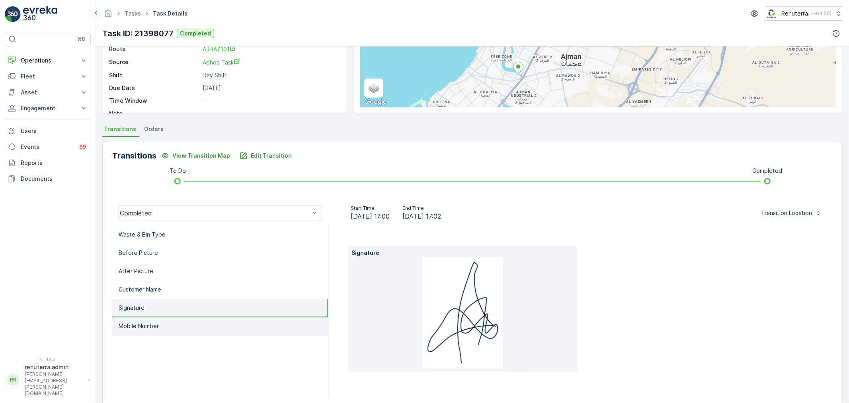
click at [243, 318] on li "Mobile Number" at bounding box center [220, 326] width 216 height 18
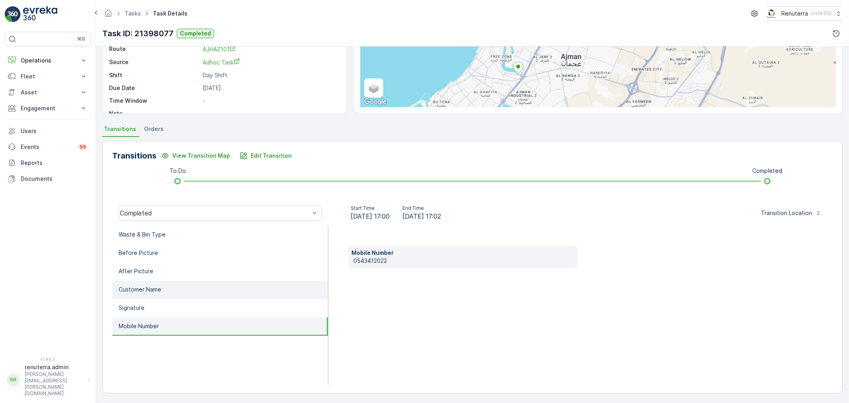
click at [198, 281] on li "Customer Name" at bounding box center [220, 290] width 216 height 18
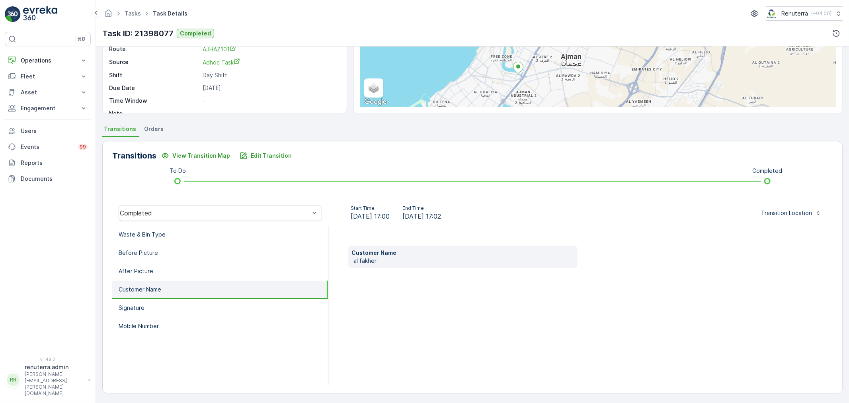
click at [198, 295] on li "Customer Name" at bounding box center [220, 290] width 216 height 18
click at [196, 302] on li "Signature" at bounding box center [220, 308] width 216 height 18
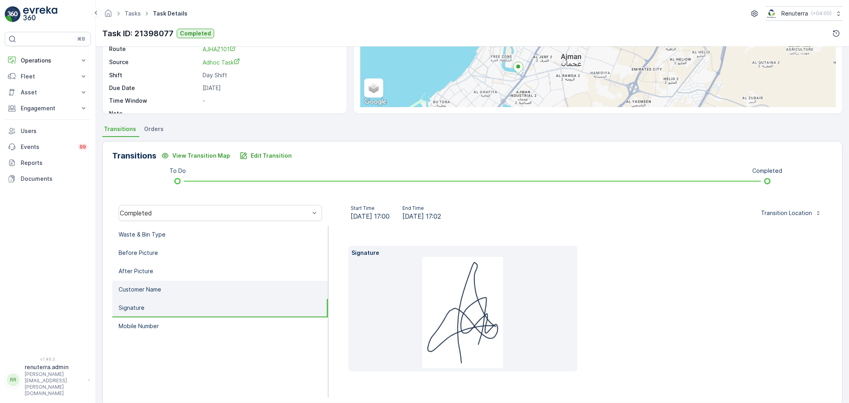
click at [190, 288] on li "Customer Name" at bounding box center [220, 290] width 216 height 18
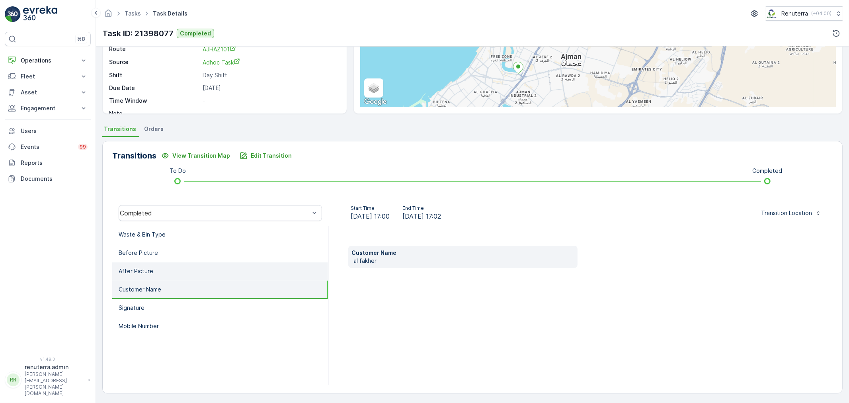
click at [185, 275] on li "After Picture" at bounding box center [220, 271] width 216 height 18
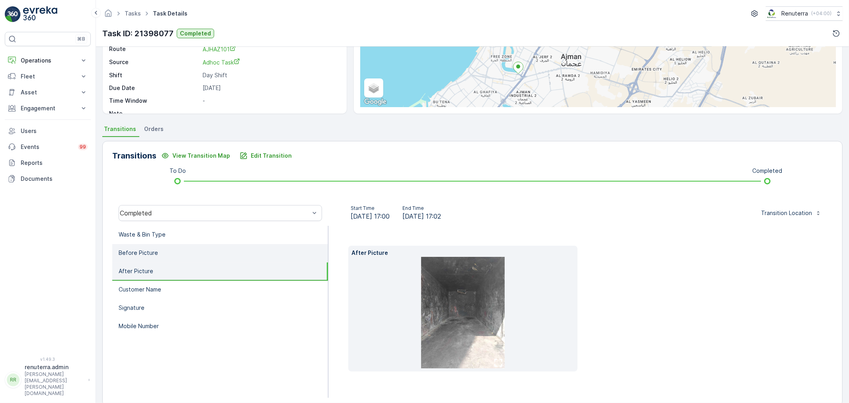
click at [174, 250] on li "Before Picture" at bounding box center [220, 253] width 216 height 18
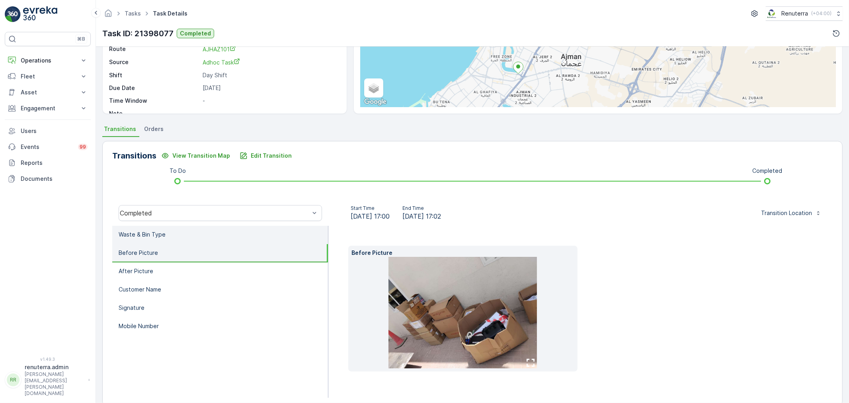
click at [173, 242] on li "Waste & Bin Type" at bounding box center [220, 235] width 216 height 18
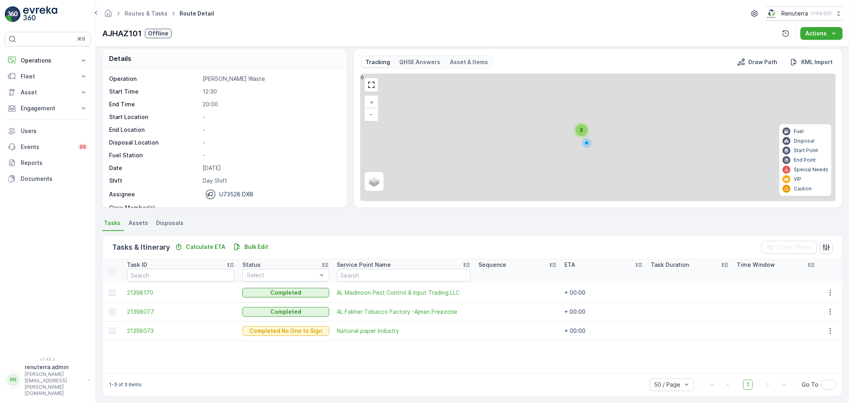
scroll to position [7, 0]
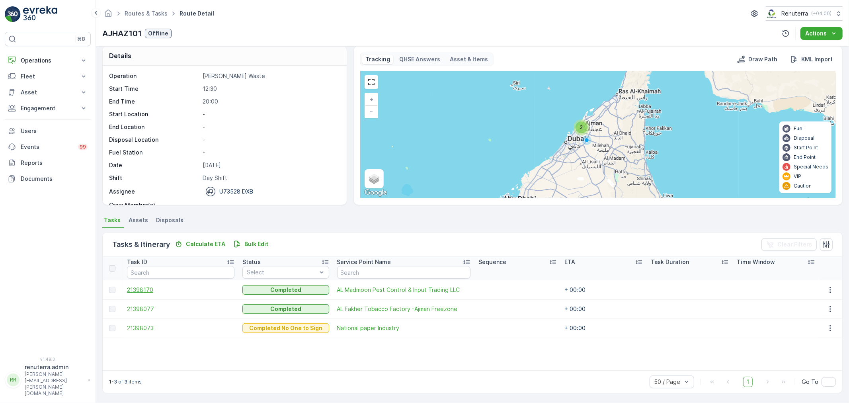
click at [160, 286] on span "21398170" at bounding box center [180, 290] width 107 height 8
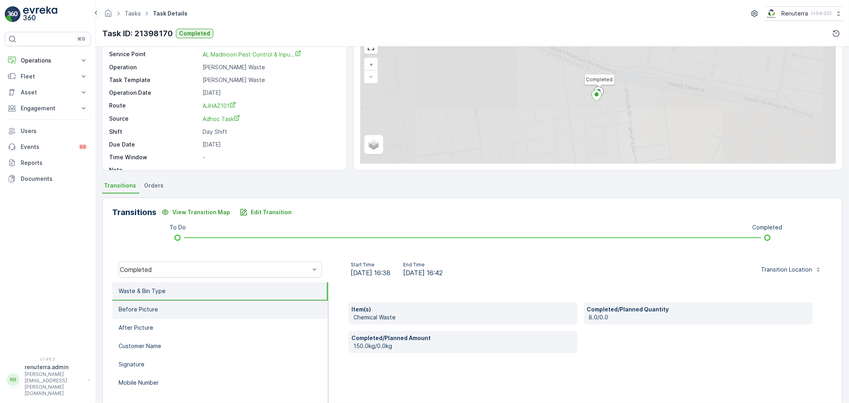
scroll to position [98, 0]
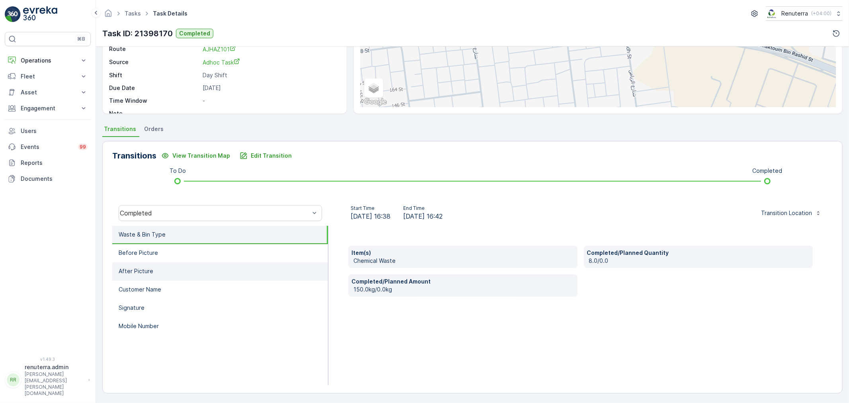
click at [199, 264] on li "After Picture" at bounding box center [220, 271] width 216 height 18
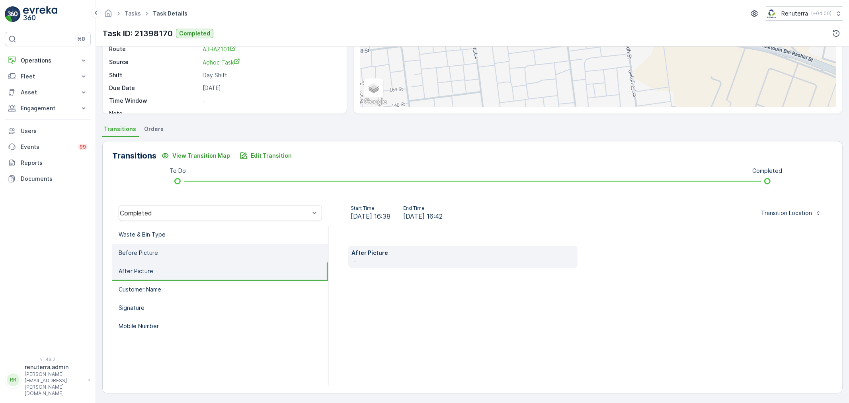
click at [197, 248] on li "Before Picture" at bounding box center [220, 253] width 216 height 18
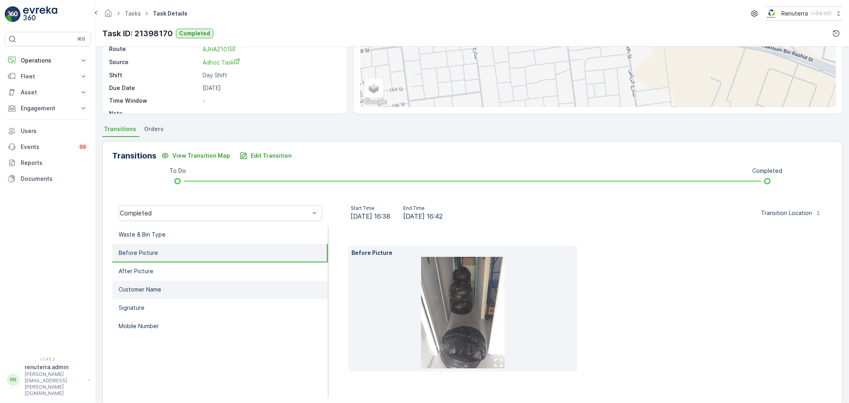
click at [220, 292] on li "Customer Name" at bounding box center [220, 290] width 216 height 18
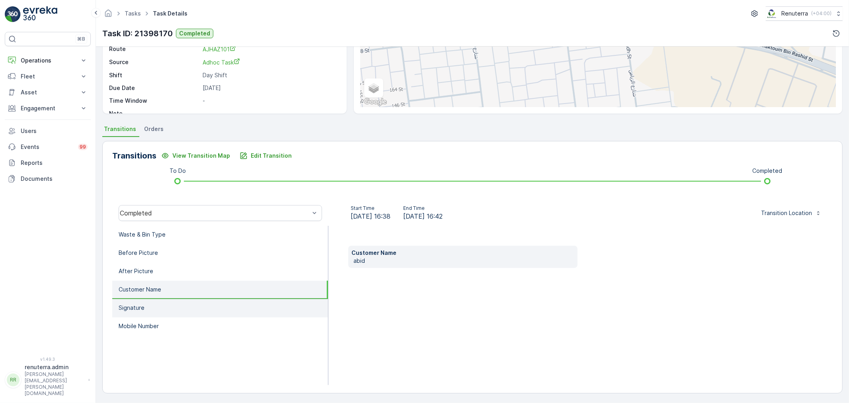
click at [219, 309] on li "Signature" at bounding box center [220, 308] width 216 height 18
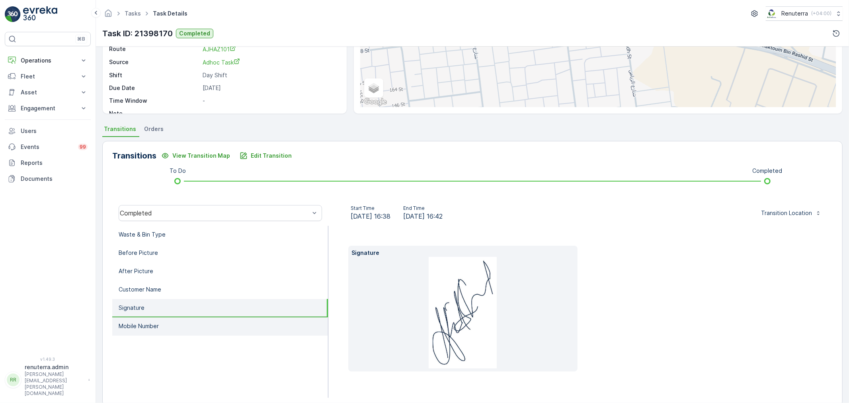
click at [218, 318] on li "Mobile Number" at bounding box center [220, 326] width 216 height 18
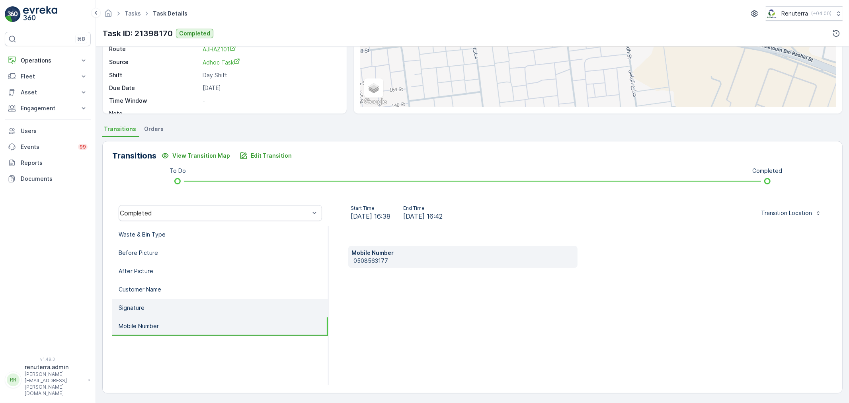
click at [208, 304] on li "Signature" at bounding box center [220, 308] width 216 height 18
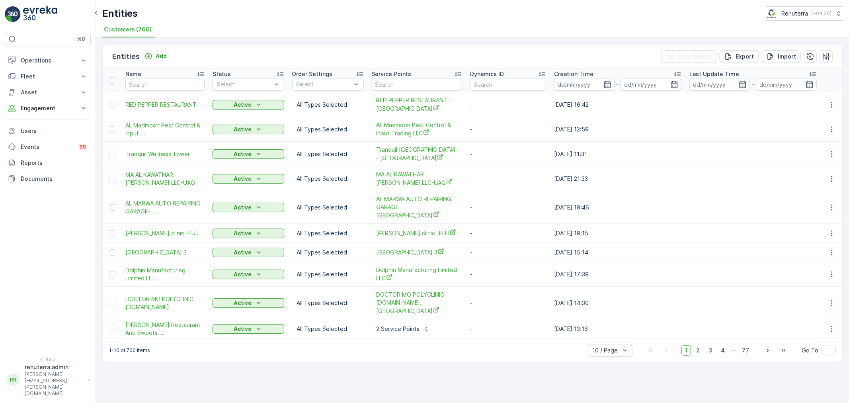
click at [178, 53] on div "Entities Add Clear Filters Export Import" at bounding box center [473, 57] width 740 height 24
click at [167, 53] on button "Add" at bounding box center [155, 56] width 29 height 10
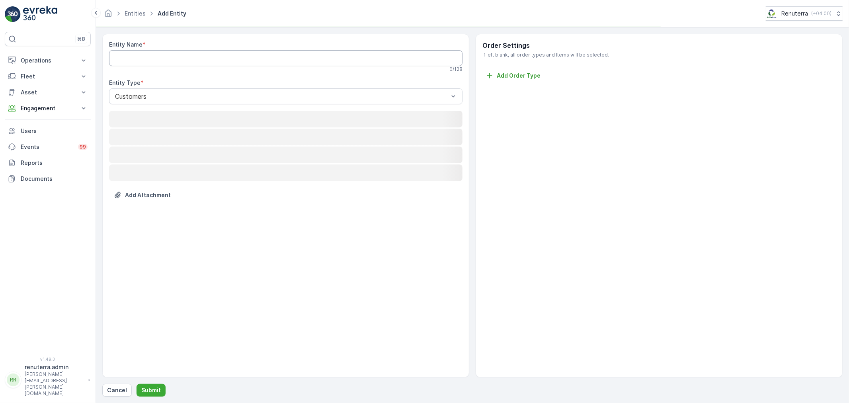
click at [154, 64] on Name "Entity Name" at bounding box center [285, 58] width 353 height 16
paste Name "Unicare Medical Trading - Warehouse, Al Quoz"
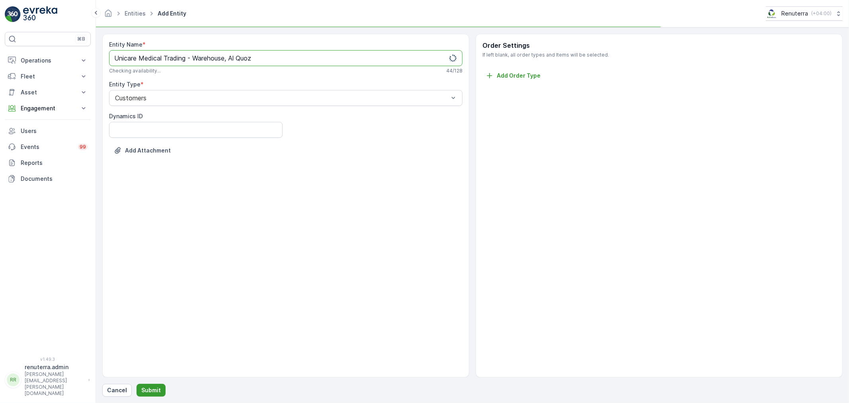
type Name "Unicare Medical Trading - Warehouse, Al Quoz"
click at [152, 385] on button "Submit" at bounding box center [151, 390] width 29 height 13
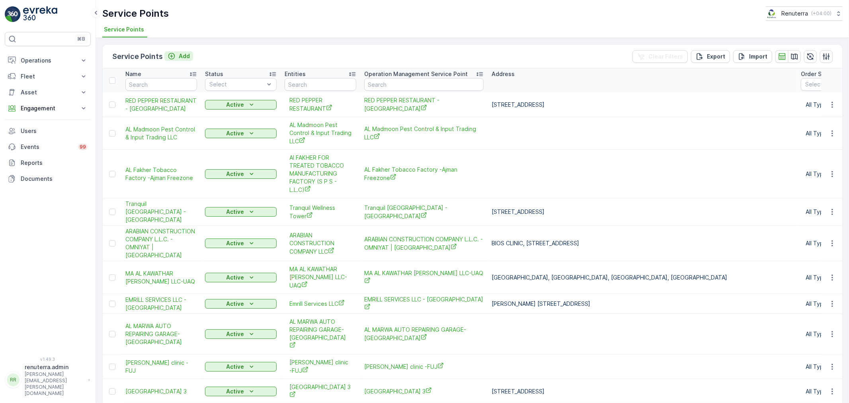
click at [179, 52] on p "Add" at bounding box center [184, 56] width 11 height 8
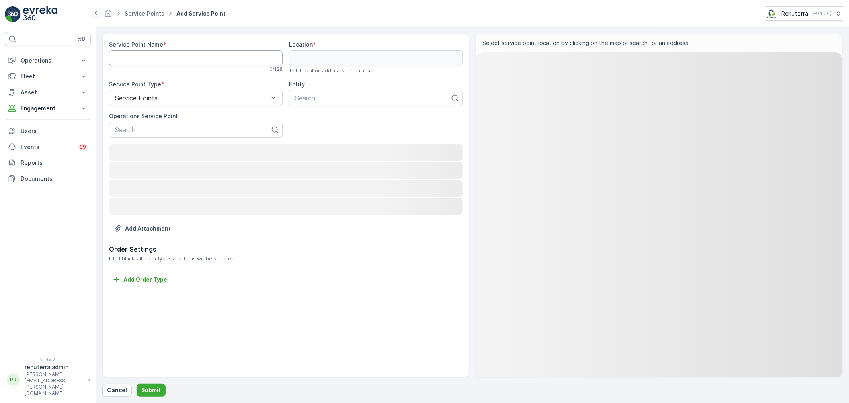
click at [178, 65] on Name "Service Point Name" at bounding box center [196, 58] width 174 height 16
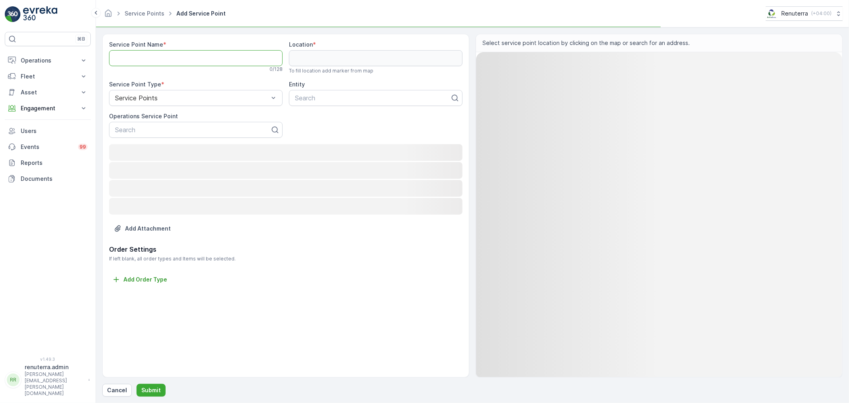
paste Name "Unicare Medical Trading - Warehouse, Al Quoz"
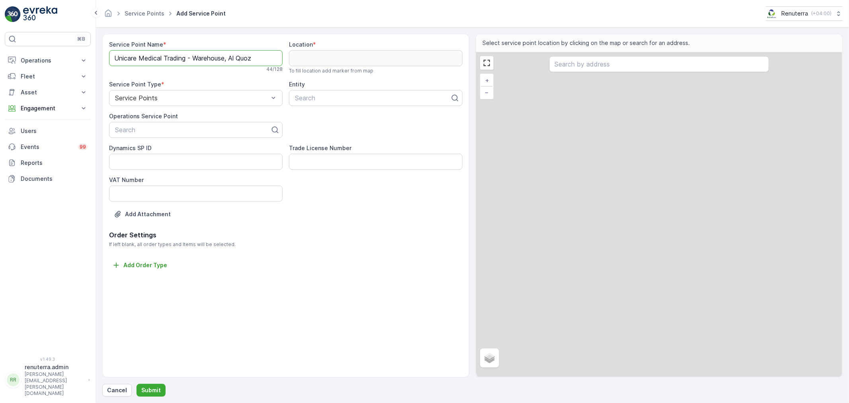
type Name "Unicare Medical Trading - Warehouse, Al Quoz"
click at [170, 140] on div "Service Point Name * Unicare Medical Trading - Warehouse, Al Quoz 44 / 128 Loca…" at bounding box center [285, 135] width 353 height 189
click at [170, 127] on div at bounding box center [192, 129] width 157 height 7
paste input "Unicare Medical Trading - Warehouse, Al Quoz"
type input "Unicare Medical Trading - Warehouse, Al Quoz"
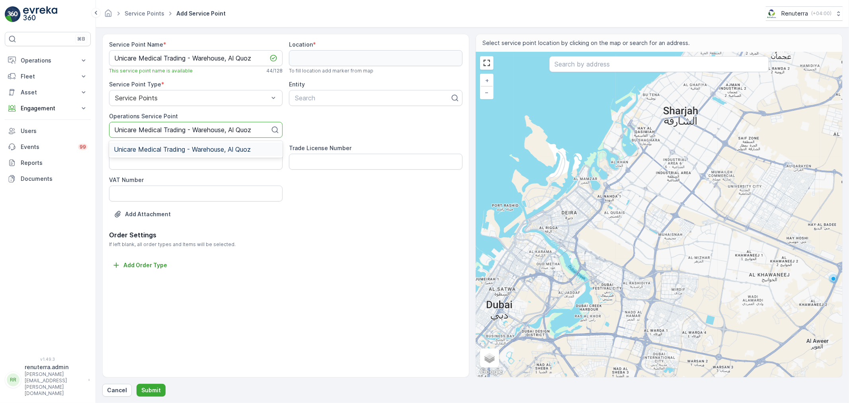
drag, startPoint x: 218, startPoint y: 153, endPoint x: 241, endPoint y: 140, distance: 26.0
click at [218, 152] on div "Unicare Medical Trading - Warehouse, Al Quoz" at bounding box center [196, 150] width 174 height 14
paste input "Unicare Medical Trading - Warehouse, Al Quoz"
type input "Unicare Medical Trading - Warehouse, Al Quoz"
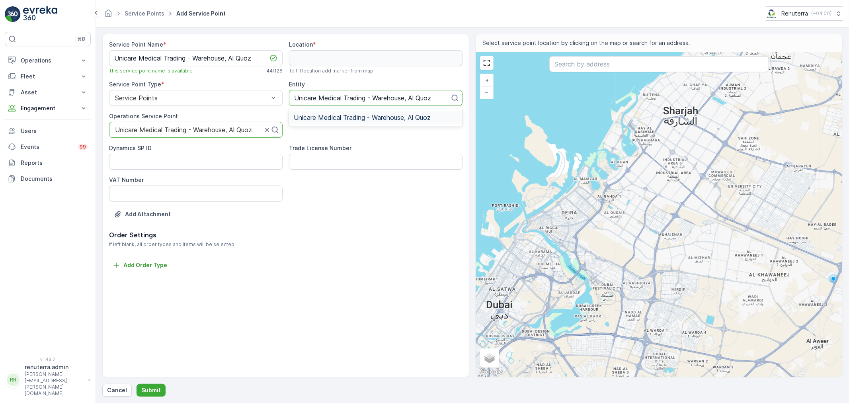
click at [340, 122] on div "Unicare Medical Trading - Warehouse, Al Quoz" at bounding box center [376, 118] width 174 height 14
click at [573, 58] on input "text" at bounding box center [659, 64] width 220 height 16
paste input "Unicare Medical Trading - Warehouse, Al Quoz"
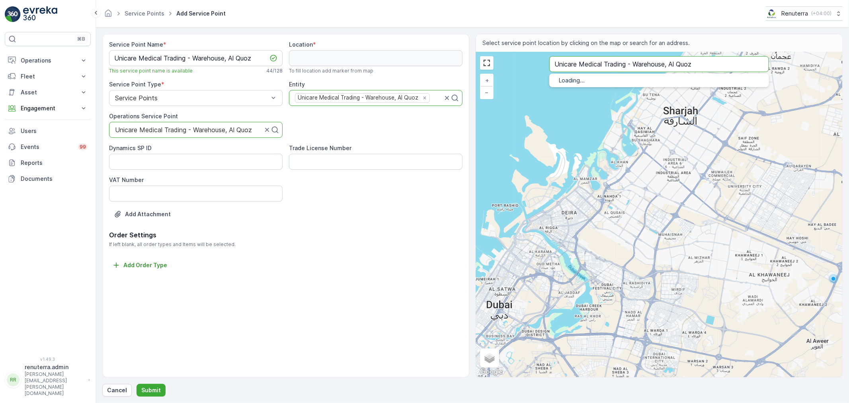
type input "Unicare Medical Trading - Warehouse, Al Quoz"
click at [617, 93] on span "Unicare Medical Trading - Warehouse, Al Quoz" at bounding box center [641, 89] width 132 height 7
type input "25.1159745,55.2233686"
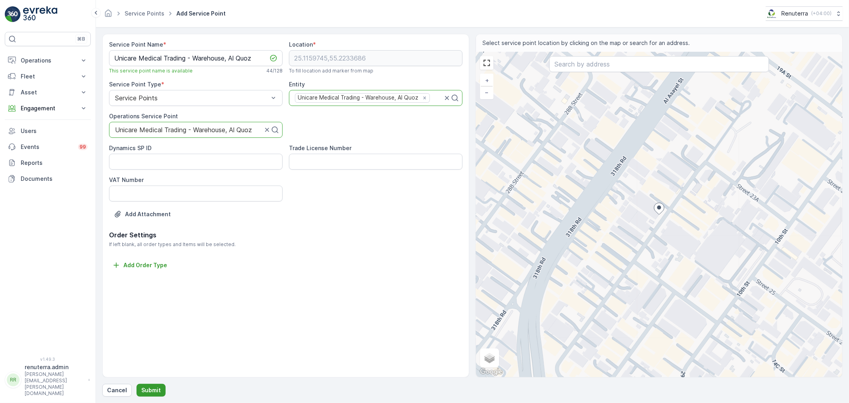
click at [149, 385] on button "Submit" at bounding box center [151, 390] width 29 height 13
